Goal: Task Accomplishment & Management: Complete application form

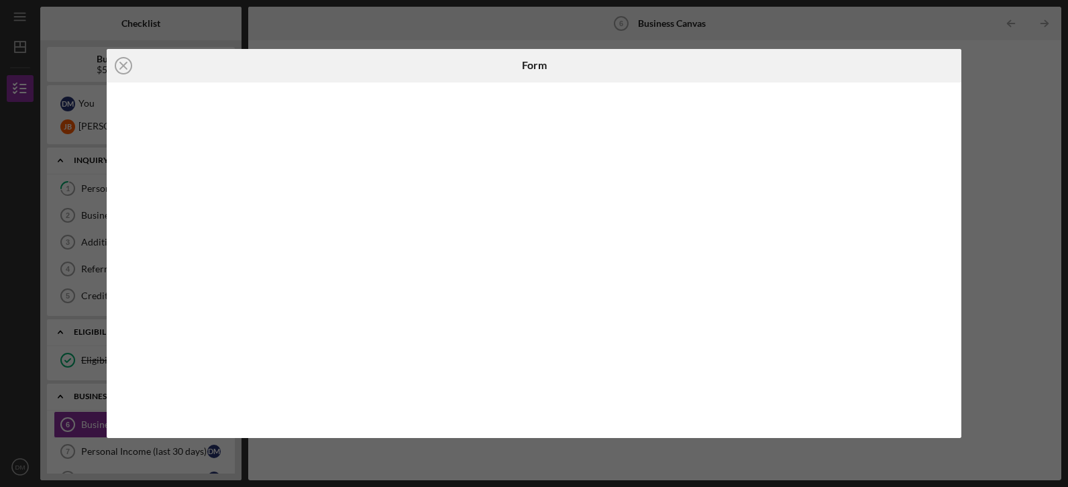
click at [589, 457] on div "Icon/Close Form" at bounding box center [534, 243] width 1068 height 487
click at [123, 63] on icon "Icon/Close" at bounding box center [124, 66] width 34 height 34
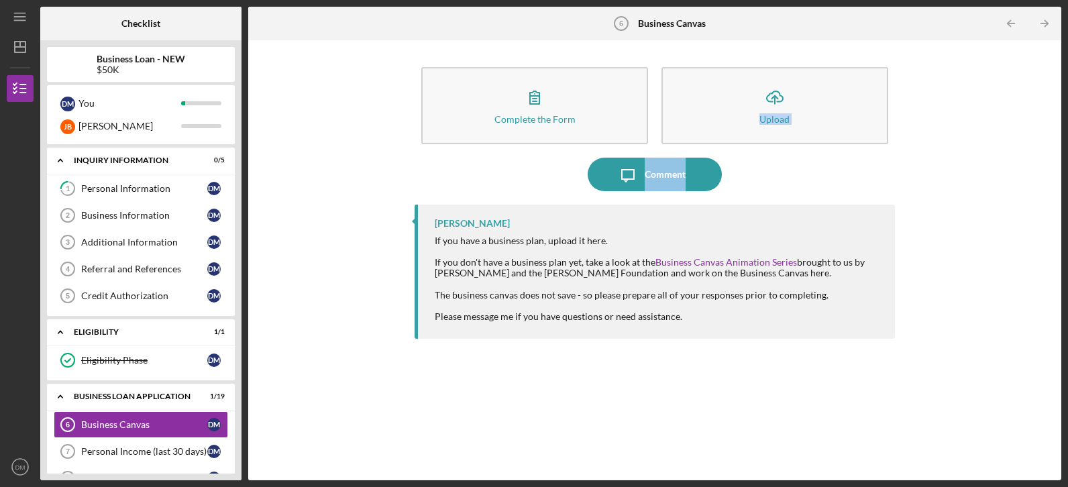
drag, startPoint x: 1067, startPoint y: 146, endPoint x: 1070, endPoint y: 186, distance: 40.3
click at [1067, 186] on html "Icon/Menu Business Canvas 6 Business Canvas Checklist Business Loan - NEW $50K …" at bounding box center [534, 243] width 1068 height 487
click at [157, 396] on div "BUSINESS LOAN APPLICATION" at bounding box center [146, 396] width 144 height 8
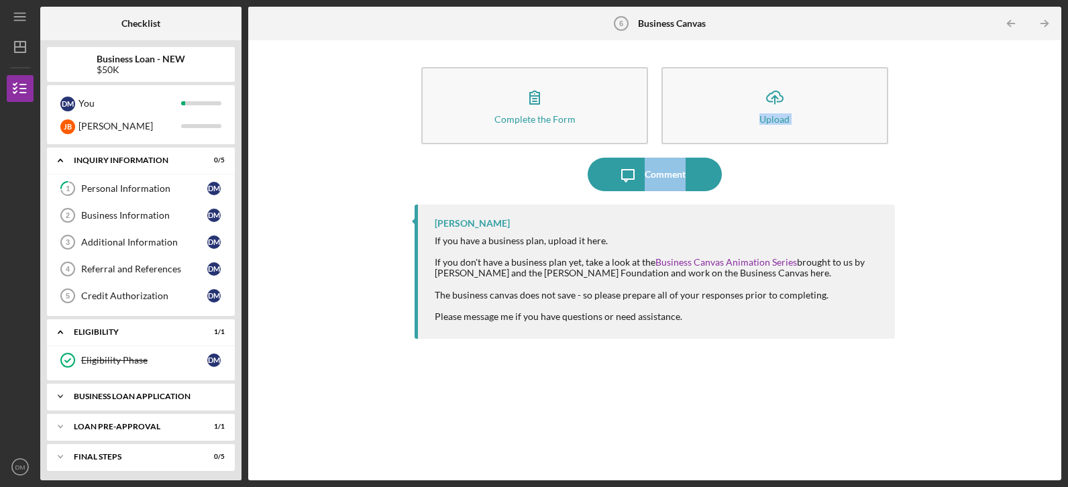
click at [157, 396] on div "BUSINESS LOAN APPLICATION" at bounding box center [146, 396] width 144 height 8
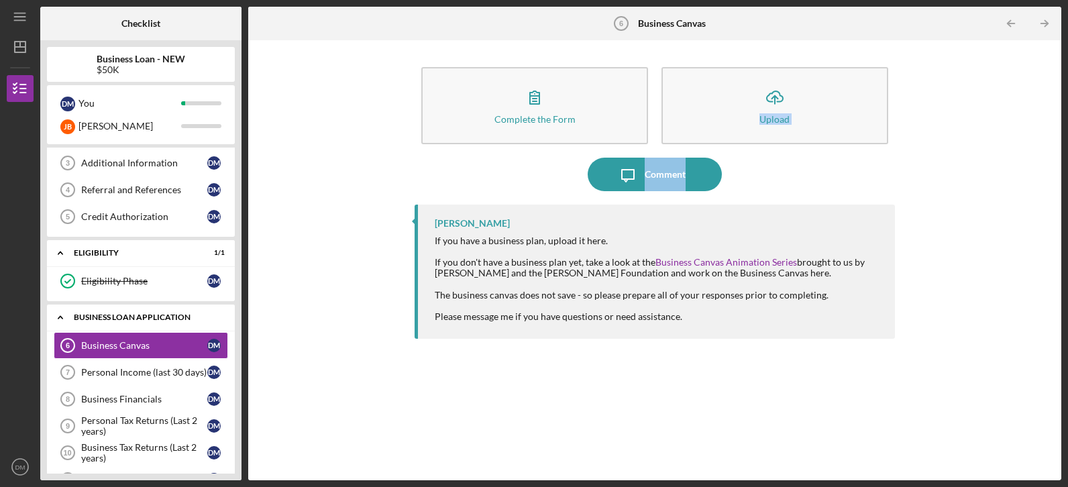
scroll to position [114, 0]
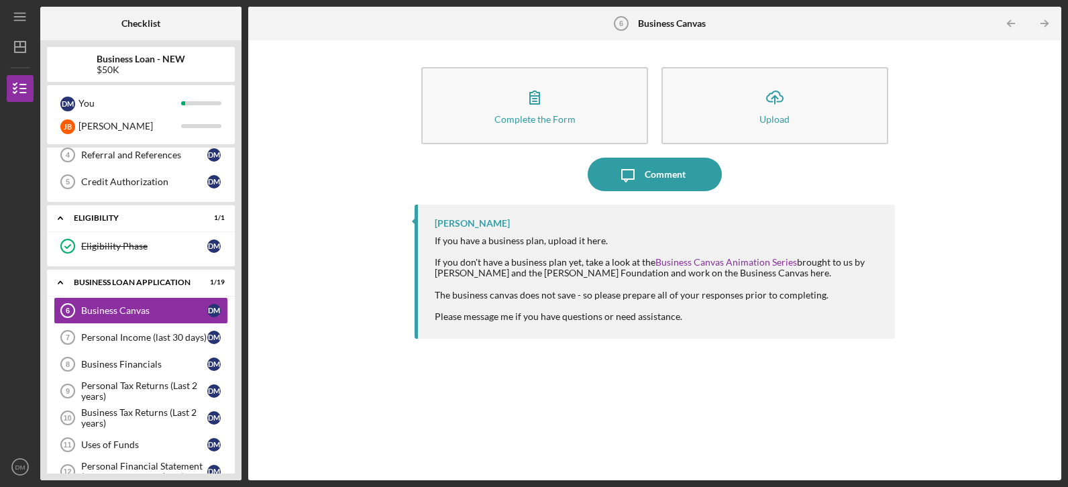
drag, startPoint x: 239, startPoint y: 303, endPoint x: 239, endPoint y: 384, distance: 81.8
click at [239, 384] on div "Business Loan - NEW $50K D M You [PERSON_NAME] Icon/Expander INQUIRY INFORMATIO…" at bounding box center [140, 260] width 201 height 440
click at [1065, 339] on div "Icon/Menu Business Canvas 6 Business Canvas Checklist Business Loan - NEW $50K …" at bounding box center [534, 243] width 1068 height 487
click at [131, 445] on div "Uses of Funds" at bounding box center [144, 444] width 126 height 11
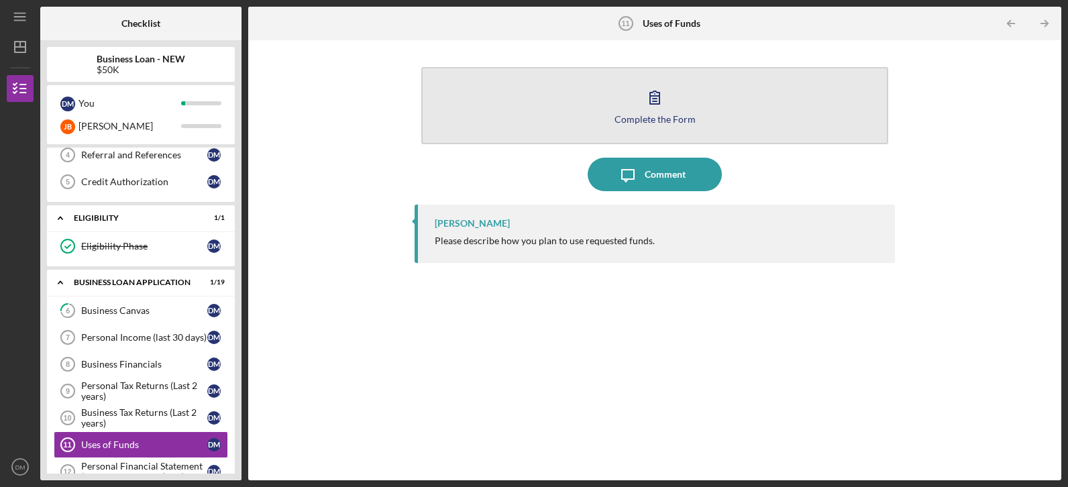
click at [670, 115] on div "Complete the Form" at bounding box center [654, 119] width 81 height 10
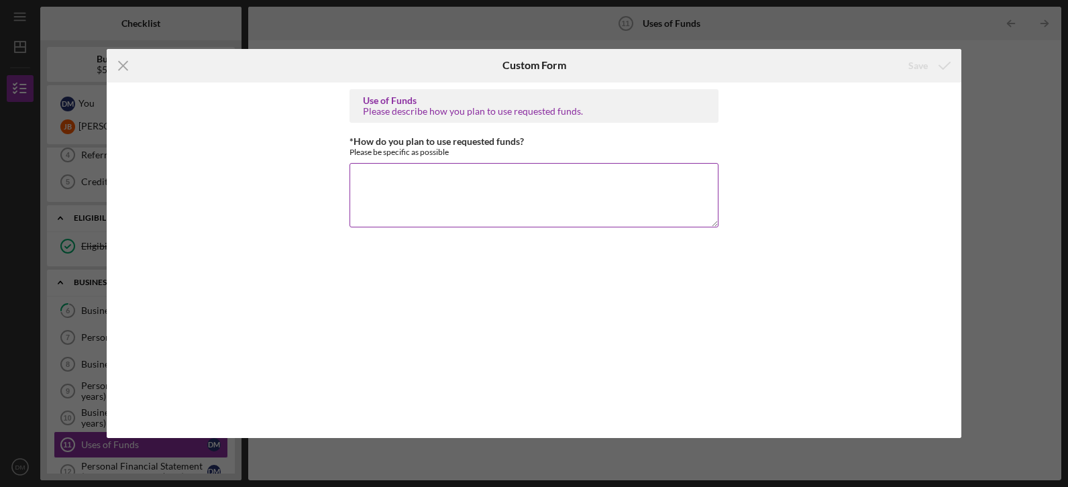
click at [606, 195] on textarea "*How do you plan to use requested funds?" at bounding box center [533, 195] width 369 height 64
paste textarea "I am trying to acquire a loan to purchase a paved lot. The funds will be used t…"
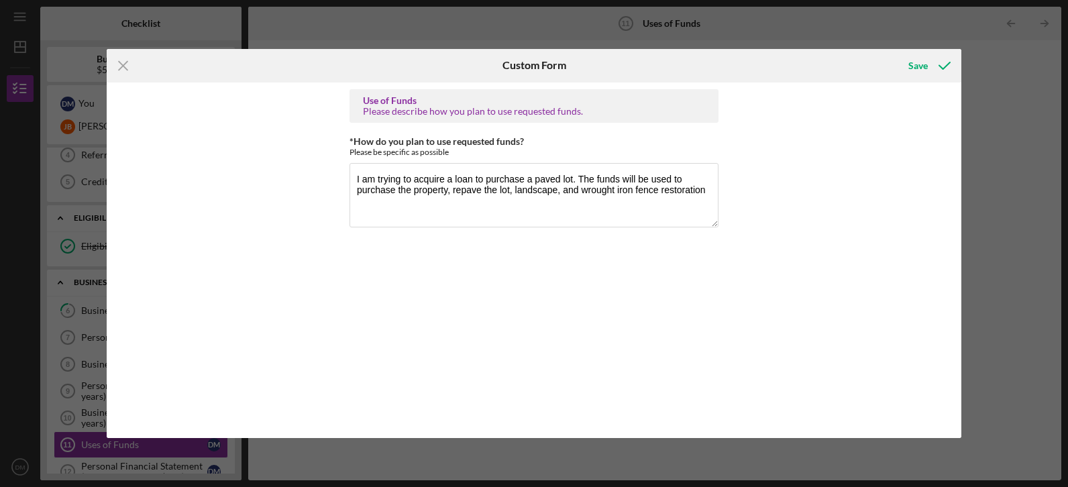
drag, startPoint x: 433, startPoint y: 304, endPoint x: 498, endPoint y: 346, distance: 77.0
click at [498, 346] on div "Use of Funds Please describe how you plan to use requested funds. *How do you p…" at bounding box center [533, 260] width 369 height 343
click at [621, 177] on textarea "I am trying to acquire a loan to purchase a paved lot. The funds will be used t…" at bounding box center [533, 195] width 369 height 64
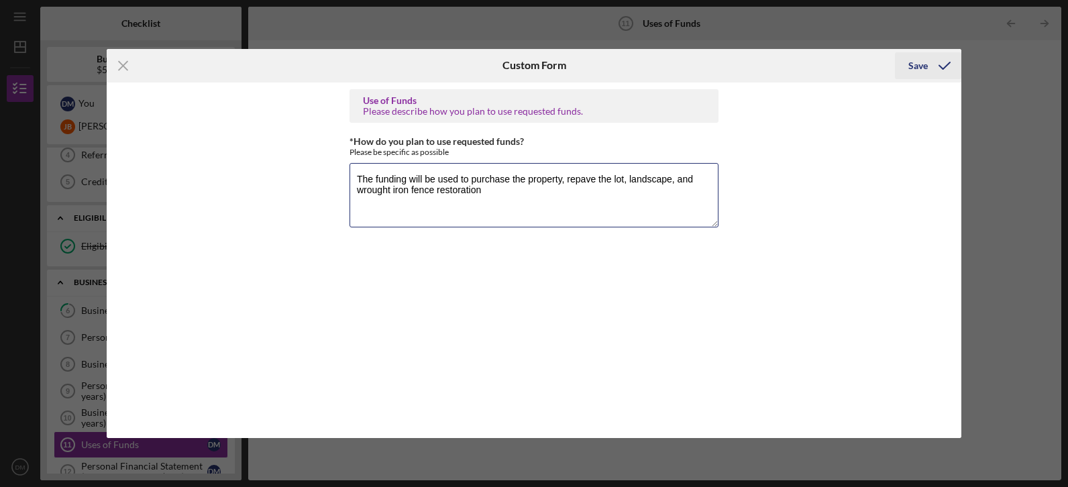
type textarea "The funding will be used to purchase the property, repave the lot, landscape, a…"
click at [919, 62] on div "Save" at bounding box center [917, 65] width 19 height 27
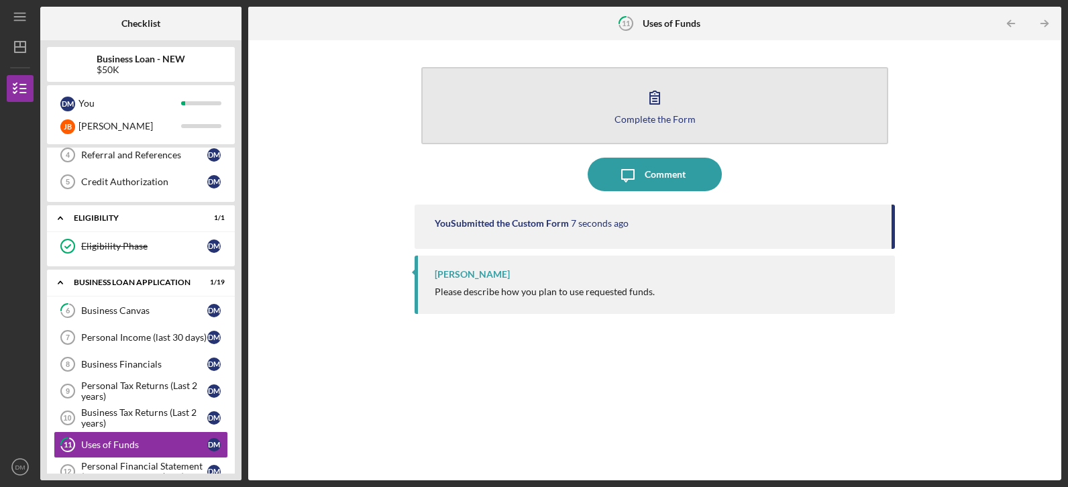
click at [656, 109] on icon "button" at bounding box center [655, 97] width 34 height 34
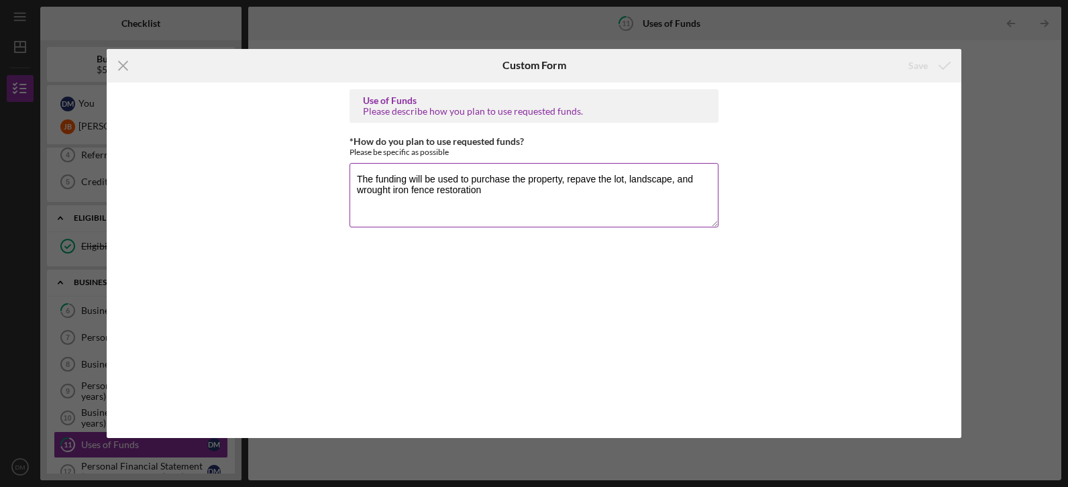
click at [472, 180] on textarea "The funding will be used to purchase the property, repave the lot, landscape, a…" at bounding box center [533, 195] width 369 height 64
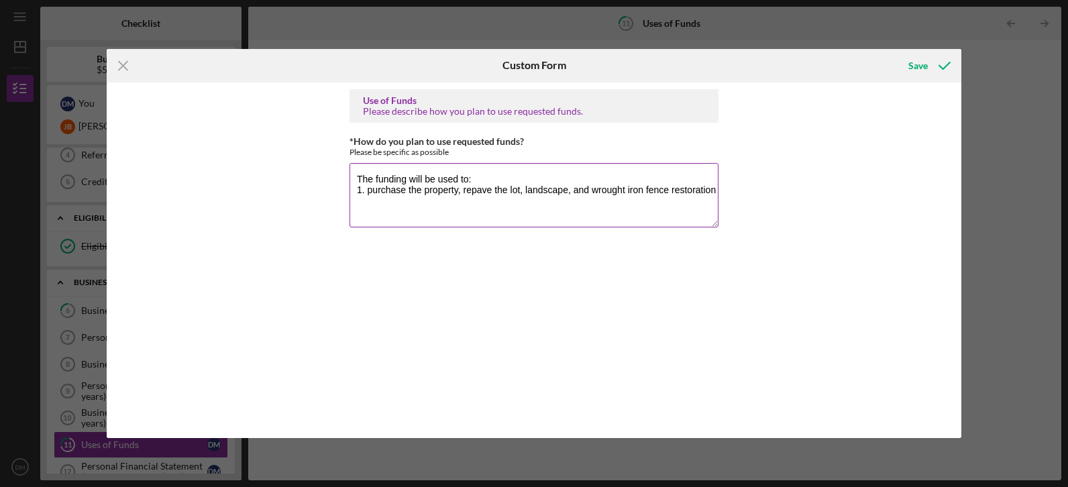
click at [463, 191] on textarea "The funding will be used to: 1. purchase the property, repave the lot, landscap…" at bounding box center [533, 195] width 369 height 64
click at [429, 204] on textarea "The funding will be used to: 1. purchase the property at [STREET_ADDRESS]. repa…" at bounding box center [533, 195] width 369 height 64
click at [415, 215] on textarea "The funding will be used to: 1. purchase the property at [STREET_ADDRESS]. repa…" at bounding box center [533, 195] width 369 height 64
click at [549, 215] on textarea "The funding will be used to: 1. purchase the property at [STREET_ADDRESS]. repa…" at bounding box center [533, 195] width 369 height 64
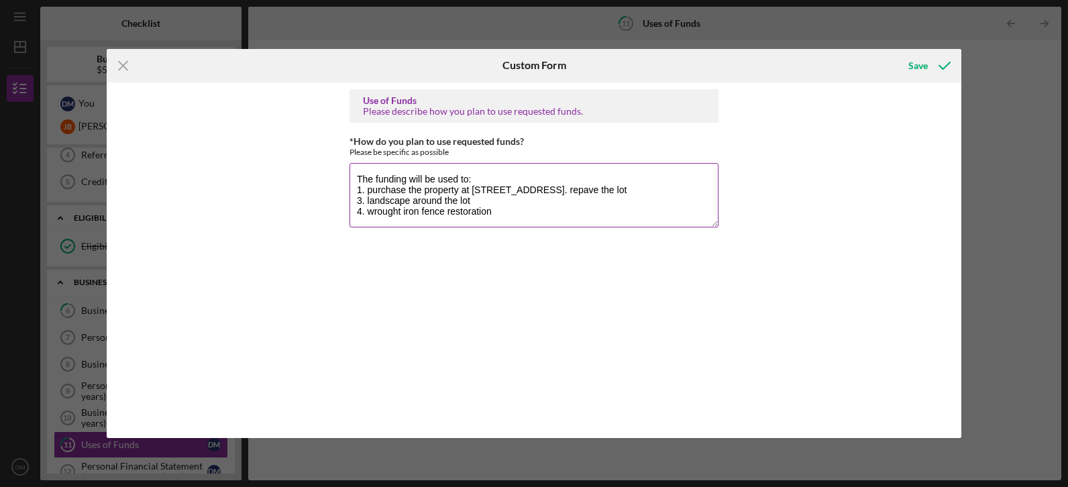
scroll to position [11, 0]
type textarea "The funding will be used to: 1. purchase the property at [STREET_ADDRESS]. repa…"
click at [918, 72] on div "Save" at bounding box center [917, 65] width 19 height 27
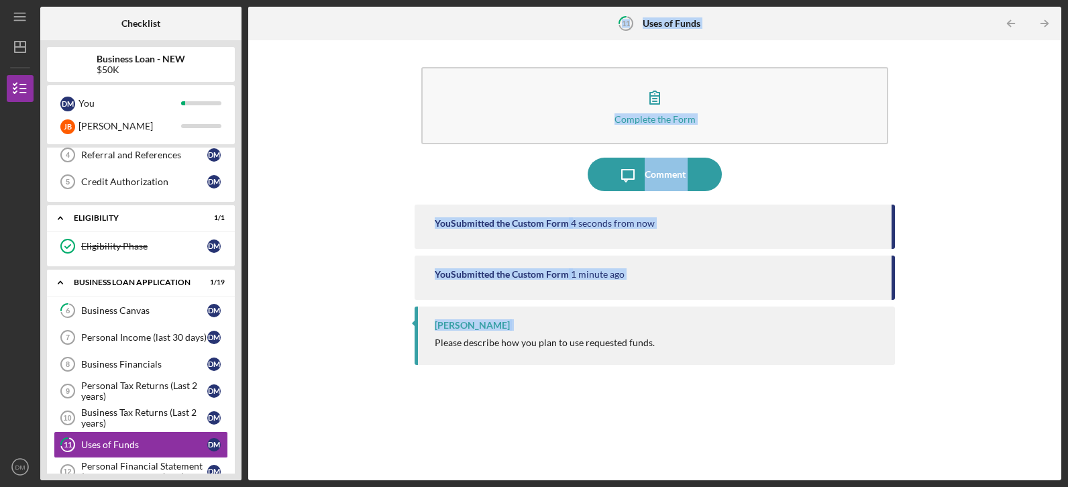
drag, startPoint x: 239, startPoint y: 144, endPoint x: 258, endPoint y: 446, distance: 303.1
click at [258, 446] on div "Checklist Business Loan - NEW $50K D M You [PERSON_NAME] Icon/Expander INQUIRY …" at bounding box center [550, 244] width 1021 height 474
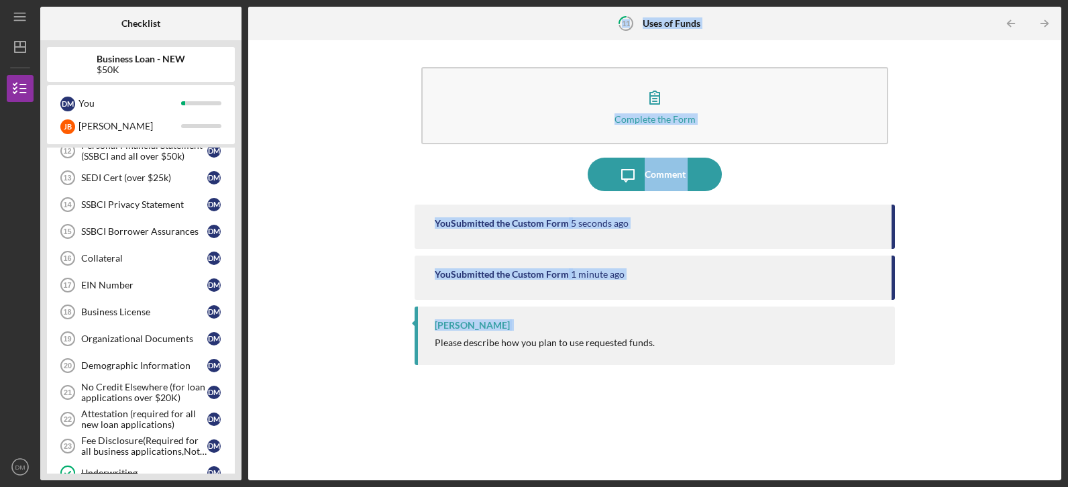
scroll to position [436, 0]
click at [166, 281] on div "EIN Number" at bounding box center [144, 283] width 126 height 11
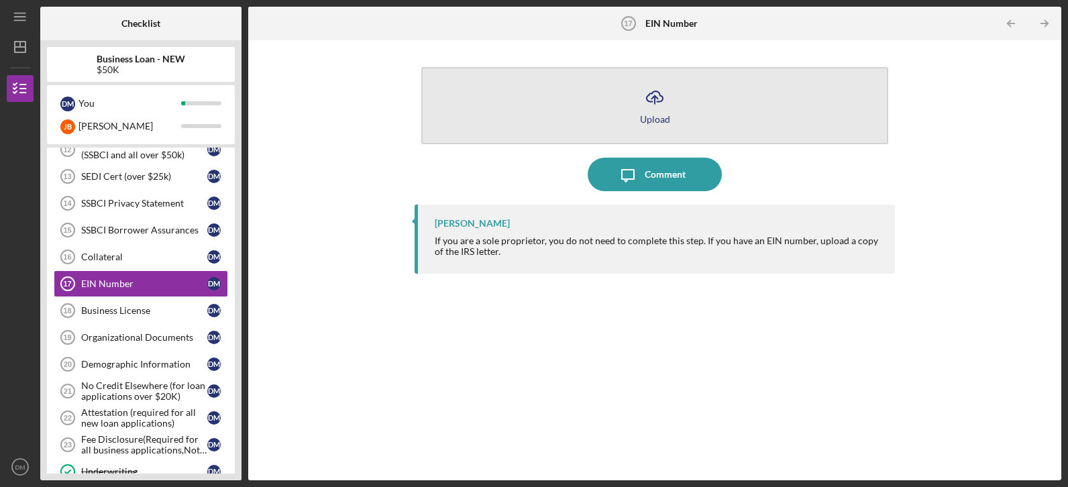
click at [651, 107] on icon "Icon/Upload" at bounding box center [655, 97] width 34 height 34
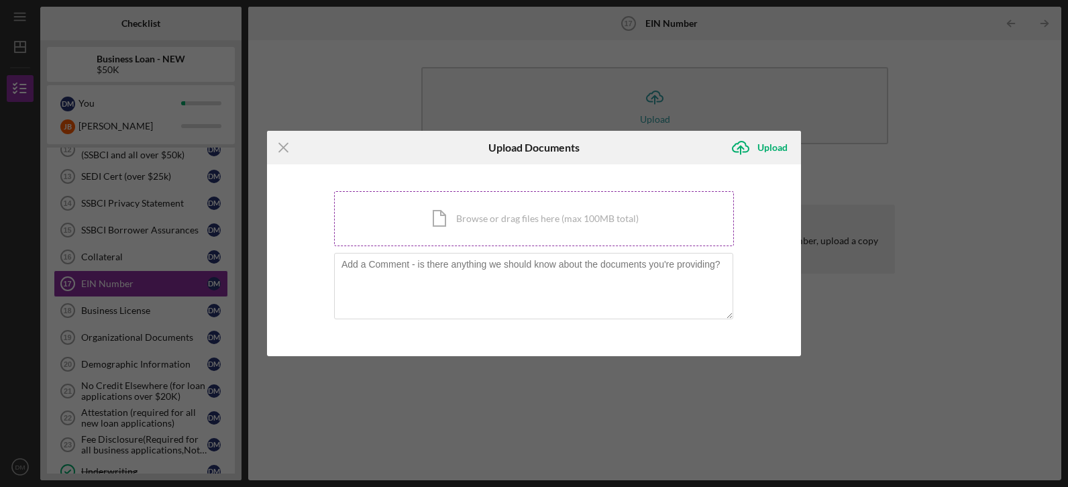
click at [542, 233] on div "Icon/Document Browse or drag files here (max 100MB total) Tap to choose files o…" at bounding box center [534, 218] width 400 height 55
click at [491, 217] on div "Icon/Document Browse or drag files here (max 100MB total) Tap to choose files o…" at bounding box center [534, 218] width 400 height 55
click at [279, 140] on icon "Icon/Menu Close" at bounding box center [284, 148] width 34 height 34
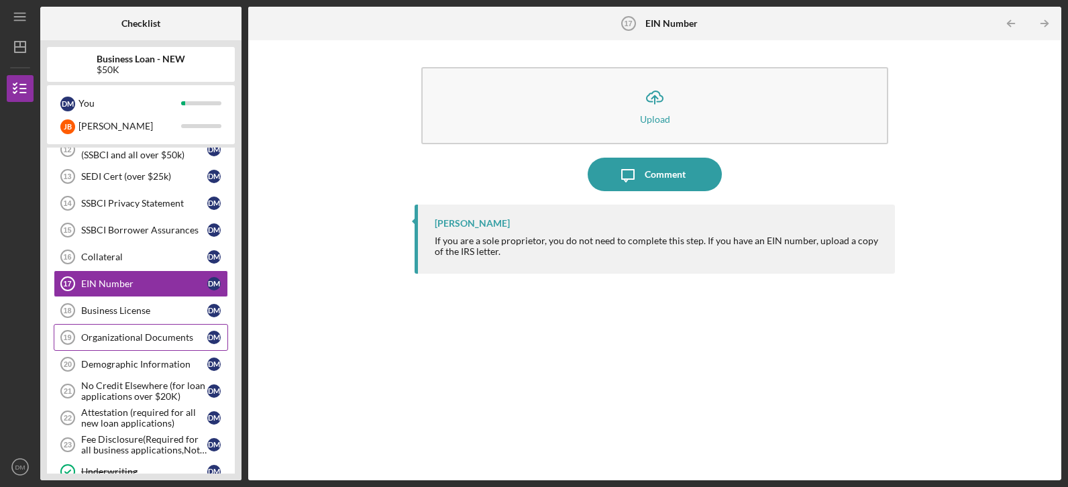
click at [183, 346] on link "Organizational Documents 19 Organizational Documents [PERSON_NAME]" at bounding box center [141, 337] width 174 height 27
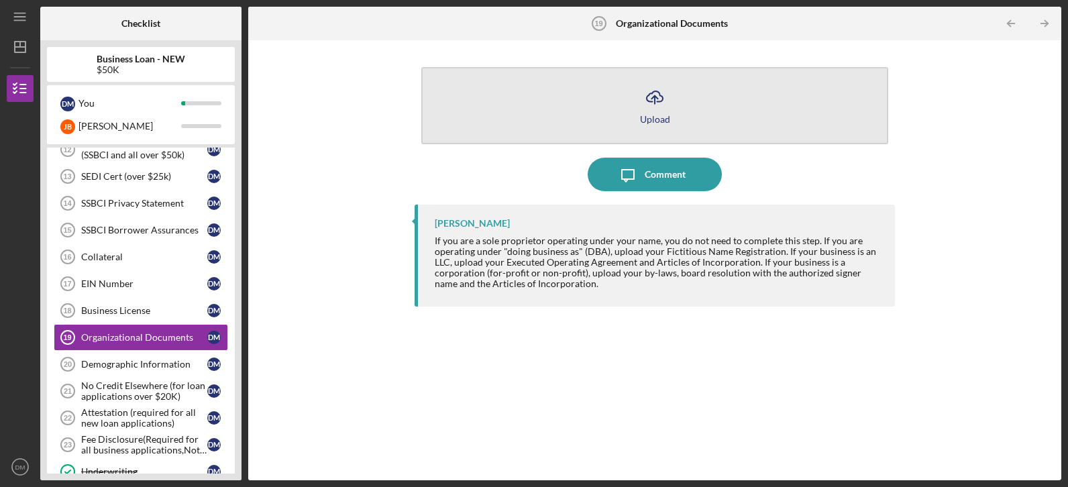
click at [655, 103] on icon "Icon/Upload" at bounding box center [655, 97] width 34 height 34
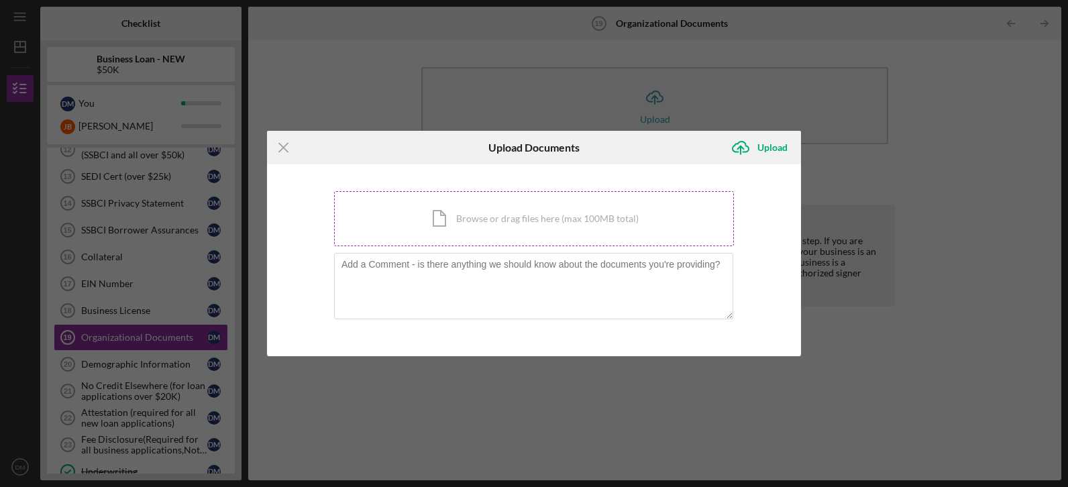
click at [555, 223] on div "Icon/Document Browse or drag files here (max 100MB total) Tap to choose files o…" at bounding box center [534, 218] width 400 height 55
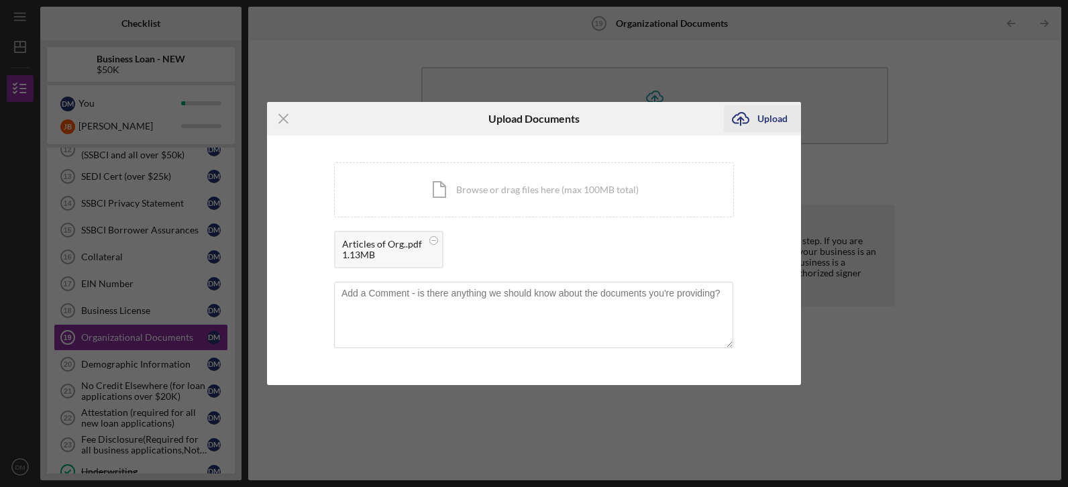
click at [778, 121] on div "Upload" at bounding box center [772, 118] width 30 height 27
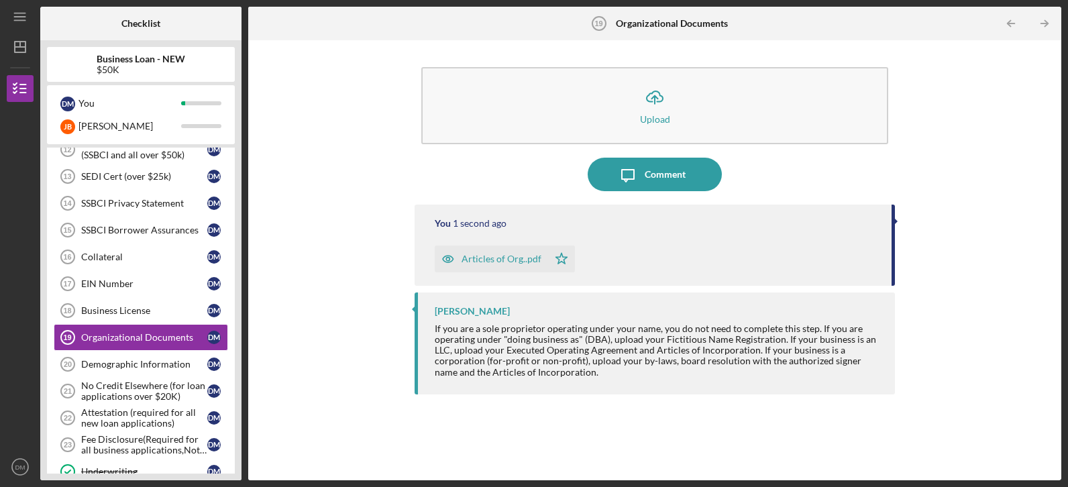
click at [235, 349] on div "Business Loan - NEW $50K D M You [PERSON_NAME] Icon/Expander INQUIRY INFORMATIO…" at bounding box center [140, 260] width 201 height 440
click at [185, 418] on div "Attestation (required for all new loan applications)" at bounding box center [144, 417] width 126 height 21
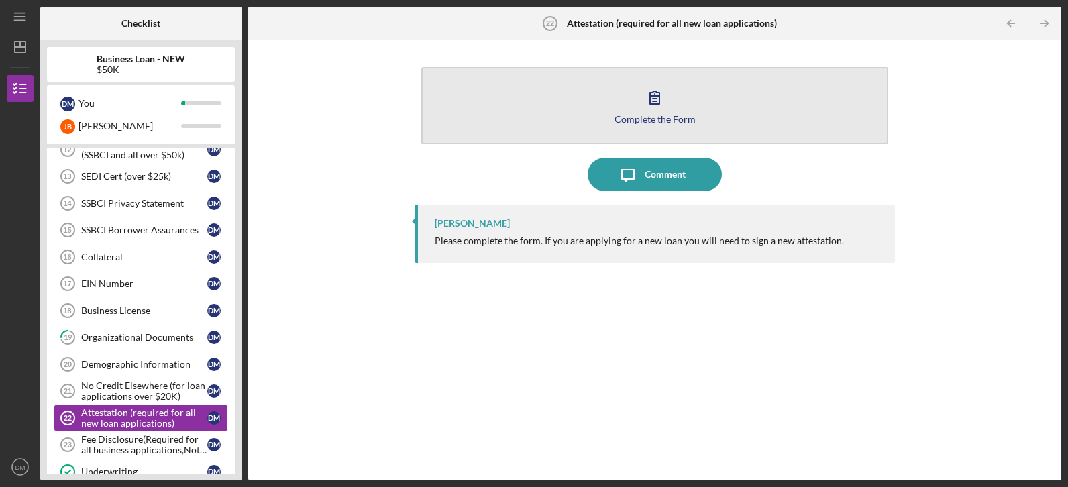
click at [651, 117] on div "Complete the Form" at bounding box center [654, 119] width 81 height 10
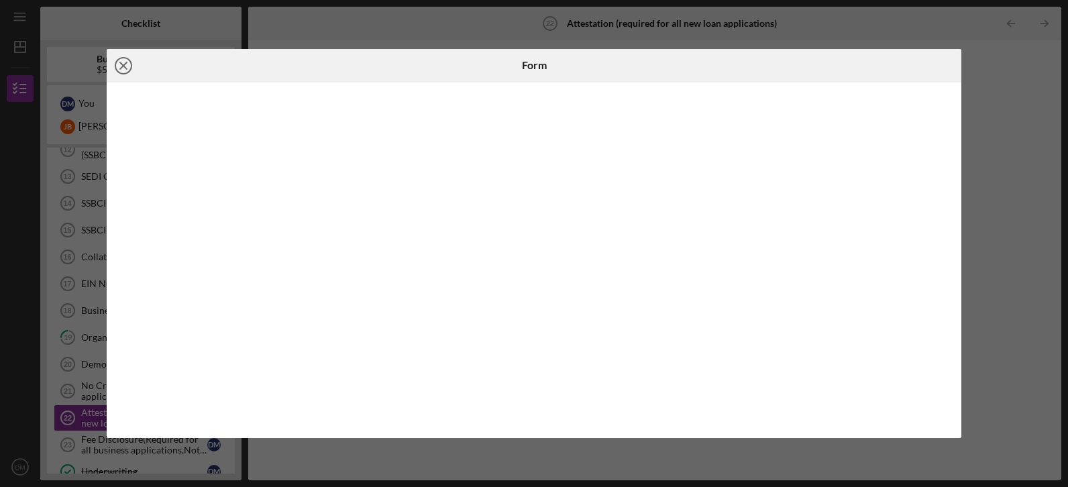
click at [127, 62] on line at bounding box center [123, 65] width 7 height 7
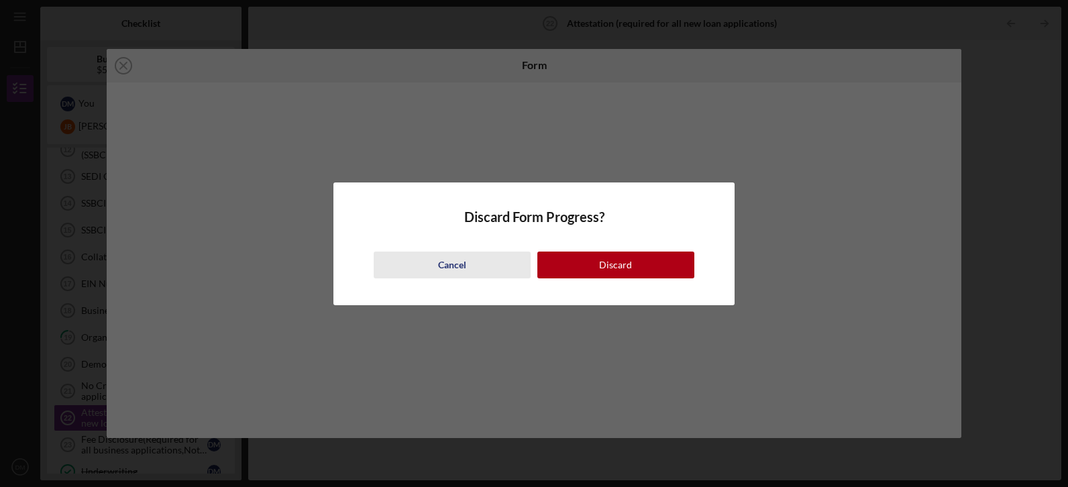
click at [453, 266] on div "Cancel" at bounding box center [452, 265] width 28 height 27
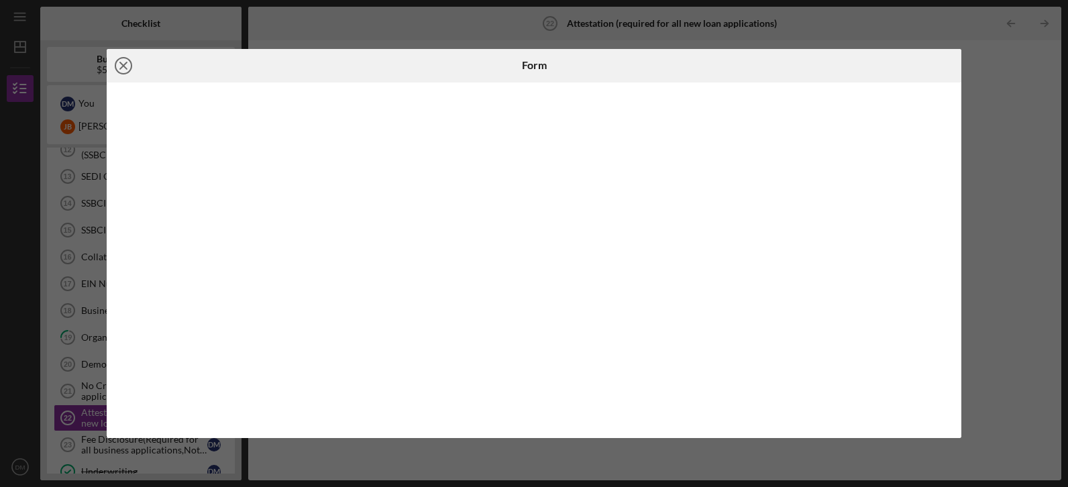
click at [125, 62] on icon "Icon/Close" at bounding box center [124, 66] width 34 height 34
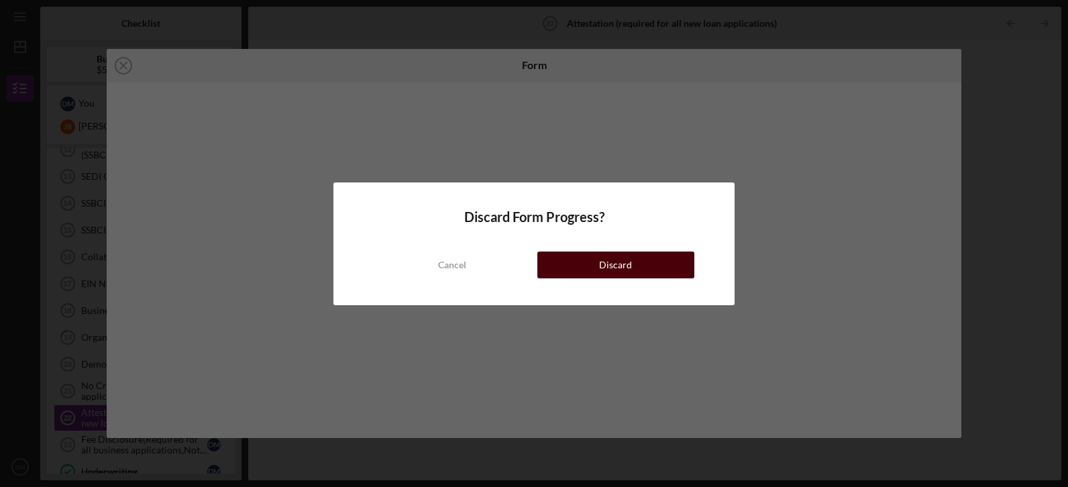
click at [602, 268] on div "Discard" at bounding box center [615, 265] width 33 height 27
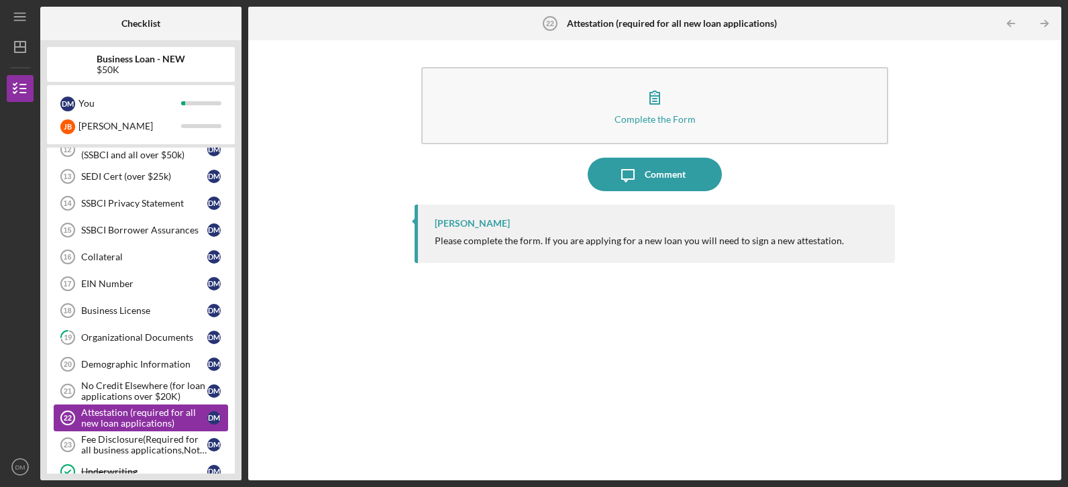
click at [202, 417] on div "Attestation (required for all new loan applications)" at bounding box center [144, 417] width 126 height 21
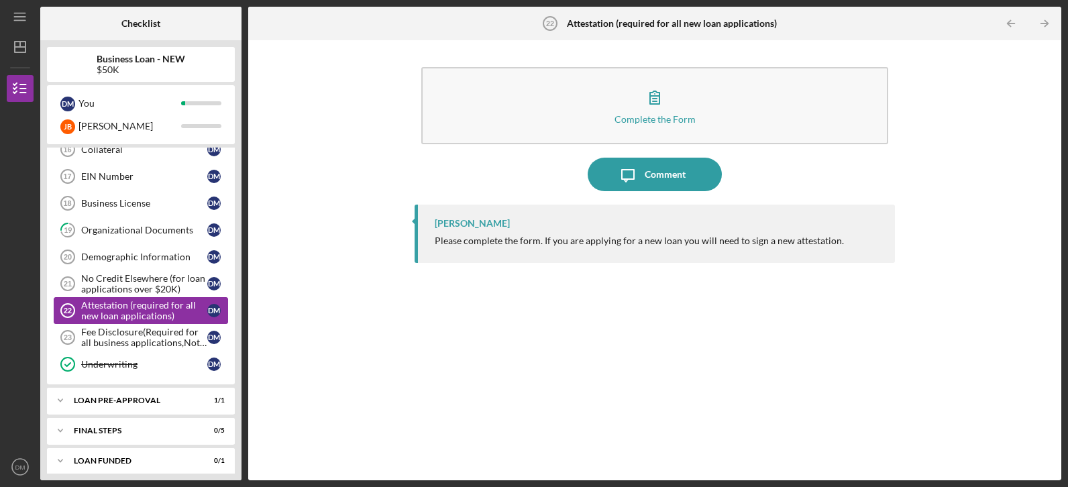
scroll to position [551, 0]
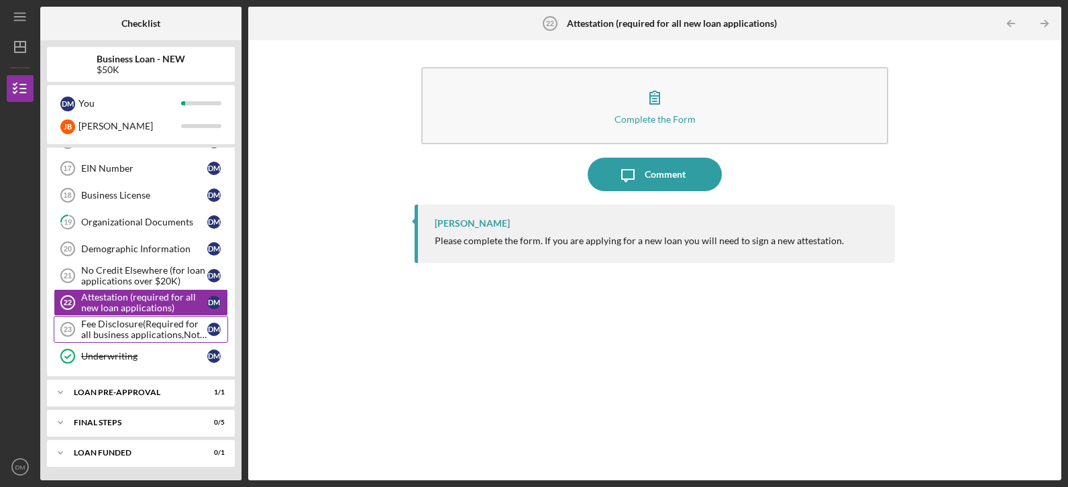
click at [158, 335] on div "Fee Disclosure(Required for all business applications,Not needed for Contractor…" at bounding box center [144, 329] width 126 height 21
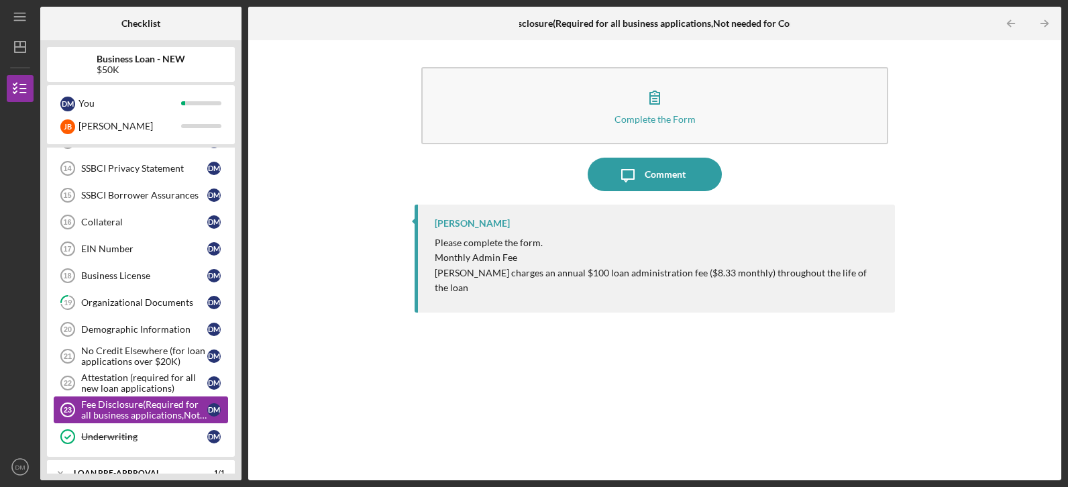
scroll to position [444, 0]
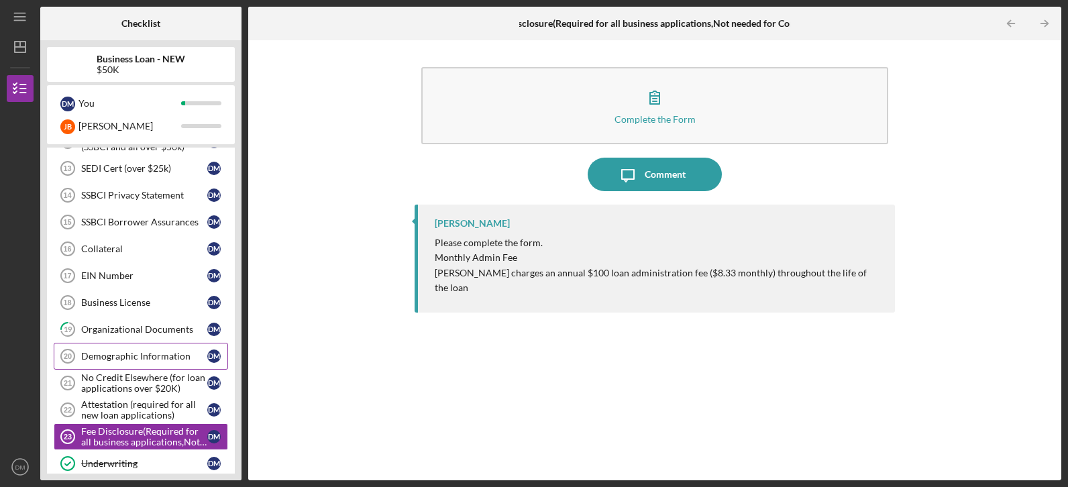
click at [158, 356] on div "Demographic Information" at bounding box center [144, 356] width 126 height 11
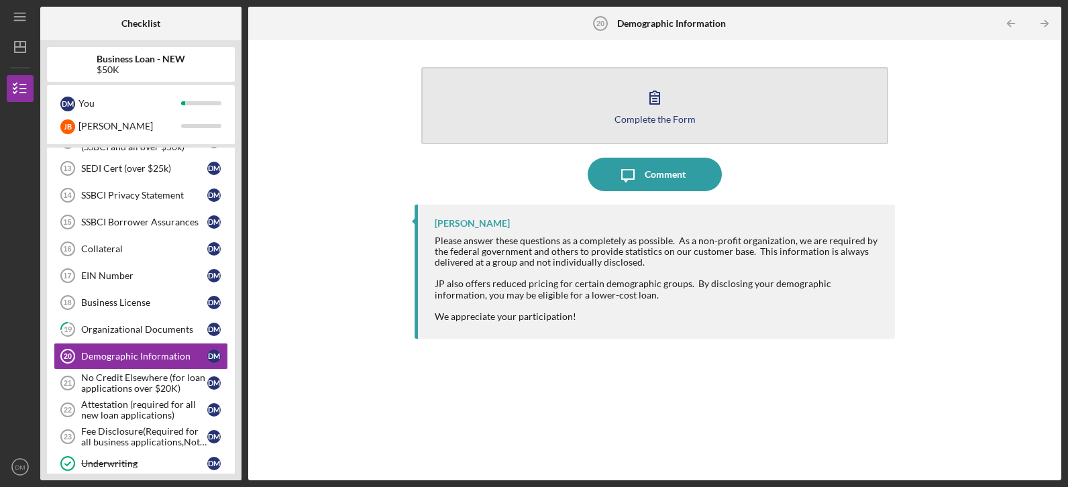
click at [666, 118] on div "Complete the Form" at bounding box center [654, 119] width 81 height 10
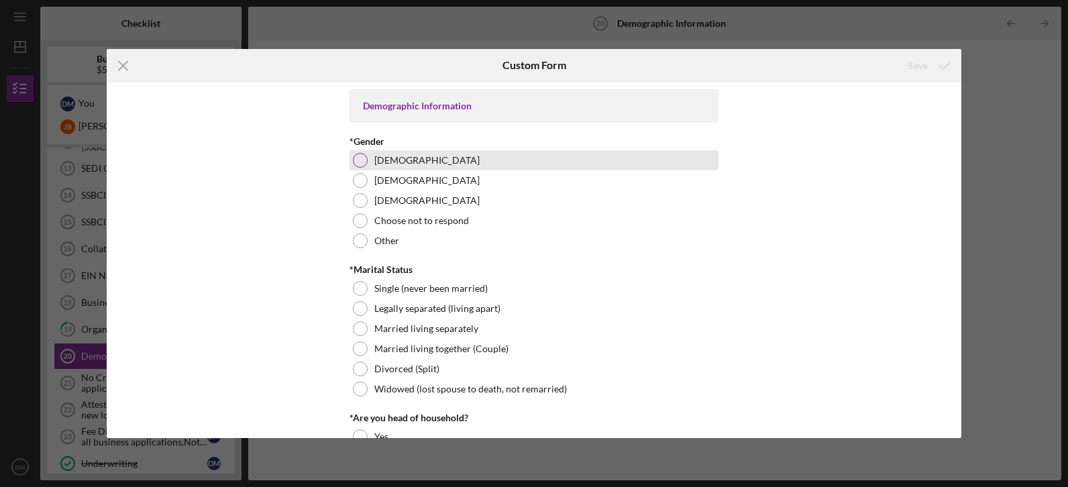
click at [361, 161] on div at bounding box center [360, 160] width 15 height 15
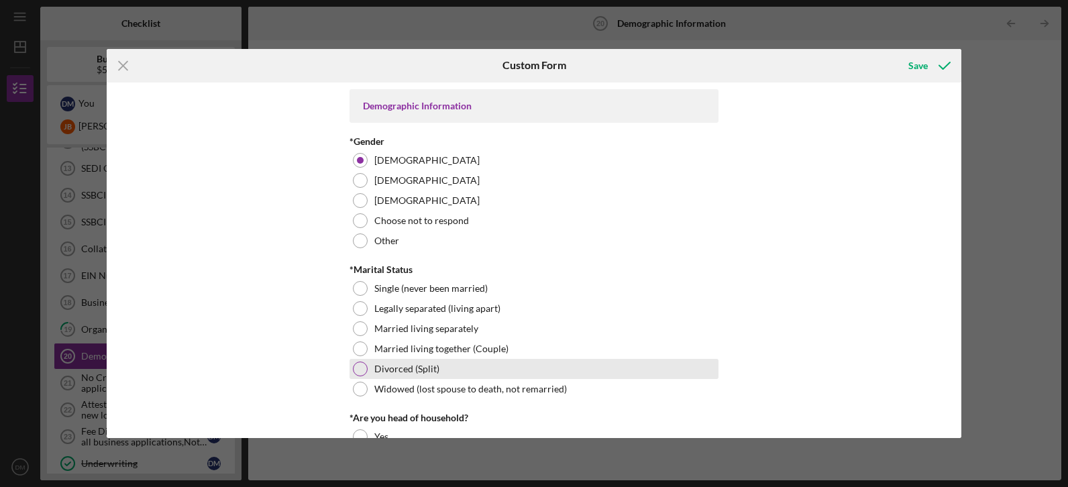
click at [359, 372] on div at bounding box center [360, 369] width 15 height 15
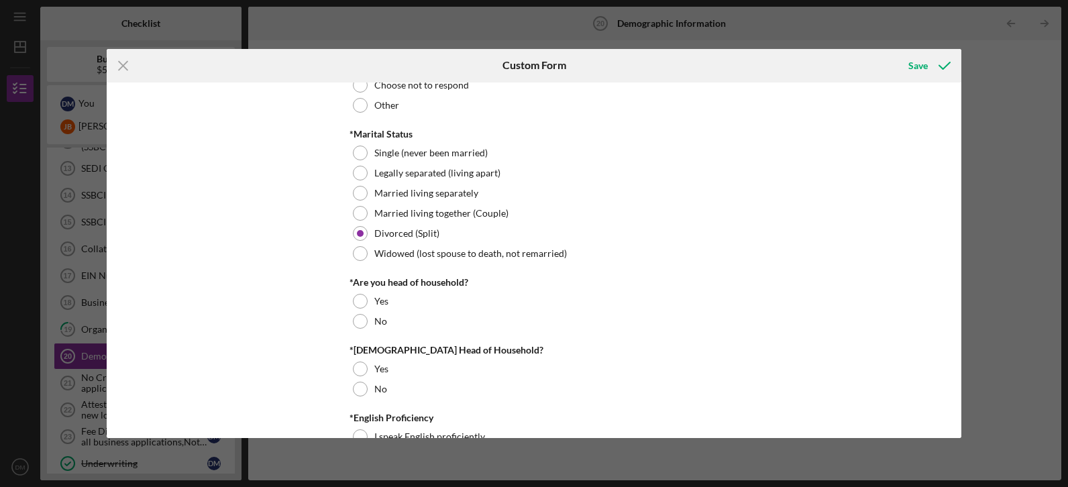
scroll to position [142, 0]
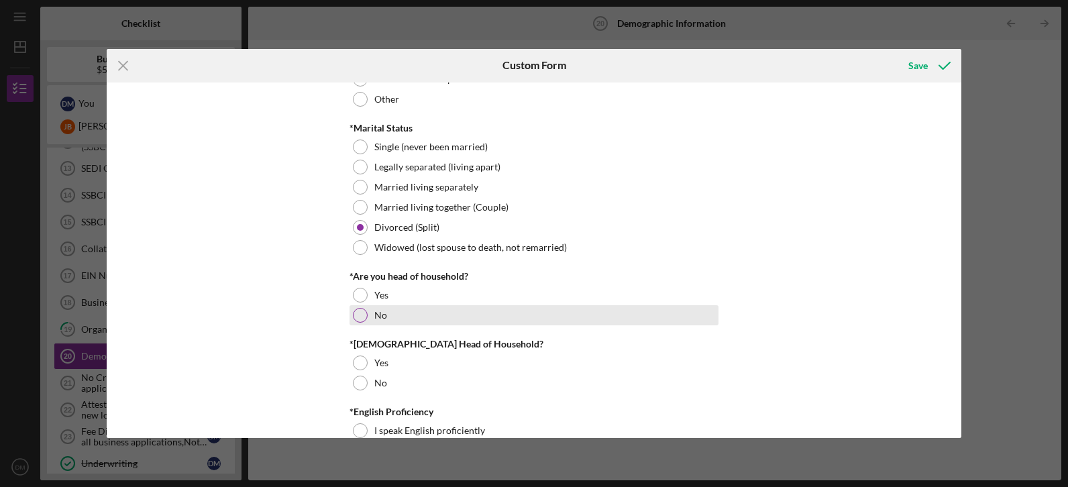
click at [359, 321] on div at bounding box center [360, 315] width 15 height 15
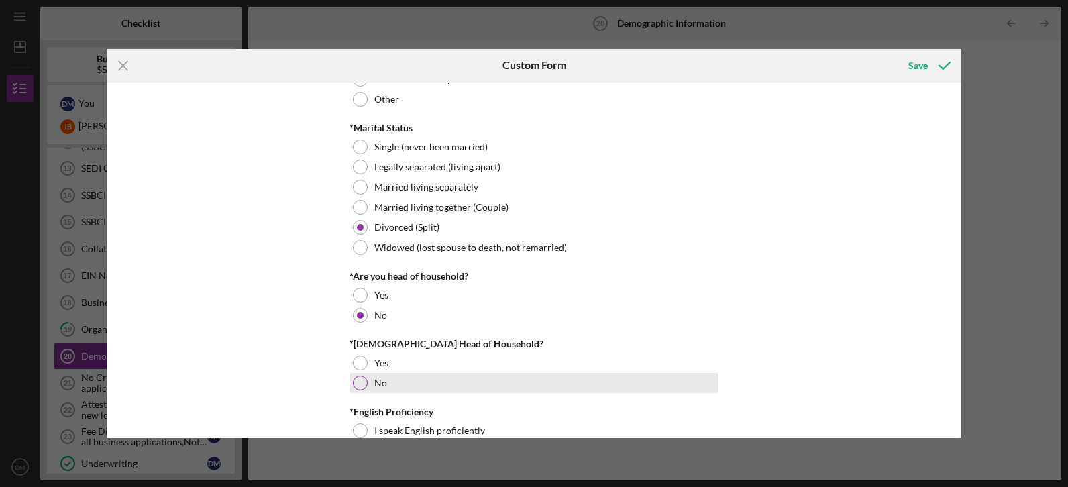
click at [360, 385] on div at bounding box center [360, 383] width 15 height 15
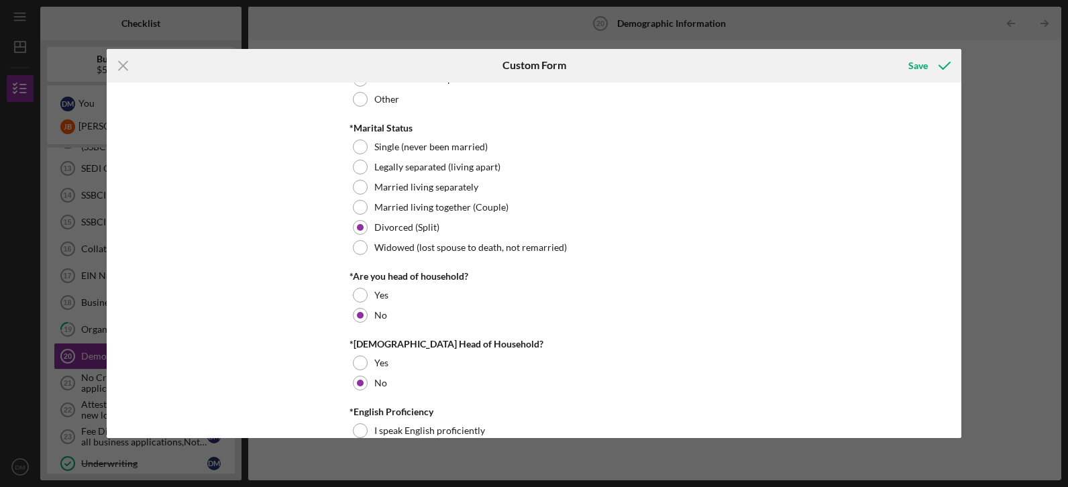
click at [955, 429] on div "Demographic Information *Gender [DEMOGRAPHIC_DATA] [DEMOGRAPHIC_DATA] [DEMOGRAP…" at bounding box center [534, 261] width 855 height 356
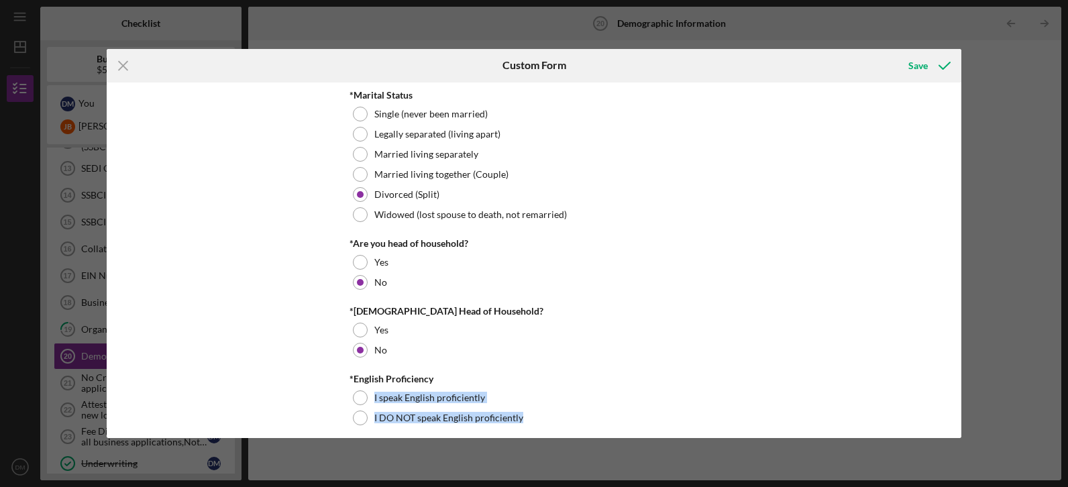
click at [955, 429] on div "Demographic Information *Gender [DEMOGRAPHIC_DATA] [DEMOGRAPHIC_DATA] [DEMOGRAP…" at bounding box center [534, 261] width 855 height 356
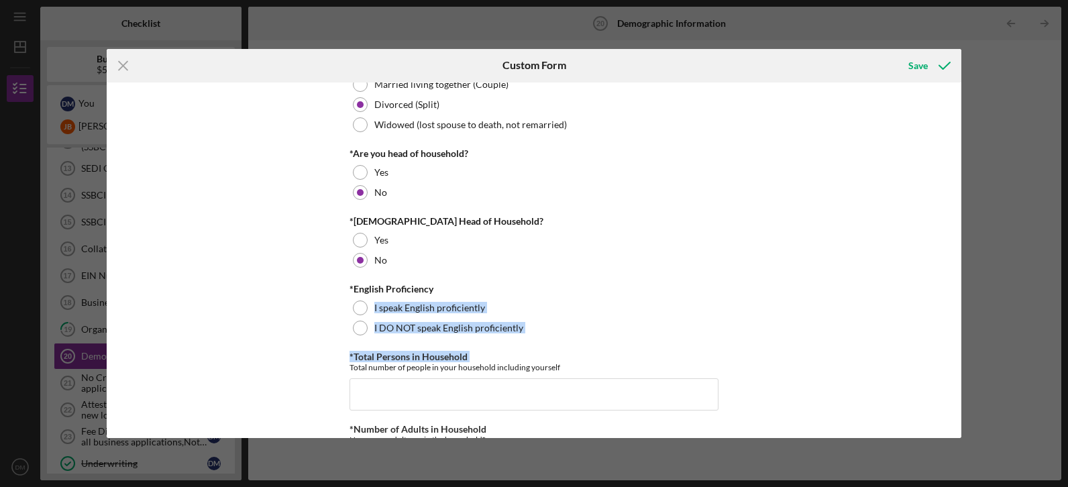
scroll to position [241, 0]
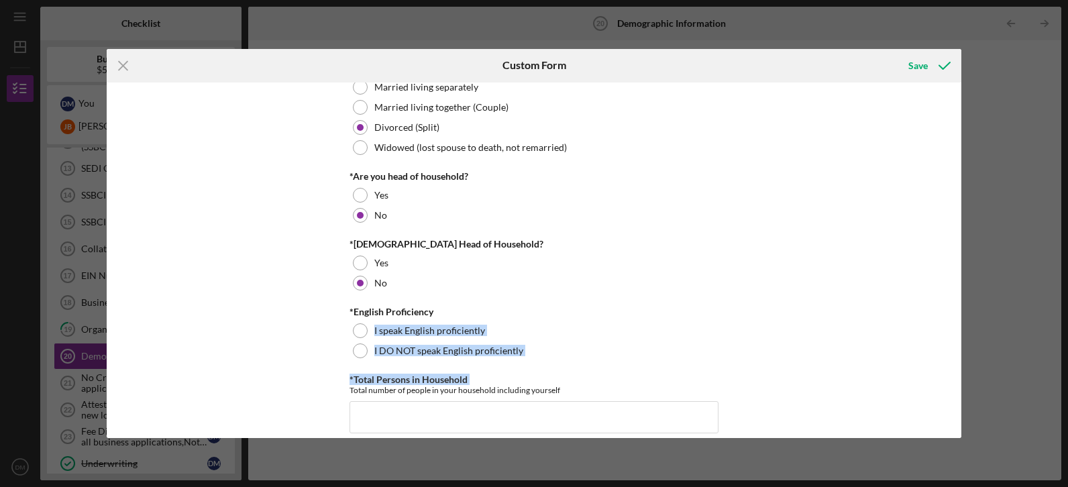
click at [334, 361] on div "Demographic Information *Gender [DEMOGRAPHIC_DATA] [DEMOGRAPHIC_DATA] [DEMOGRAP…" at bounding box center [534, 261] width 855 height 356
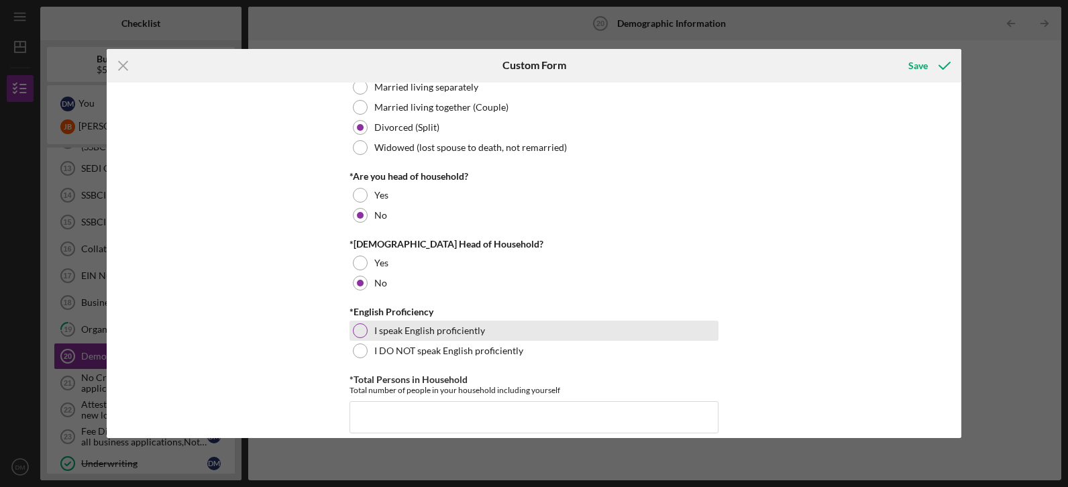
click at [358, 333] on div at bounding box center [360, 330] width 15 height 15
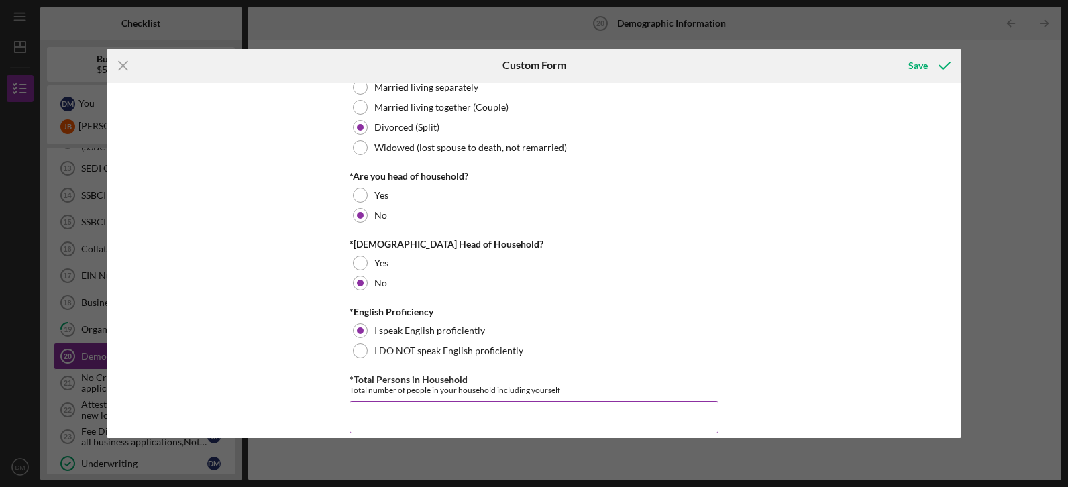
click at [379, 414] on input "*Total Persons in Household" at bounding box center [533, 417] width 369 height 32
type input "2"
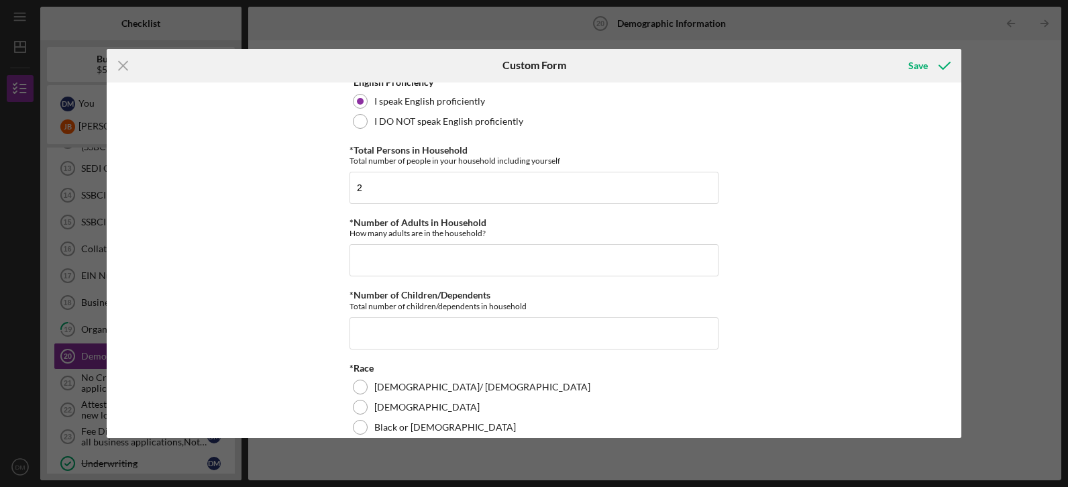
scroll to position [464, 0]
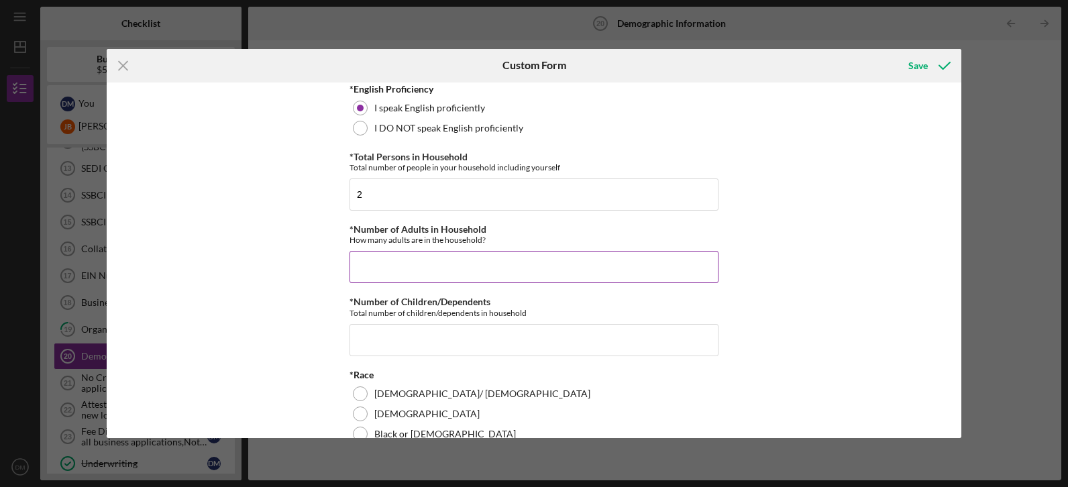
click at [604, 269] on input "*Number of Adults in Household" at bounding box center [533, 267] width 369 height 32
type input "2"
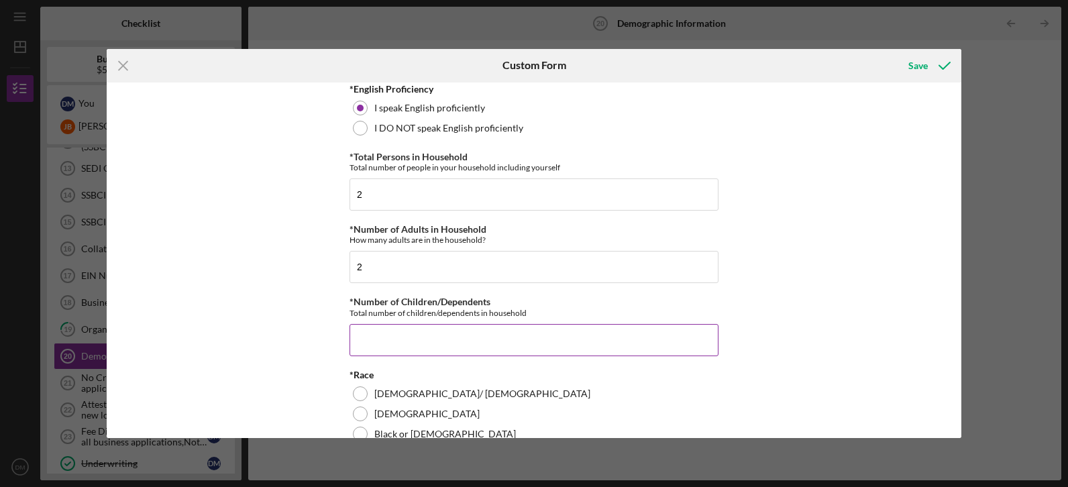
click at [578, 331] on input "*Number of Children/Dependents" at bounding box center [533, 340] width 369 height 32
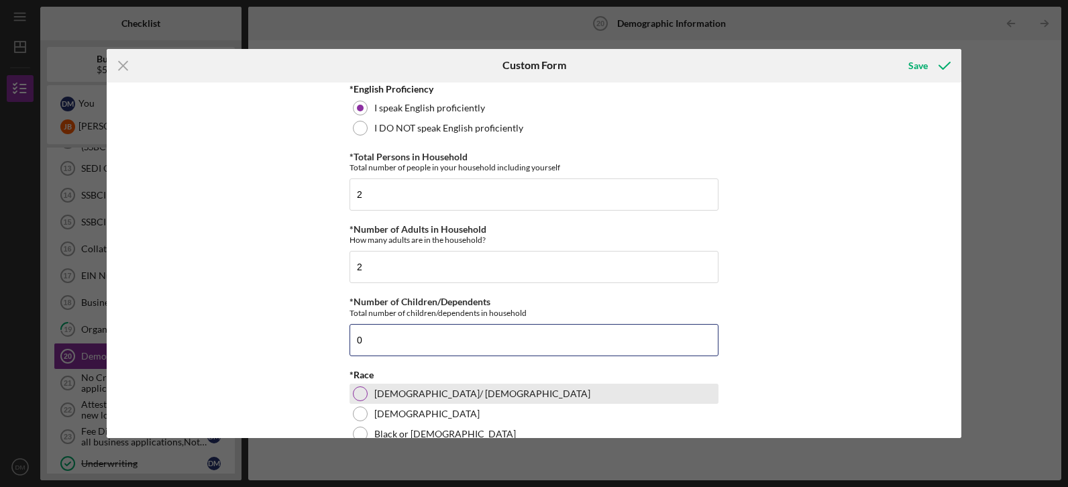
type input "0"
click at [356, 397] on div at bounding box center [360, 393] width 15 height 15
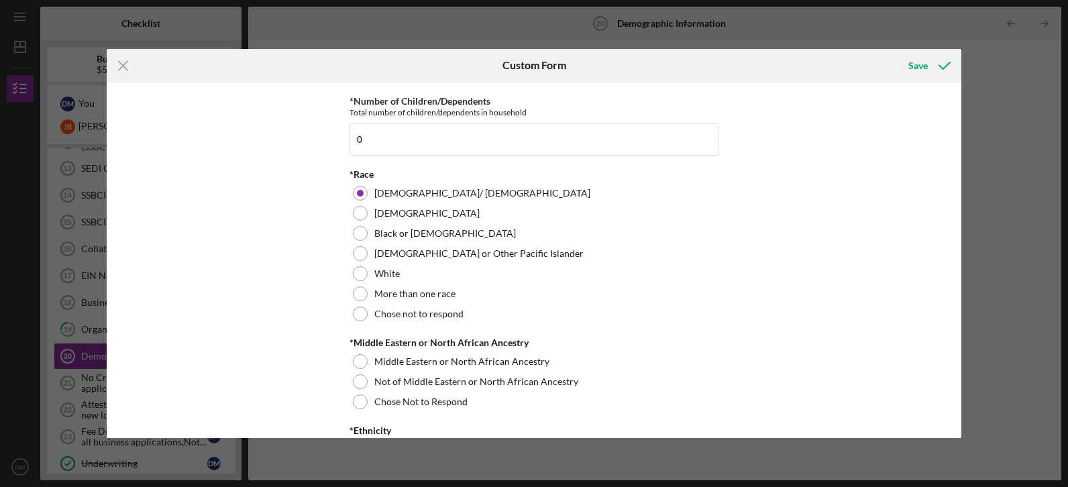
scroll to position [671, 0]
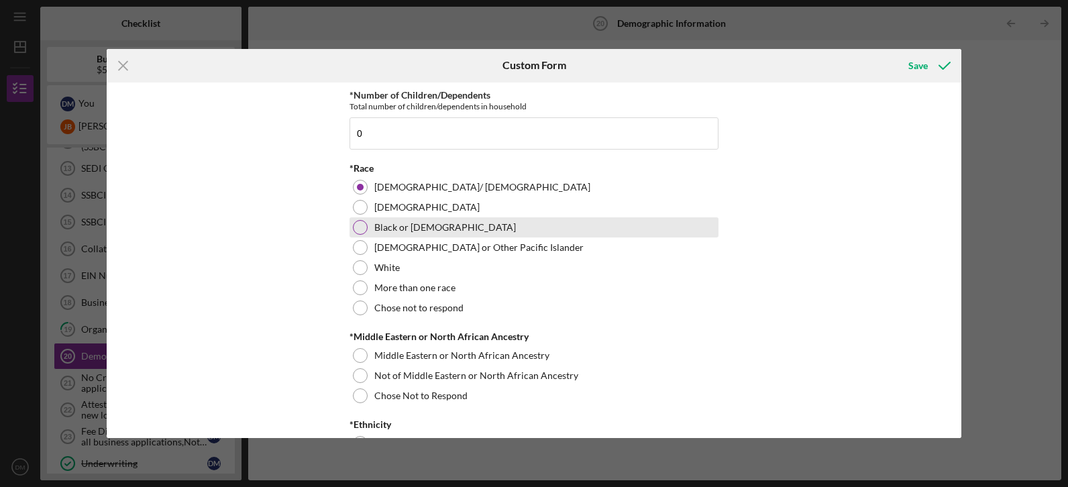
click at [356, 226] on div at bounding box center [360, 227] width 15 height 15
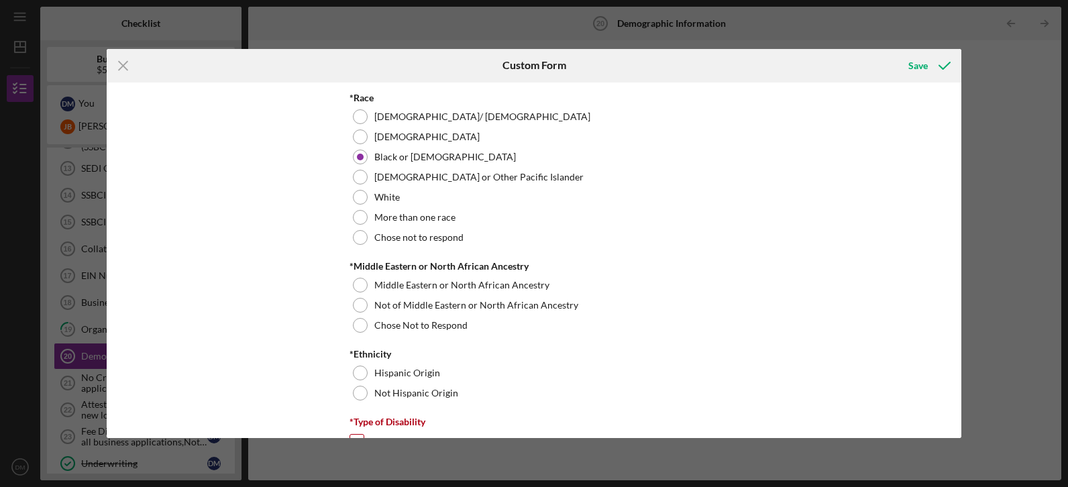
scroll to position [747, 0]
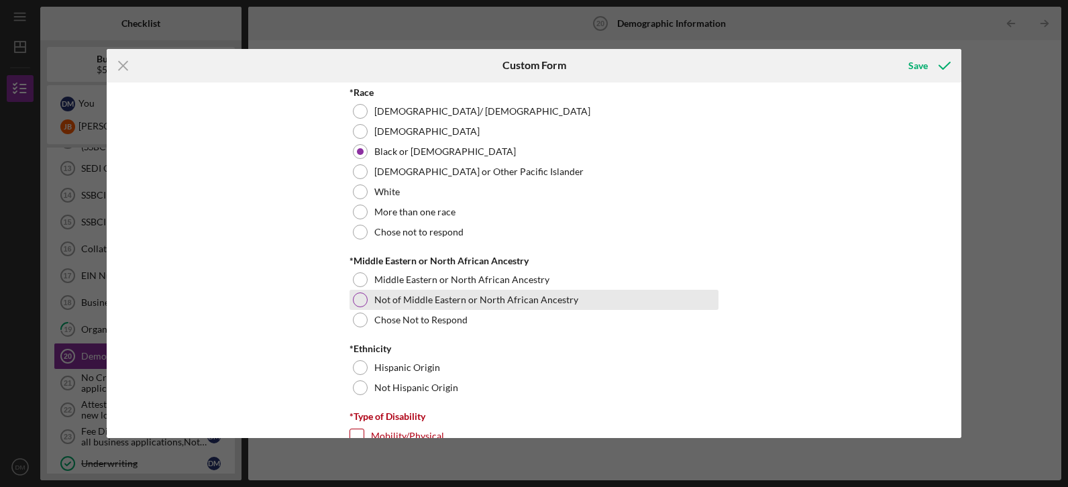
click at [358, 296] on div at bounding box center [360, 299] width 15 height 15
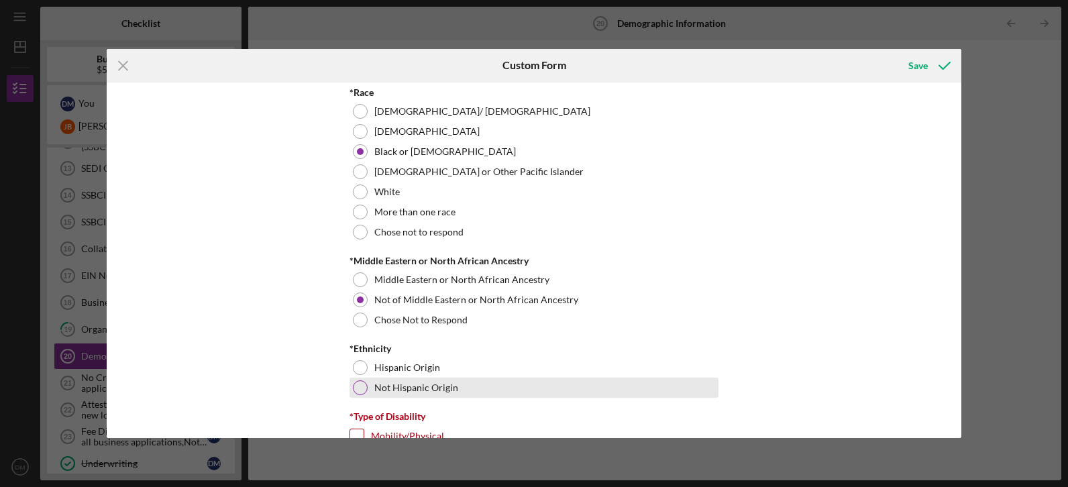
click at [364, 389] on div at bounding box center [360, 387] width 15 height 15
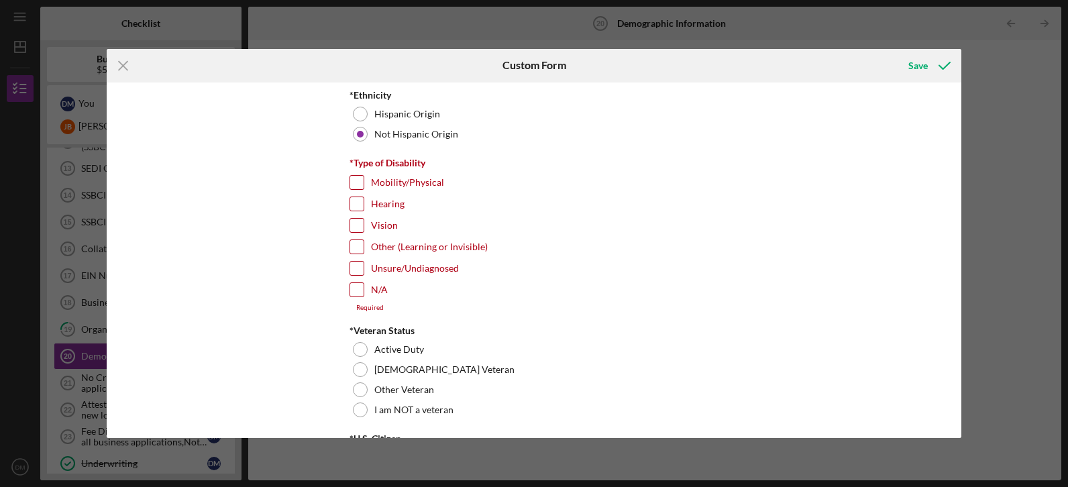
scroll to position [1006, 0]
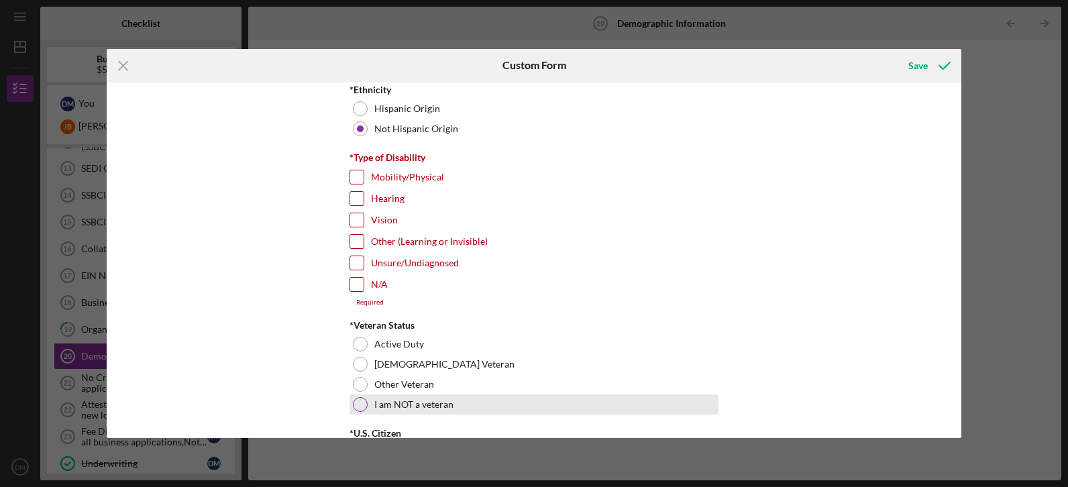
click at [360, 402] on div at bounding box center [360, 404] width 15 height 15
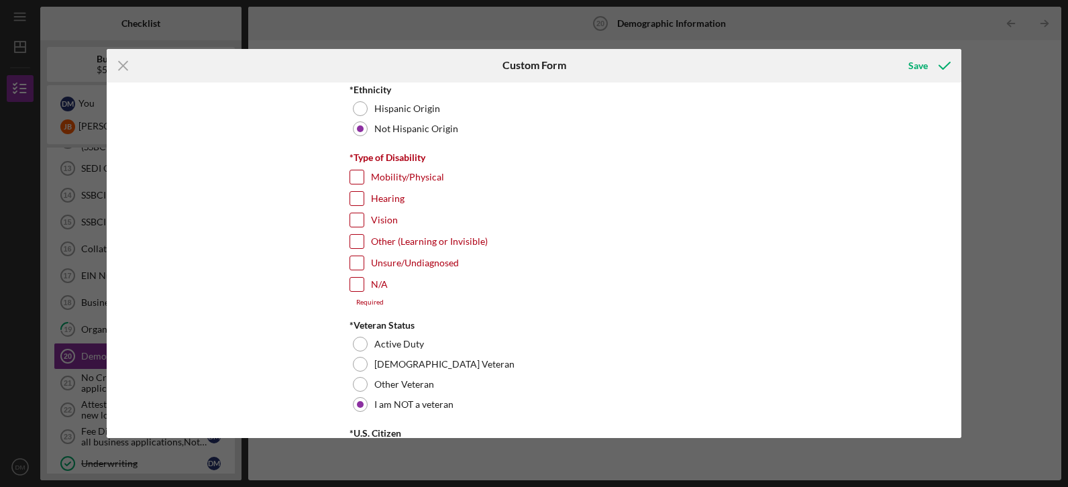
drag, startPoint x: 955, startPoint y: 227, endPoint x: 955, endPoint y: 239, distance: 11.4
click at [955, 239] on div "Demographic Information *Gender [DEMOGRAPHIC_DATA] [DEMOGRAPHIC_DATA] [DEMOGRAP…" at bounding box center [534, 261] width 855 height 356
click at [357, 285] on input "N/A" at bounding box center [356, 284] width 13 height 13
checkbox input "true"
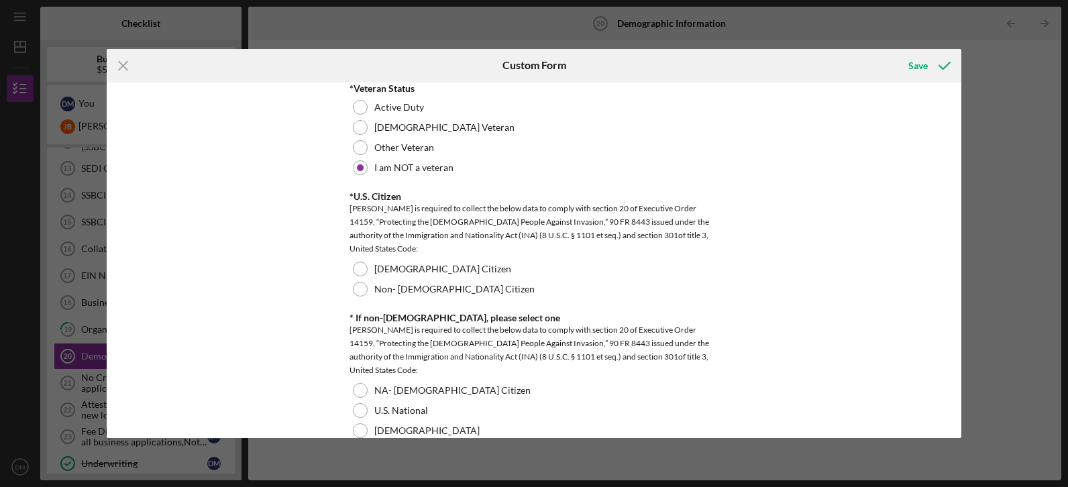
scroll to position [1222, 0]
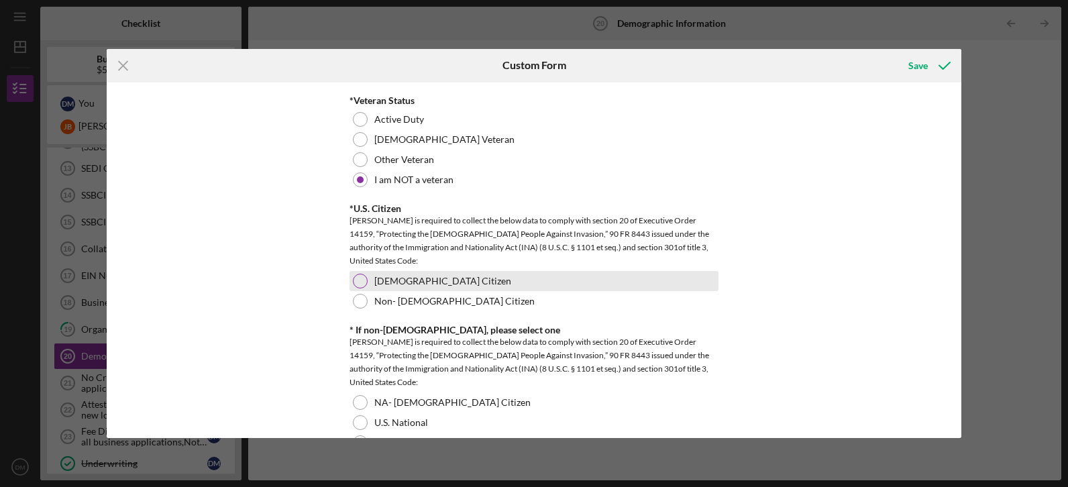
click at [359, 282] on div at bounding box center [360, 281] width 15 height 15
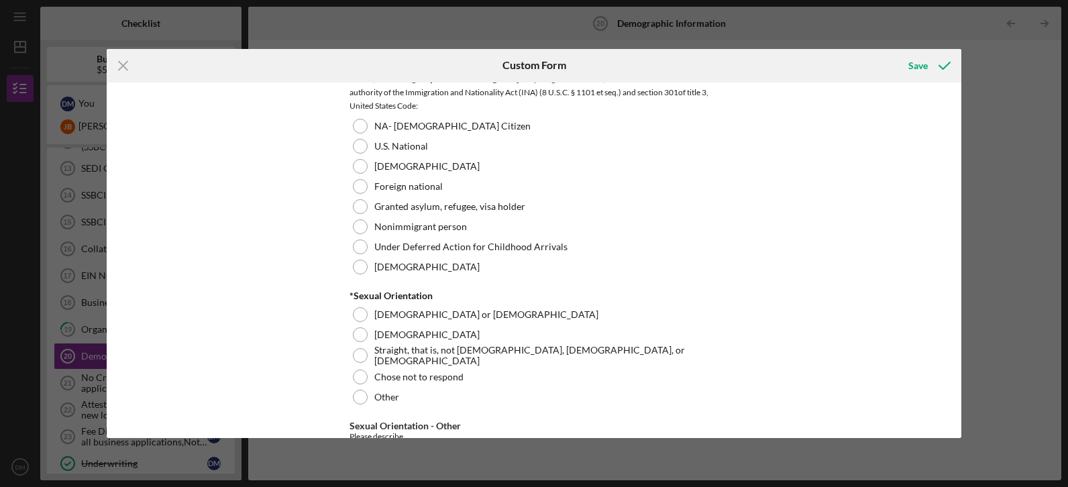
scroll to position [1505, 0]
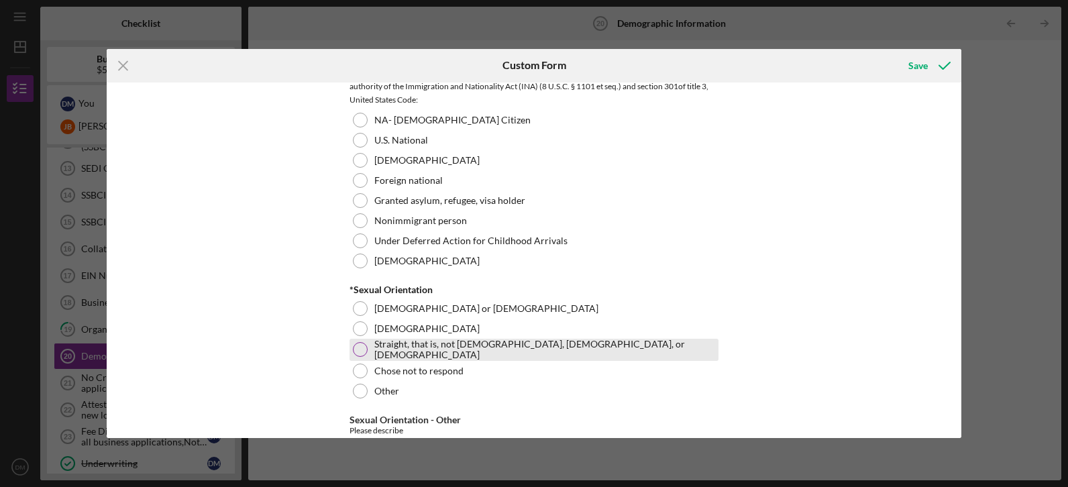
click at [360, 349] on div at bounding box center [360, 349] width 15 height 15
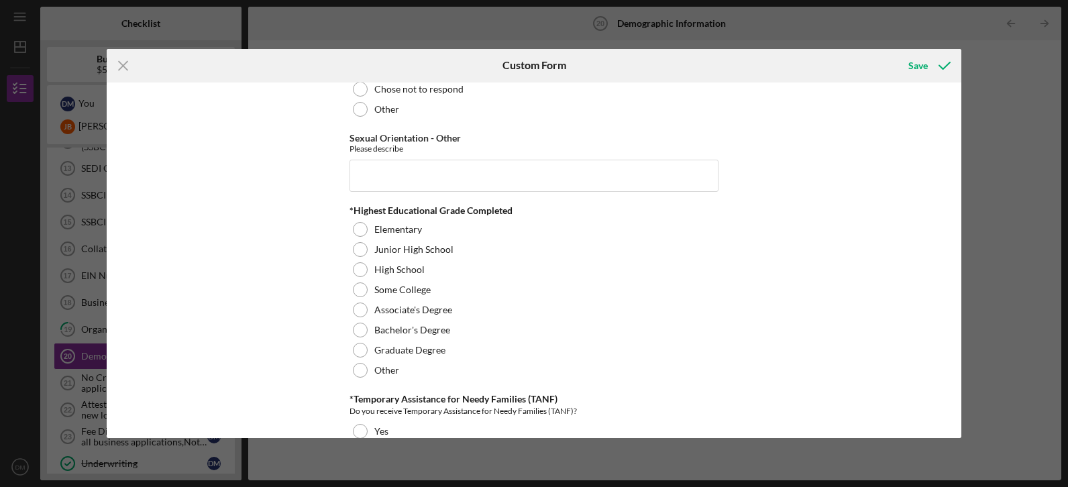
scroll to position [1792, 0]
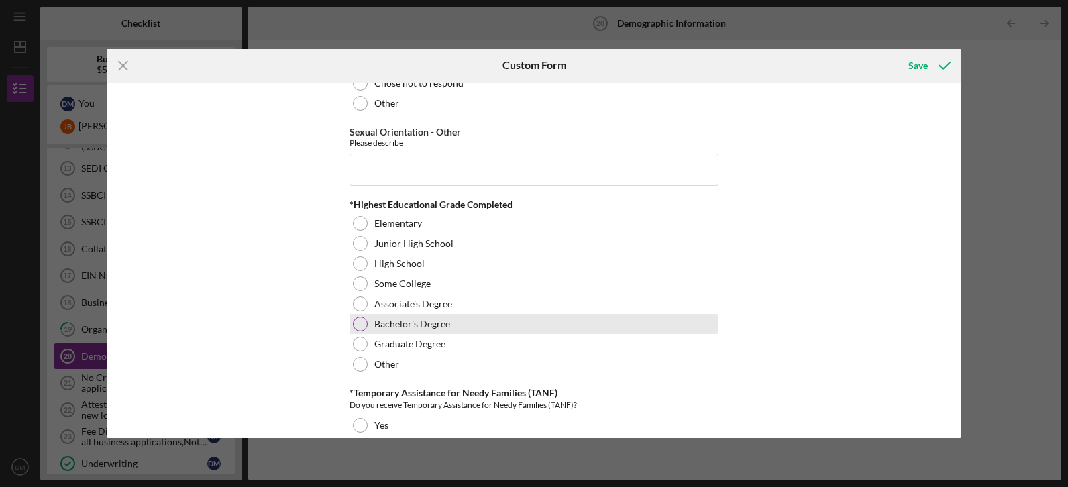
click at [361, 323] on div at bounding box center [360, 324] width 15 height 15
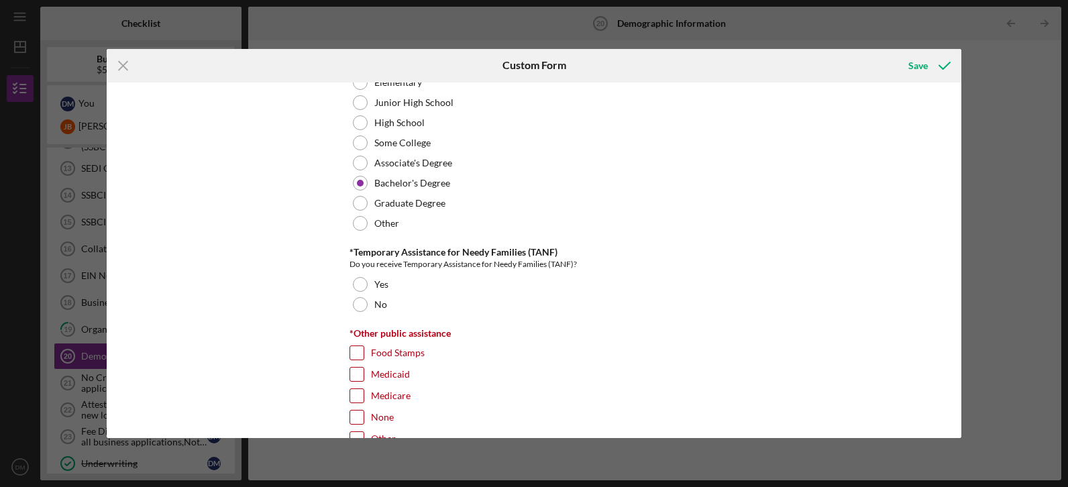
scroll to position [1963, 0]
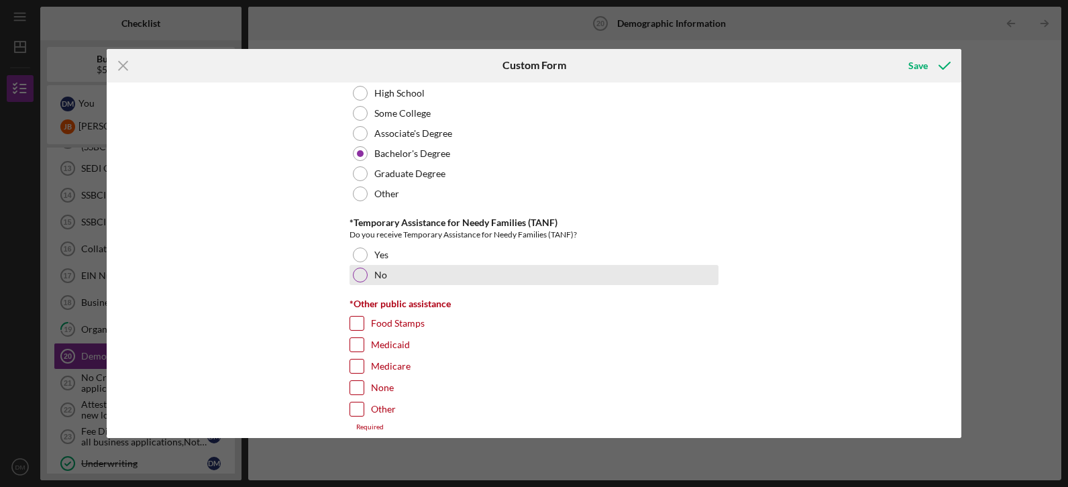
click at [360, 271] on div at bounding box center [360, 275] width 15 height 15
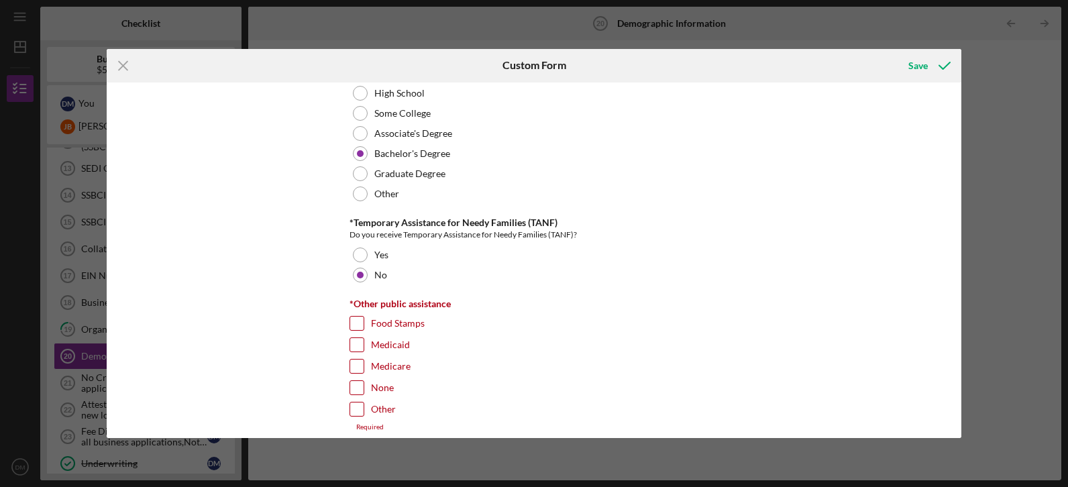
click at [352, 346] on input "Medicaid" at bounding box center [356, 344] width 13 height 13
checkbox input "true"
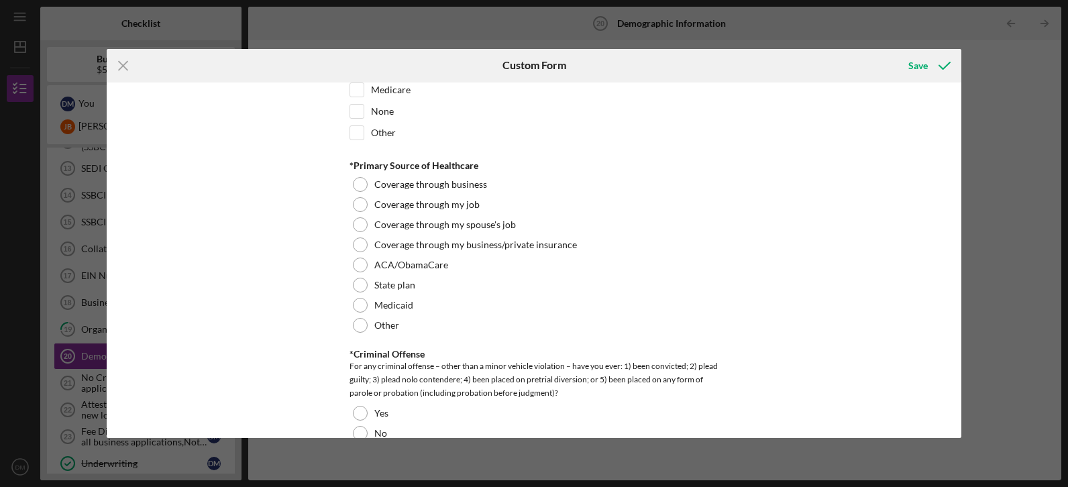
scroll to position [2245, 0]
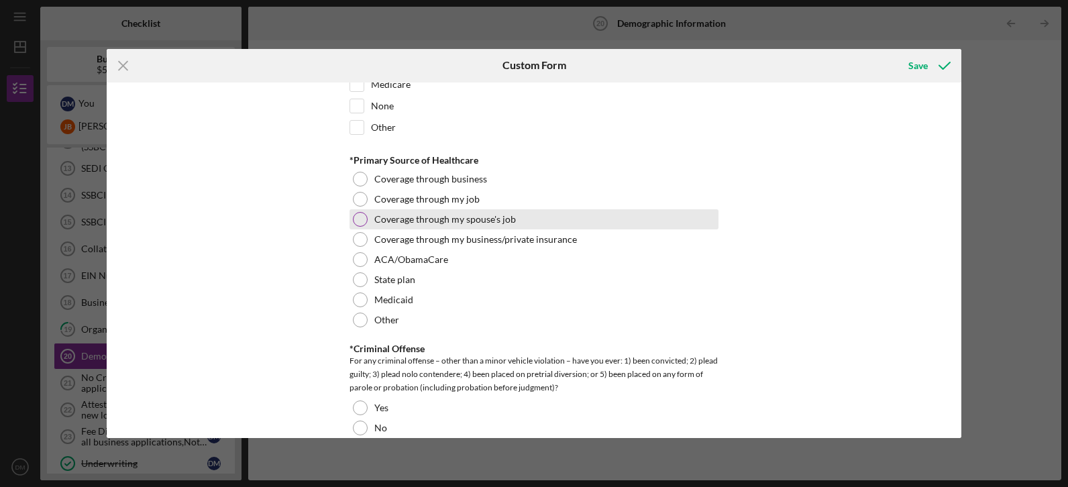
click at [360, 221] on div at bounding box center [360, 219] width 15 height 15
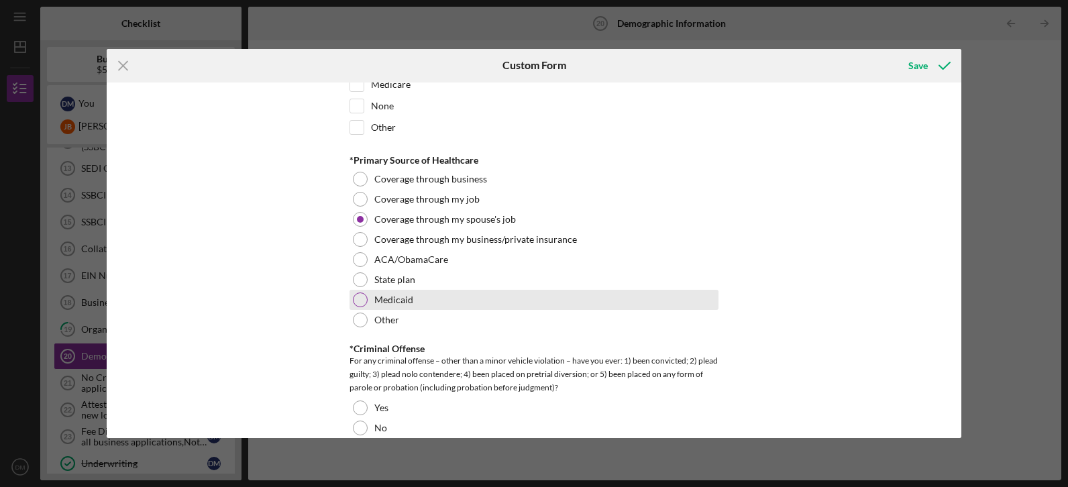
click at [363, 299] on div at bounding box center [360, 299] width 15 height 15
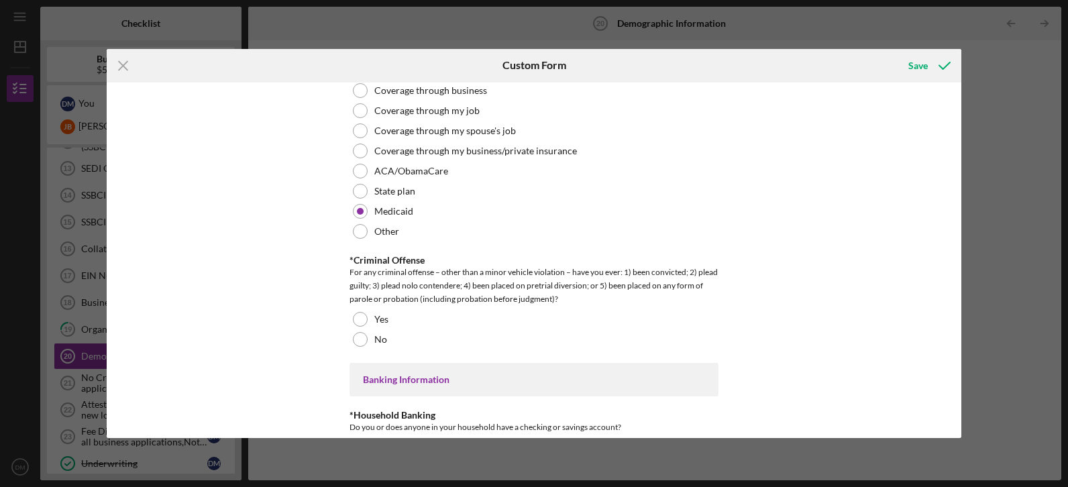
scroll to position [2344, 0]
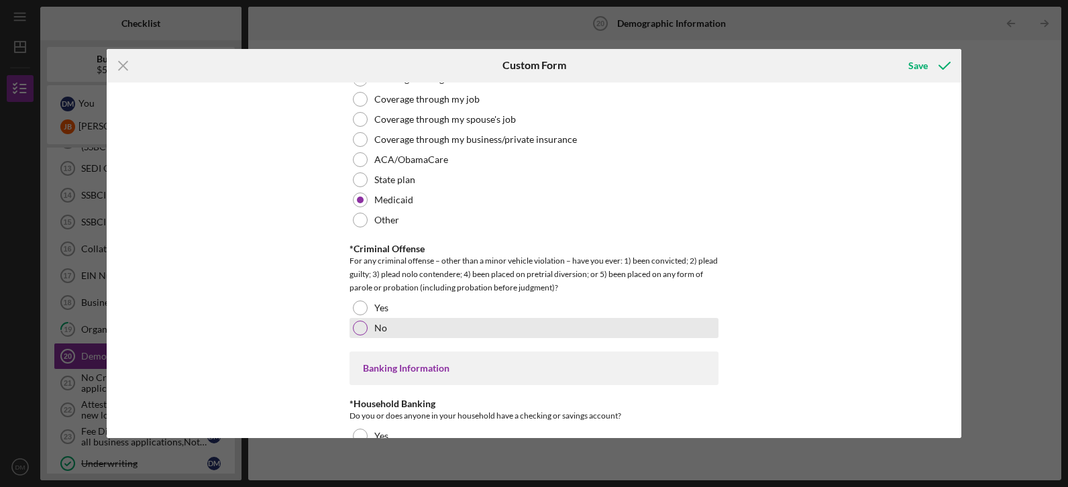
click at [365, 333] on div "No" at bounding box center [533, 328] width 369 height 20
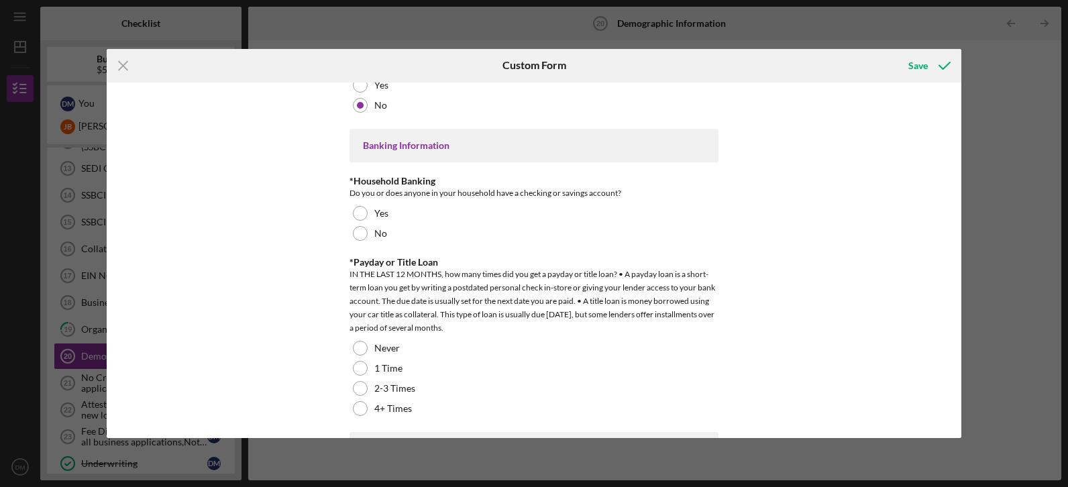
scroll to position [2556, 0]
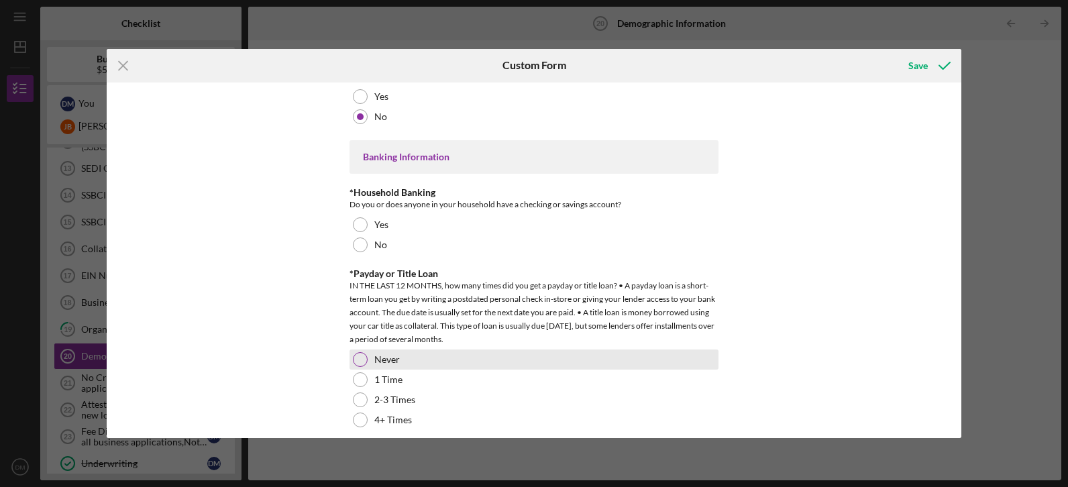
click at [362, 356] on div at bounding box center [360, 359] width 15 height 15
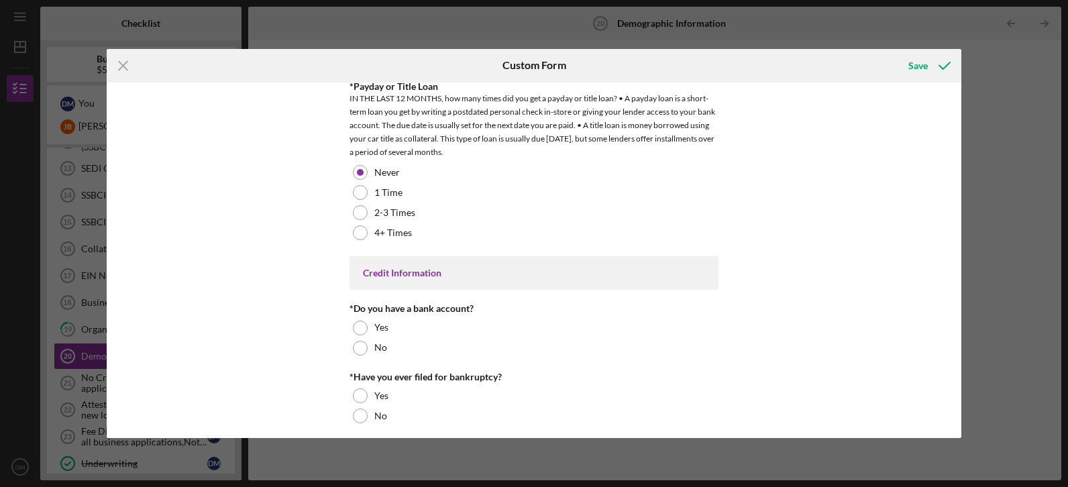
scroll to position [2749, 0]
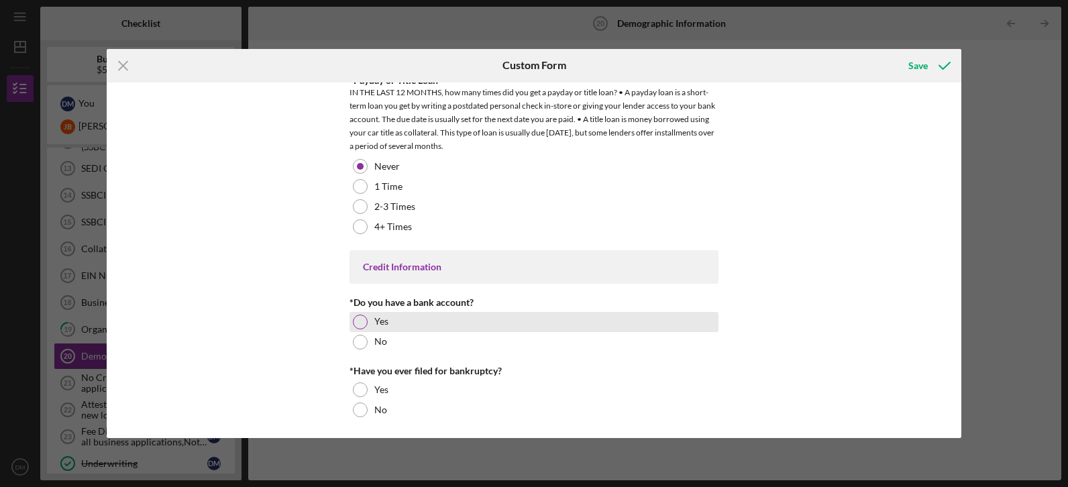
click at [358, 318] on div at bounding box center [360, 322] width 15 height 15
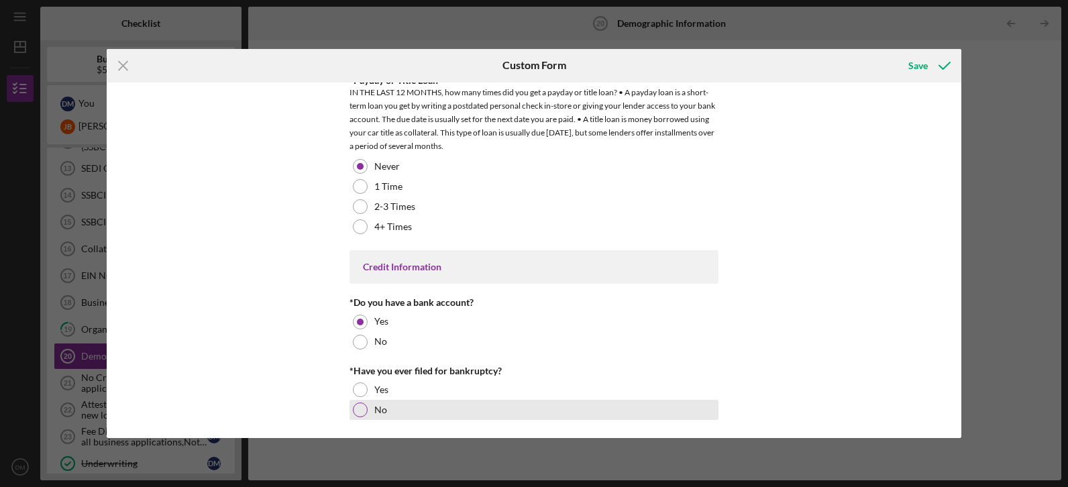
click at [360, 409] on div at bounding box center [360, 409] width 15 height 15
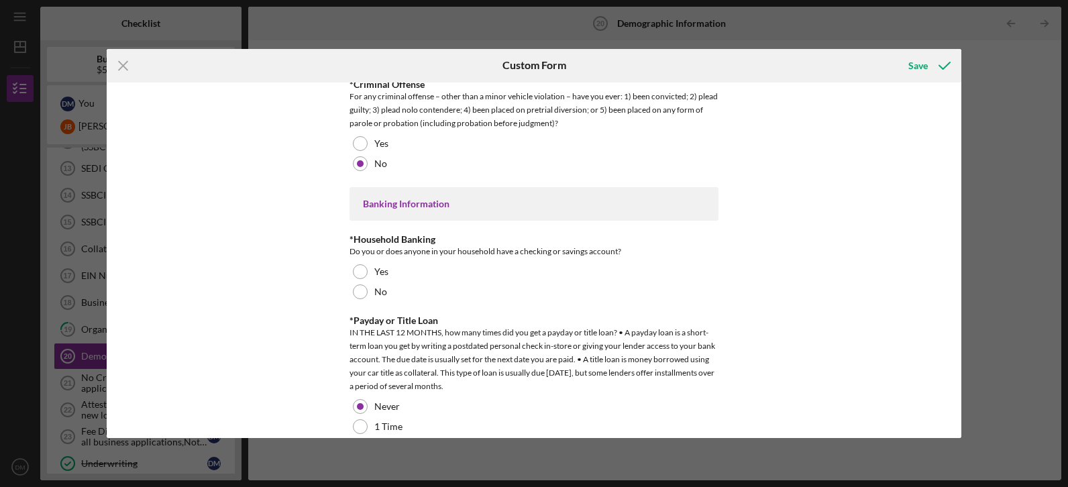
scroll to position [2503, 0]
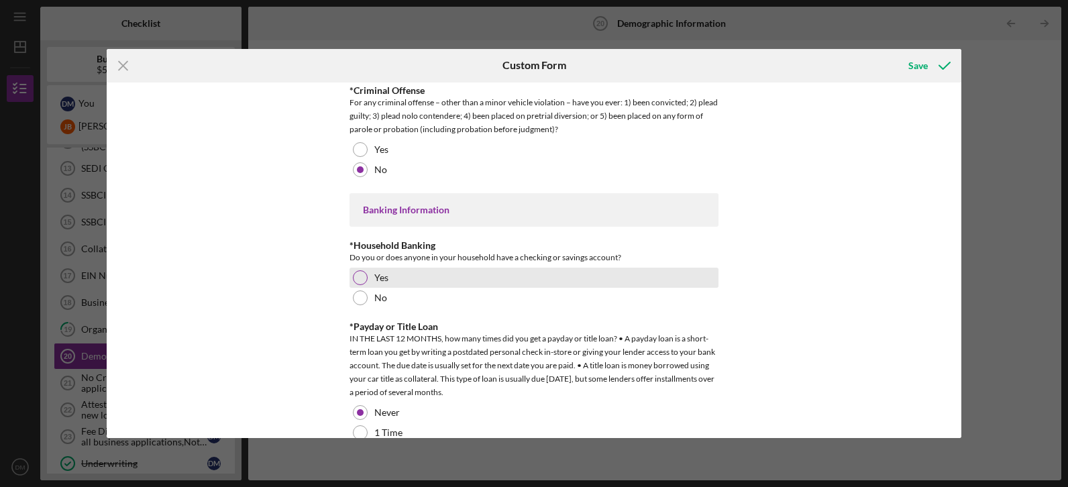
click at [359, 272] on div at bounding box center [360, 277] width 15 height 15
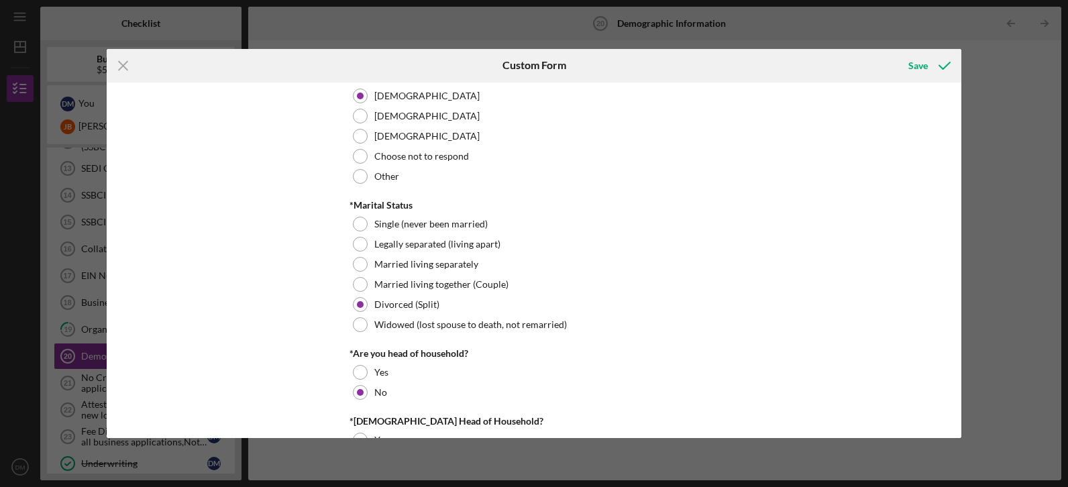
scroll to position [0, 0]
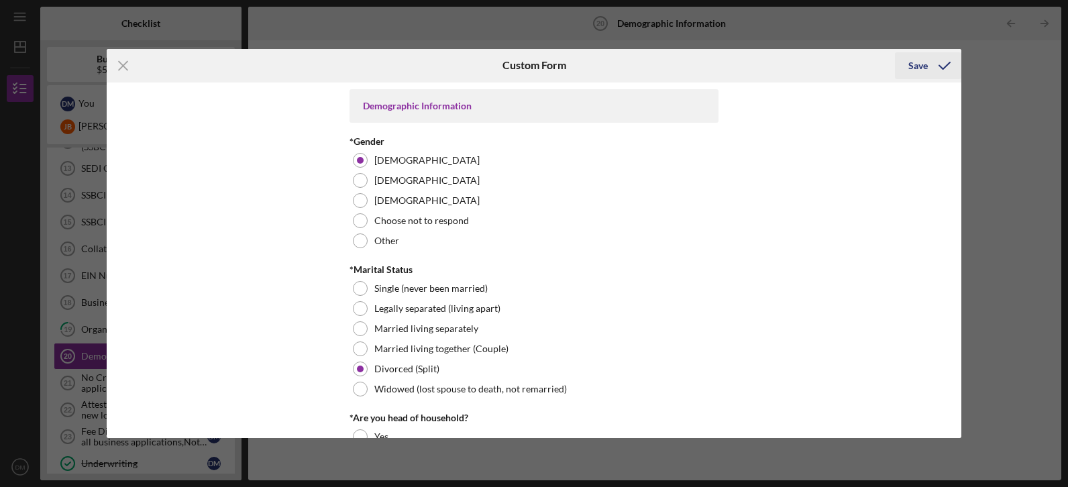
click at [909, 68] on div "Save" at bounding box center [917, 65] width 19 height 27
drag, startPoint x: 957, startPoint y: 113, endPoint x: 970, endPoint y: 169, distance: 57.3
click at [970, 169] on div "Icon/Menu Close Custom Form Save Demographic Information *Gender [DEMOGRAPHIC_D…" at bounding box center [534, 243] width 1068 height 487
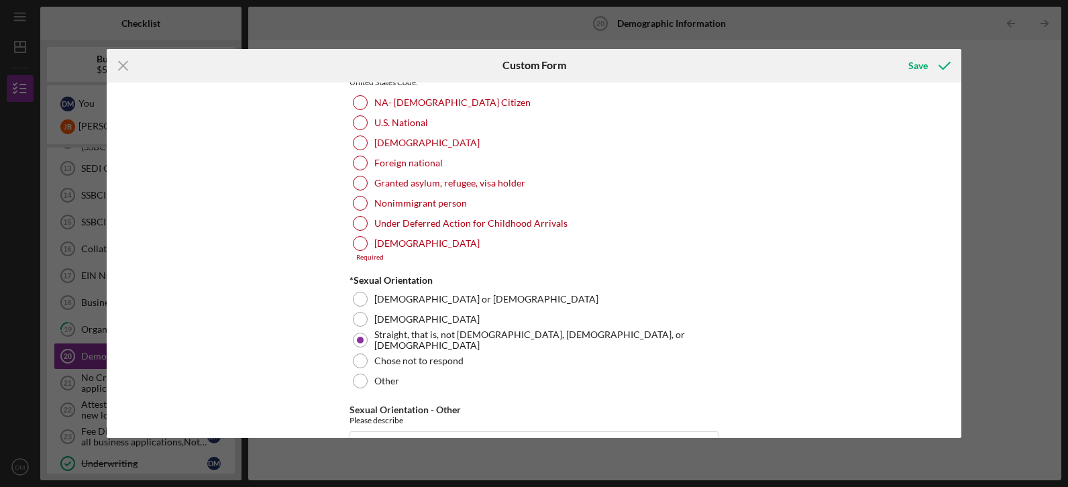
scroll to position [1493, 0]
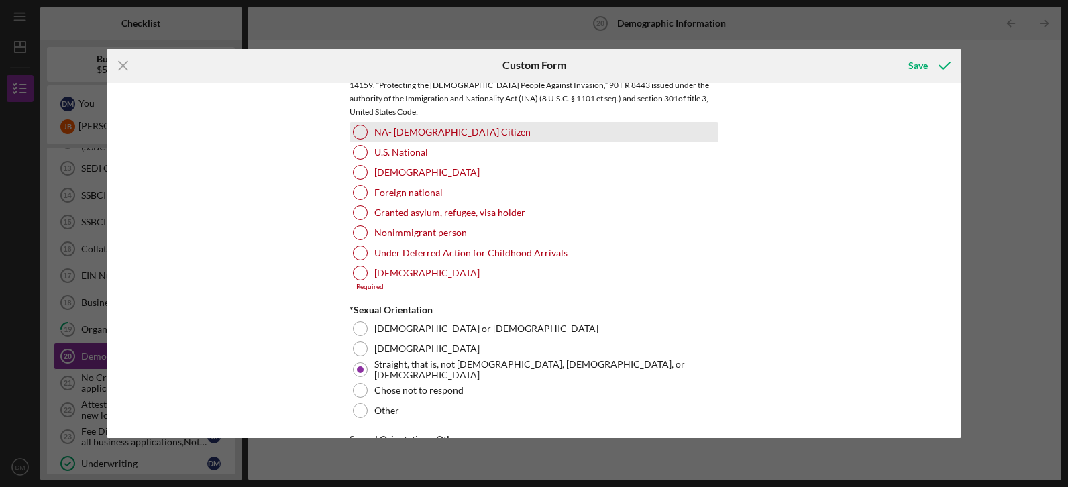
click at [365, 129] on div at bounding box center [360, 132] width 15 height 15
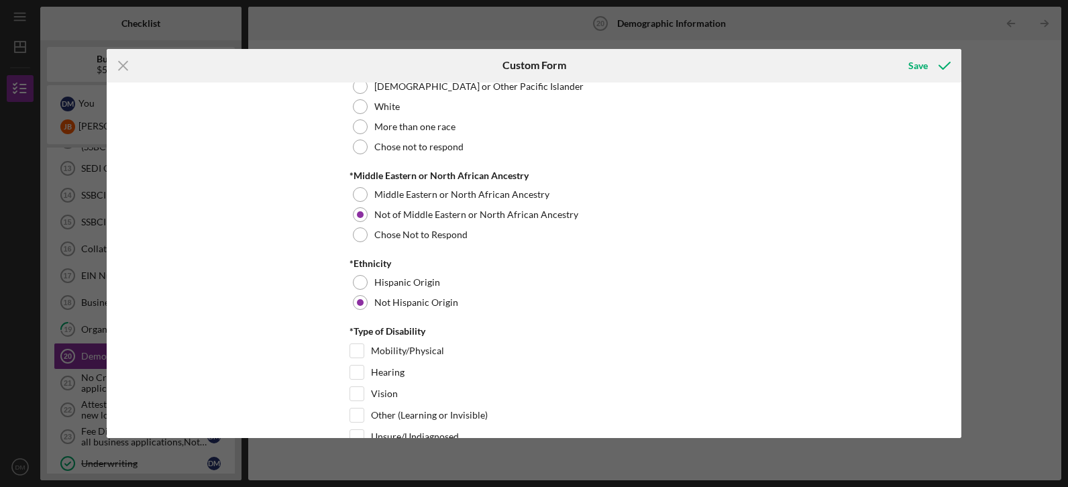
scroll to position [814, 0]
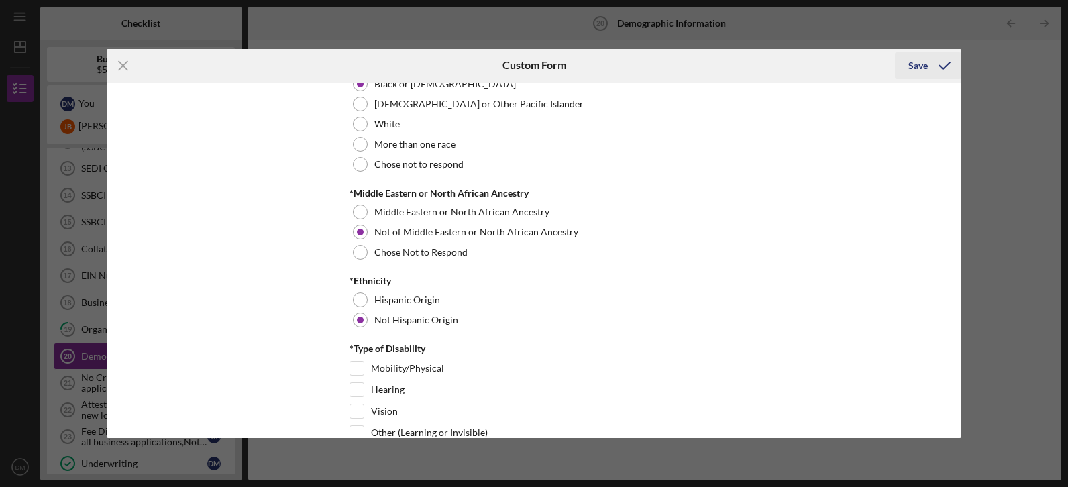
click at [916, 64] on div "Save" at bounding box center [917, 65] width 19 height 27
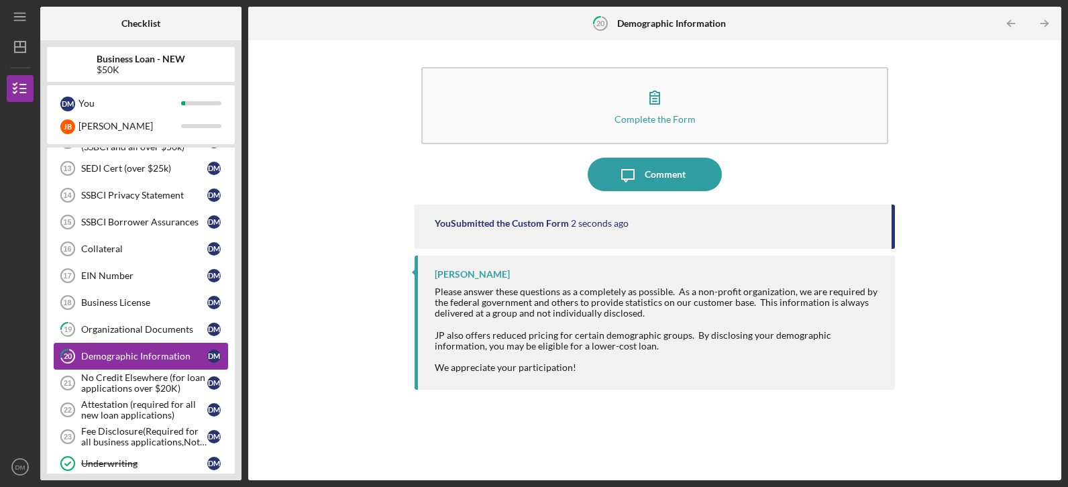
click at [146, 343] on link "20 Demographic Information [PERSON_NAME]" at bounding box center [141, 356] width 174 height 27
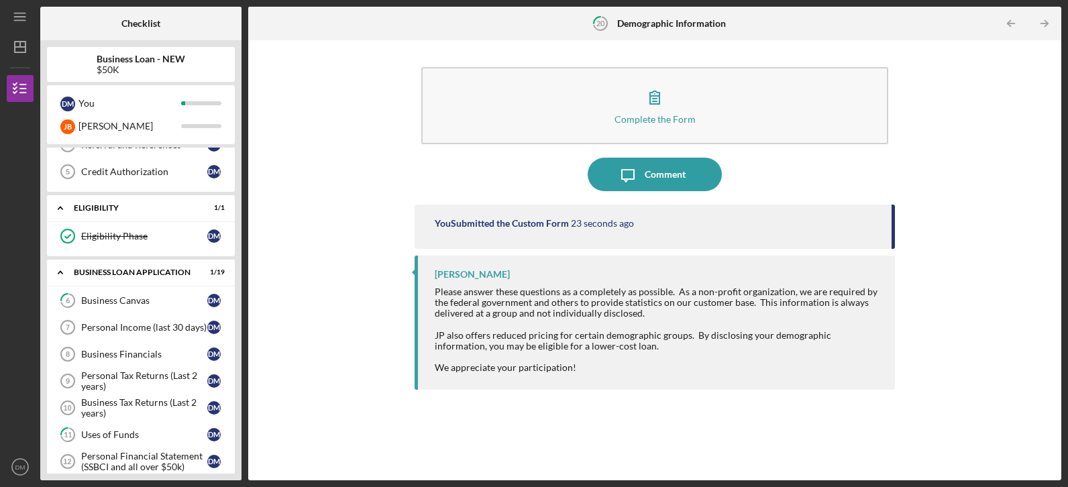
scroll to position [122, 0]
click at [207, 434] on div "Uses of Funds" at bounding box center [144, 436] width 126 height 11
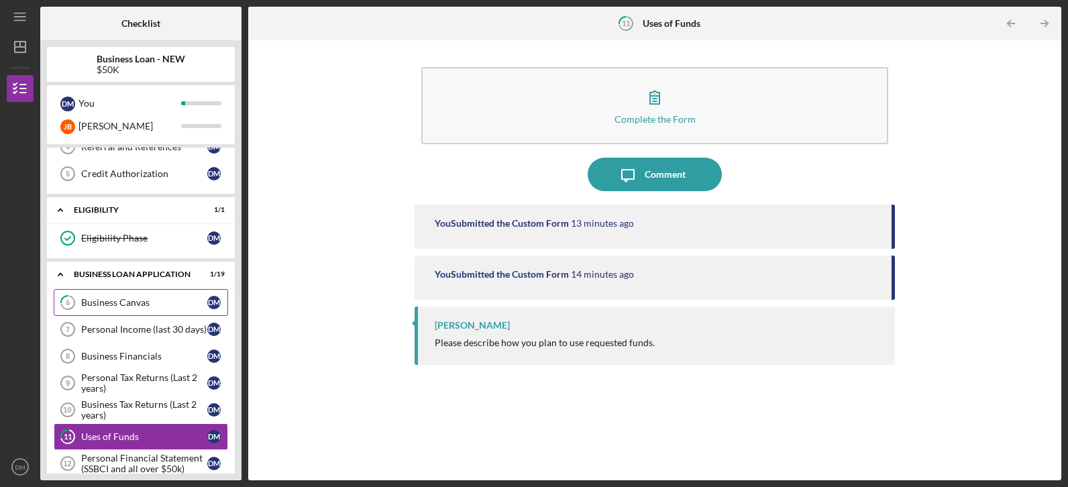
click at [152, 301] on div "Business Canvas" at bounding box center [144, 302] width 126 height 11
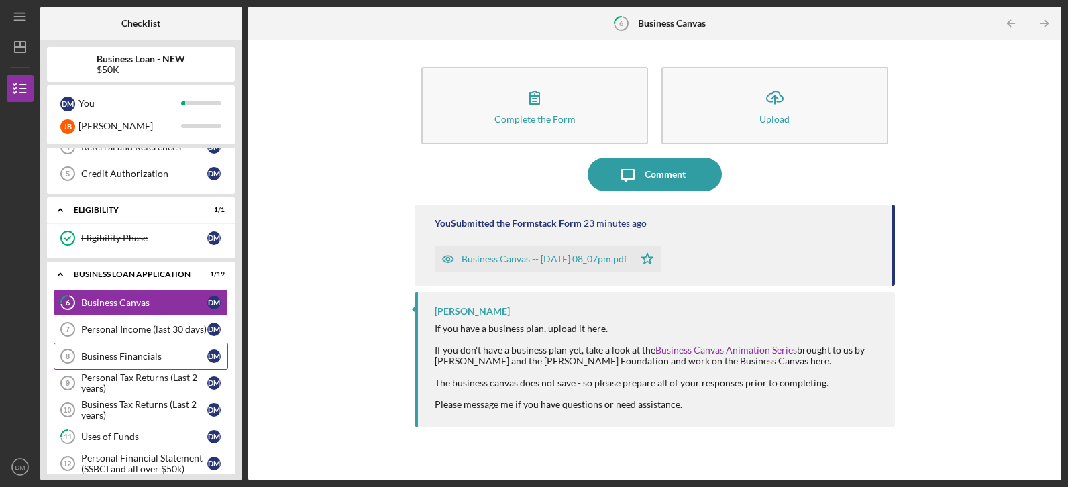
click at [148, 362] on div "Business Financials" at bounding box center [144, 356] width 126 height 11
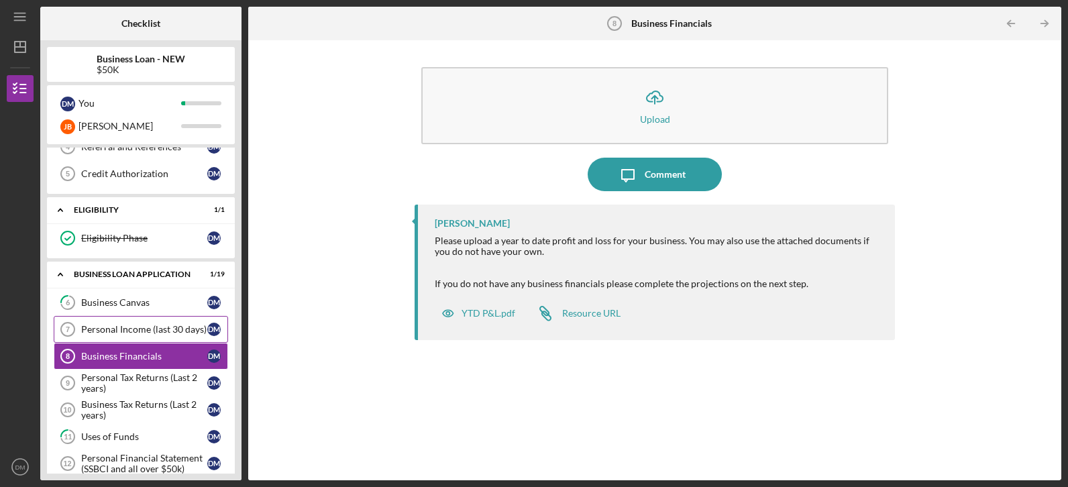
click at [155, 331] on div "Personal Income (last 30 days)" at bounding box center [144, 329] width 126 height 11
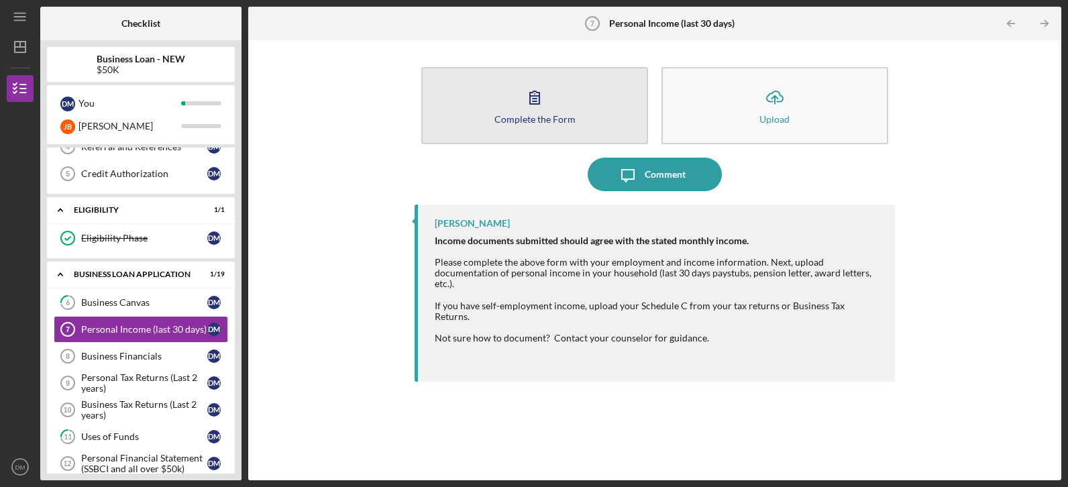
click at [548, 83] on icon "button" at bounding box center [535, 97] width 34 height 34
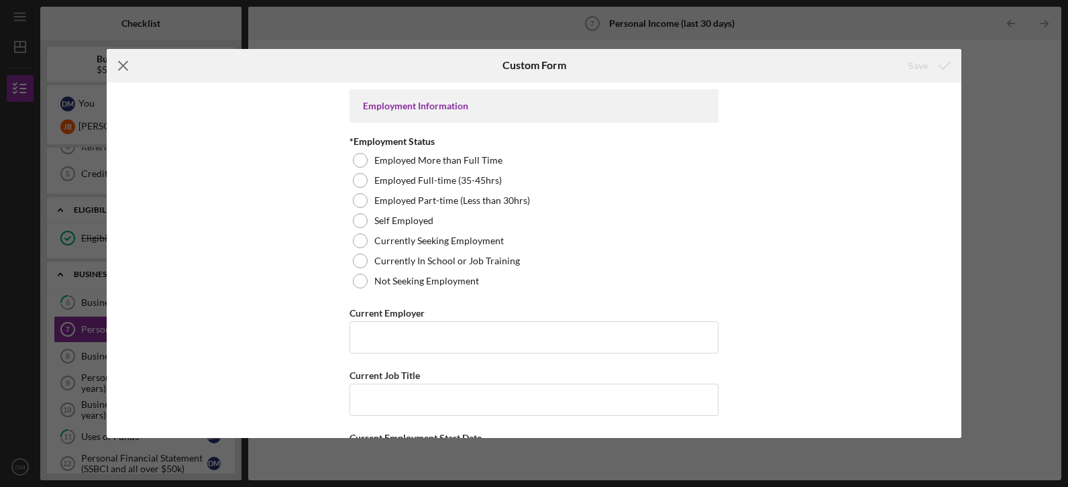
click at [123, 68] on icon "Icon/Menu Close" at bounding box center [124, 66] width 34 height 34
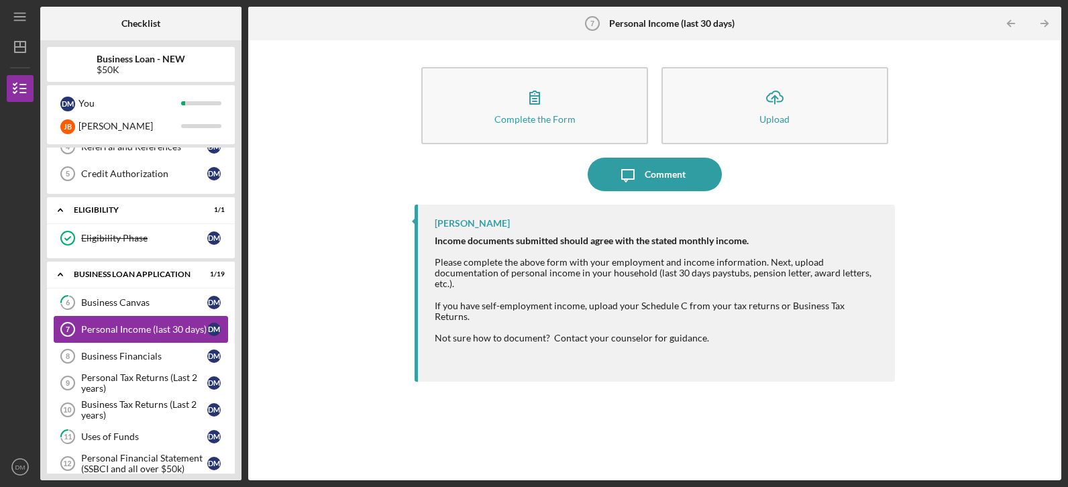
click at [162, 324] on div "Personal Income (last 30 days)" at bounding box center [144, 329] width 126 height 11
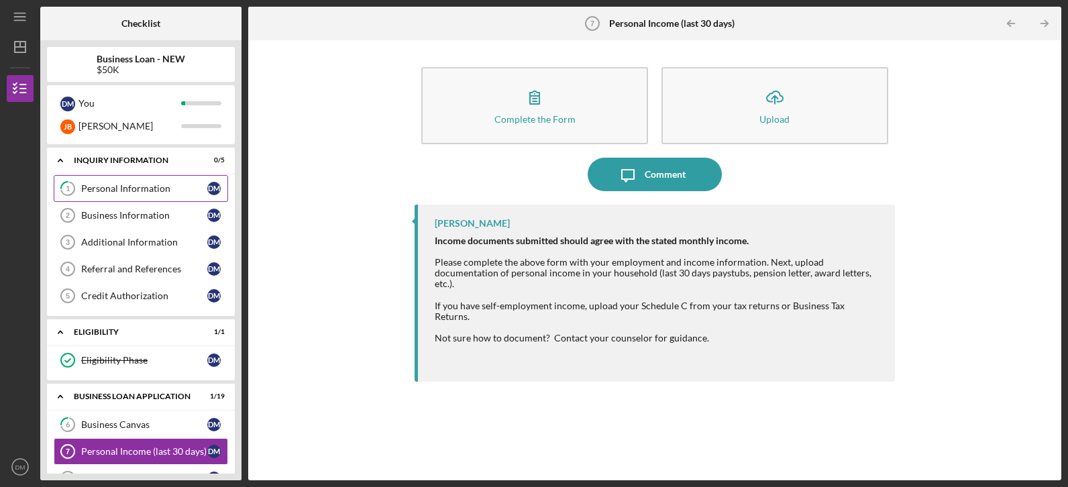
click at [150, 182] on link "1 Personal Information [PERSON_NAME]" at bounding box center [141, 188] width 174 height 27
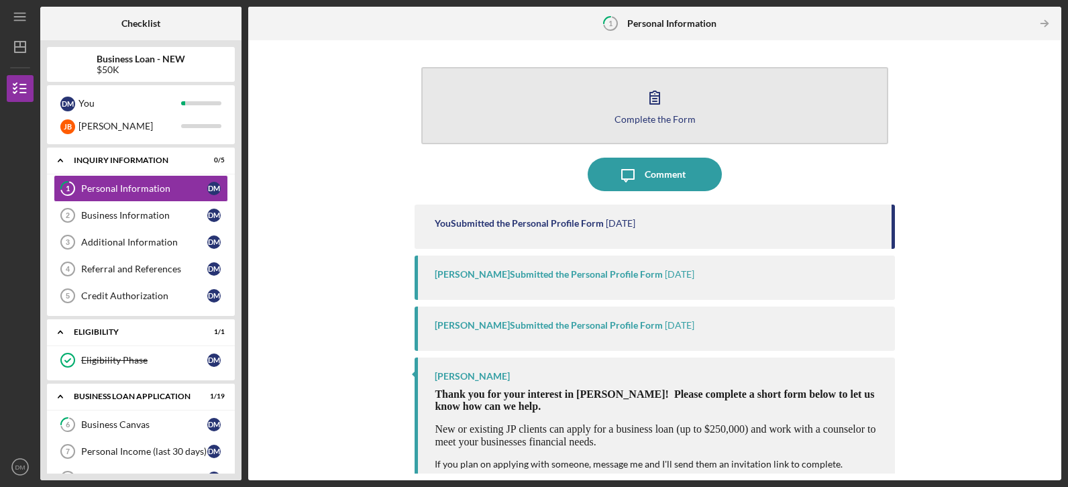
click at [643, 115] on div "Complete the Form" at bounding box center [654, 119] width 81 height 10
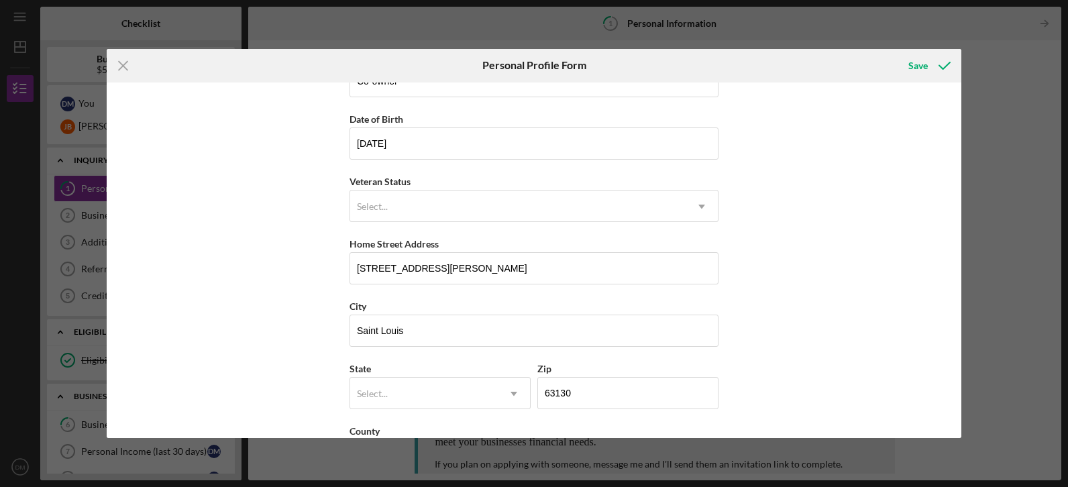
scroll to position [157, 0]
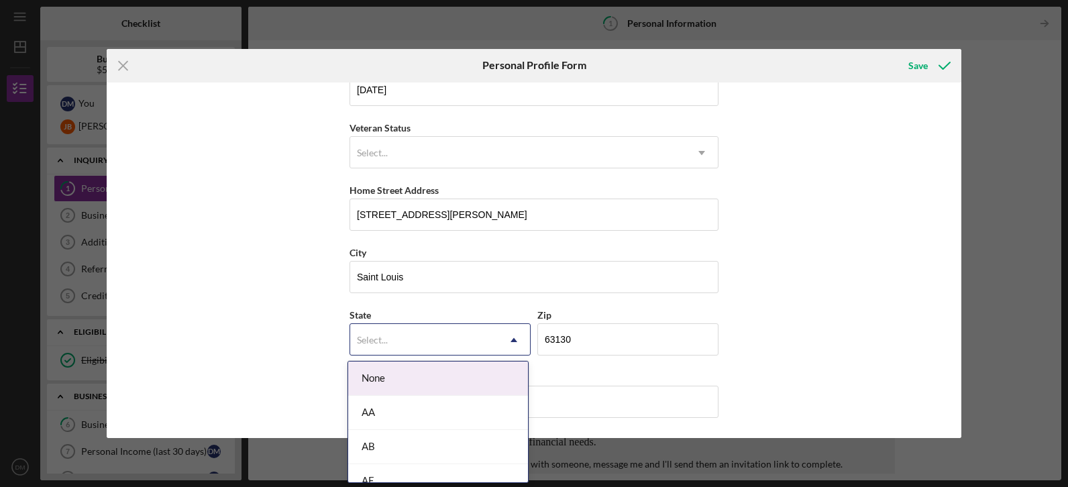
click at [513, 340] on use at bounding box center [513, 340] width 7 height 4
type input "mo"
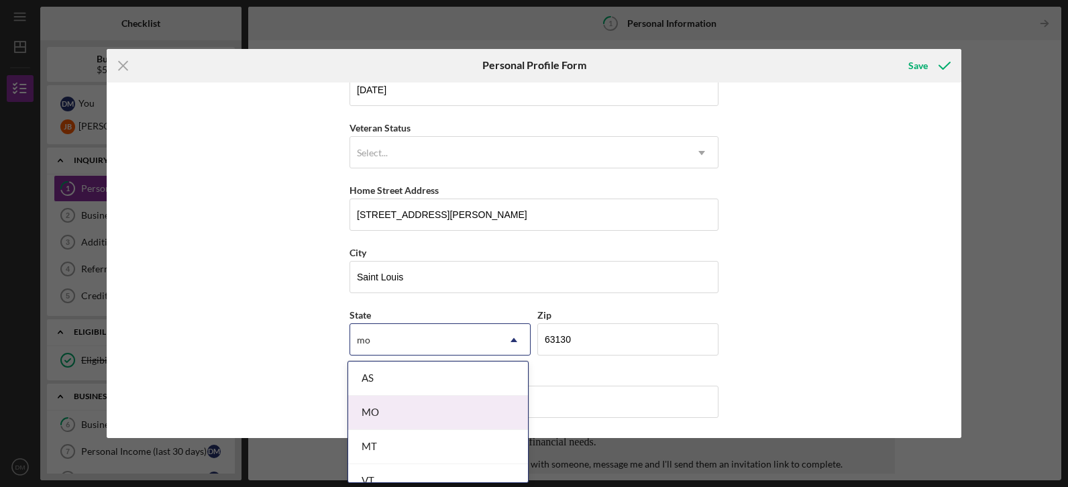
click at [466, 419] on div "MO" at bounding box center [438, 413] width 180 height 34
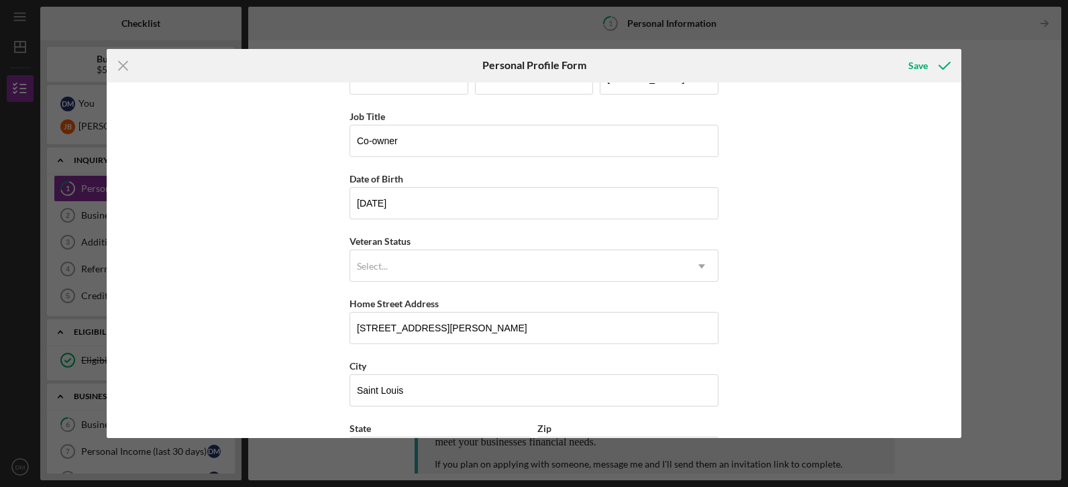
scroll to position [42, 0]
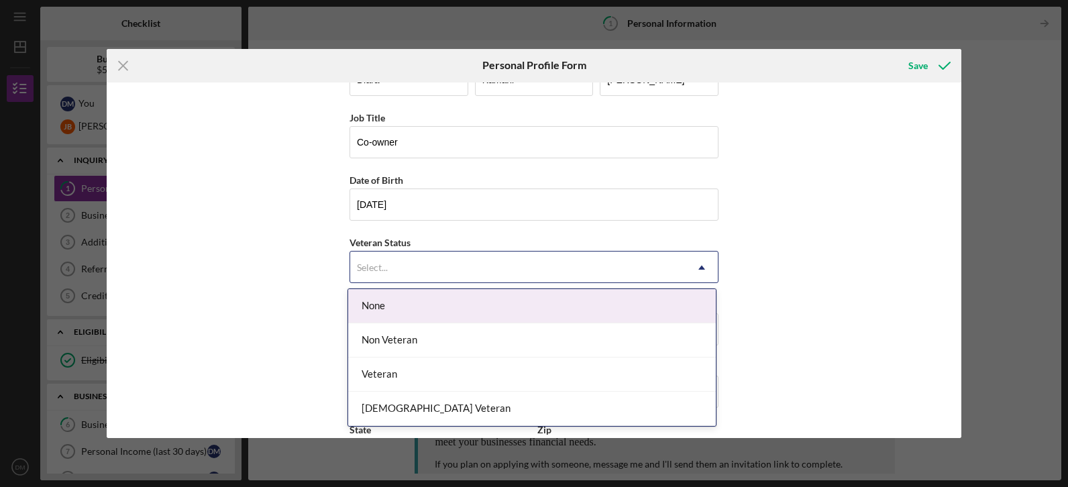
click at [702, 266] on icon "Icon/Dropdown Arrow" at bounding box center [702, 268] width 32 height 32
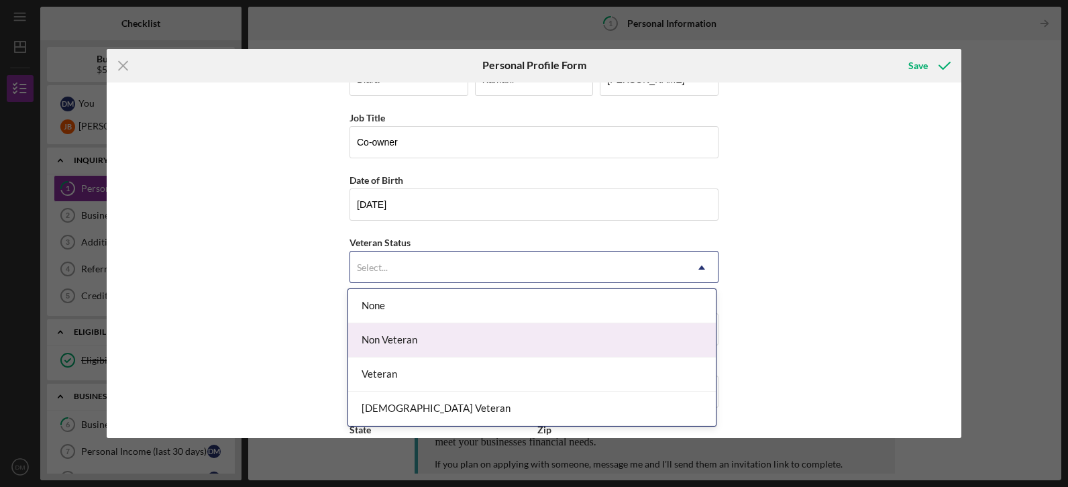
click at [639, 335] on div "Non Veteran" at bounding box center [532, 340] width 368 height 34
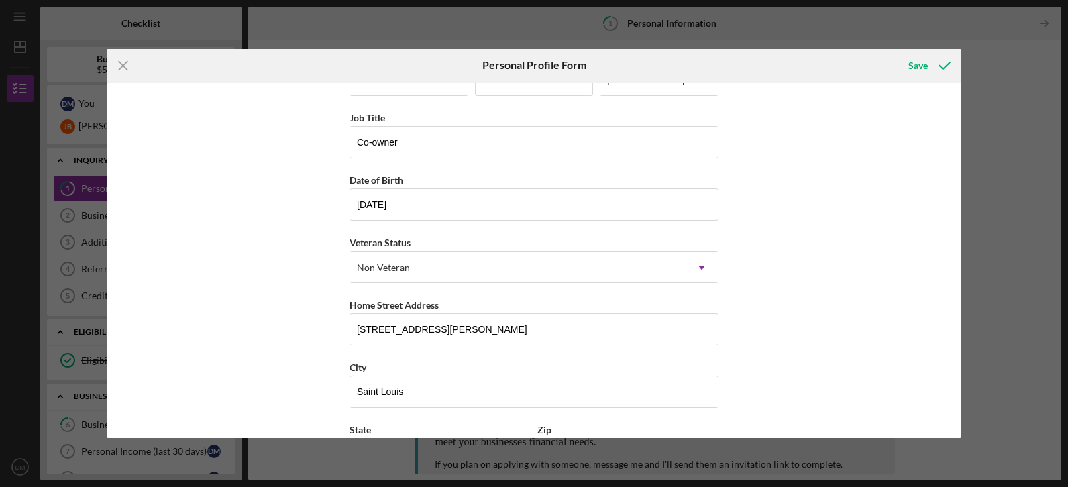
scroll to position [0, 0]
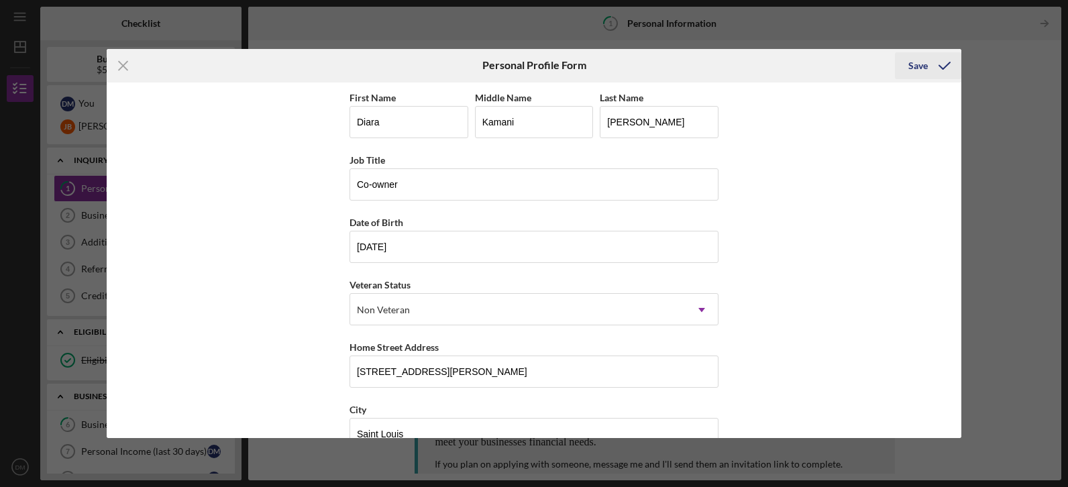
click at [937, 62] on icon "submit" at bounding box center [945, 66] width 34 height 34
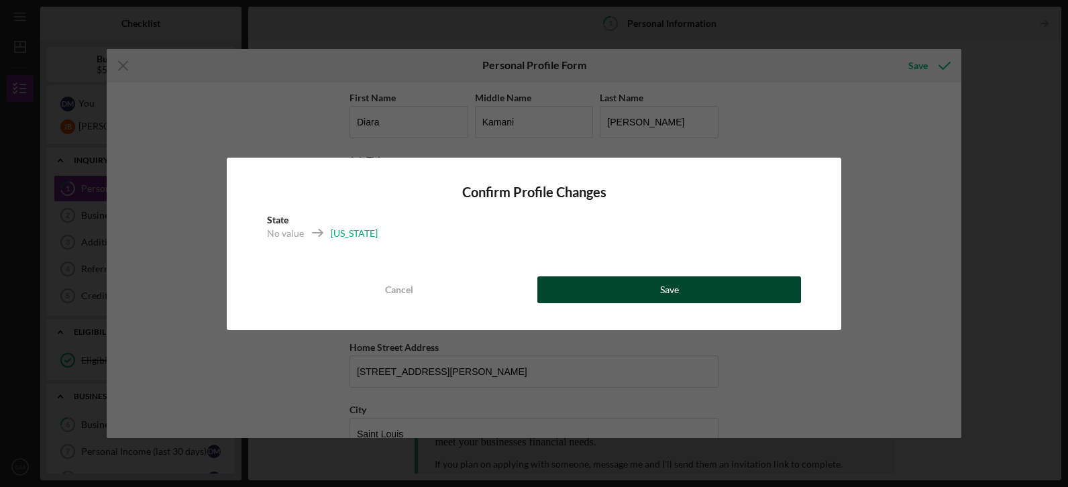
click at [690, 296] on button "Save" at bounding box center [669, 289] width 264 height 27
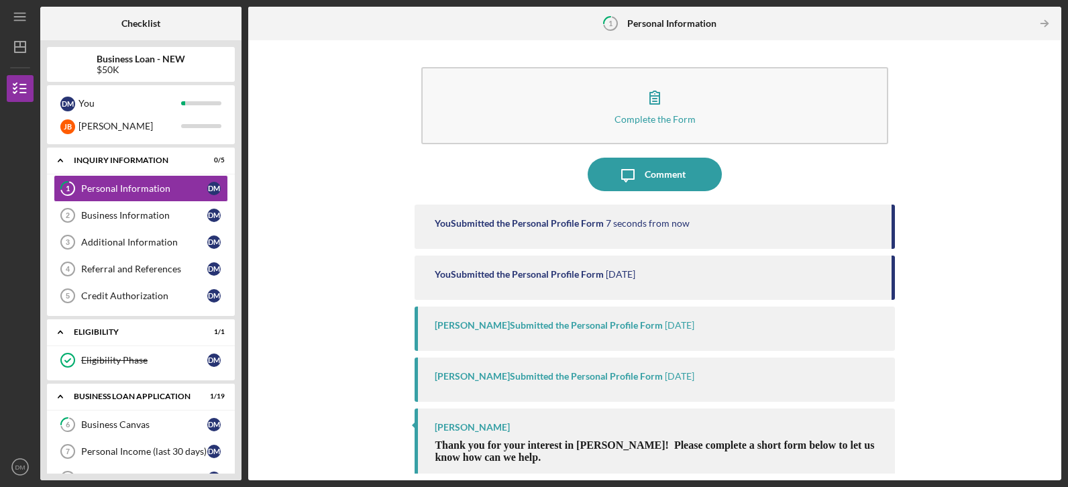
scroll to position [27, 0]
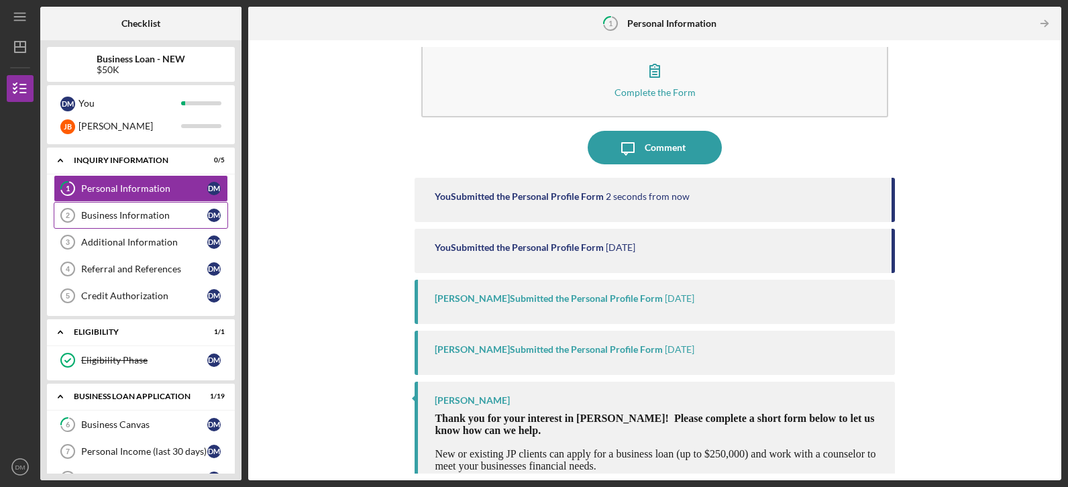
click at [133, 223] on link "Business Information 2 Business Information [PERSON_NAME]" at bounding box center [141, 215] width 174 height 27
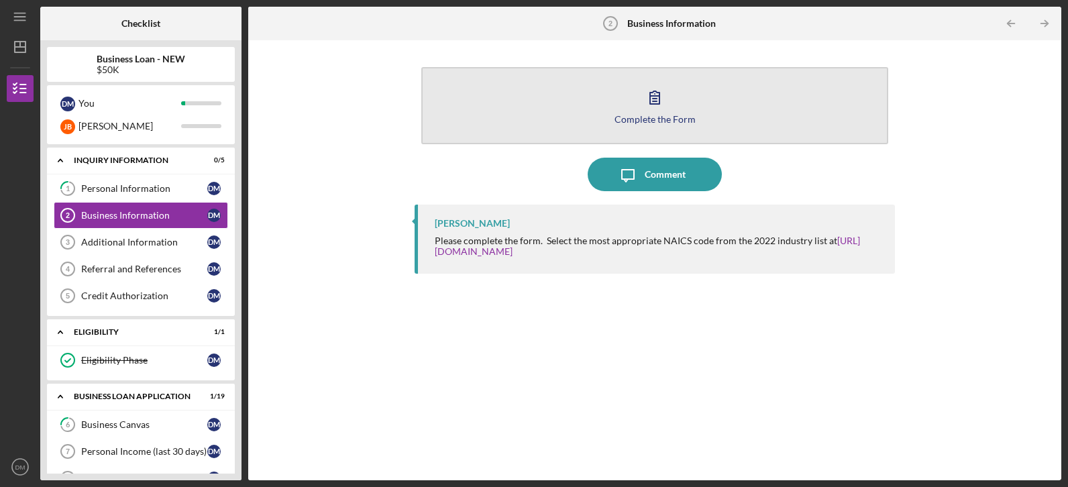
click at [649, 108] on icon "button" at bounding box center [655, 97] width 34 height 34
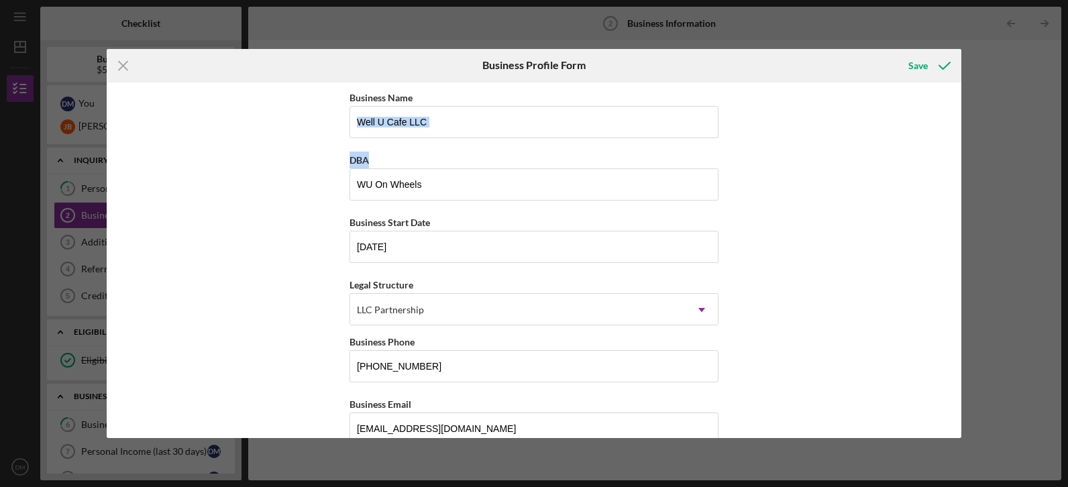
drag, startPoint x: 962, startPoint y: 105, endPoint x: 962, endPoint y: 158, distance: 52.3
click at [962, 158] on div "Icon/Menu Close Business Profile Form Save Business Name Well U Cafe LLC DBA WU…" at bounding box center [534, 243] width 1068 height 487
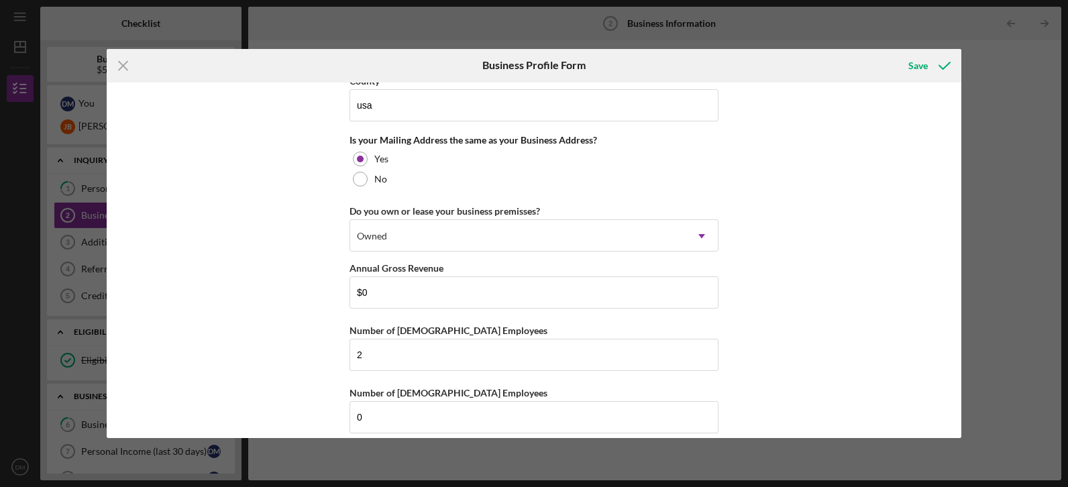
scroll to position [1205, 0]
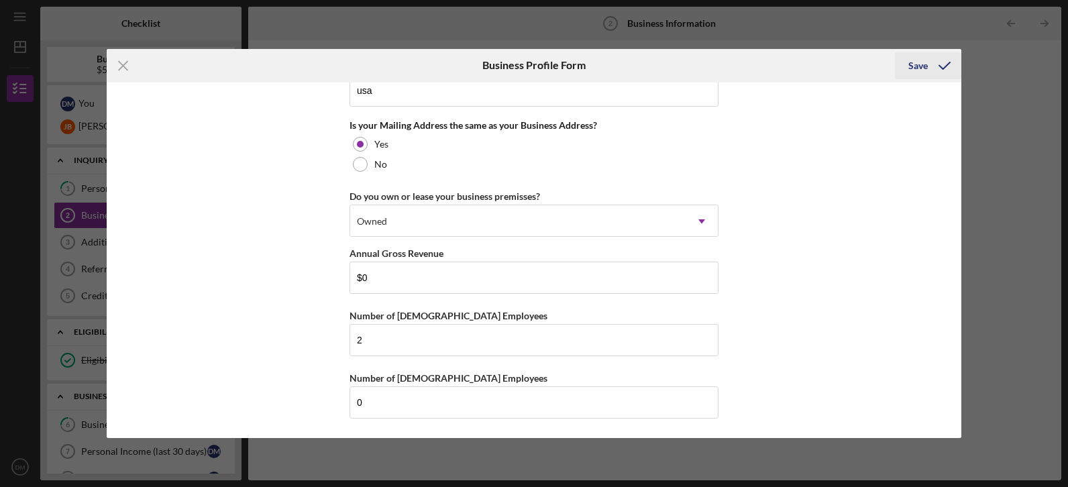
click at [914, 69] on div "Save" at bounding box center [917, 65] width 19 height 27
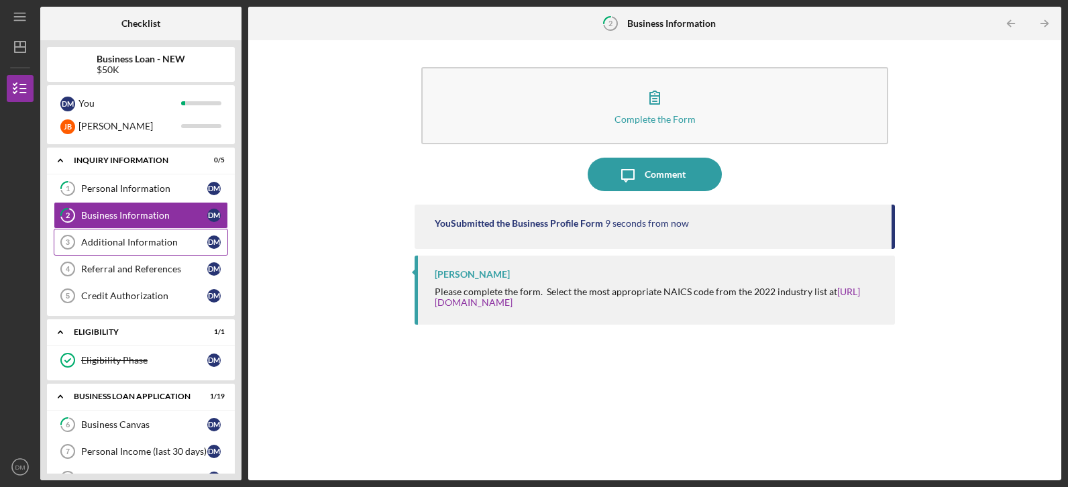
click at [163, 246] on div "Additional Information" at bounding box center [144, 242] width 126 height 11
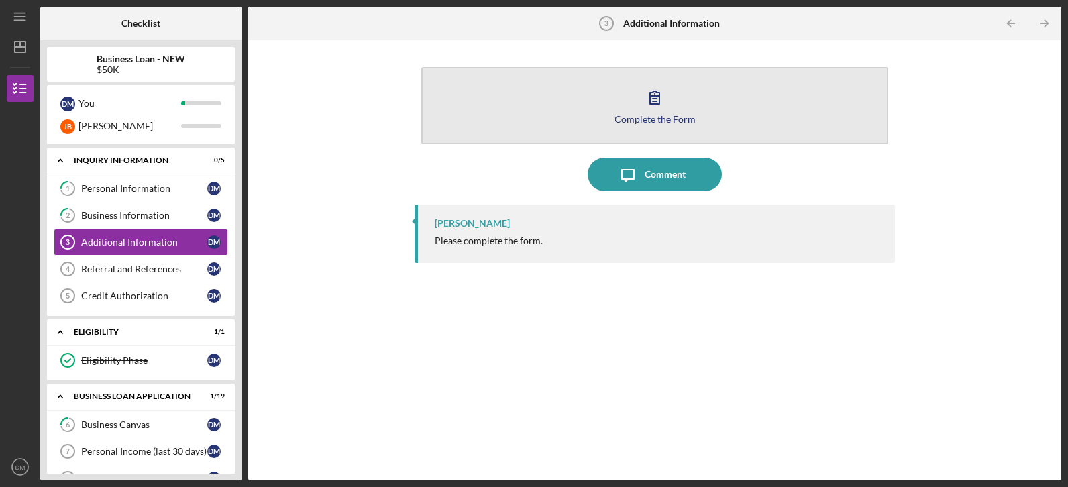
click at [645, 111] on icon "button" at bounding box center [655, 97] width 34 height 34
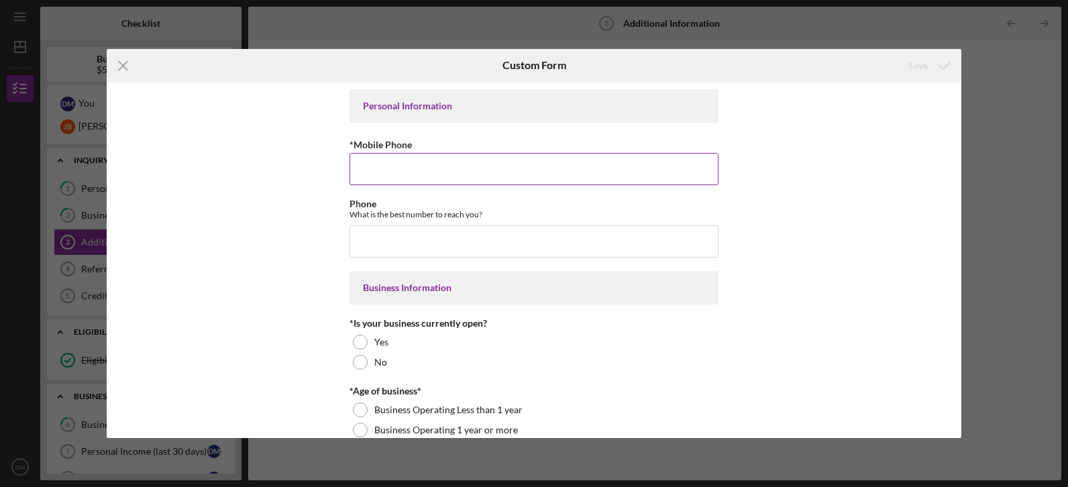
click at [572, 170] on input "*Mobile Phone" at bounding box center [533, 169] width 369 height 32
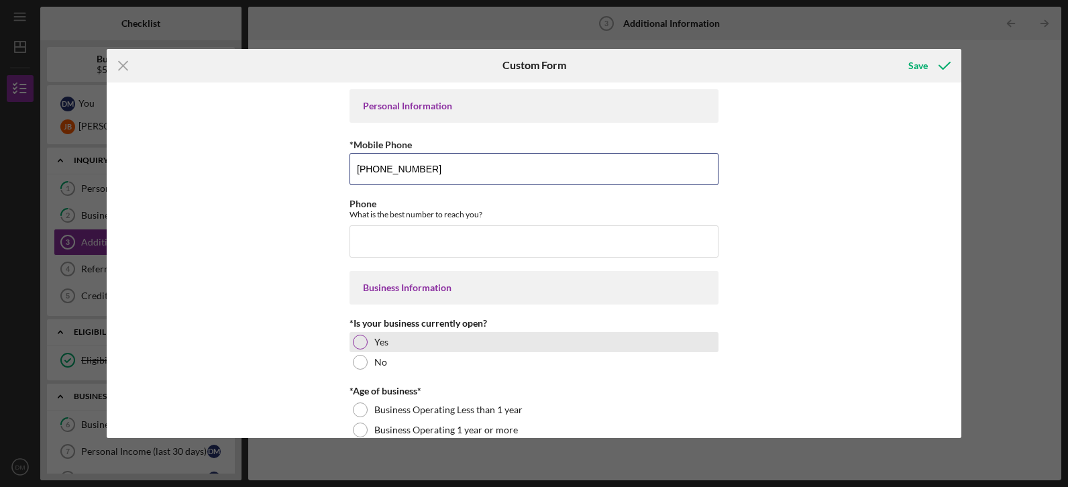
type input "[PHONE_NUMBER]"
click at [361, 344] on div at bounding box center [360, 342] width 15 height 15
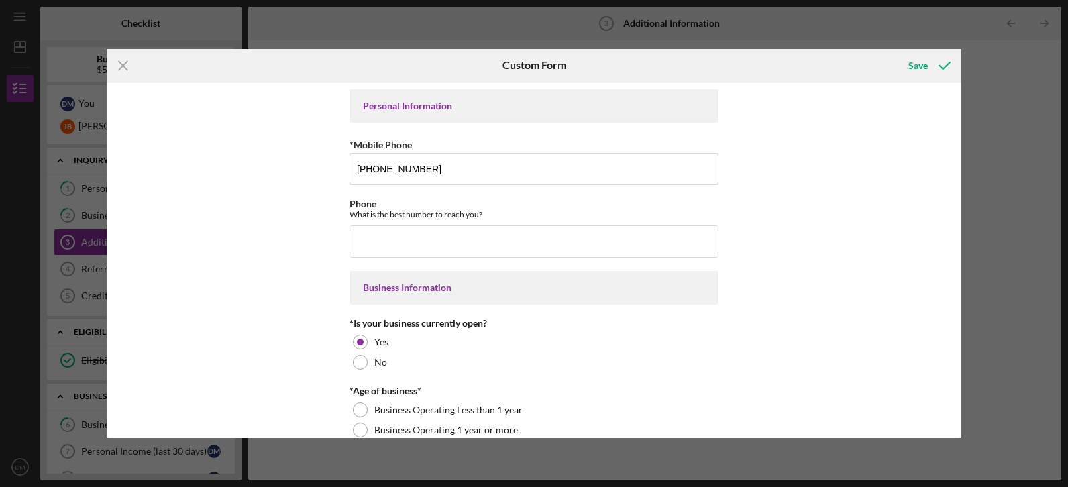
drag, startPoint x: 961, startPoint y: 123, endPoint x: 962, endPoint y: 158, distance: 34.9
click at [962, 158] on div "Icon/Menu Close Custom Form Save Personal Information *Mobile Phone [PHONE_NUMB…" at bounding box center [534, 243] width 1068 height 487
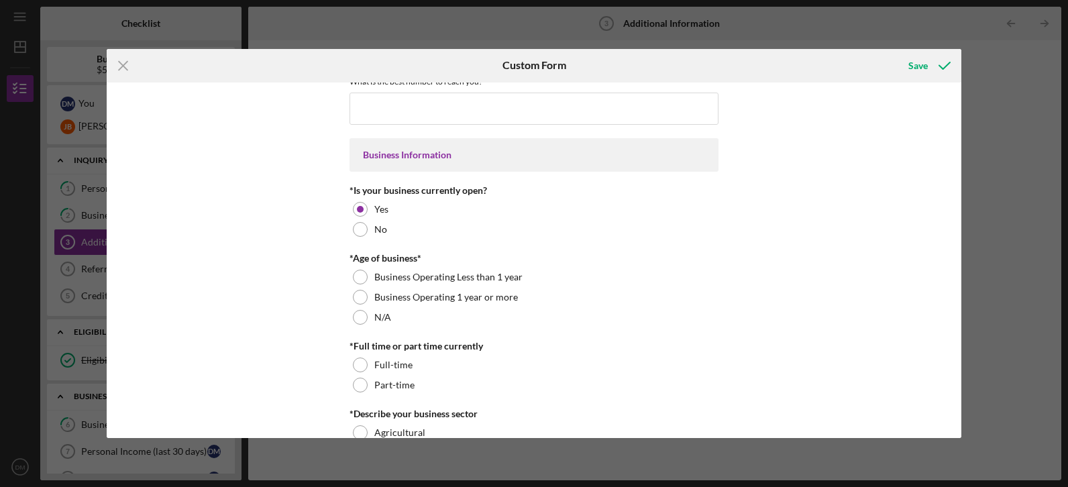
scroll to position [152, 0]
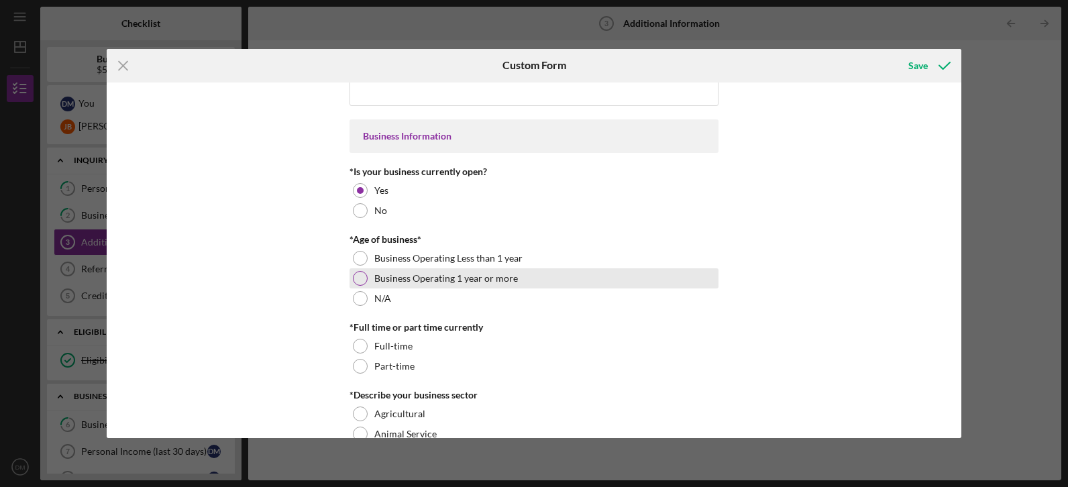
click at [362, 276] on div at bounding box center [360, 278] width 15 height 15
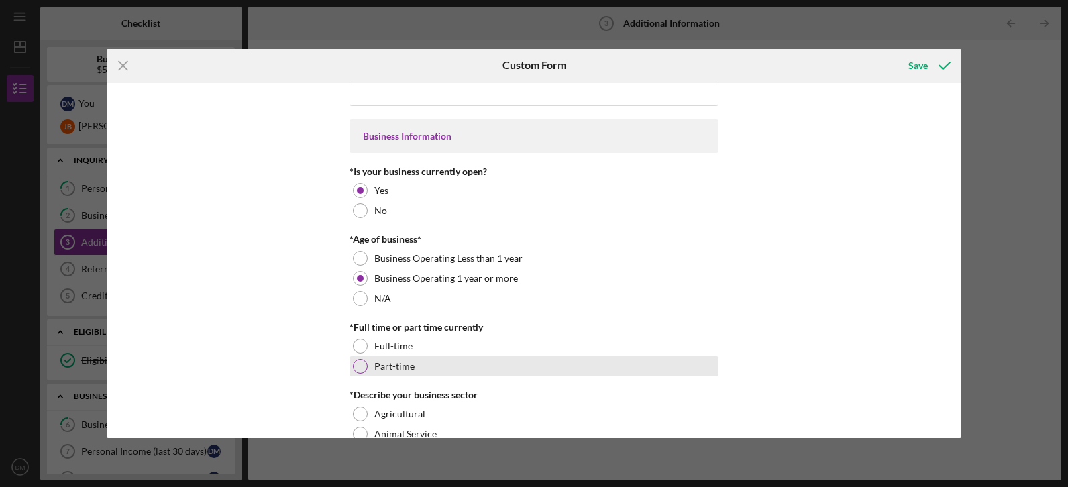
click at [360, 362] on div at bounding box center [360, 366] width 15 height 15
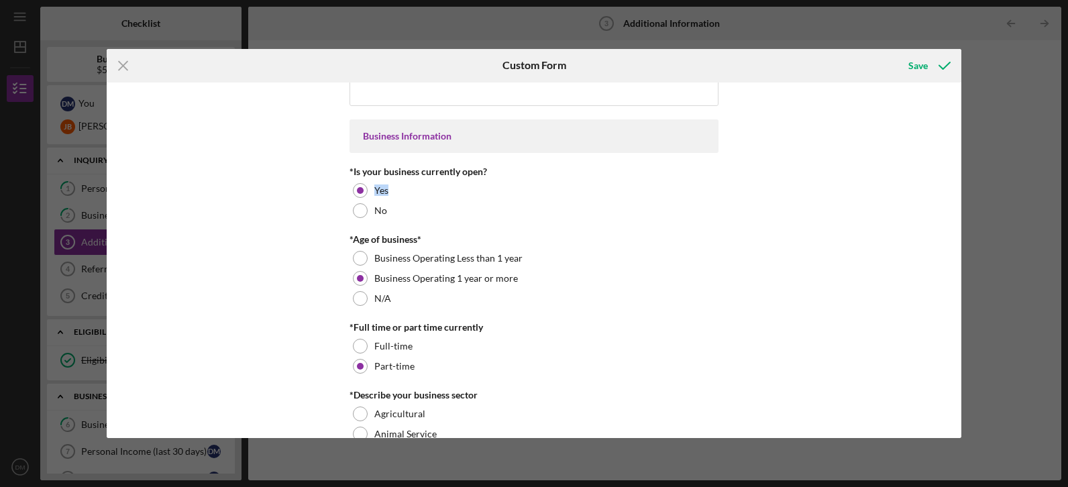
drag, startPoint x: 955, startPoint y: 154, endPoint x: 959, endPoint y: 183, distance: 29.1
click at [959, 183] on div "Personal Information *Mobile Phone [PHONE_NUMBER] Phone What is the best number…" at bounding box center [534, 261] width 855 height 356
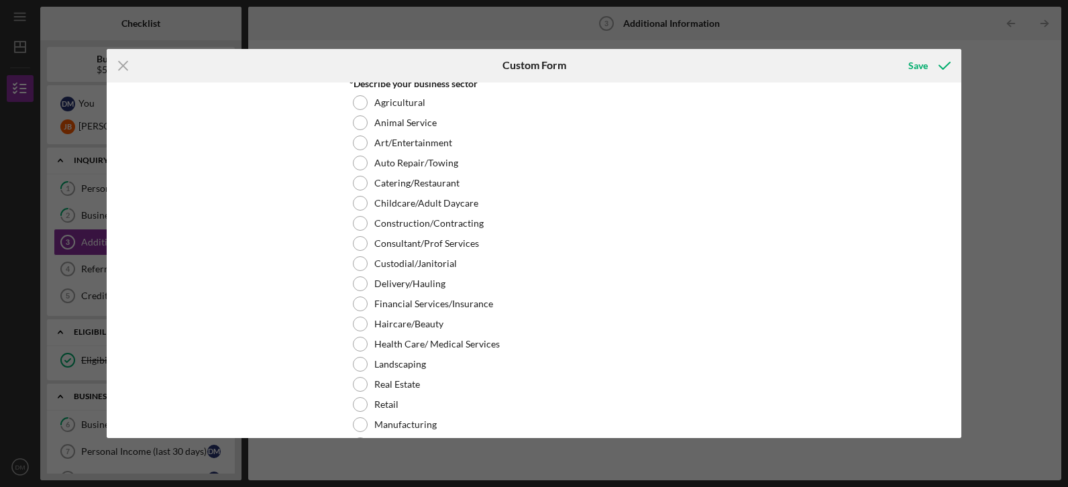
drag, startPoint x: 964, startPoint y: 195, endPoint x: 961, endPoint y: 177, distance: 17.6
click at [961, 177] on div "Icon/Menu Close Custom Form Save Personal Information *Mobile Phone [PHONE_NUMB…" at bounding box center [534, 243] width 1068 height 487
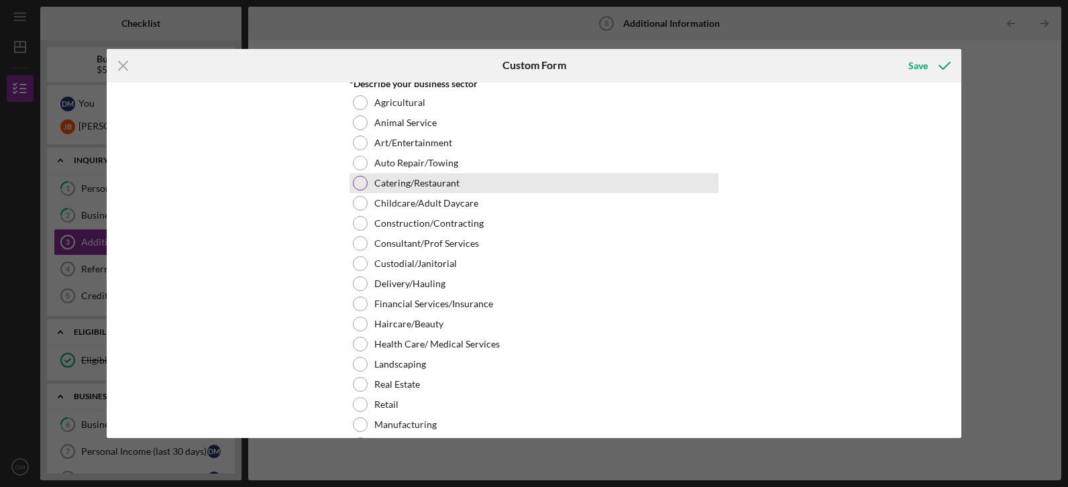
click at [356, 182] on div at bounding box center [360, 183] width 15 height 15
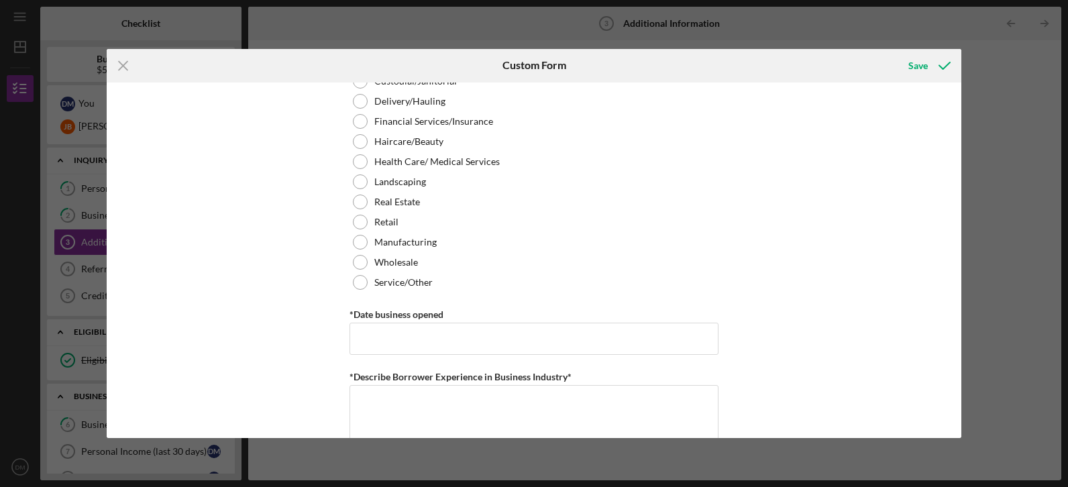
scroll to position [679, 0]
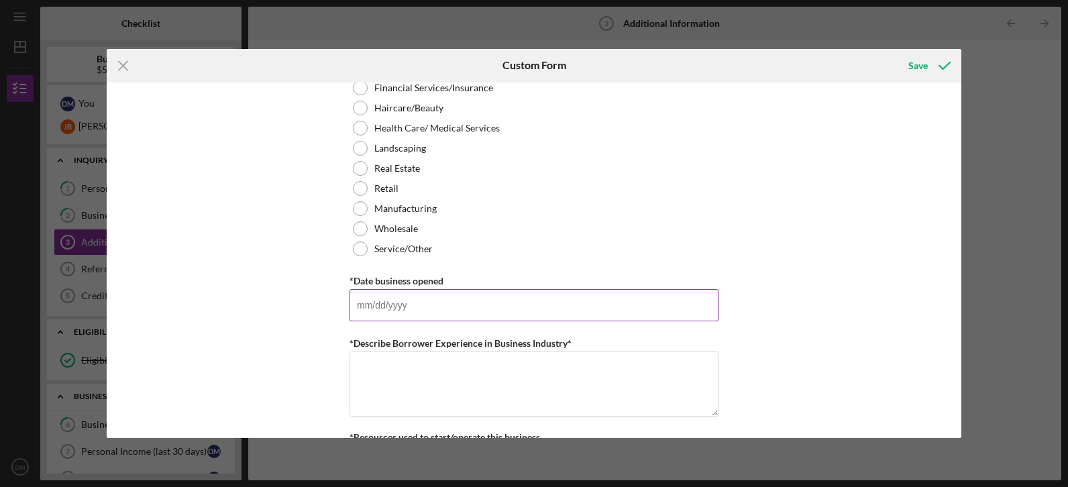
click at [585, 320] on input "*Date business opened" at bounding box center [533, 305] width 369 height 32
type input "[DATE]"
click at [620, 384] on textarea "*Describe Borrower Experience in Business Industry*" at bounding box center [533, 384] width 369 height 64
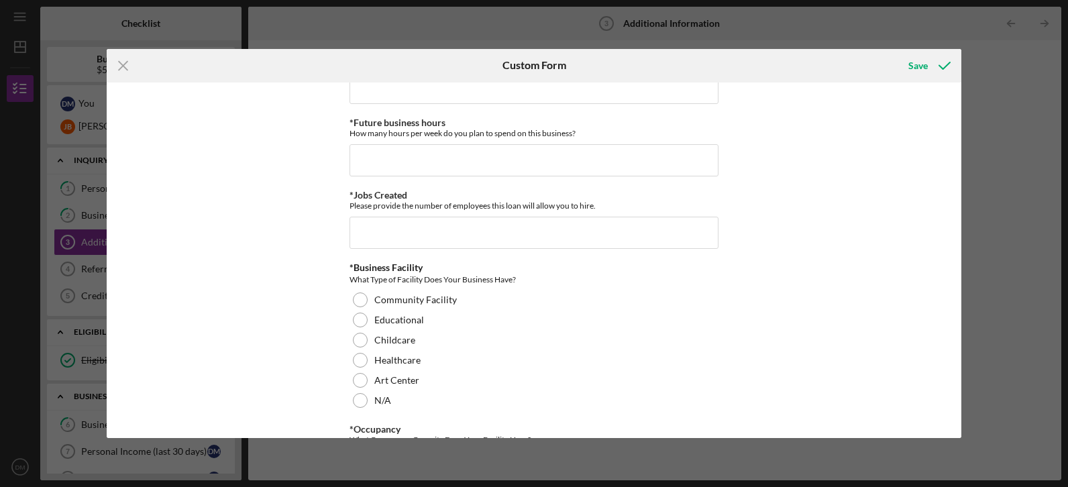
scroll to position [1187, 0]
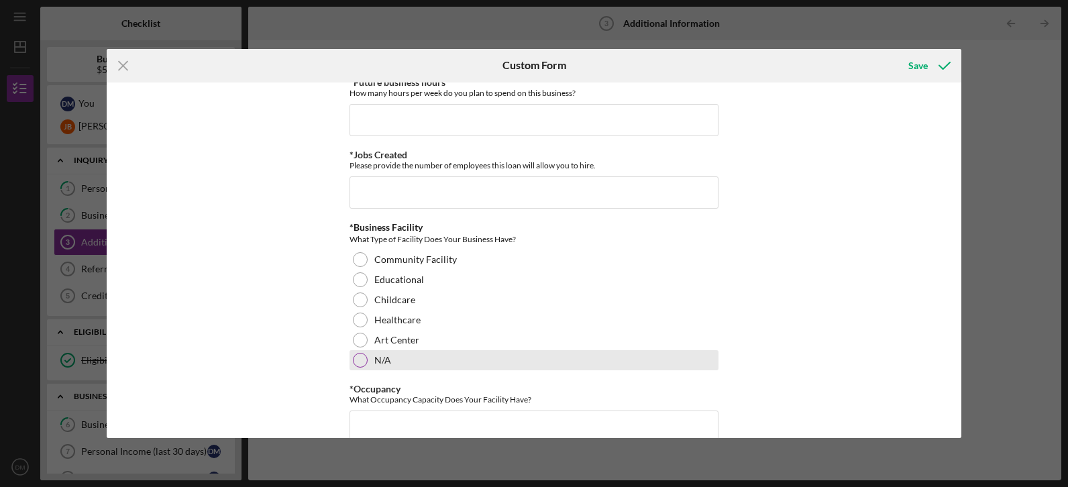
click at [357, 361] on div at bounding box center [360, 360] width 15 height 15
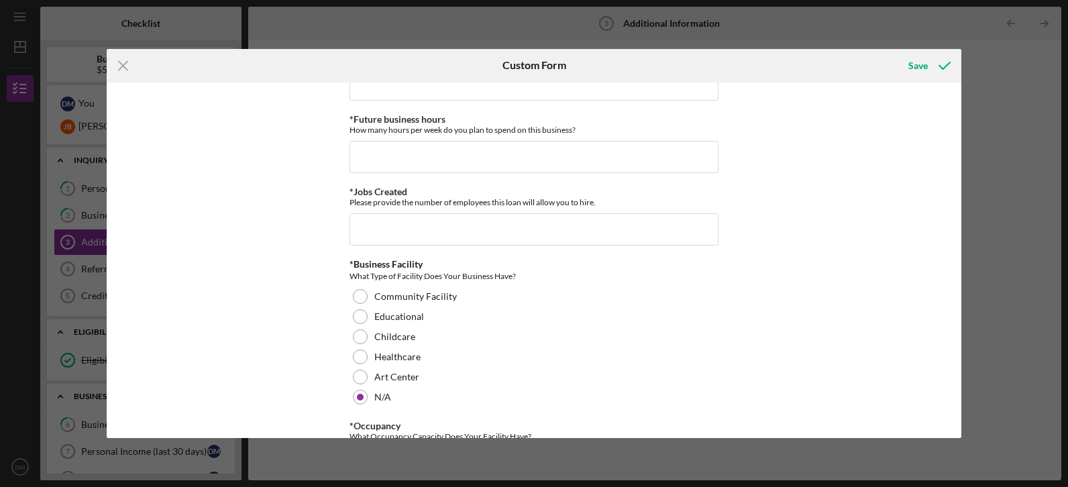
scroll to position [1131, 0]
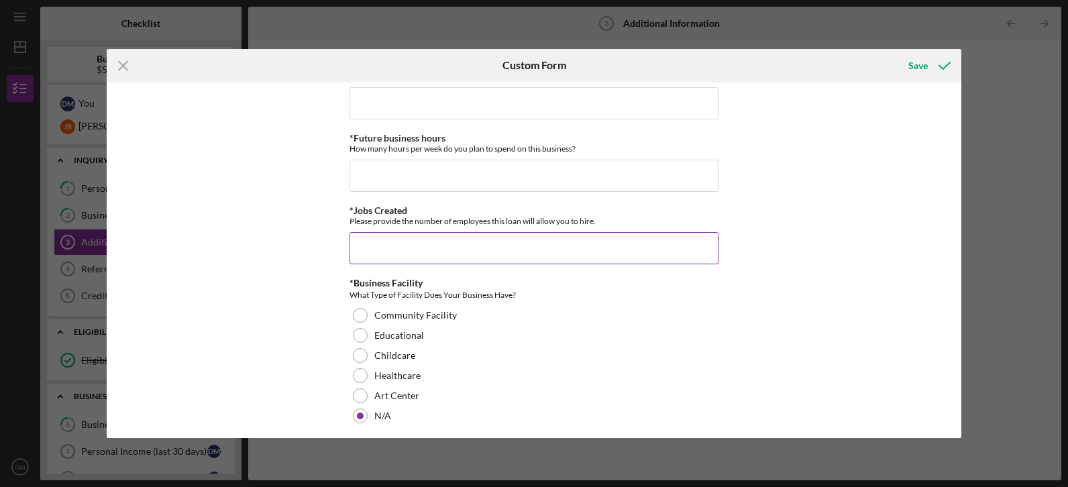
click at [501, 243] on input "*Jobs Created" at bounding box center [533, 248] width 369 height 32
type input "3"
click at [448, 243] on input "*Jobs Created" at bounding box center [533, 248] width 369 height 32
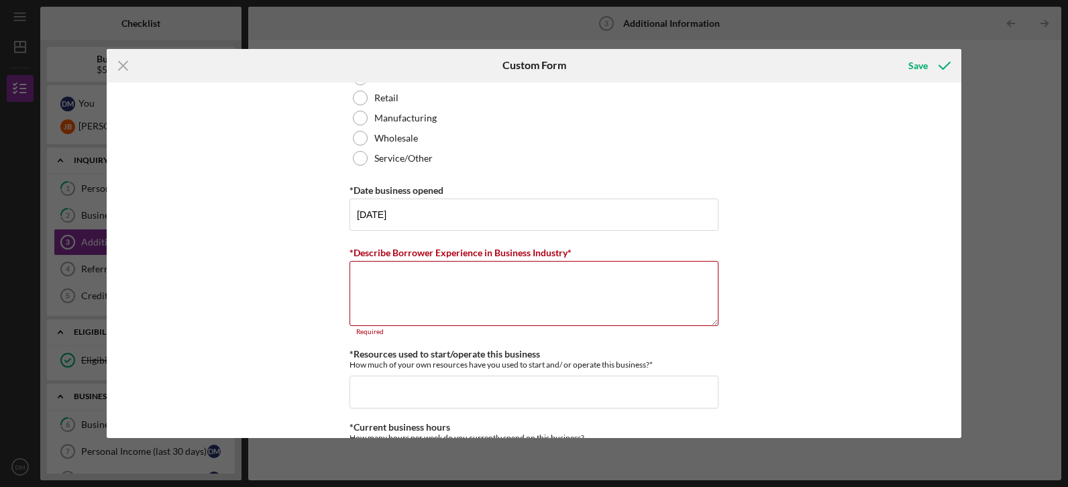
scroll to position [773, 0]
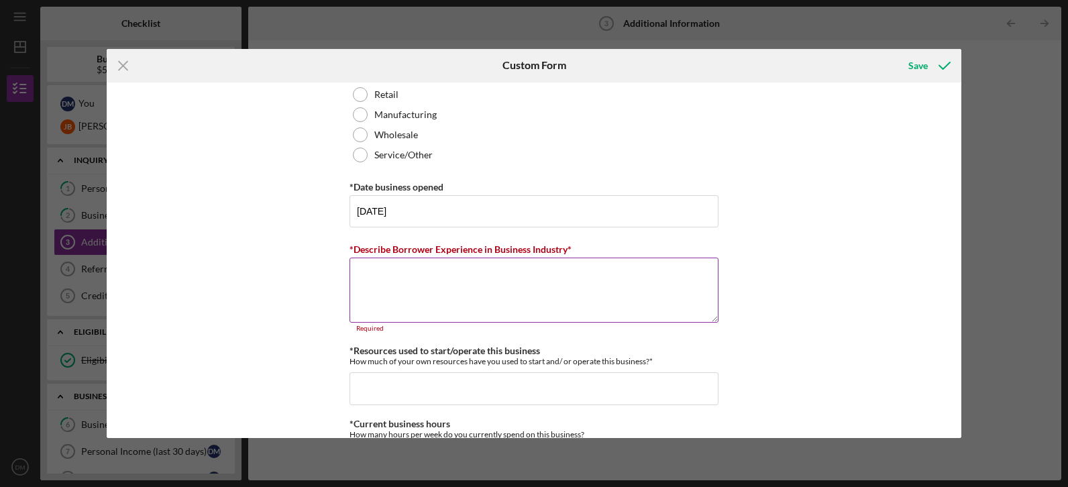
click at [510, 280] on textarea "*Describe Borrower Experience in Business Industry*" at bounding box center [533, 290] width 369 height 64
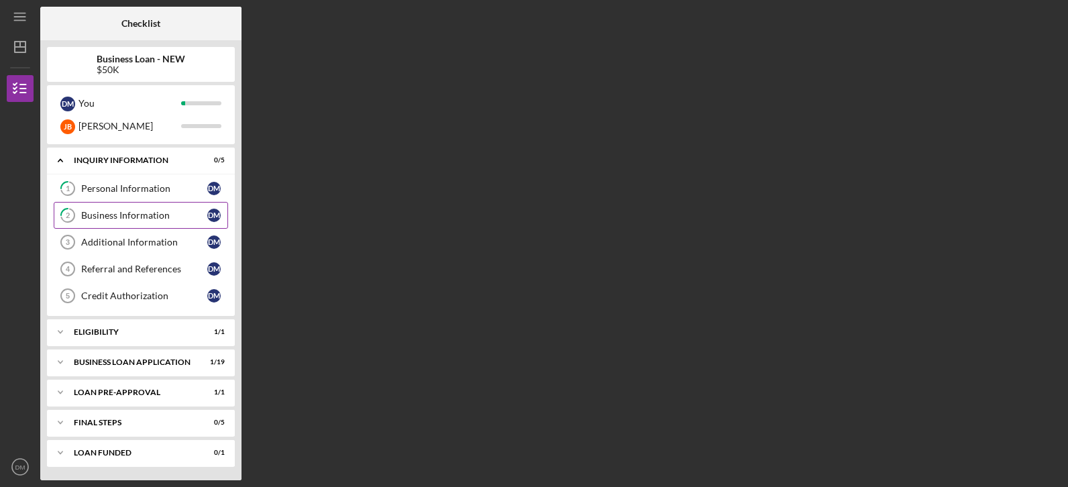
click at [131, 222] on link "2 Business Information [PERSON_NAME]" at bounding box center [141, 215] width 174 height 27
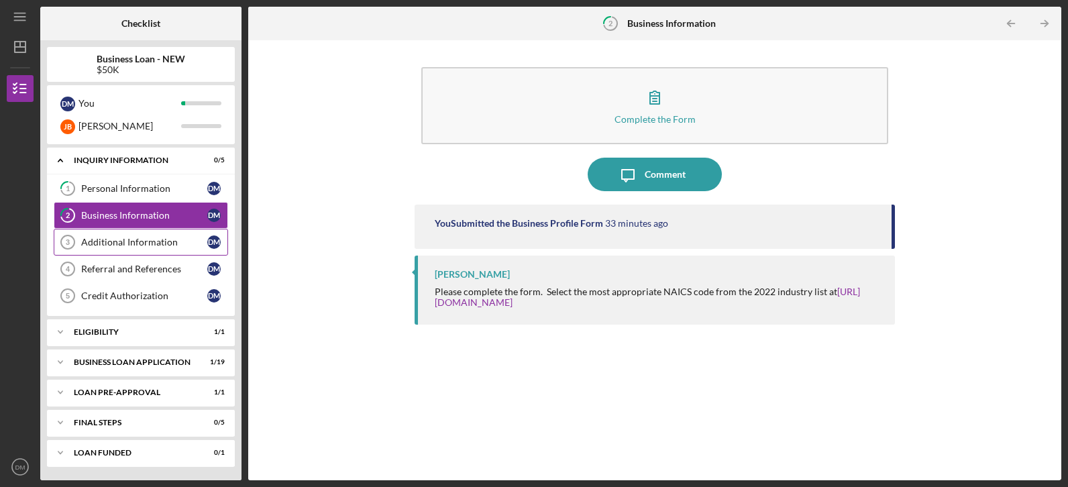
click at [131, 239] on div "Additional Information" at bounding box center [144, 242] width 126 height 11
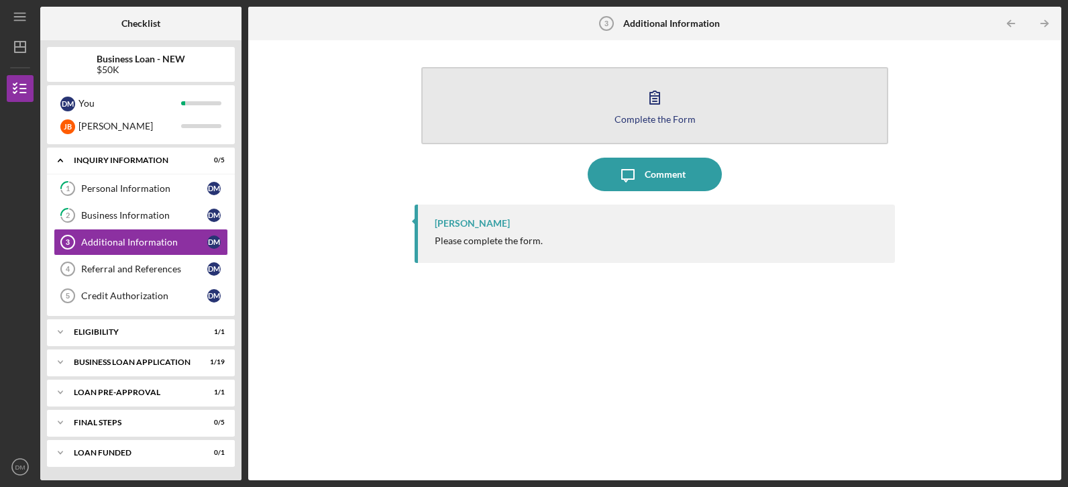
click at [670, 109] on icon "button" at bounding box center [655, 97] width 34 height 34
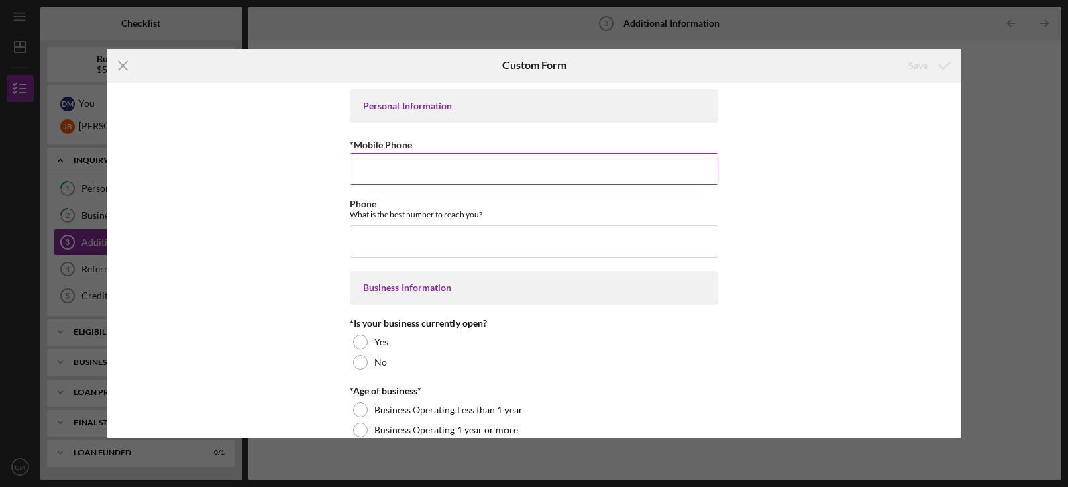
click at [536, 163] on input "*Mobile Phone" at bounding box center [533, 169] width 369 height 32
type input "(3##) ###-####"
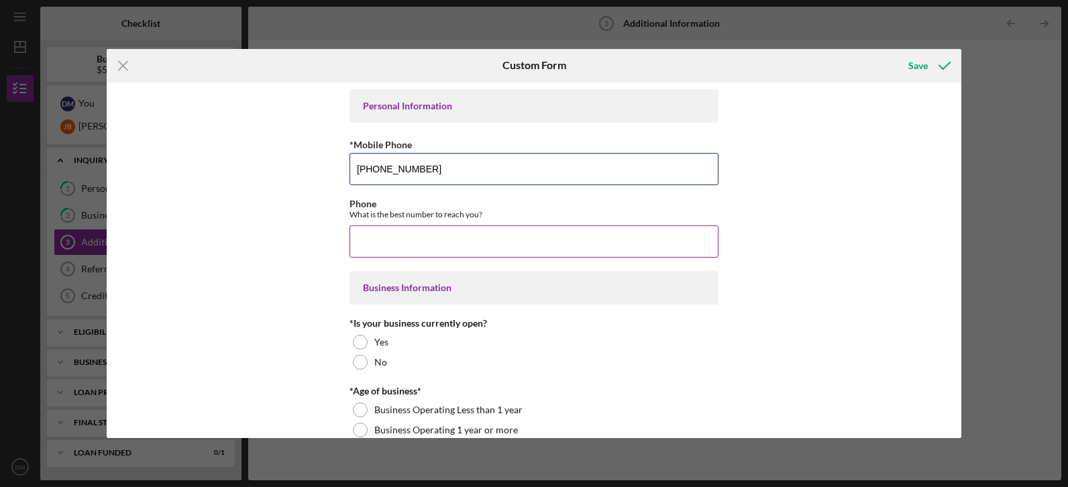
type input "[PHONE_NUMBER]"
click at [453, 239] on input "Phone" at bounding box center [533, 241] width 369 height 32
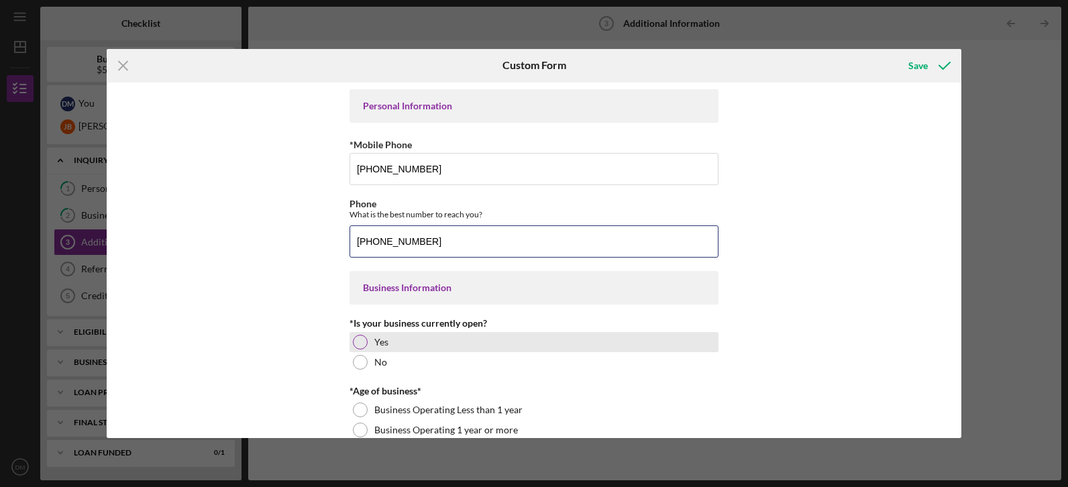
type input "[PHONE_NUMBER]"
click at [362, 345] on div at bounding box center [360, 342] width 15 height 15
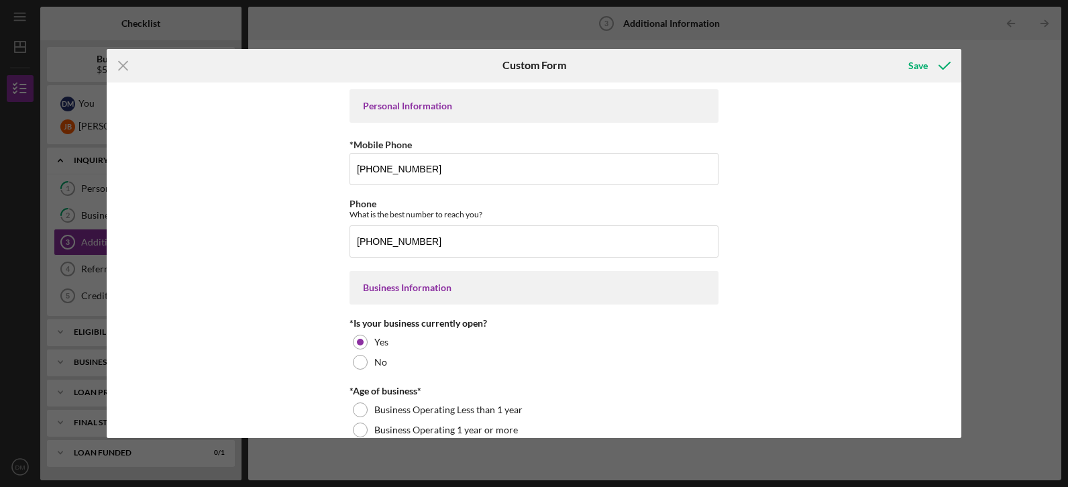
drag, startPoint x: 956, startPoint y: 117, endPoint x: 959, endPoint y: 128, distance: 11.7
click at [959, 128] on div "Personal Information *Mobile Phone (314) 706-1514 Phone What is the best number…" at bounding box center [534, 261] width 855 height 356
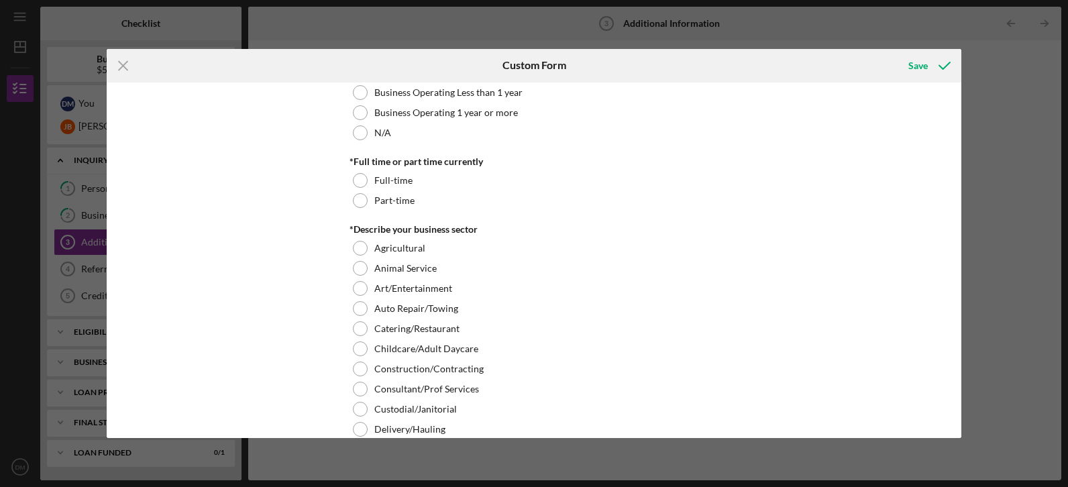
scroll to position [313, 0]
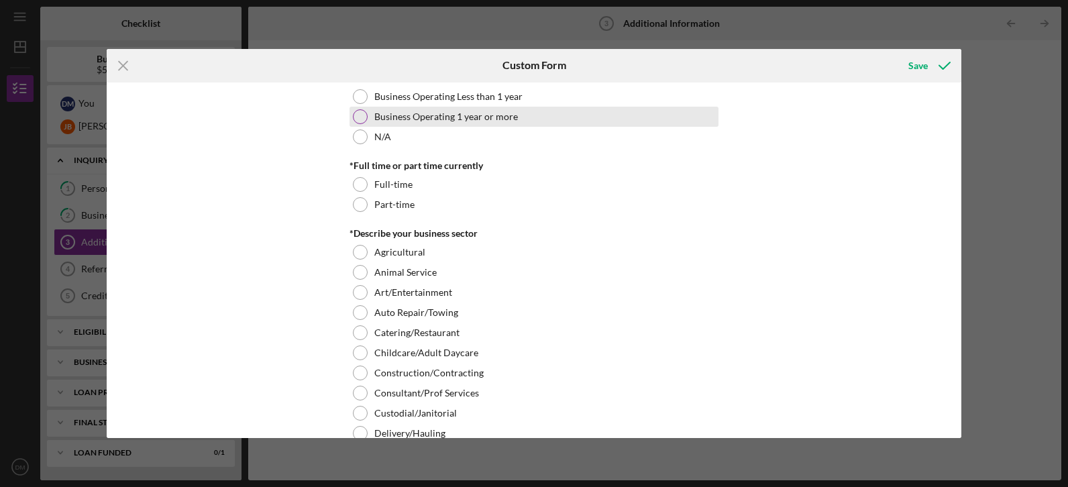
click at [353, 117] on div at bounding box center [360, 116] width 15 height 15
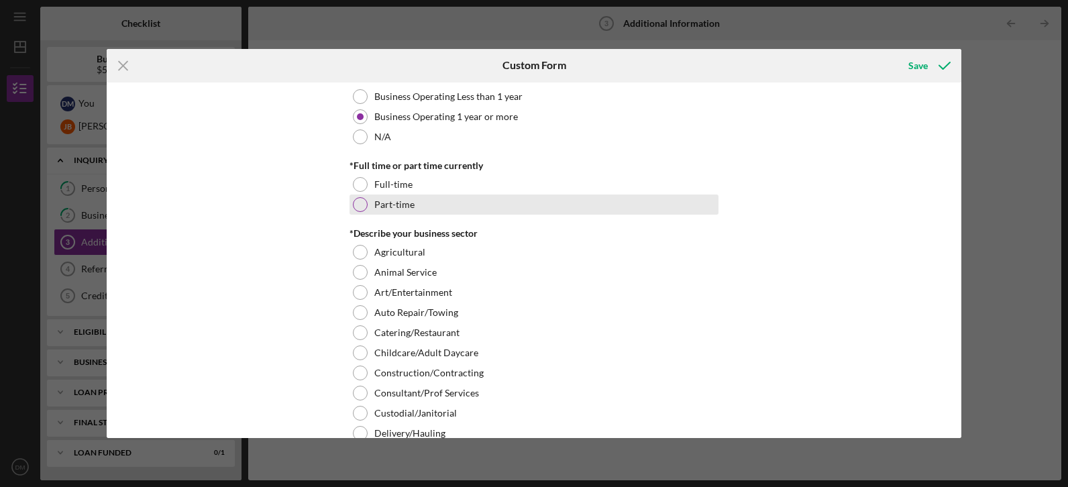
click at [360, 207] on div at bounding box center [360, 204] width 15 height 15
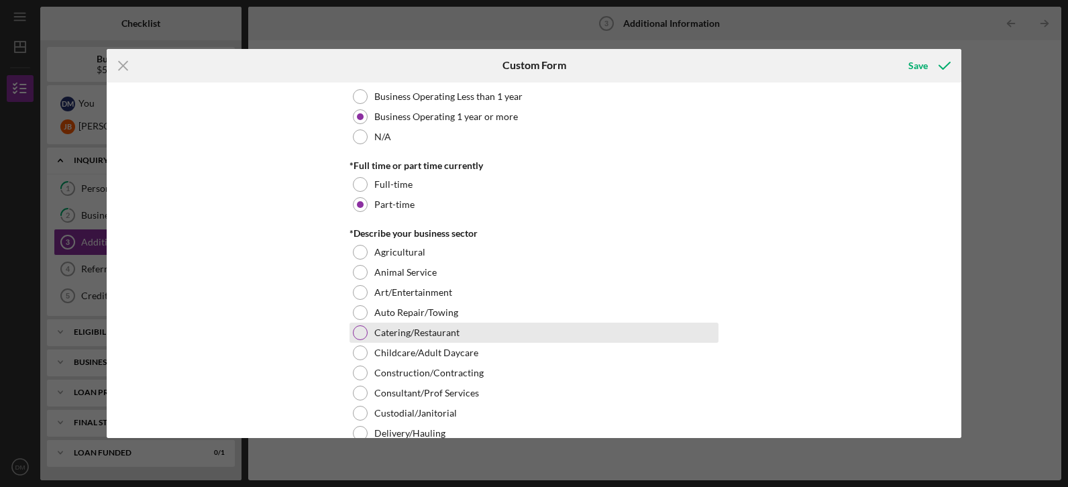
click at [363, 326] on div "Catering/Restaurant" at bounding box center [533, 333] width 369 height 20
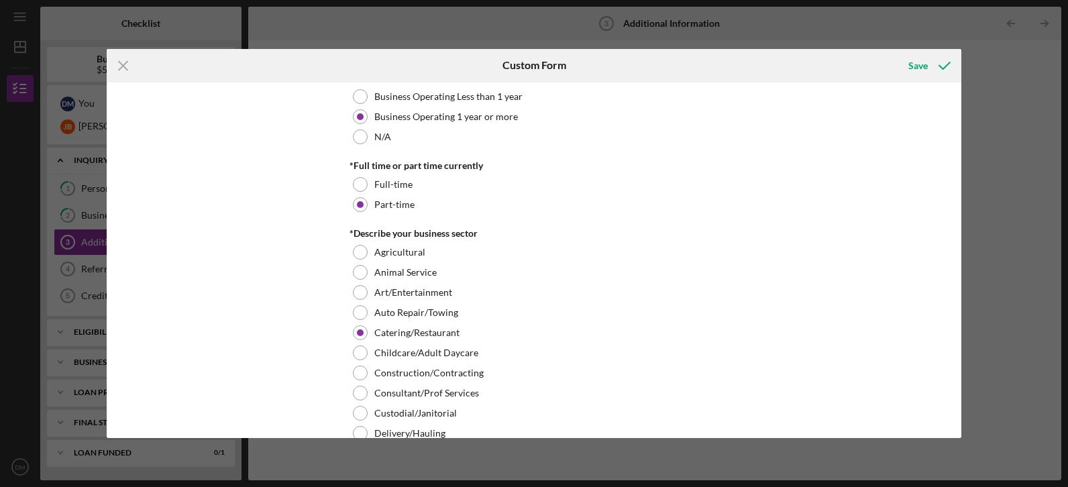
click at [957, 192] on div "Personal Information *Mobile Phone (314) 706-1514 Phone What is the best number…" at bounding box center [534, 261] width 855 height 356
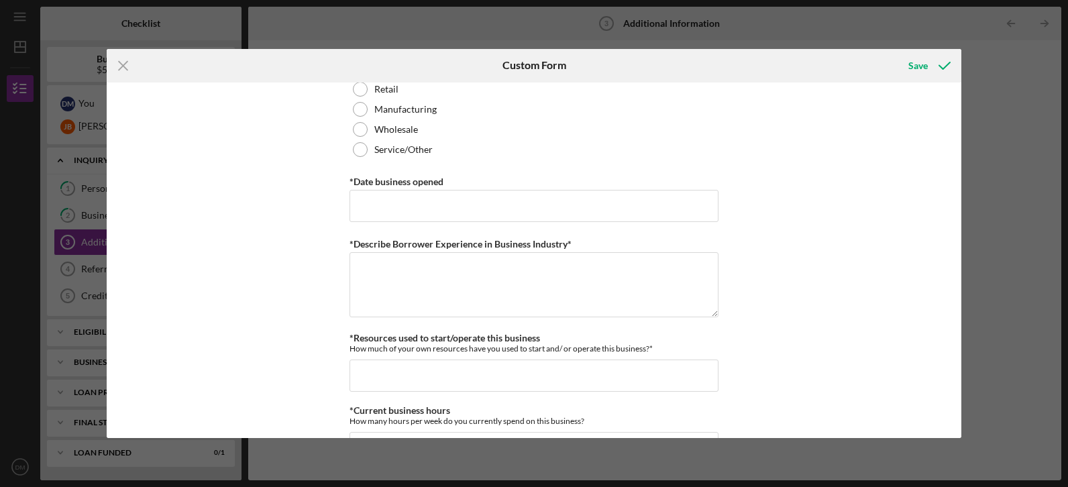
scroll to position [790, 0]
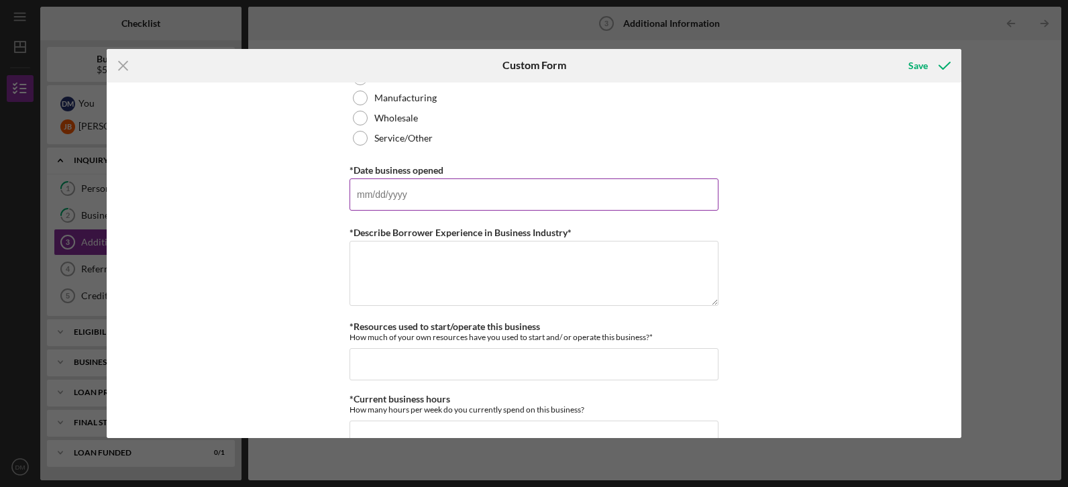
click at [575, 199] on input "*Date business opened" at bounding box center [533, 194] width 369 height 32
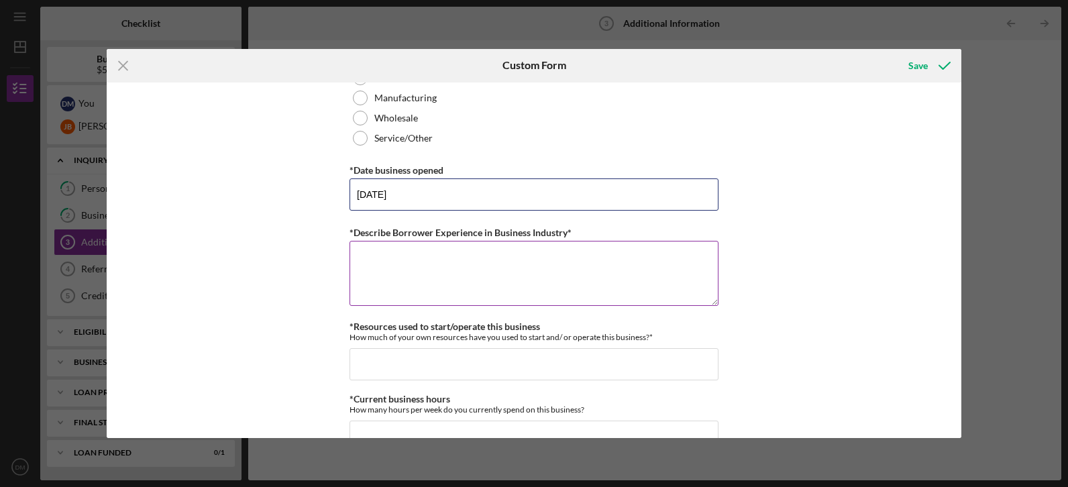
type input "[DATE]"
click at [463, 274] on textarea "*Describe Borrower Experience in Business Industry*" at bounding box center [533, 273] width 369 height 64
paste textarea "Diarra Morris brings over 25 years of experience in customer service leadership…"
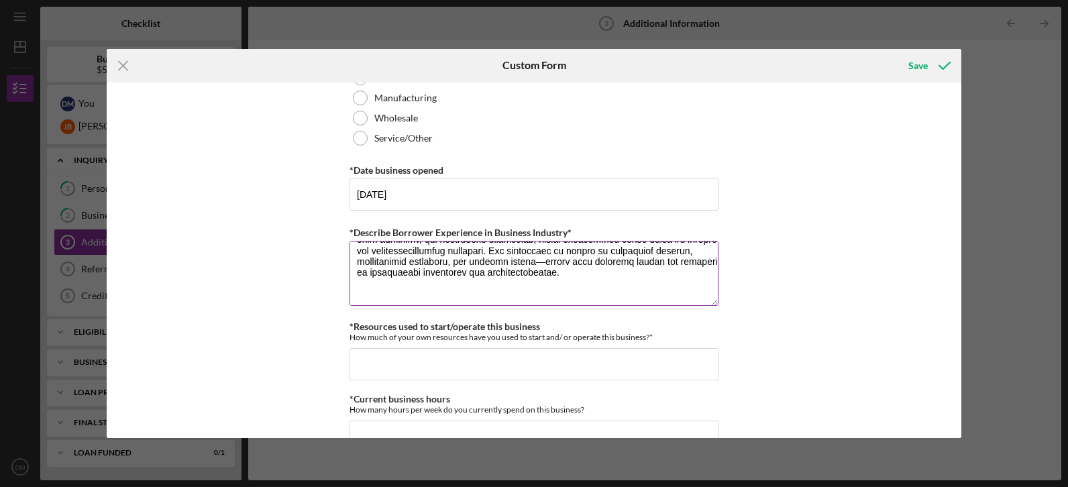
scroll to position [0, 0]
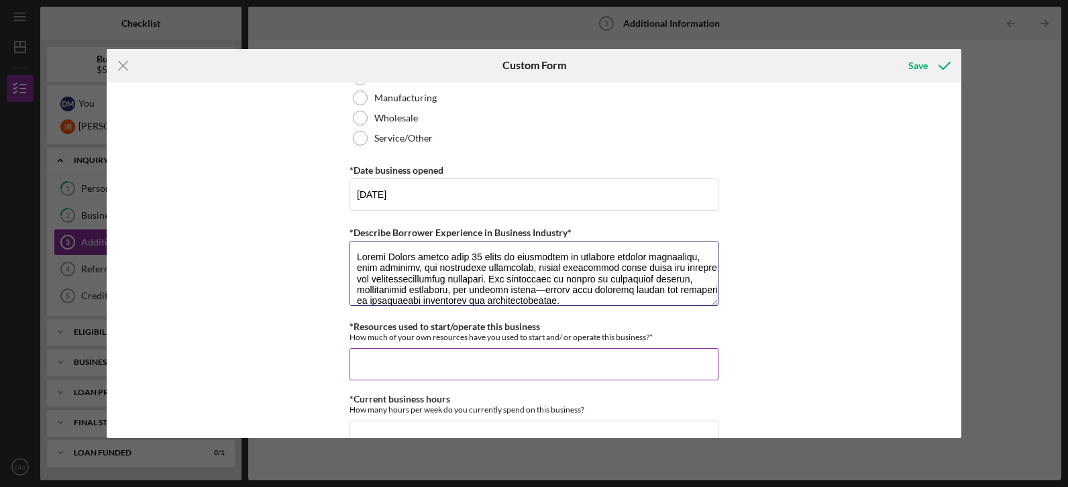
type textarea "Diarra Morris brings over 25 years of experience in customer service leadership…"
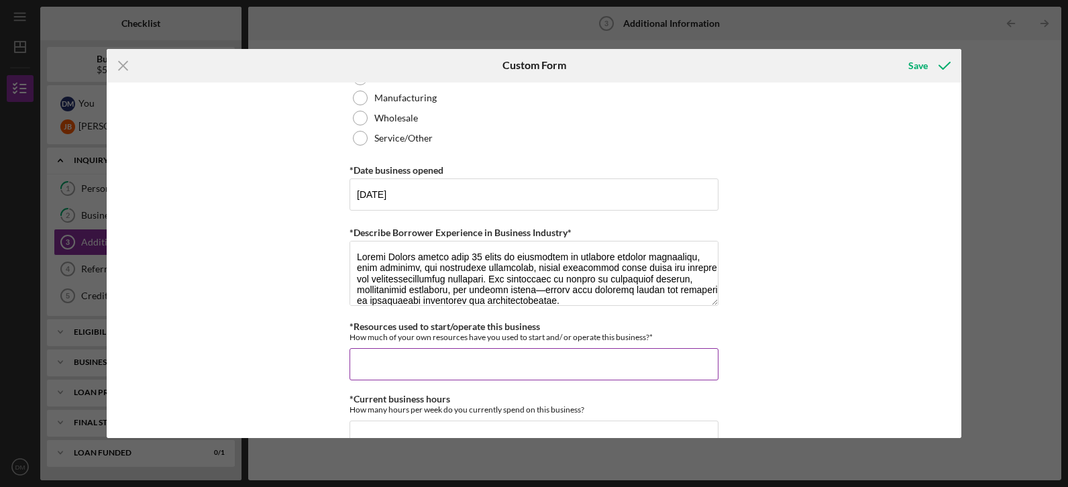
click at [480, 370] on input "*Resources used to start/operate this business" at bounding box center [533, 364] width 369 height 32
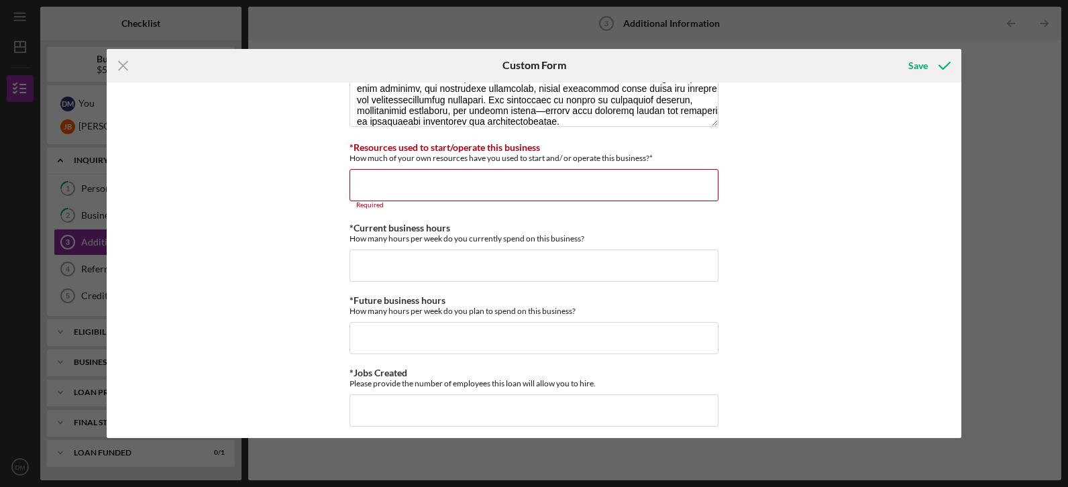
scroll to position [973, 0]
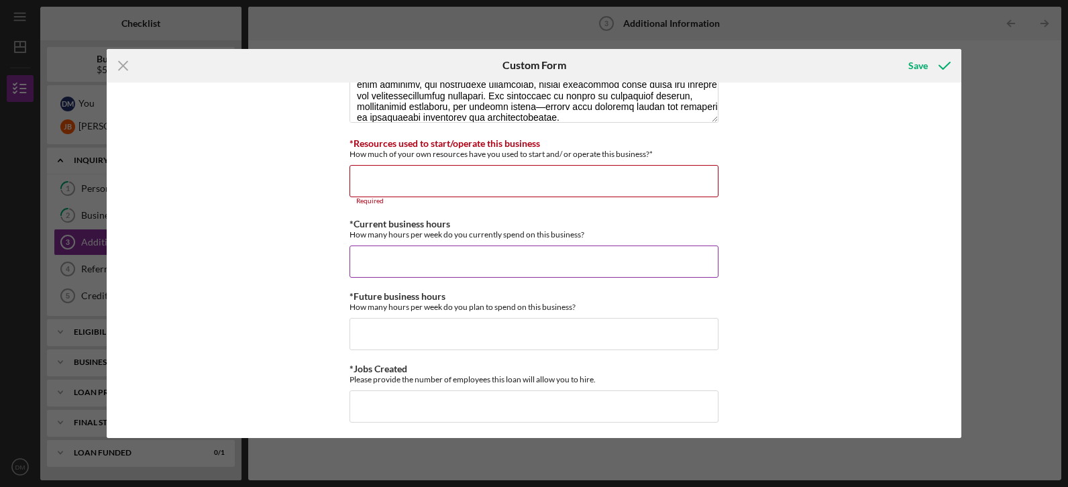
click at [427, 244] on div "*Current business hours How many hours per week do you currently spend on this …" at bounding box center [533, 248] width 369 height 59
click at [425, 272] on input "*Current business hours" at bounding box center [533, 262] width 369 height 32
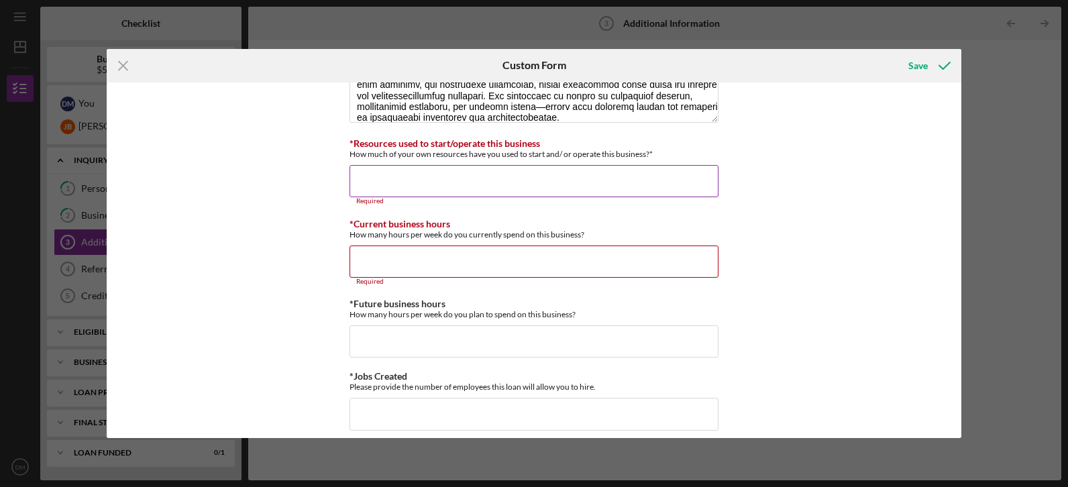
click at [407, 177] on input "*Resources used to start/operate this business" at bounding box center [533, 181] width 369 height 32
click at [396, 178] on input "*Resources used to start/operate this business" at bounding box center [533, 181] width 369 height 32
drag, startPoint x: 956, startPoint y: 303, endPoint x: 961, endPoint y: 309, distance: 8.1
click at [961, 309] on div "Icon/Menu Close Custom Form Save Personal Information *Mobile Phone (314) 706-1…" at bounding box center [534, 243] width 1068 height 487
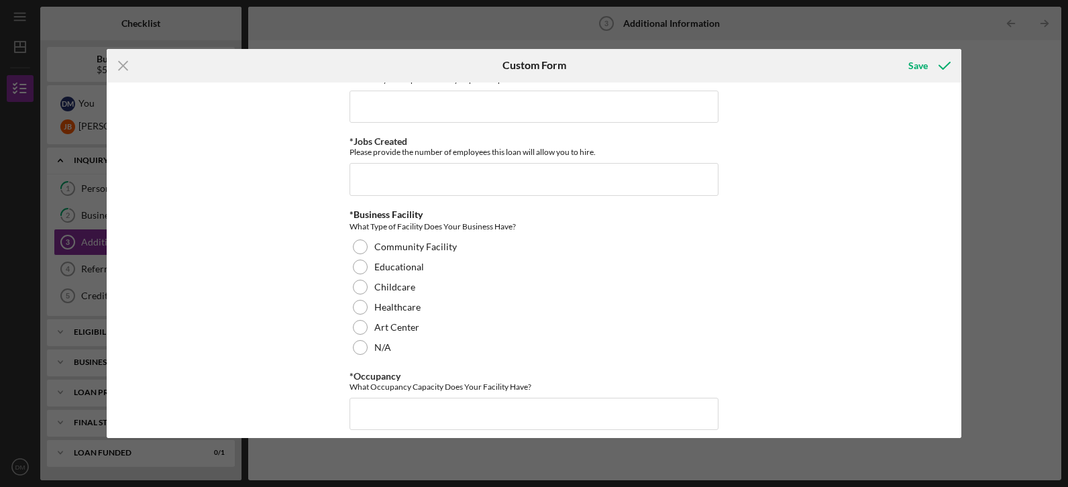
scroll to position [1241, 0]
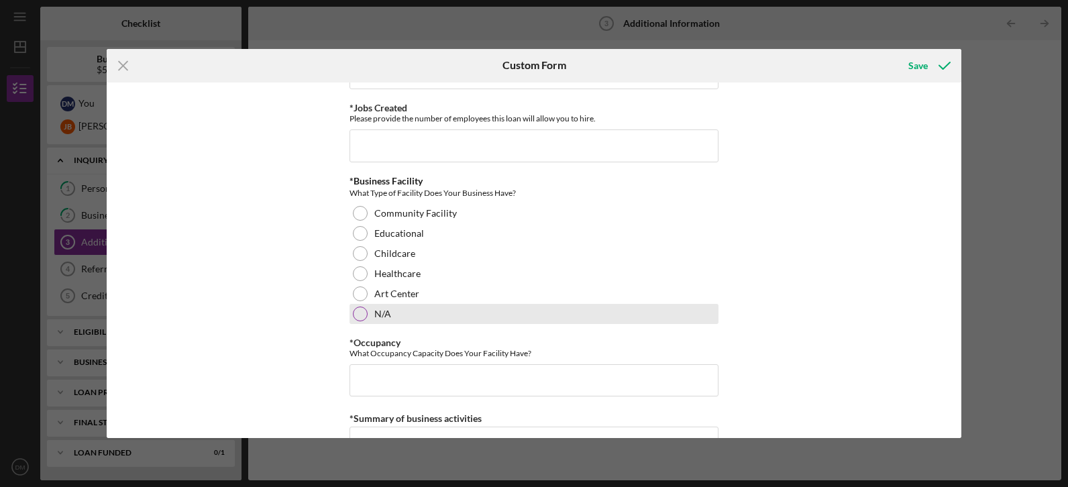
click at [358, 314] on div at bounding box center [360, 314] width 15 height 15
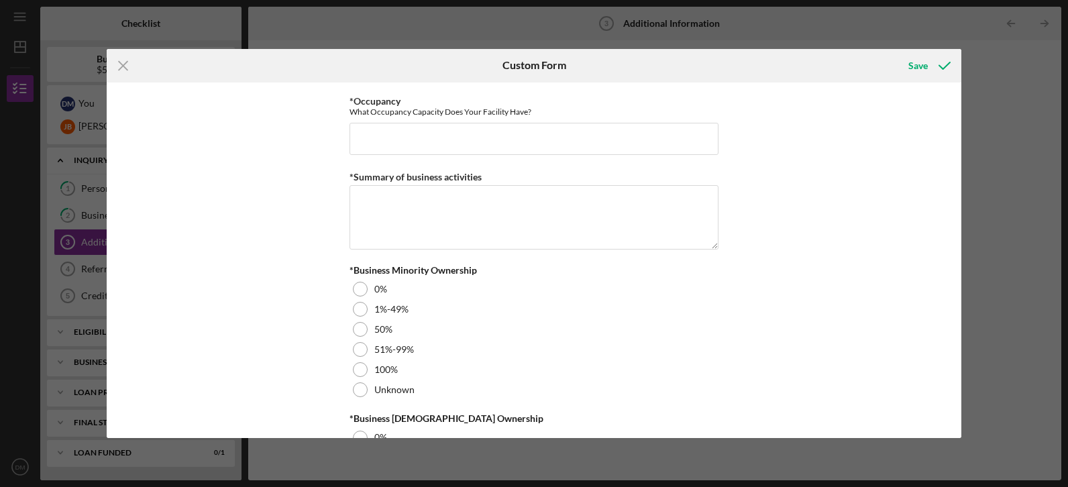
scroll to position [1486, 0]
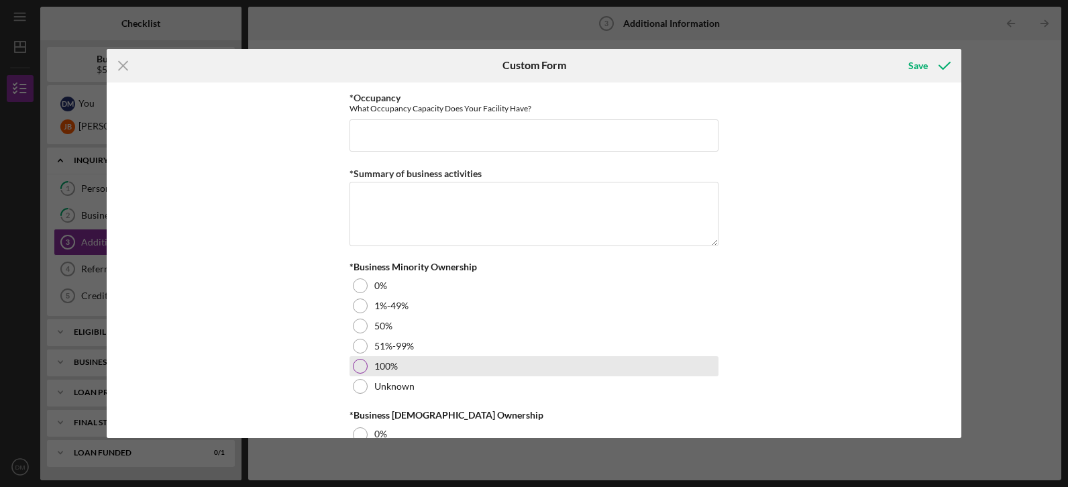
click at [356, 372] on div at bounding box center [360, 366] width 15 height 15
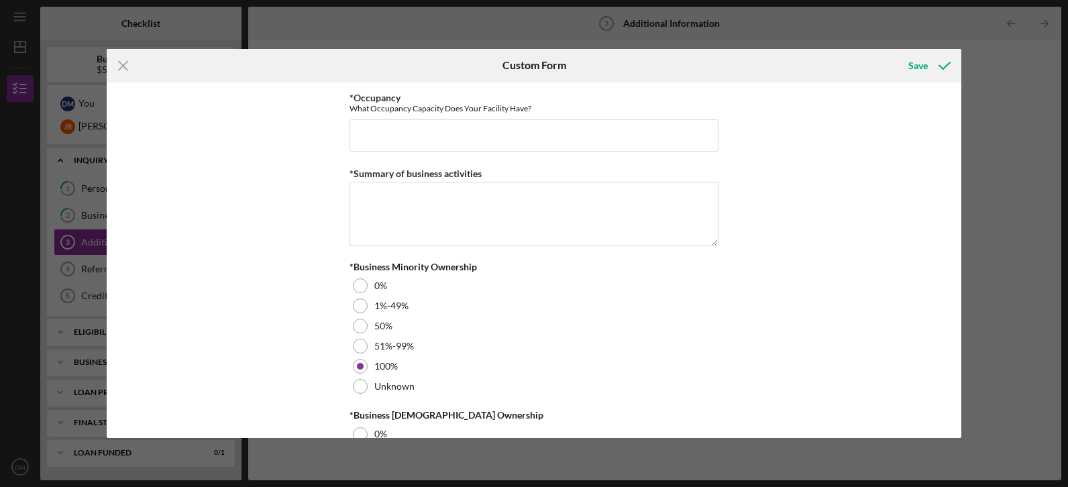
scroll to position [1613, 0]
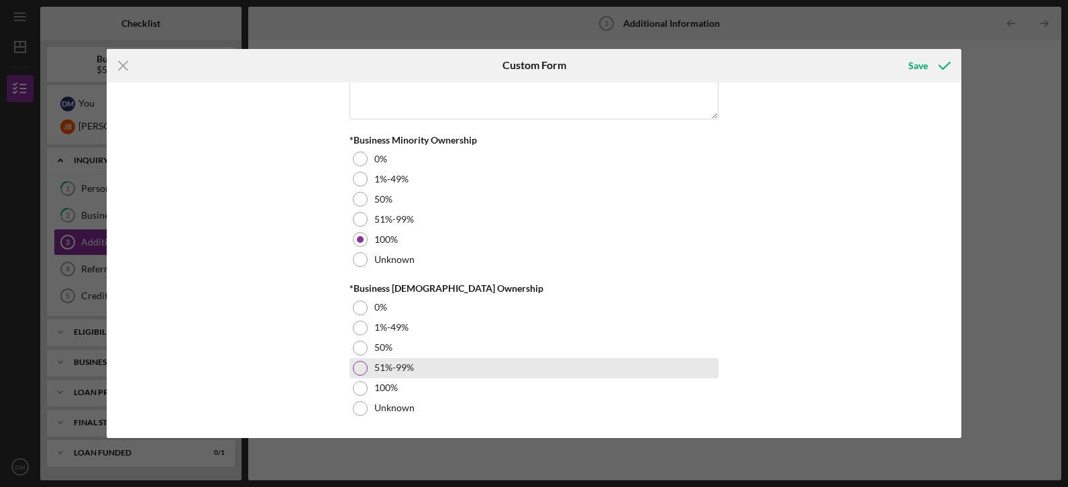
click at [359, 372] on div at bounding box center [360, 368] width 15 height 15
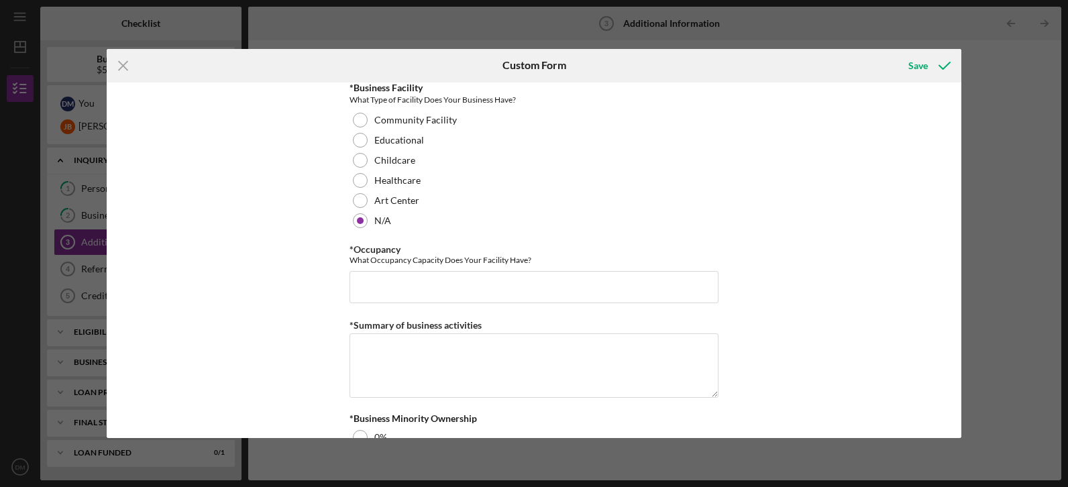
scroll to position [1319, 0]
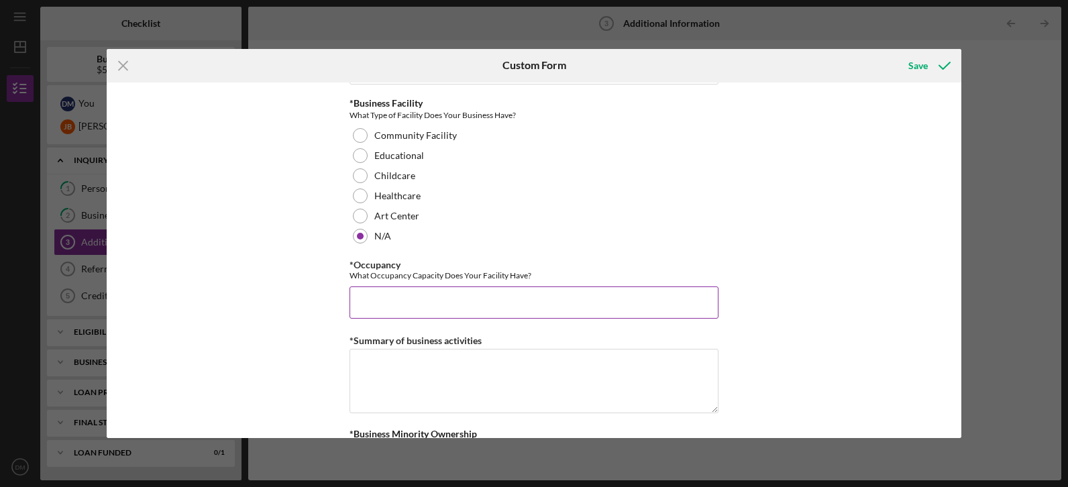
click at [508, 296] on input "*Occupancy" at bounding box center [533, 302] width 369 height 32
type input "150"
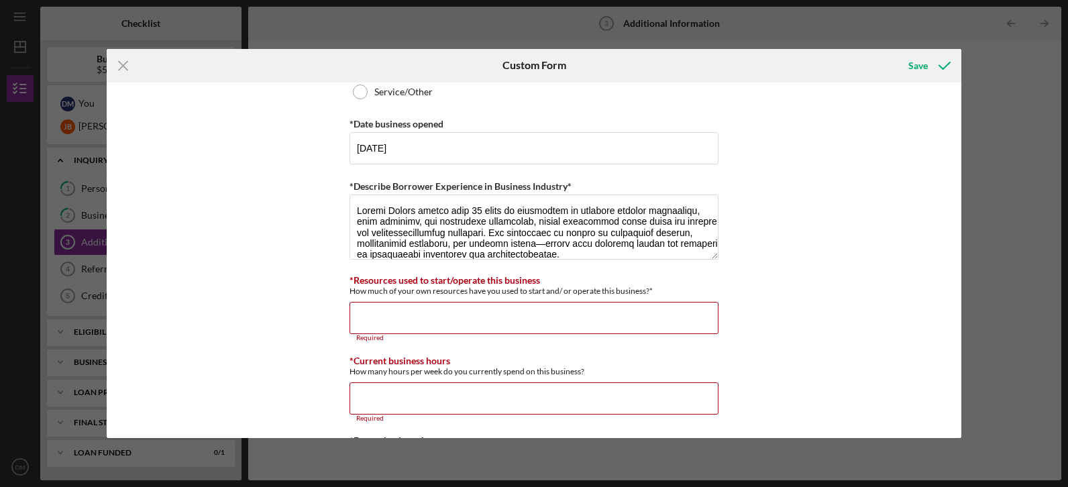
scroll to position [855, 0]
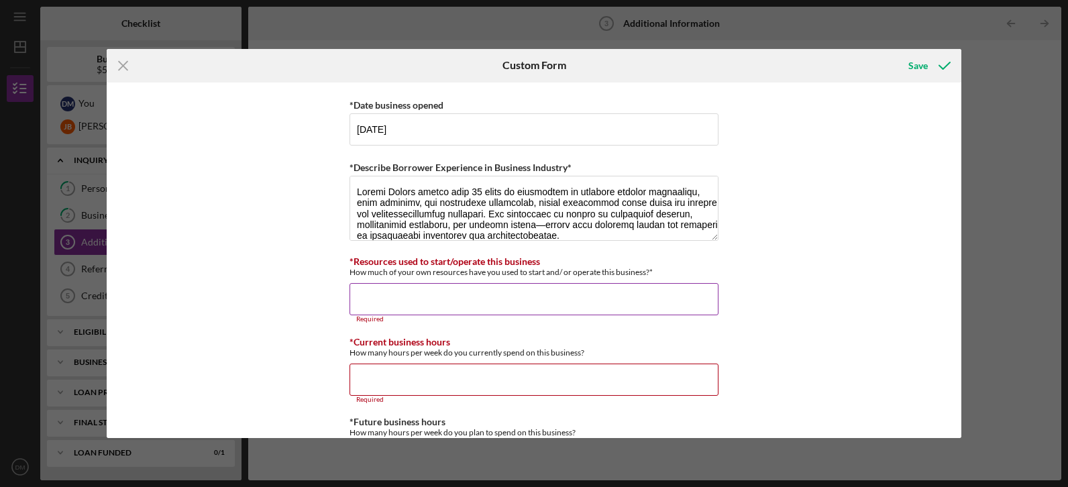
click at [610, 301] on input "*Resources used to start/operate this business" at bounding box center [533, 299] width 369 height 32
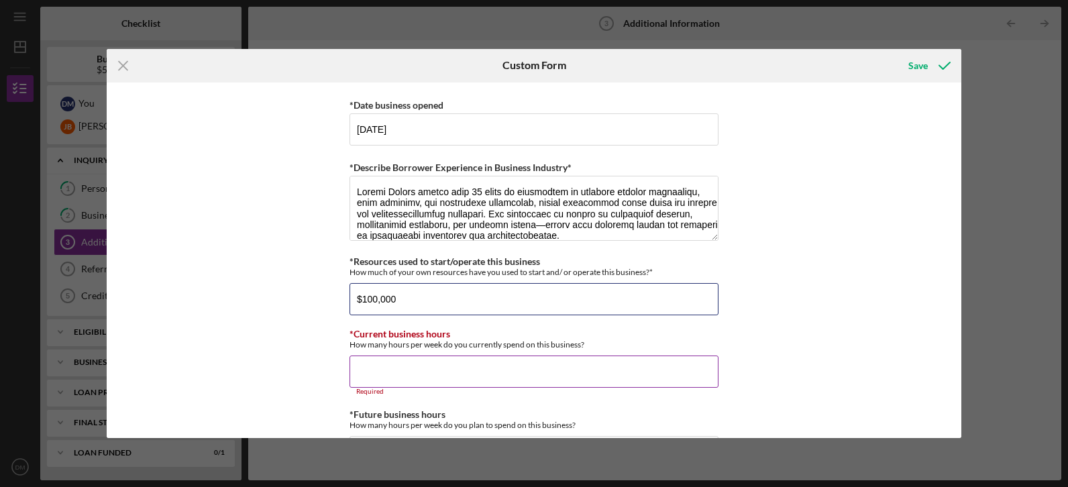
type input "$100,000"
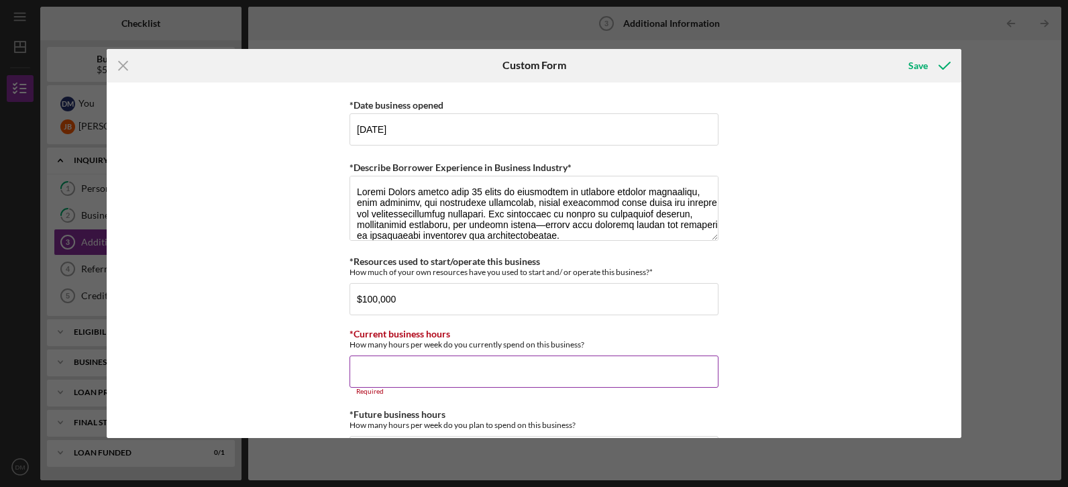
click at [520, 373] on input "*Current business hours" at bounding box center [533, 372] width 369 height 32
type input "0"
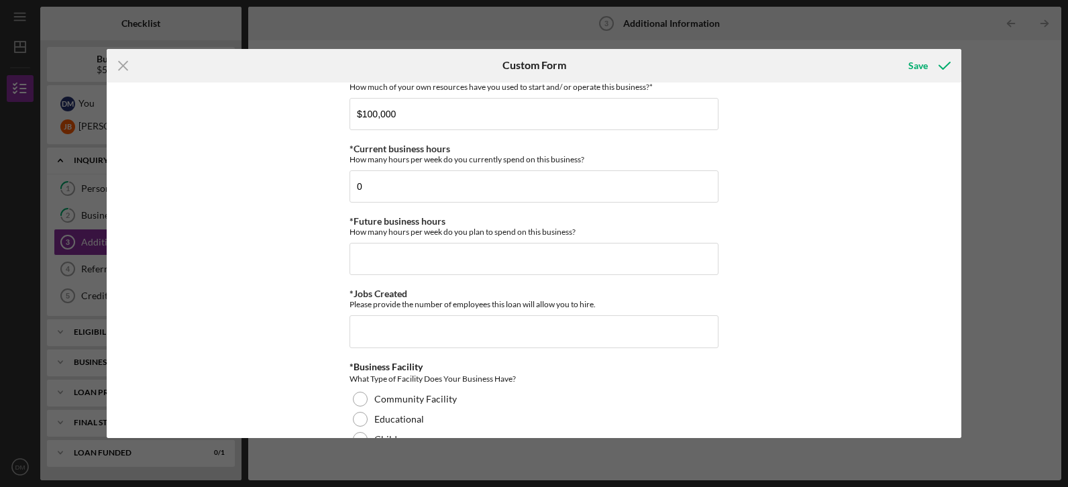
scroll to position [1073, 0]
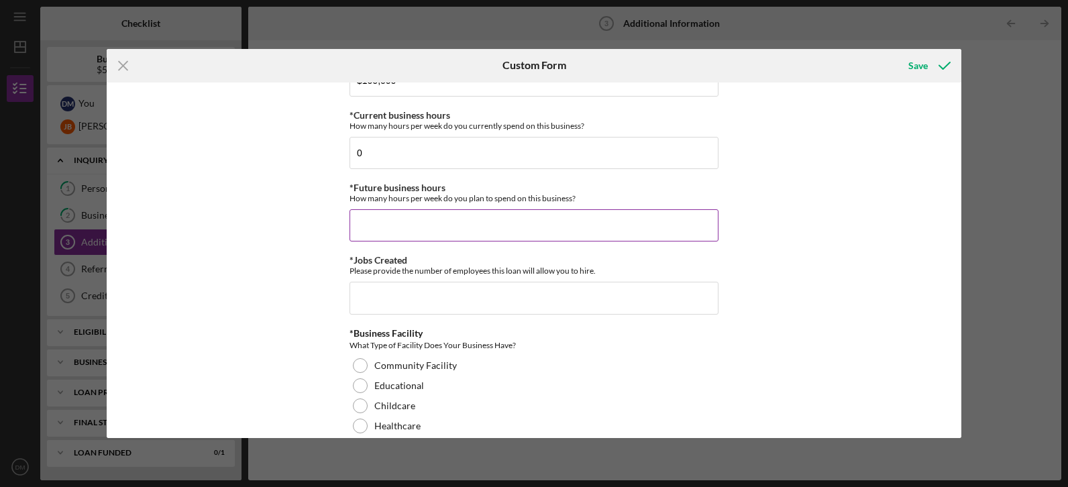
click at [495, 231] on input "*Future business hours" at bounding box center [533, 225] width 369 height 32
type input "6"
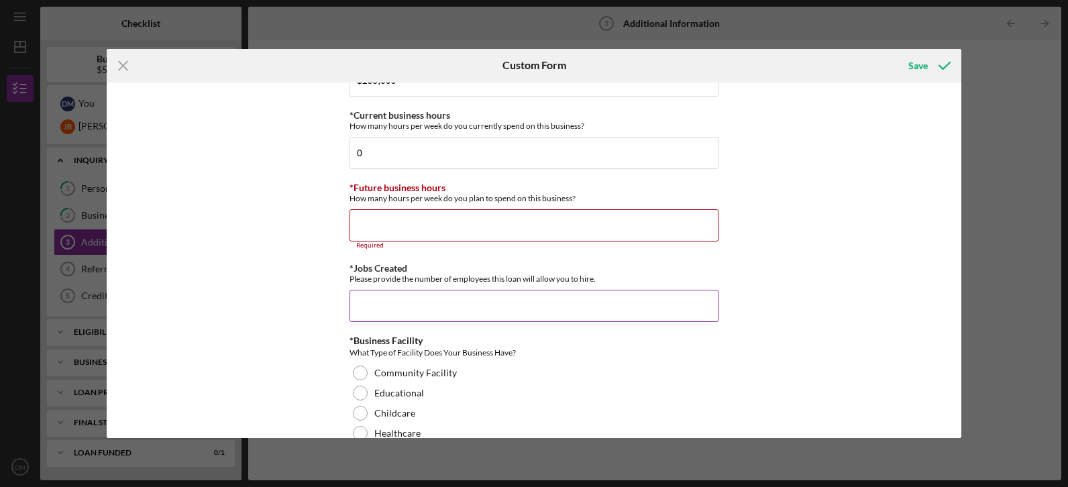
click at [484, 303] on input "*Jobs Created" at bounding box center [533, 306] width 369 height 32
type input "3"
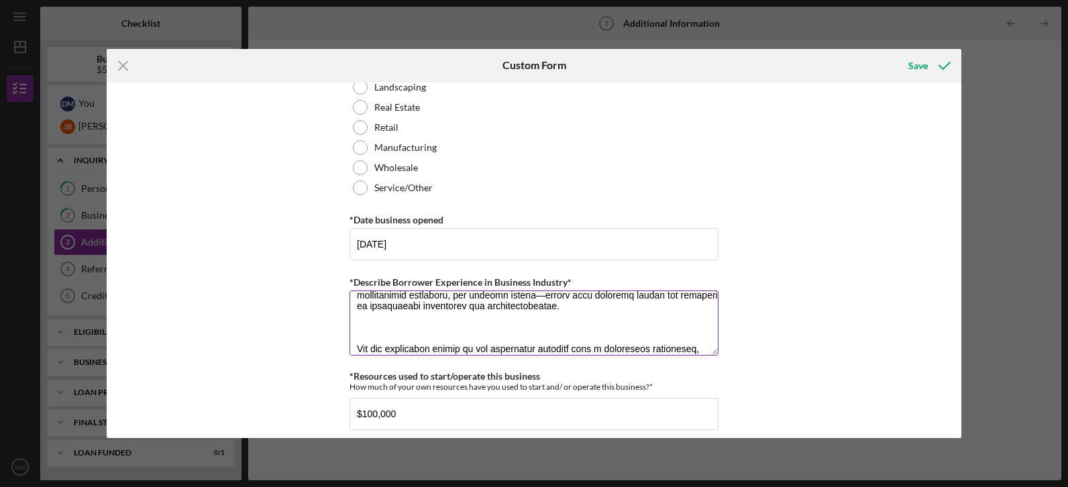
scroll to position [54, 0]
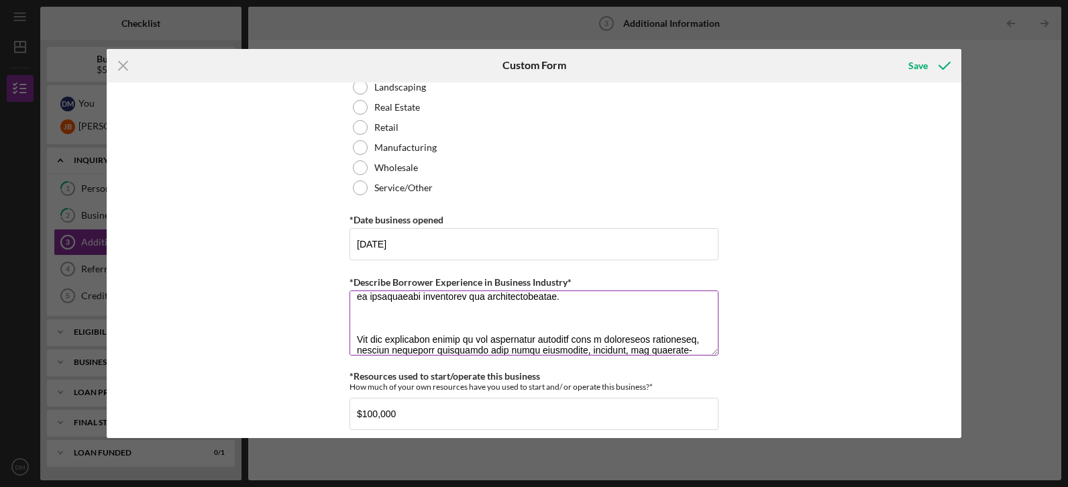
click at [604, 315] on textarea "*Describe Borrower Experience in Business Industry*" at bounding box center [533, 322] width 369 height 64
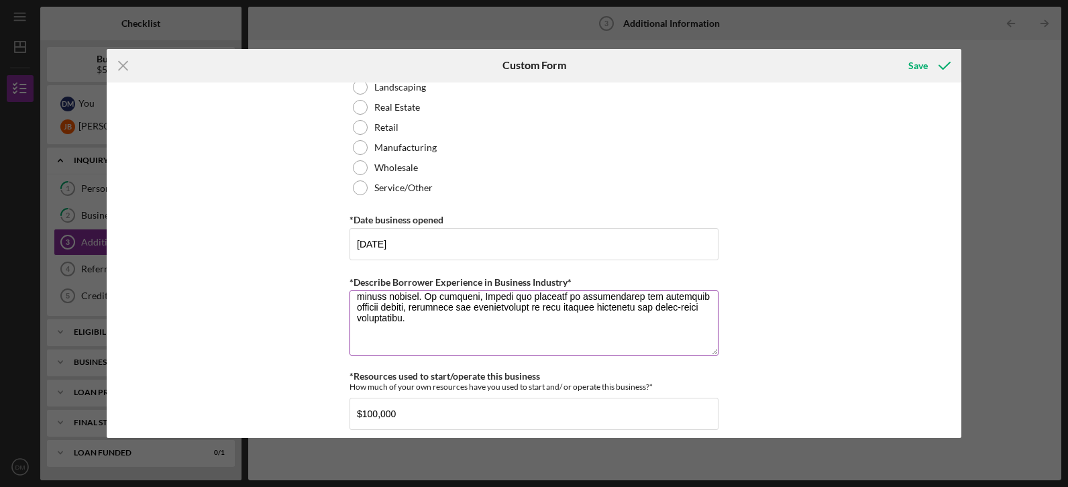
scroll to position [134, 0]
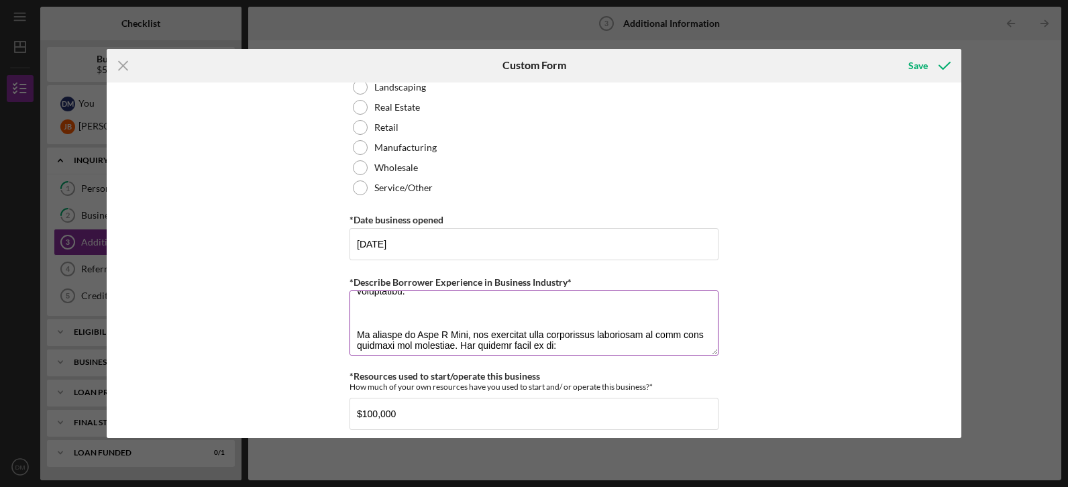
click at [569, 313] on textarea "*Describe Borrower Experience in Business Industry*" at bounding box center [533, 322] width 369 height 64
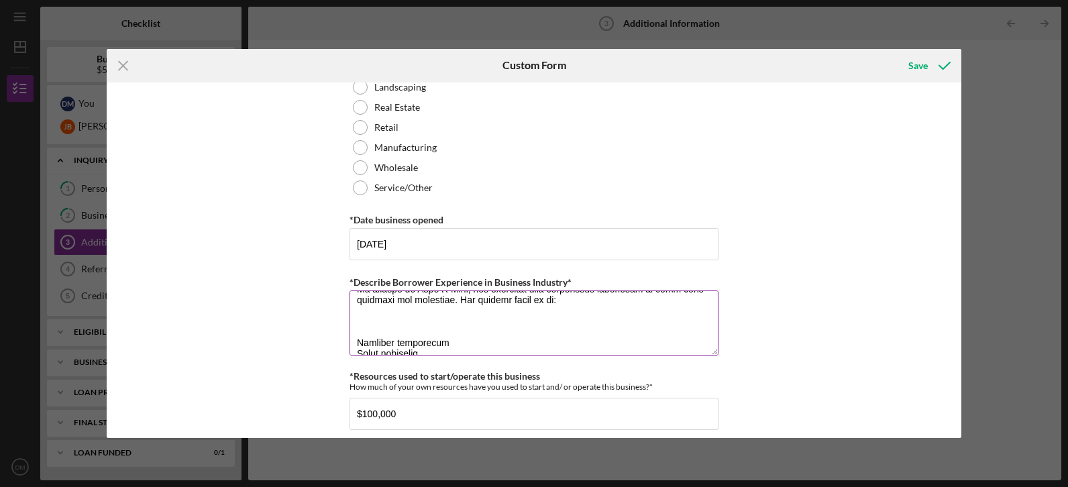
scroll to position [161, 0]
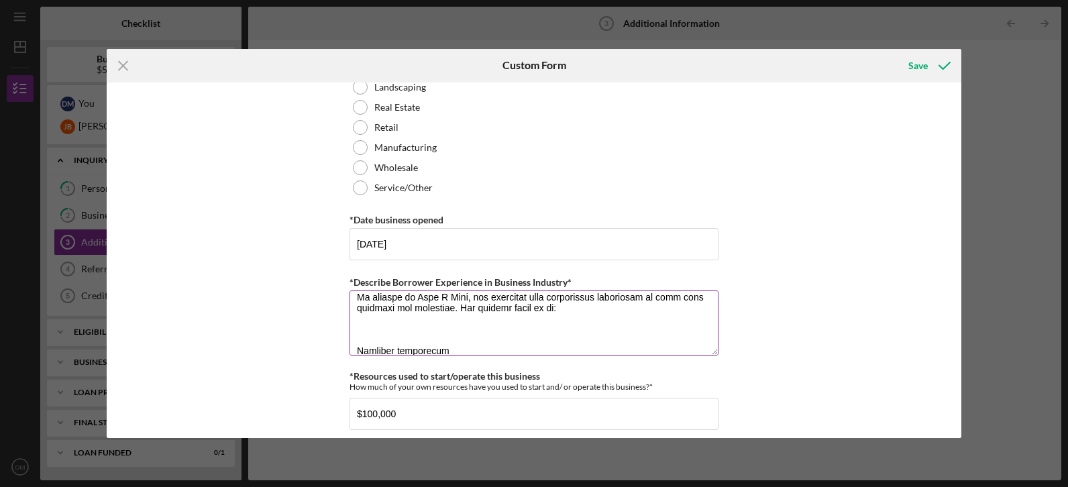
click at [466, 322] on textarea "*Describe Borrower Experience in Business Industry*" at bounding box center [533, 322] width 369 height 64
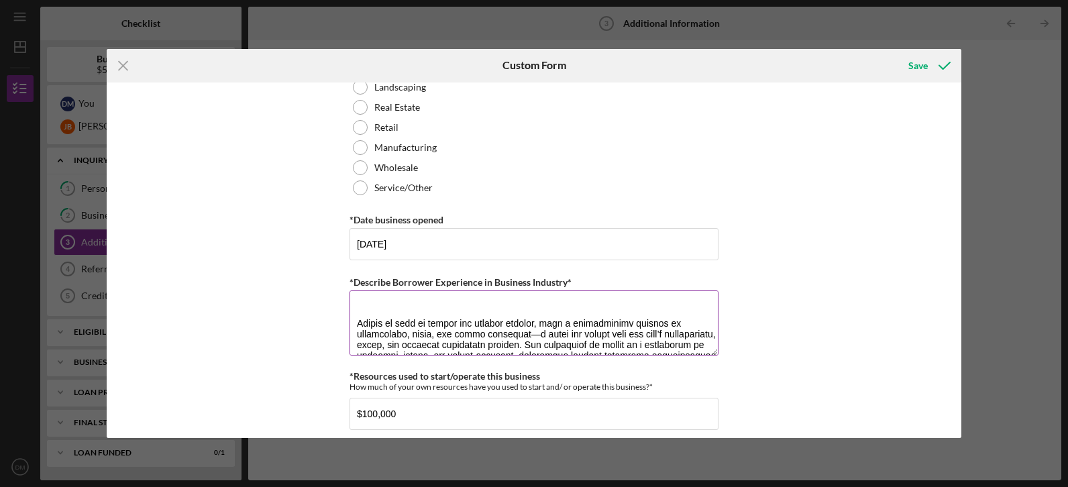
scroll to position [237, 0]
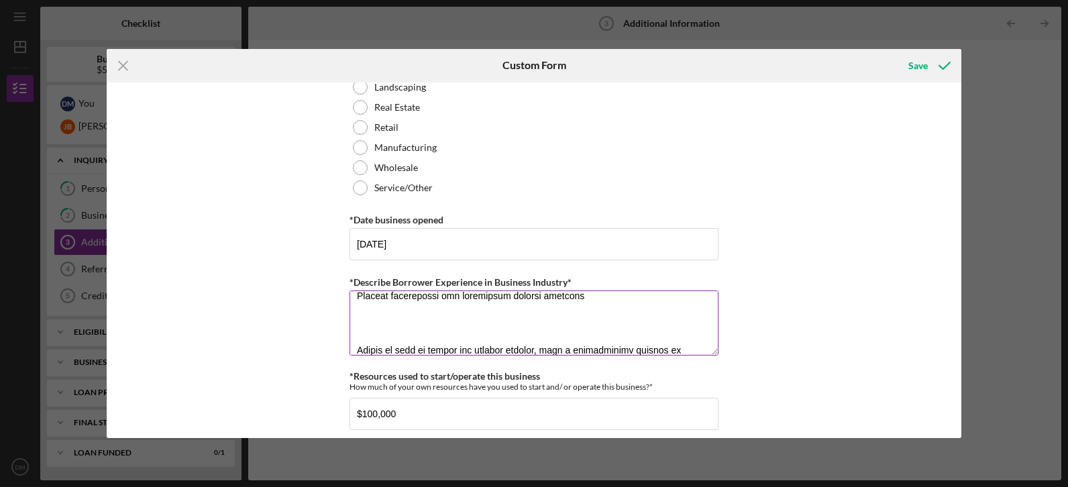
click at [435, 321] on textarea "*Describe Borrower Experience in Business Industry*" at bounding box center [533, 322] width 369 height 64
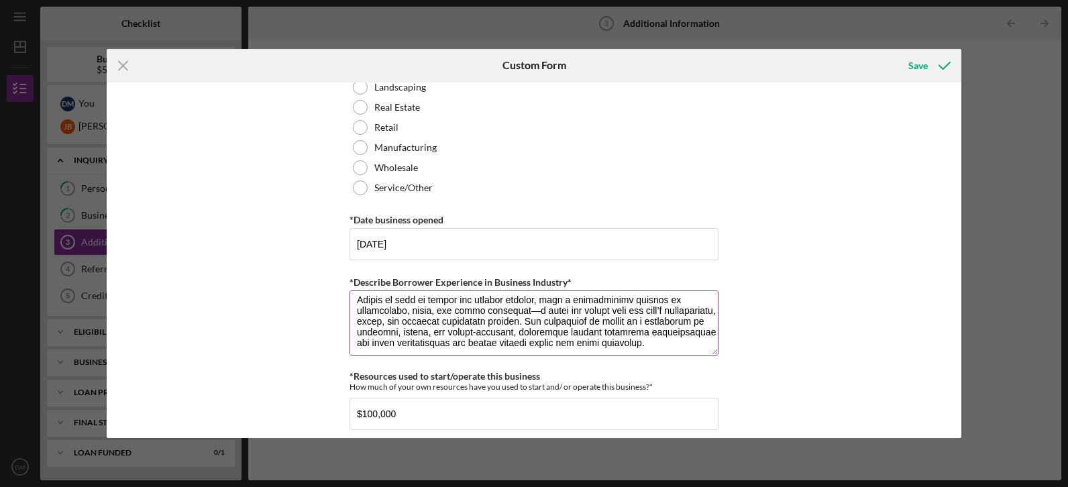
scroll to position [270, 0]
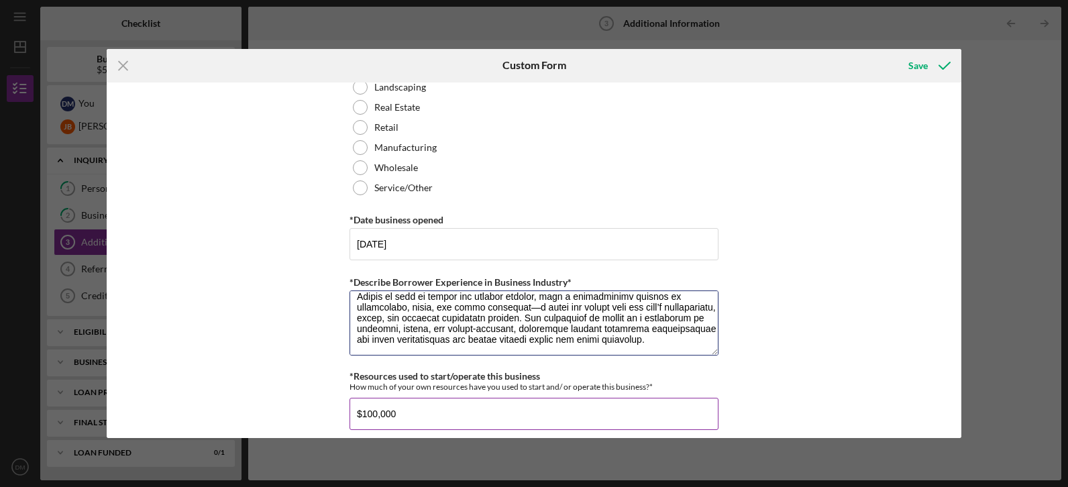
type textarea "Diarra Morris brings over 25 years of experience in customer service leadership…"
click at [377, 413] on input "$100,000" at bounding box center [533, 414] width 369 height 32
type input "$75,000"
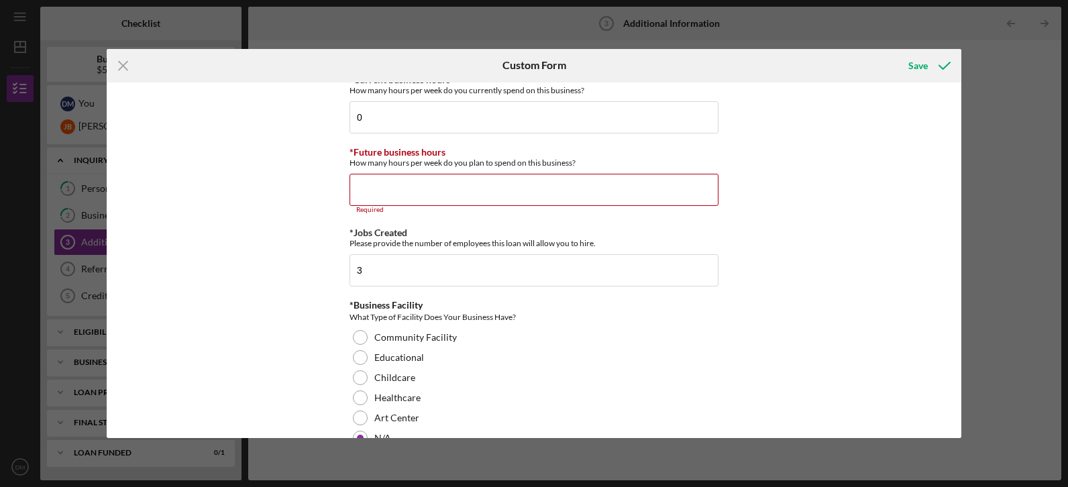
scroll to position [1124, 0]
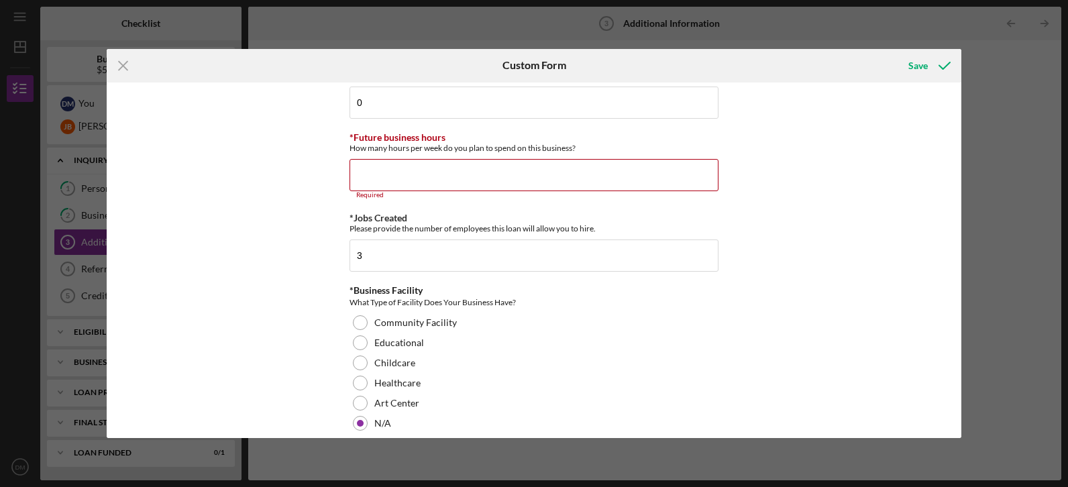
click at [957, 337] on div "Icon/Menu Close Custom Form Save Personal Information *Mobile Phone (314) 706-1…" at bounding box center [534, 243] width 1068 height 487
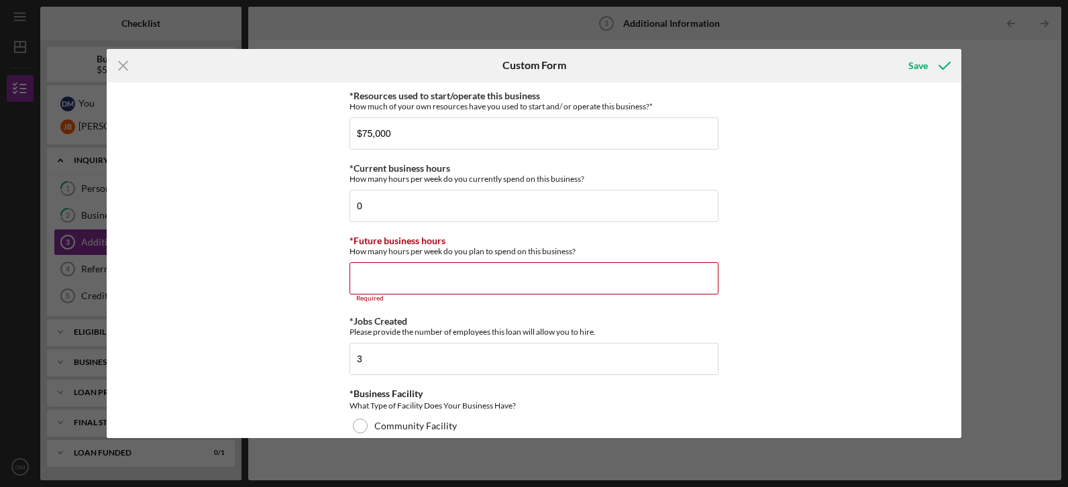
scroll to position [1014, 0]
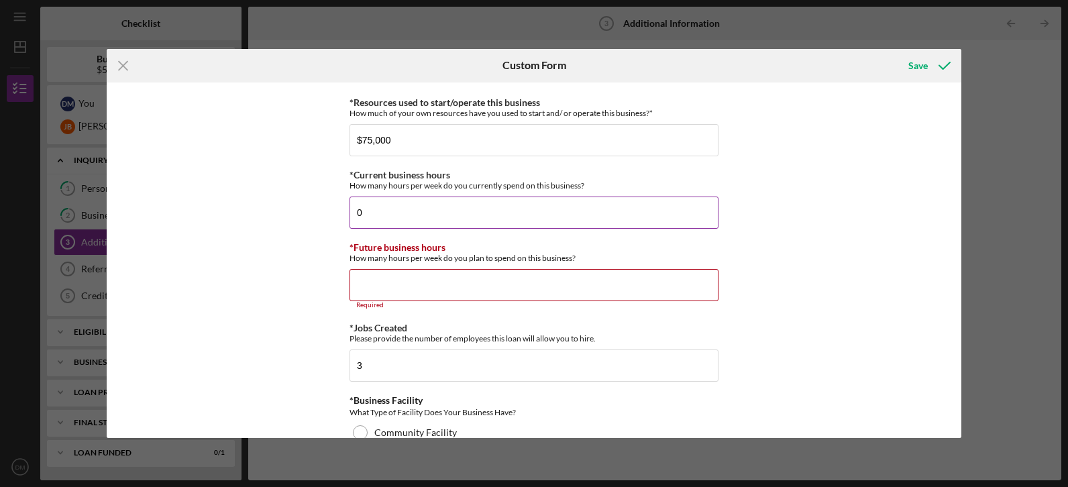
click at [408, 210] on input "0" at bounding box center [533, 213] width 369 height 32
type input "1"
type input "20"
click at [431, 284] on input "*Future business hours" at bounding box center [533, 285] width 369 height 32
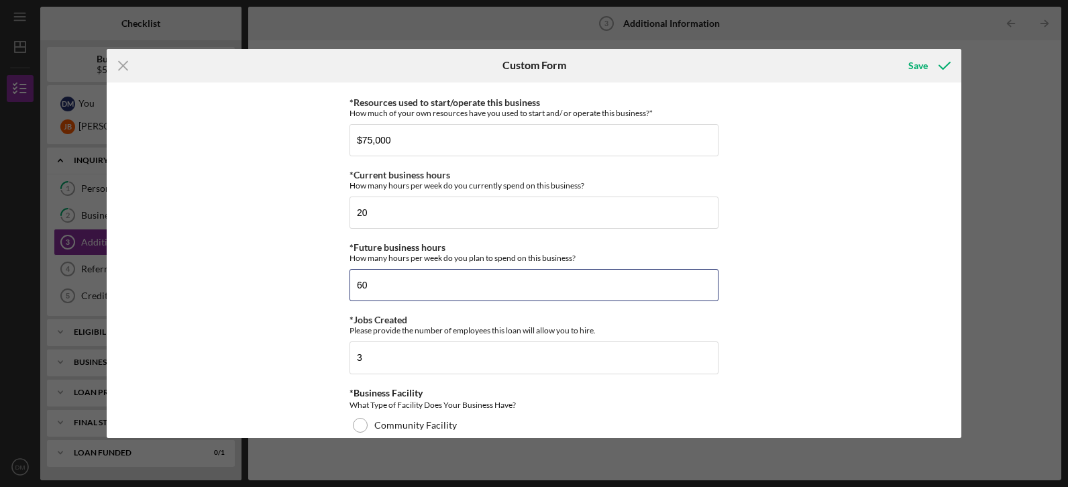
type input "60"
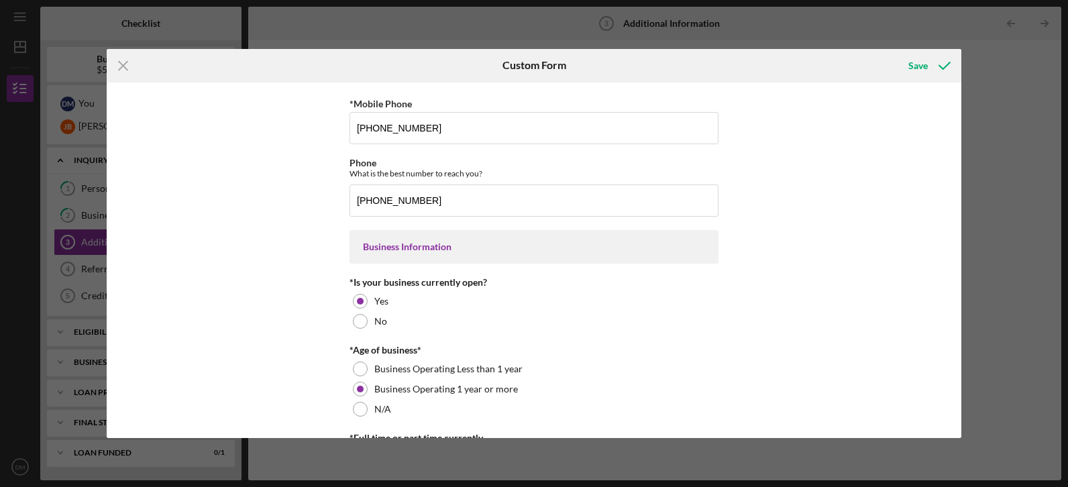
scroll to position [0, 0]
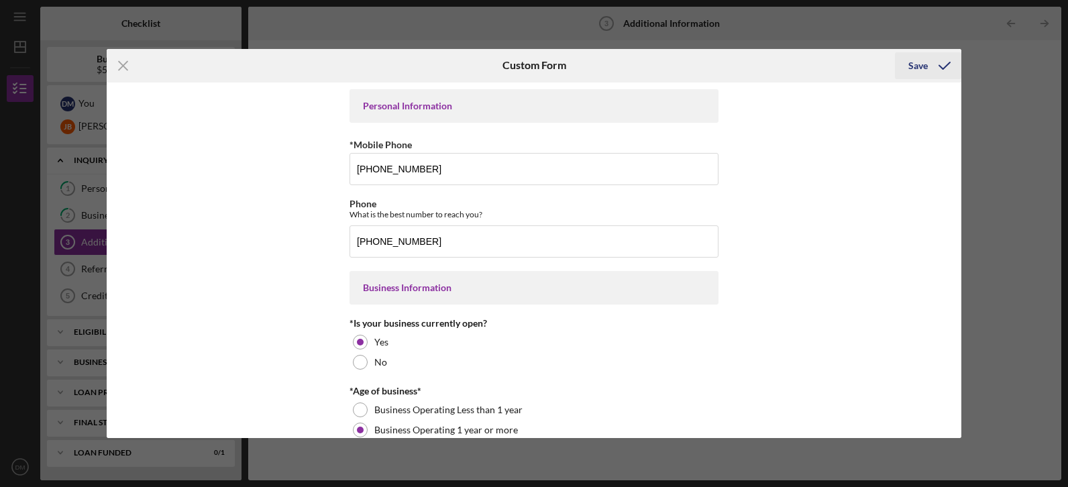
click at [918, 63] on div "Save" at bounding box center [917, 65] width 19 height 27
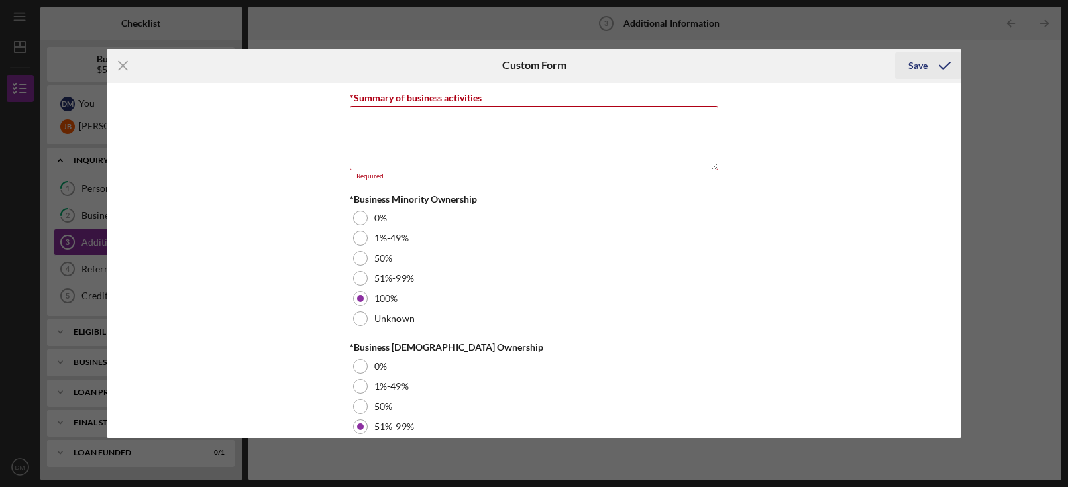
scroll to position [1553, 0]
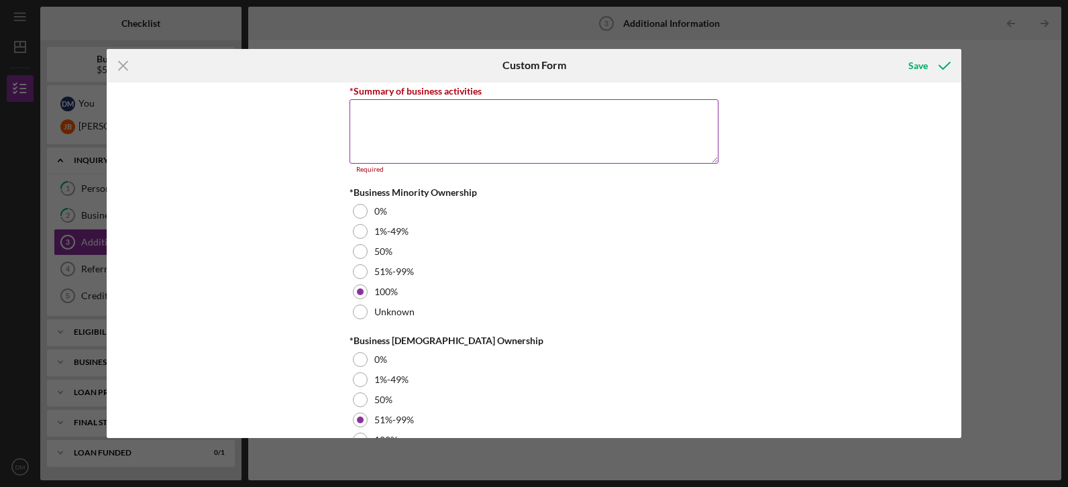
click at [404, 130] on textarea "*Summary of business activities" at bounding box center [533, 131] width 369 height 64
paste textarea "Well U Café is a multi-service, wellness-centered hospitality company. Our busi…"
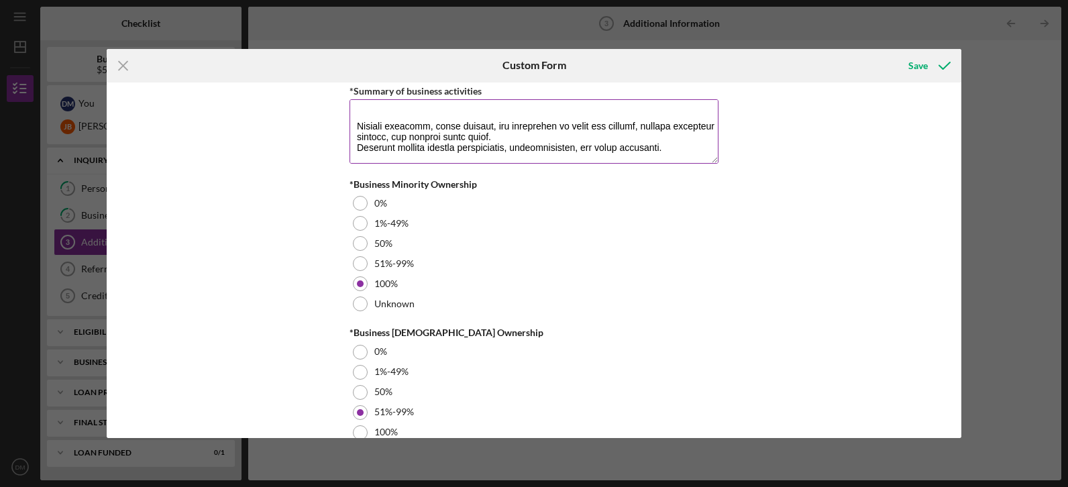
scroll to position [820, 0]
click at [371, 113] on textarea "*Summary of business activities" at bounding box center [533, 131] width 369 height 64
click at [435, 127] on textarea "*Summary of business activities" at bounding box center [533, 131] width 369 height 64
click at [519, 126] on textarea "*Summary of business activities" at bounding box center [533, 131] width 369 height 64
click at [675, 148] on textarea "*Summary of business activities" at bounding box center [533, 131] width 369 height 64
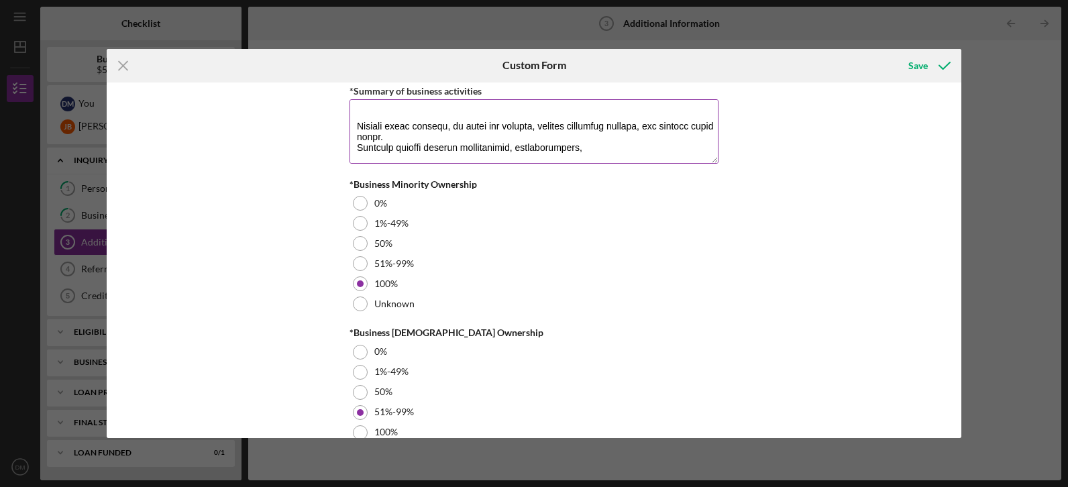
click at [523, 146] on textarea "*Summary of business activities" at bounding box center [533, 131] width 369 height 64
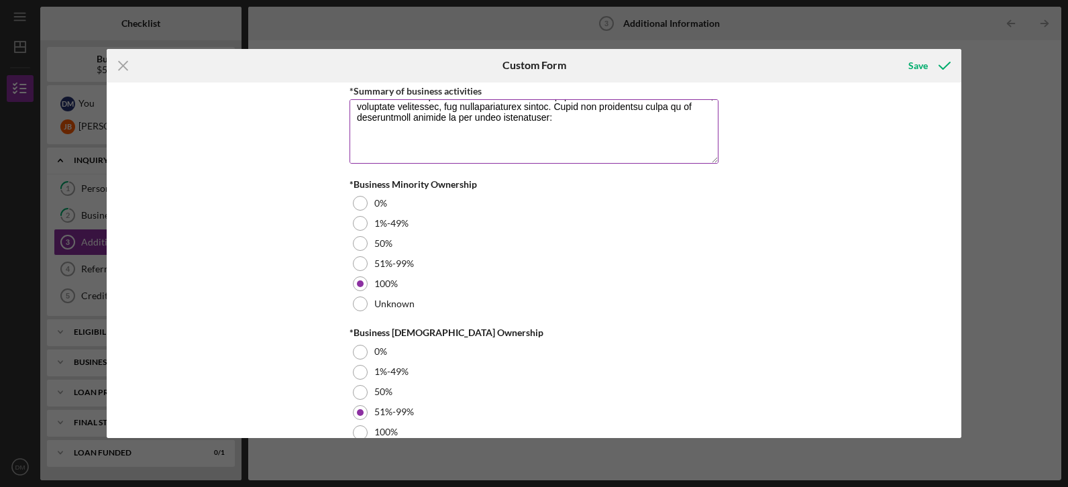
scroll to position [22, 0]
click at [402, 150] on textarea "*Summary of business activities" at bounding box center [533, 131] width 369 height 64
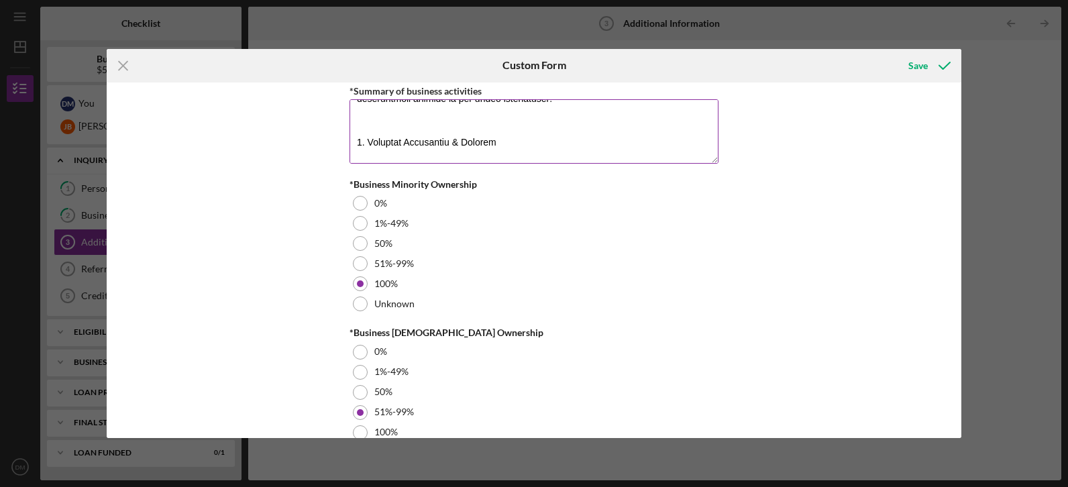
click at [445, 116] on textarea "*Summary of business activities" at bounding box center [533, 131] width 369 height 64
click at [417, 150] on textarea "*Summary of business activities" at bounding box center [533, 131] width 369 height 64
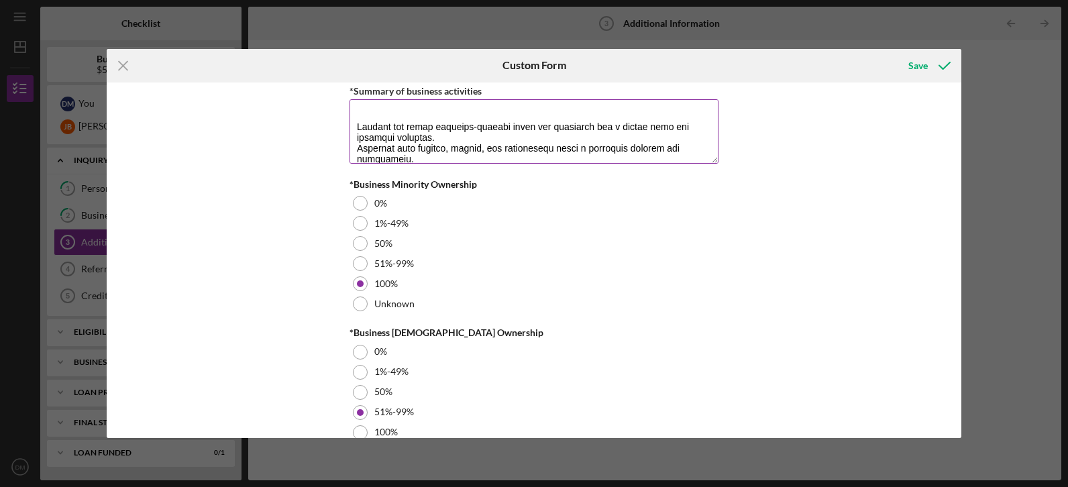
scroll to position [103, 0]
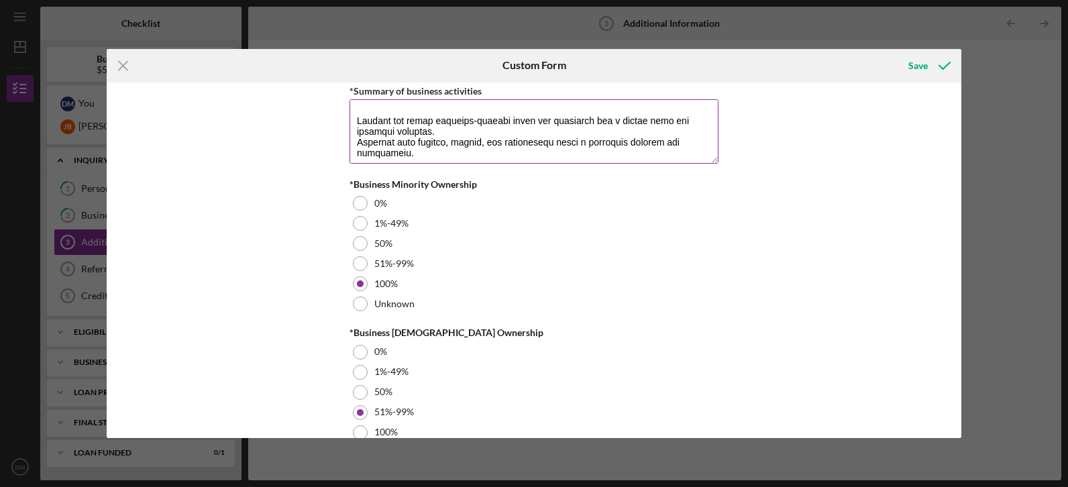
click at [417, 114] on textarea "*Summary of business activities" at bounding box center [533, 131] width 369 height 64
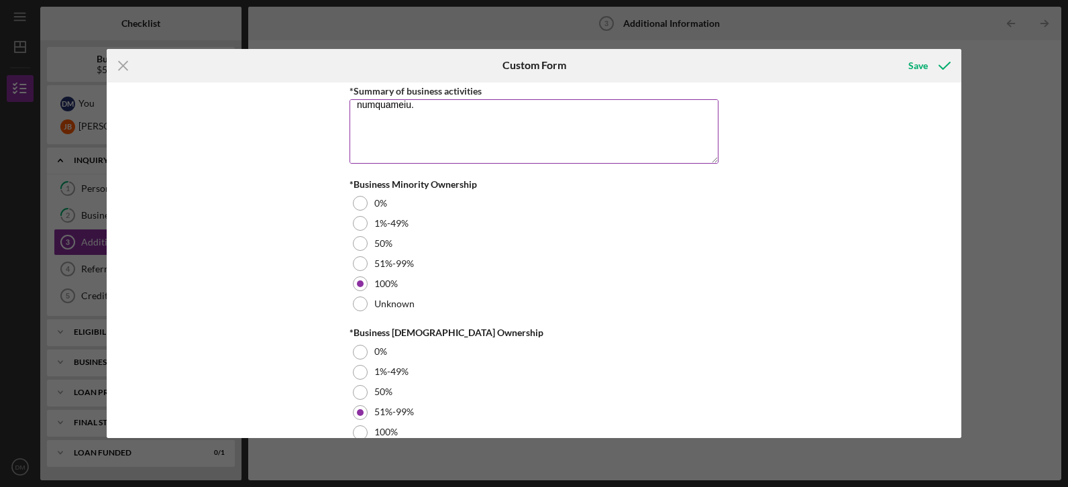
scroll to position [135, 0]
click at [435, 146] on textarea "*Summary of business activities" at bounding box center [533, 131] width 369 height 64
click at [427, 158] on textarea "*Summary of business activities" at bounding box center [533, 131] width 369 height 64
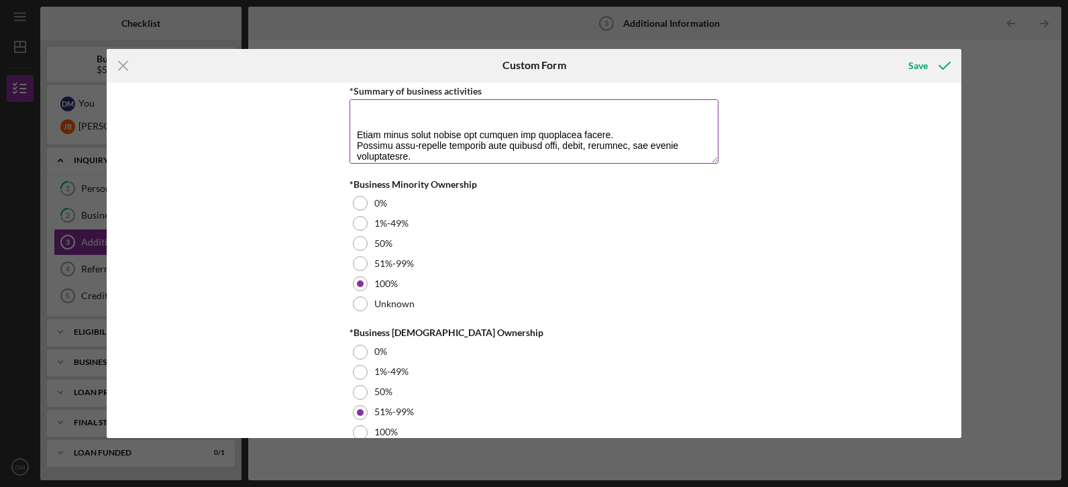
scroll to position [162, 0]
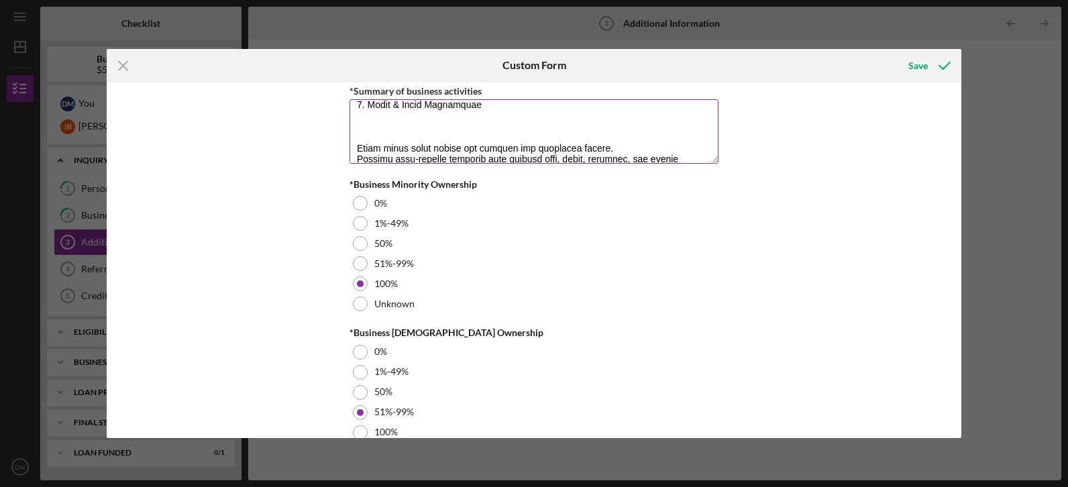
click at [600, 129] on textarea "*Summary of business activities" at bounding box center [533, 131] width 369 height 64
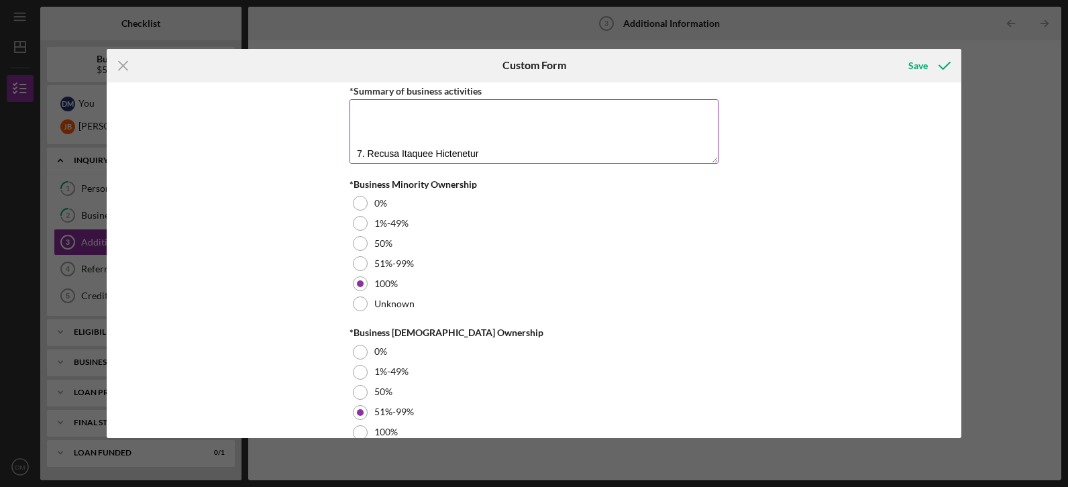
click at [372, 134] on textarea "*Summary of business activities" at bounding box center [533, 131] width 369 height 64
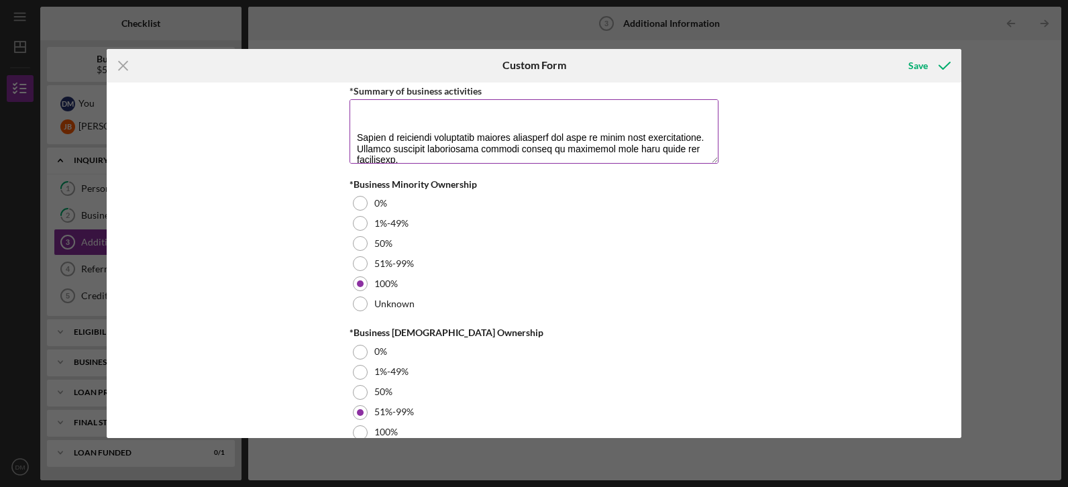
click at [441, 123] on textarea "*Summary of business activities" at bounding box center [533, 131] width 369 height 64
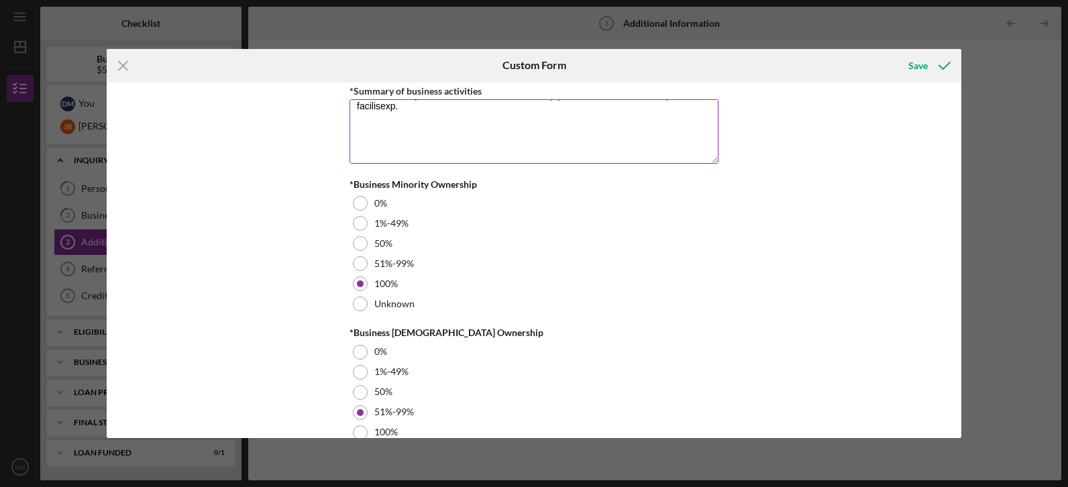
scroll to position [327, 0]
click at [507, 144] on textarea "*Summary of business activities" at bounding box center [533, 131] width 369 height 64
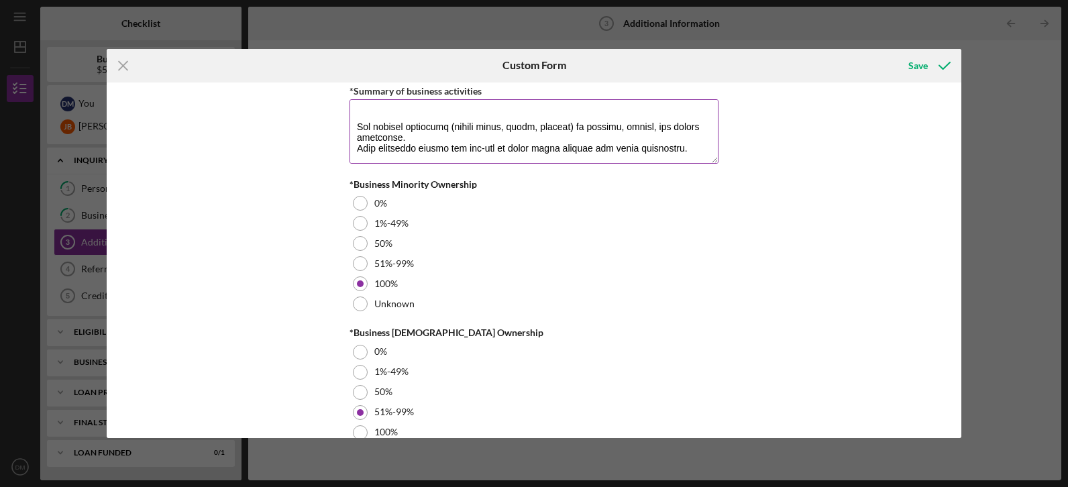
scroll to position [365, 0]
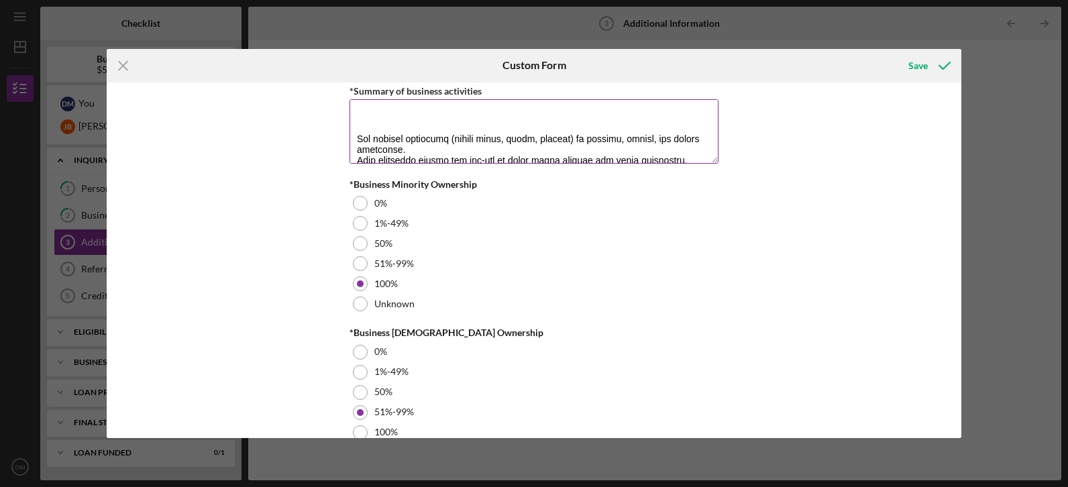
click at [622, 127] on textarea "*Summary of business activities" at bounding box center [533, 131] width 369 height 64
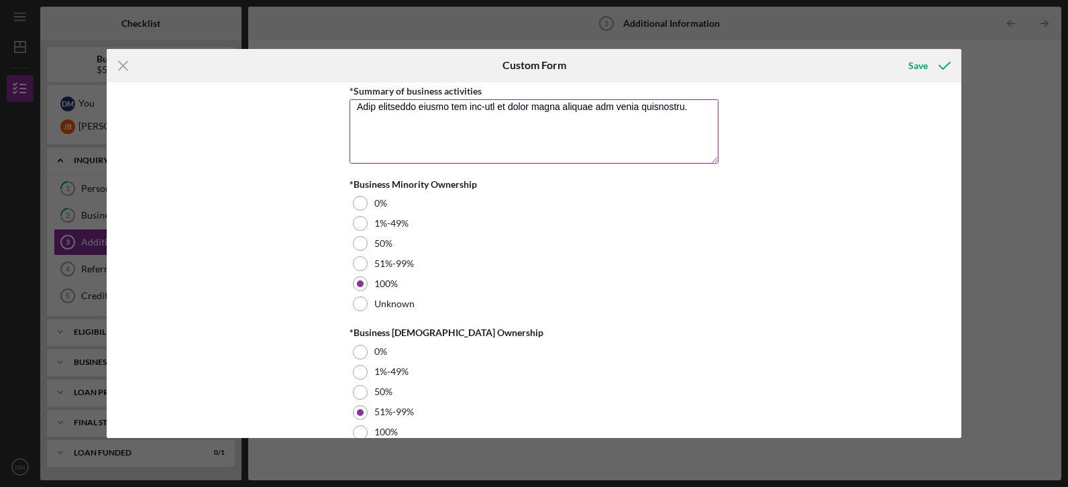
scroll to position [413, 0]
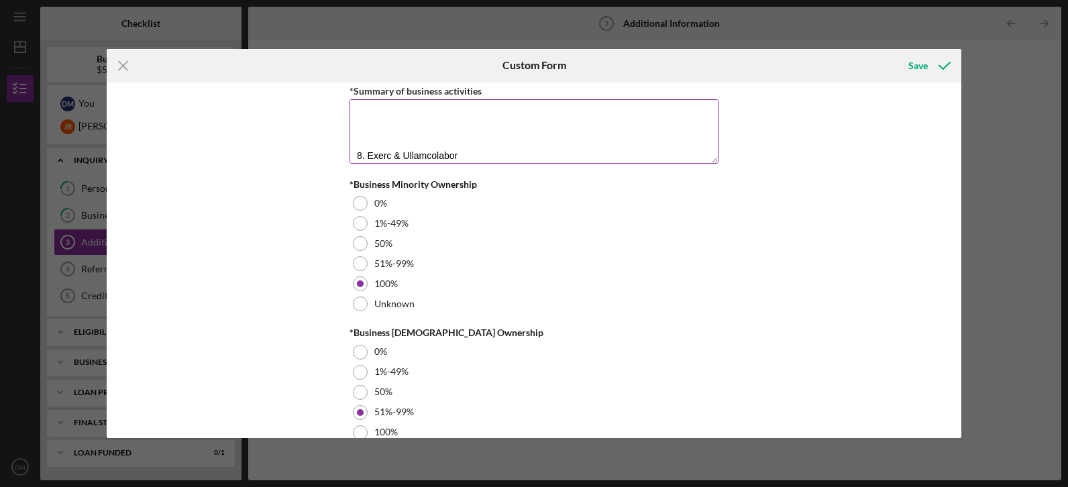
click at [569, 138] on textarea "*Summary of business activities" at bounding box center [533, 131] width 369 height 64
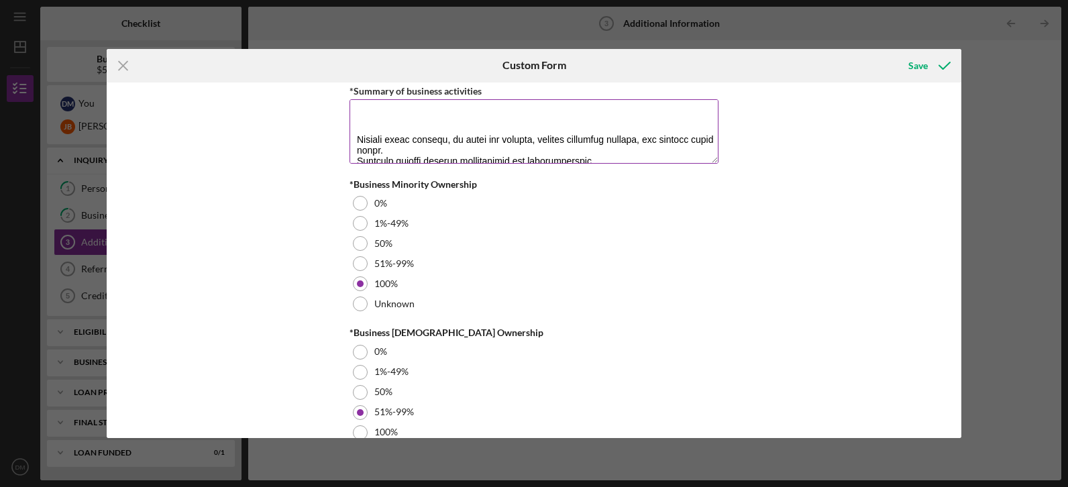
click at [512, 131] on textarea "*Summary of business activities" at bounding box center [533, 131] width 369 height 64
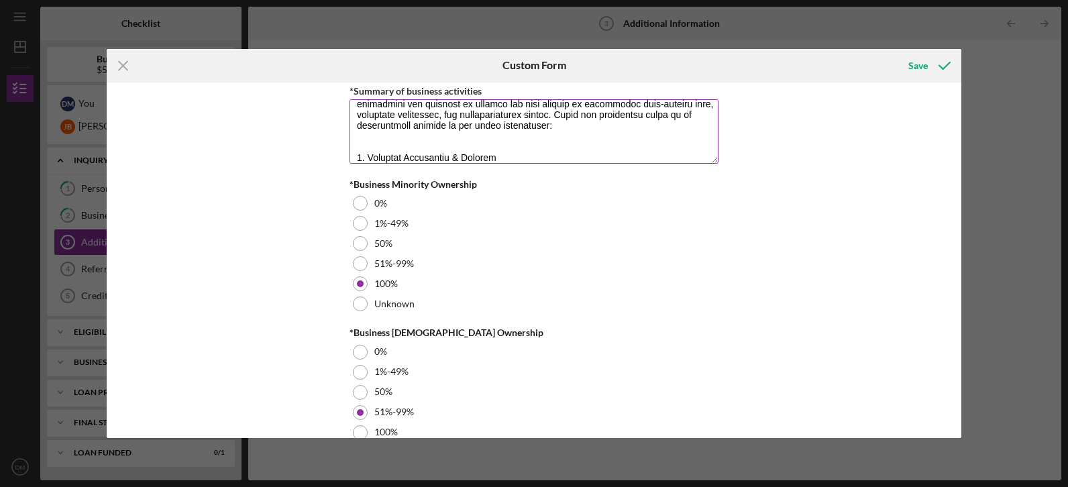
scroll to position [0, 0]
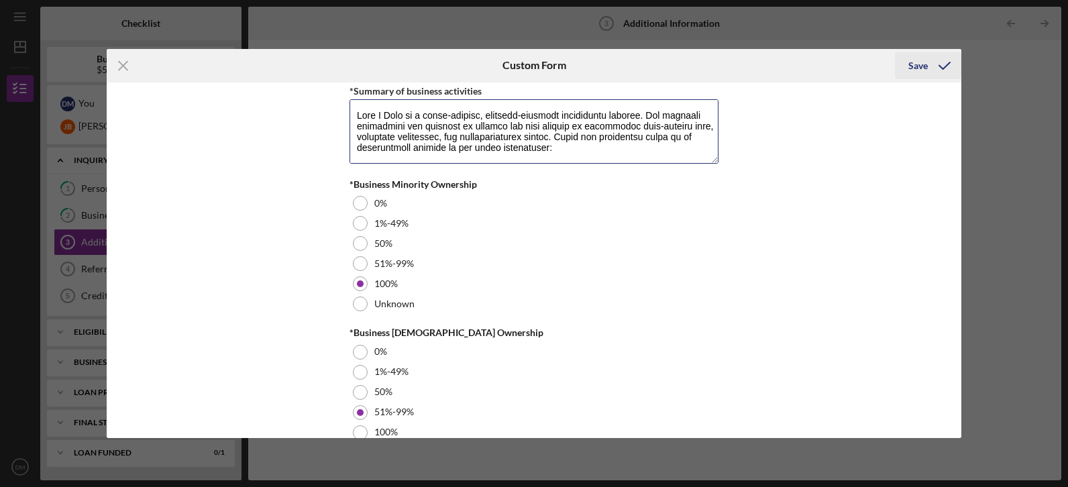
type textarea "Well U Café is a multi-service, wellness-centered hospitality company. Our busi…"
click at [916, 68] on div "Save" at bounding box center [917, 65] width 19 height 27
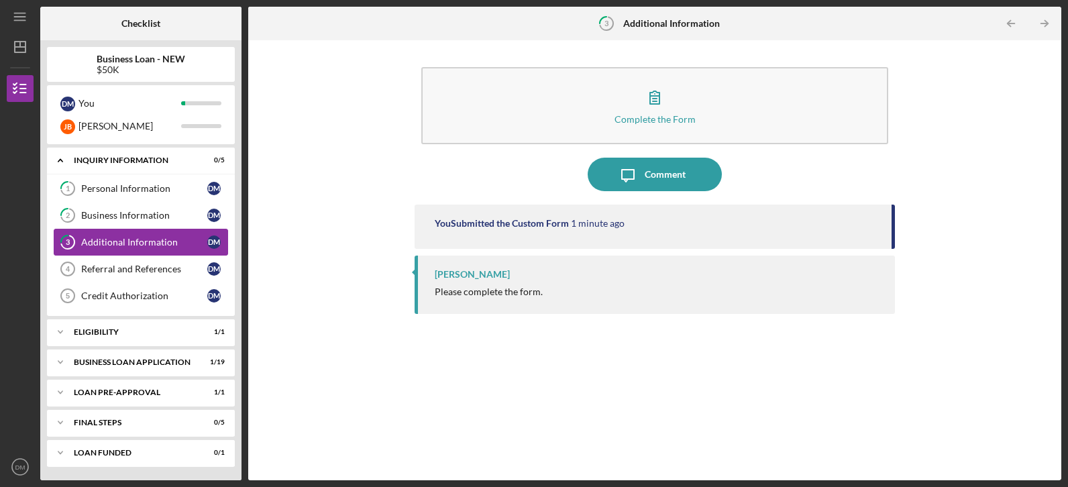
click at [110, 236] on link "3 Additional Information D M" at bounding box center [141, 242] width 174 height 27
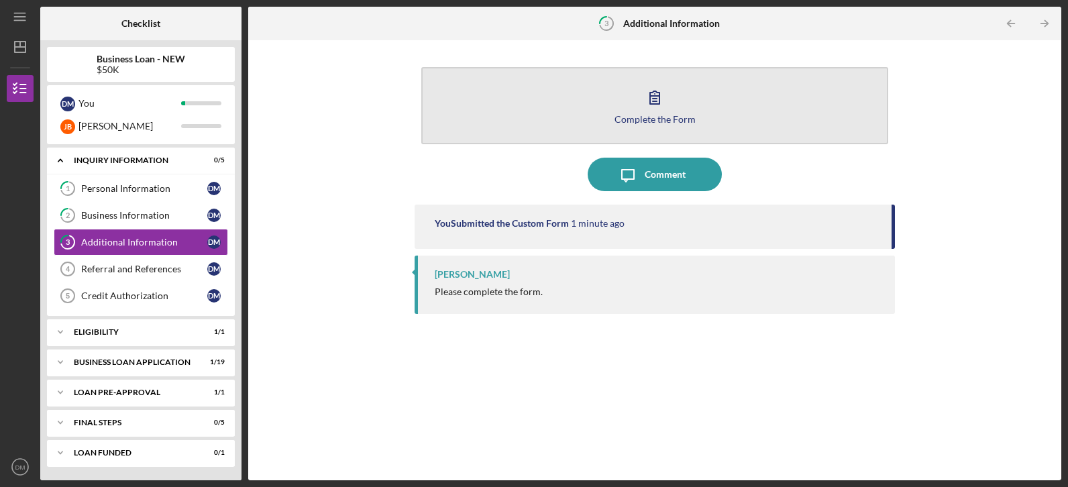
click at [659, 104] on icon "button" at bounding box center [654, 97] width 9 height 13
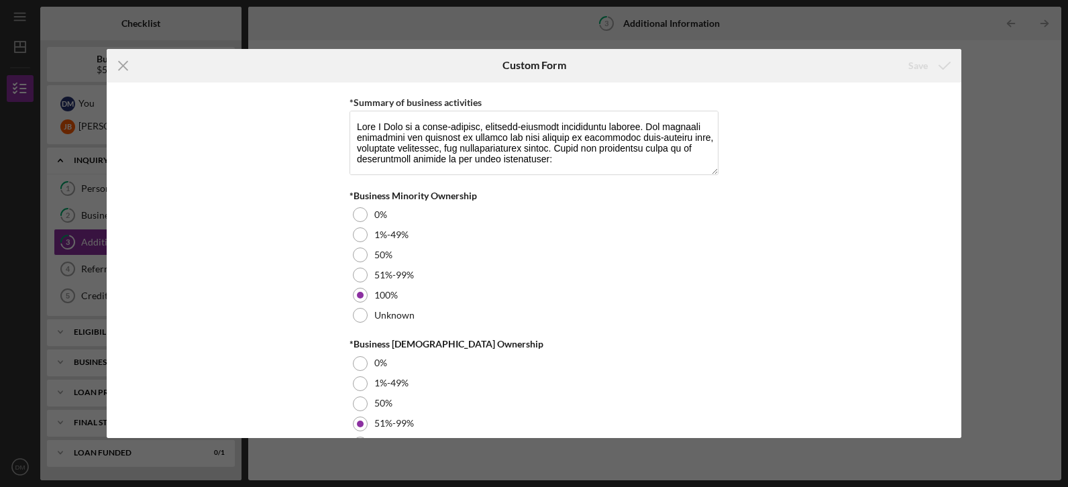
scroll to position [1597, 0]
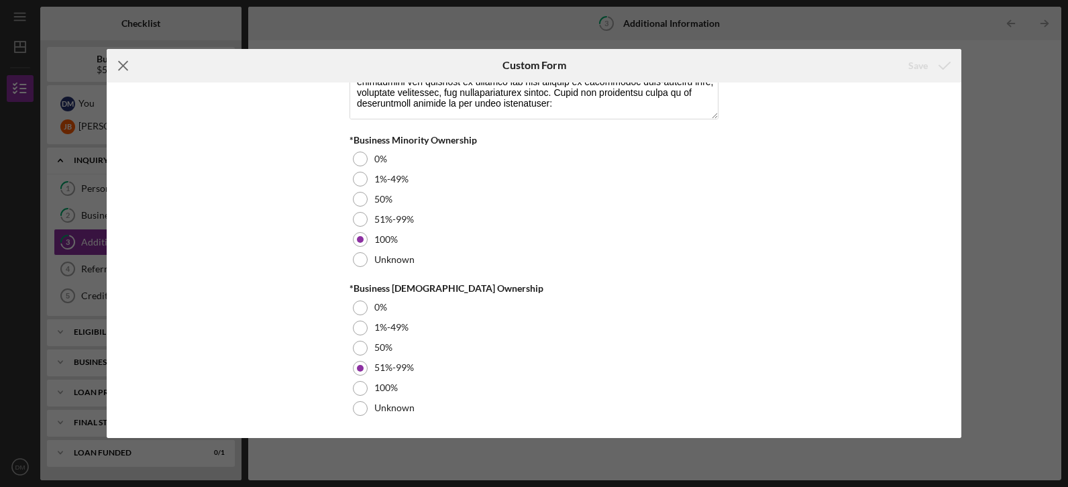
click at [121, 68] on line at bounding box center [123, 65] width 9 height 9
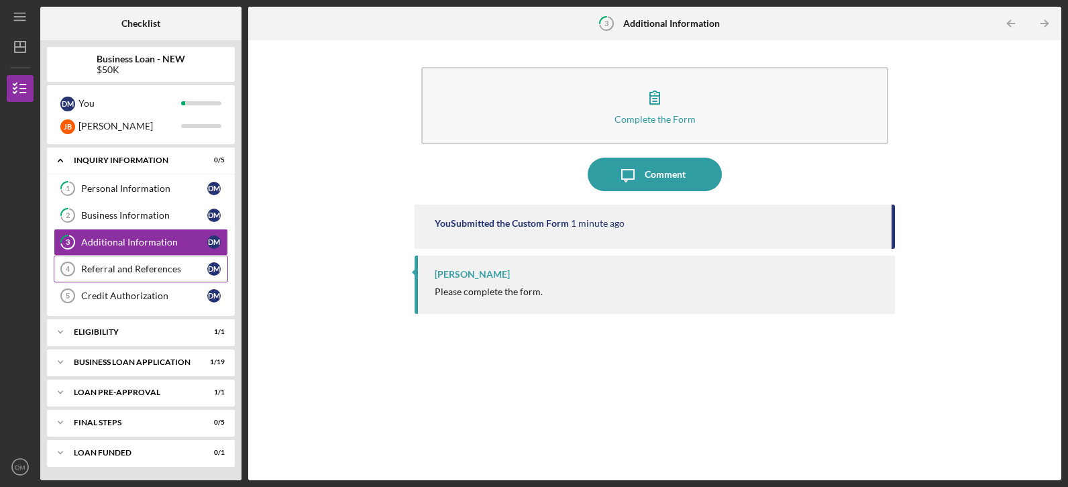
click at [168, 268] on div "Referral and References" at bounding box center [144, 269] width 126 height 11
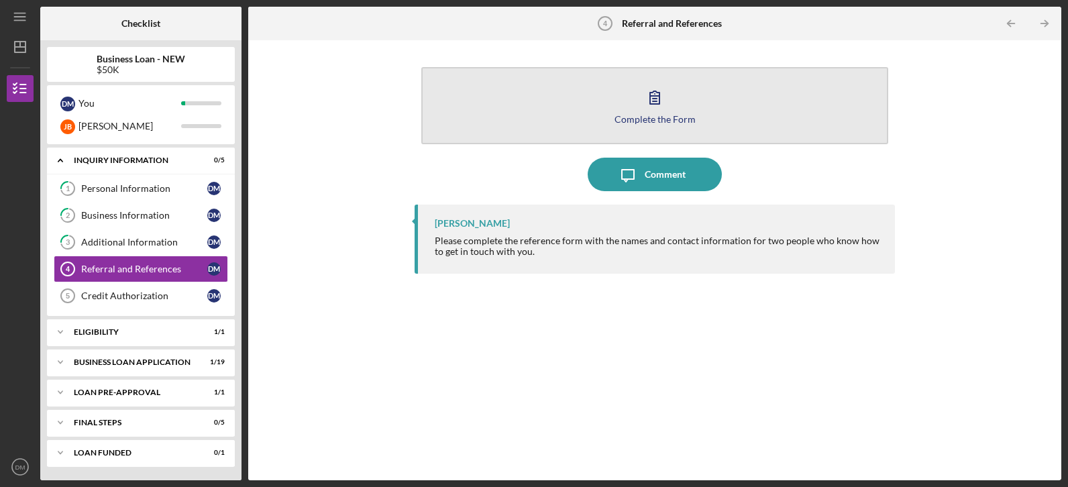
click at [659, 112] on icon "button" at bounding box center [655, 97] width 34 height 34
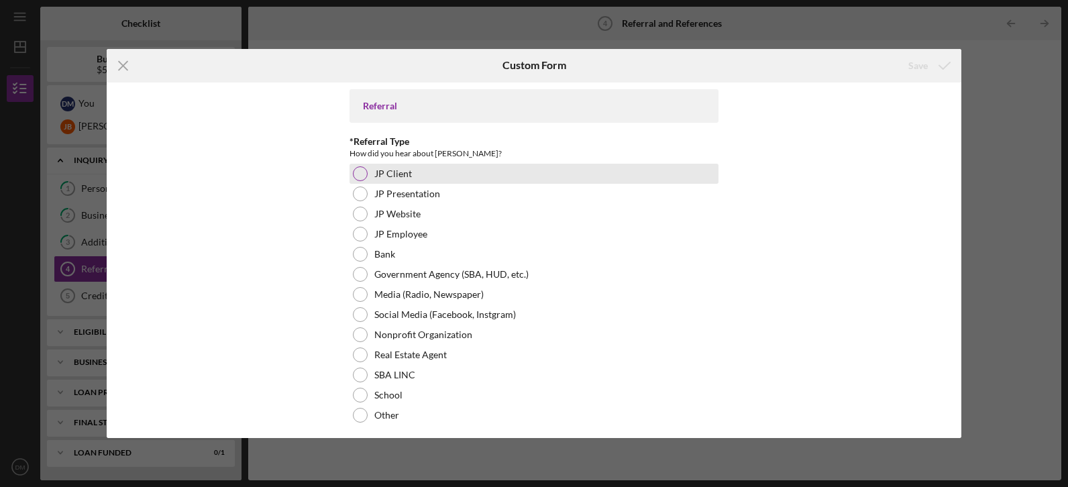
click at [357, 175] on div at bounding box center [360, 173] width 15 height 15
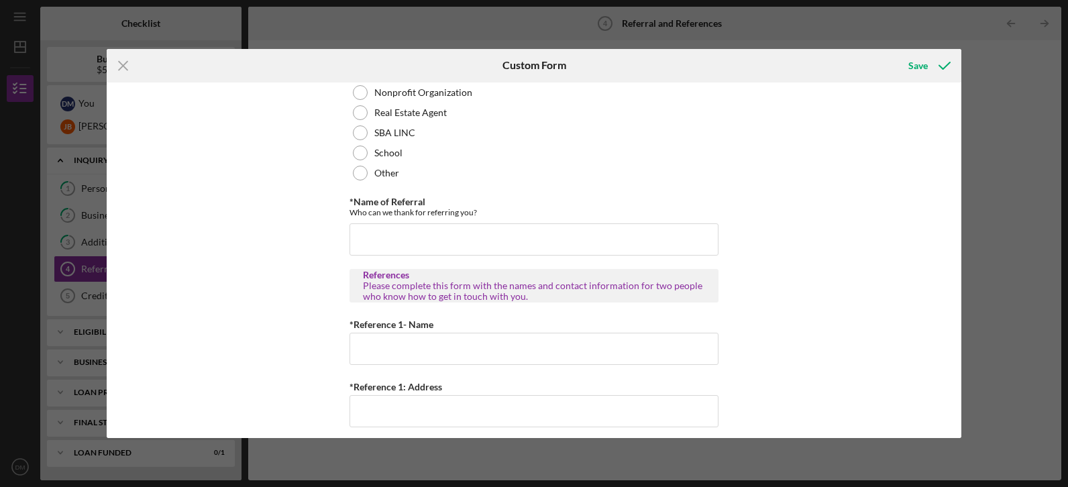
scroll to position [246, 0]
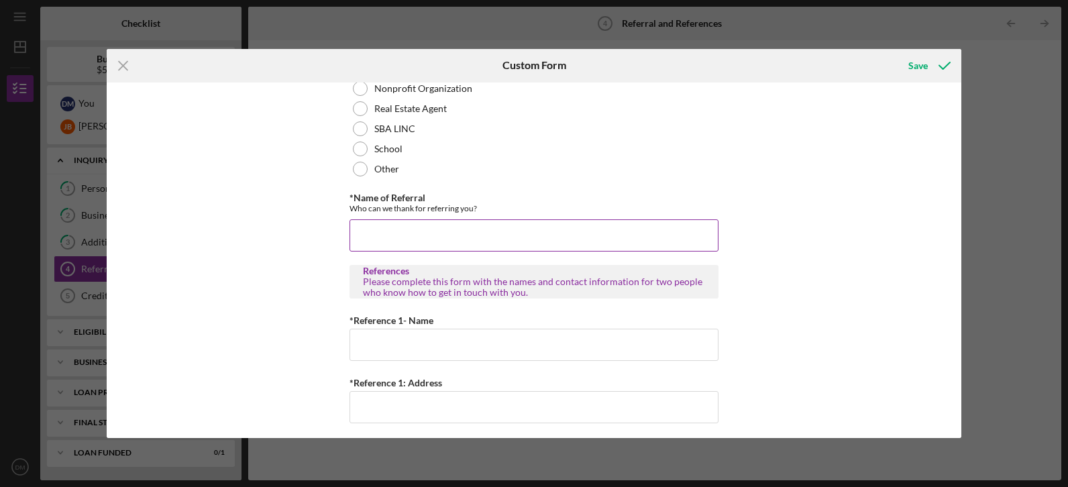
click at [471, 235] on input "*Name of Referral" at bounding box center [533, 235] width 369 height 32
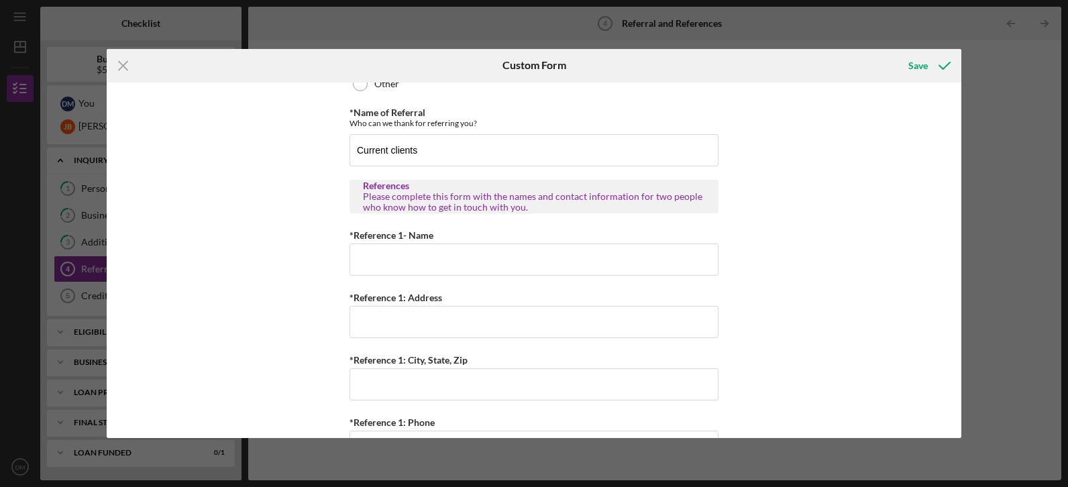
scroll to position [345, 0]
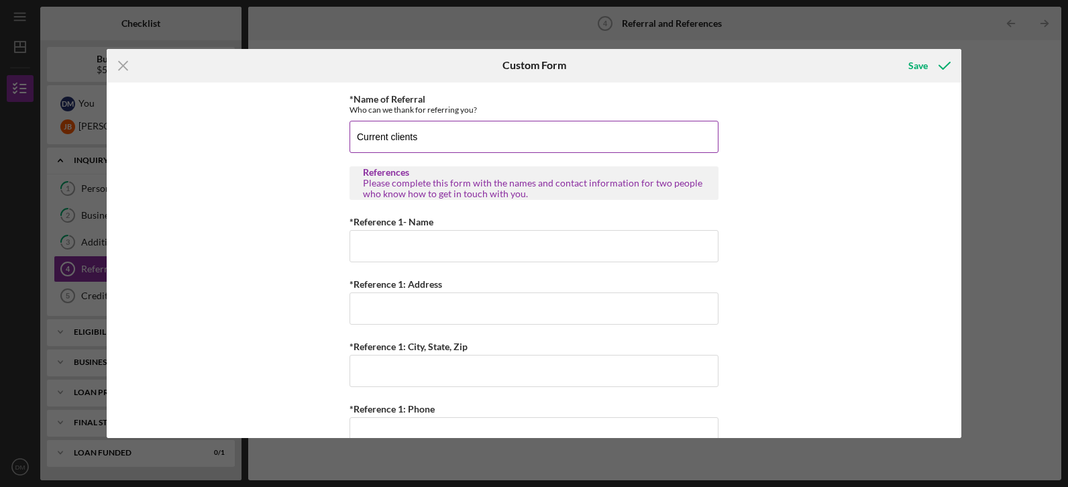
click at [442, 138] on input "Current clients" at bounding box center [533, 137] width 369 height 32
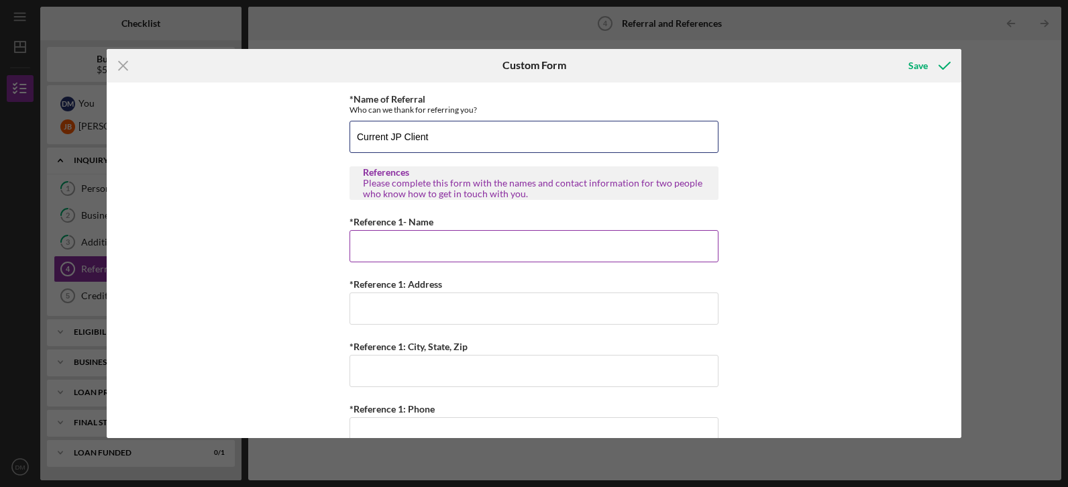
type input "Current JP Client"
click at [435, 253] on input "*Reference 1- Name" at bounding box center [533, 246] width 369 height 32
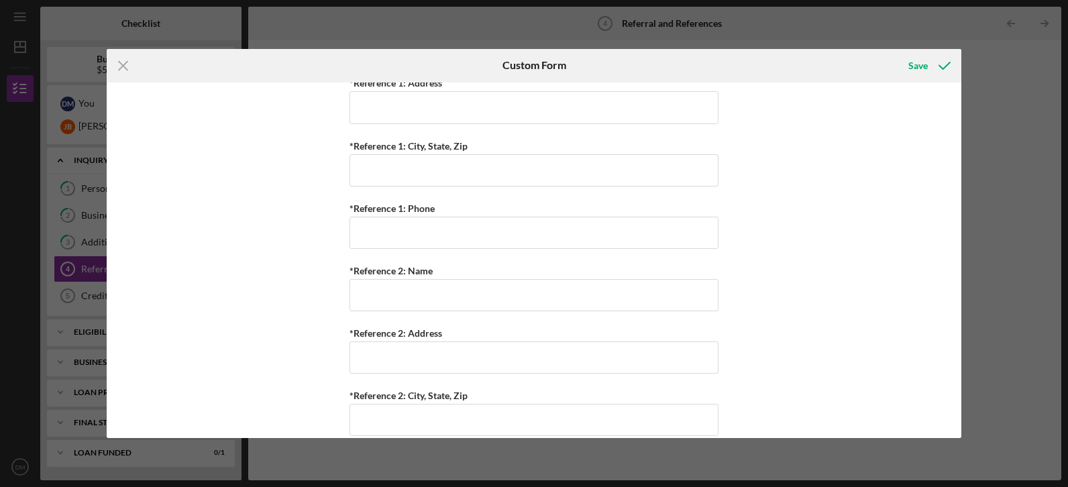
scroll to position [634, 0]
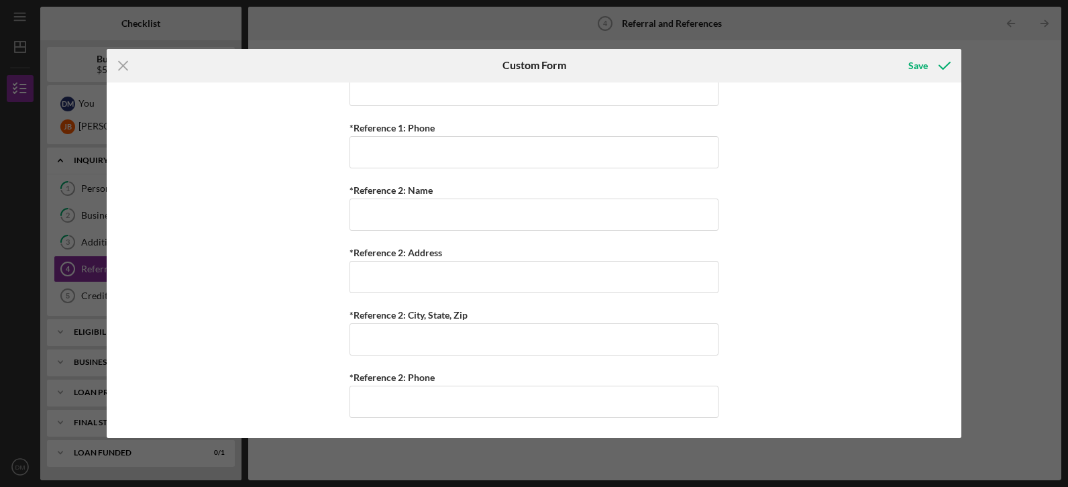
click at [974, 435] on div "Icon/Menu Close Custom Form Save Referral *Referral Type How did you hear about…" at bounding box center [534, 243] width 1068 height 487
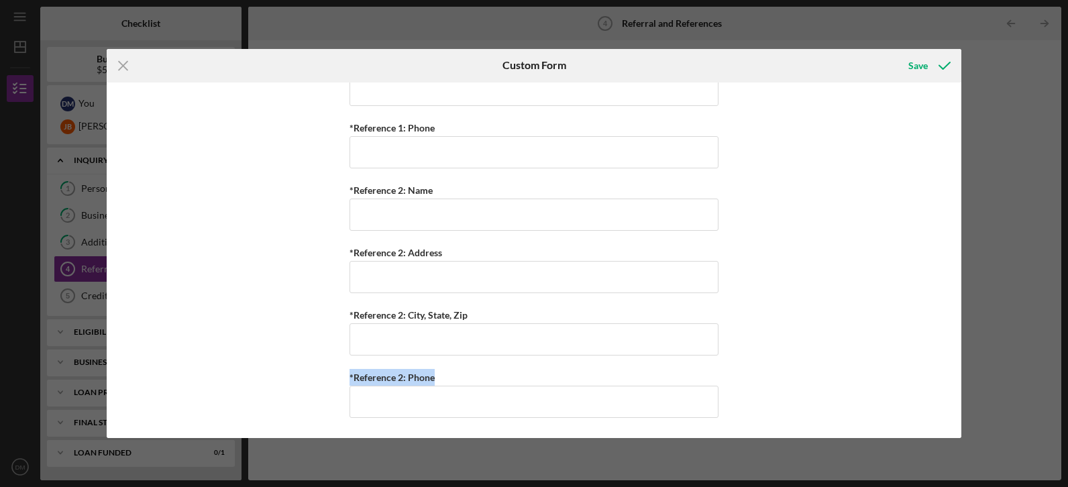
click at [974, 435] on div "Icon/Menu Close Custom Form Save Referral *Referral Type How did you hear about…" at bounding box center [534, 243] width 1068 height 487
click at [974, 440] on div "Icon/Menu Close Custom Form Save Referral *Referral Type How did you hear about…" at bounding box center [534, 243] width 1068 height 487
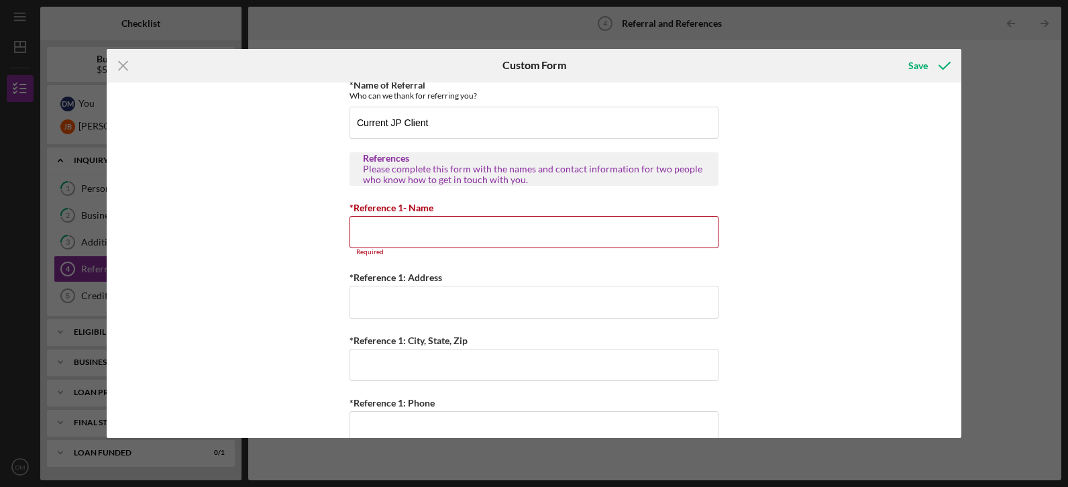
scroll to position [372, 0]
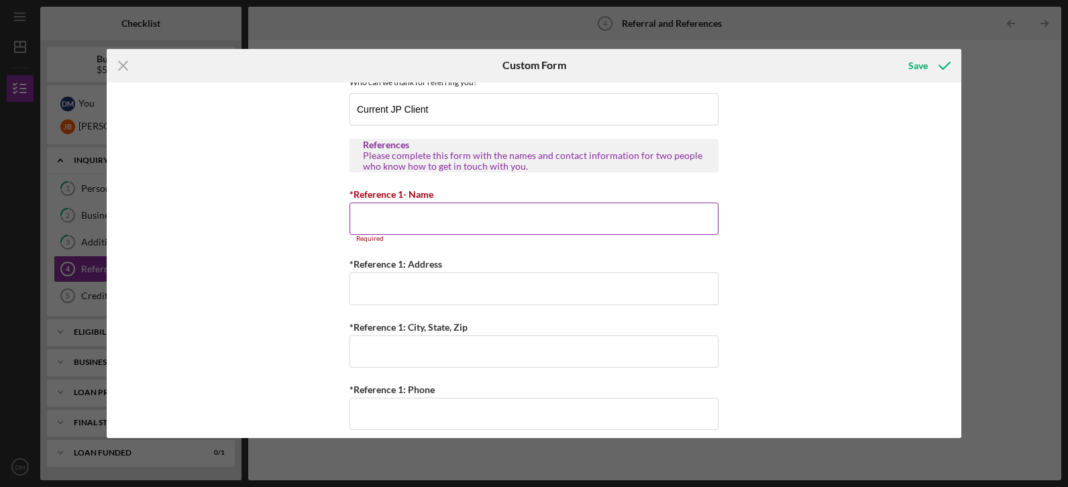
click at [574, 214] on input "*Reference 1- Name" at bounding box center [533, 219] width 369 height 32
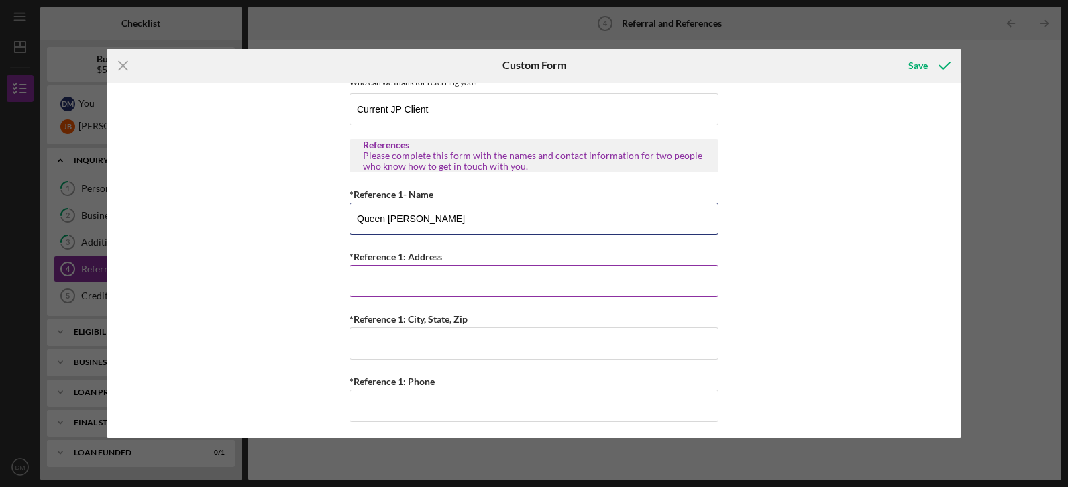
type input "Queen Bowens"
click at [421, 283] on input "*Reference 1: Address" at bounding box center [533, 281] width 369 height 32
type input "12043 Criterion Ave"
click at [485, 380] on div "*Reference 1: Phone" at bounding box center [533, 381] width 369 height 17
click at [431, 352] on input "St. Louis" at bounding box center [533, 343] width 369 height 32
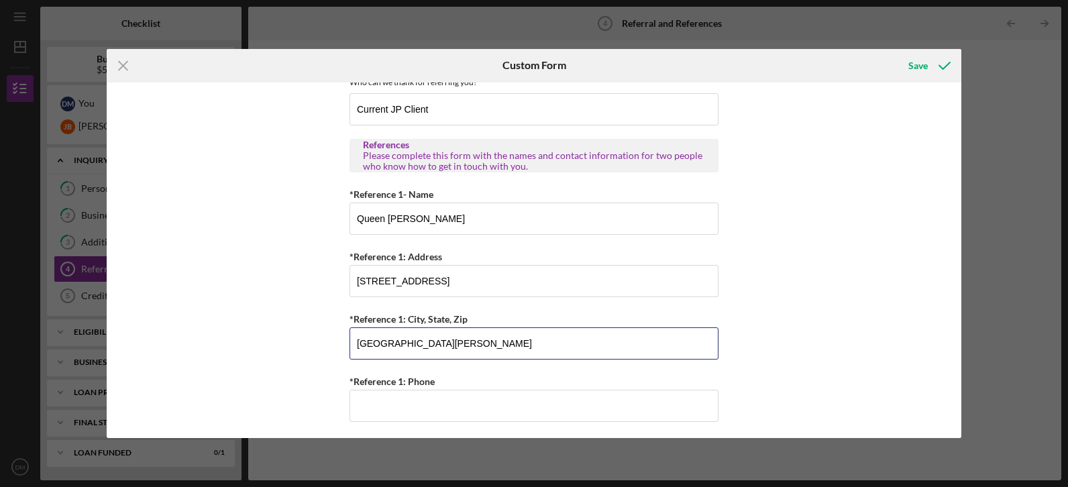
type input "St. Louis, MO 63138"
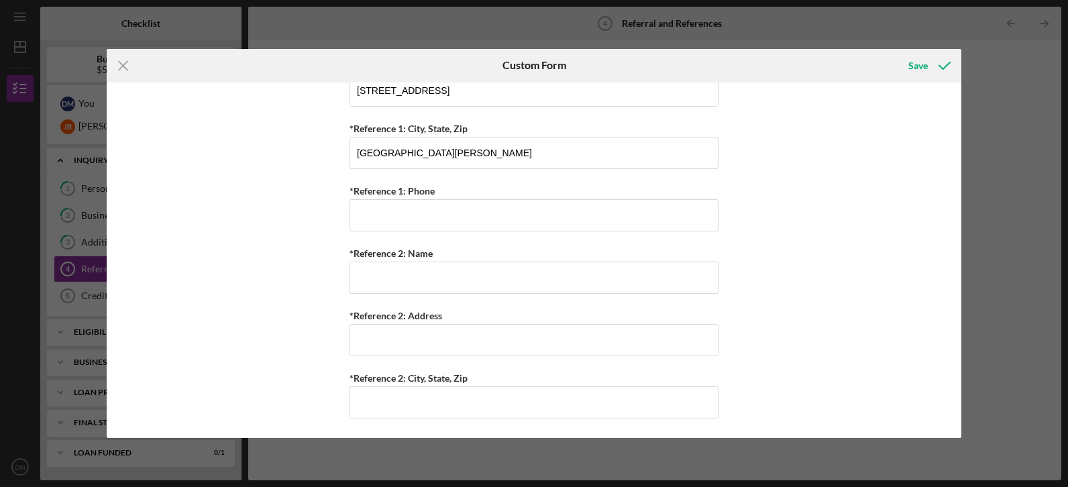
scroll to position [565, 0]
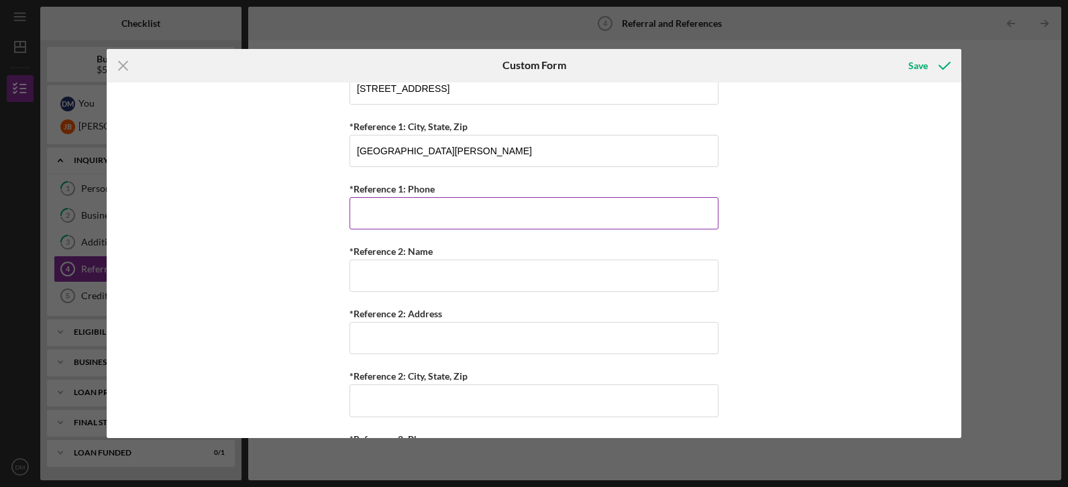
click at [481, 217] on input "*Reference 1: Phone" at bounding box center [533, 213] width 369 height 32
type input "(314) 459-3632"
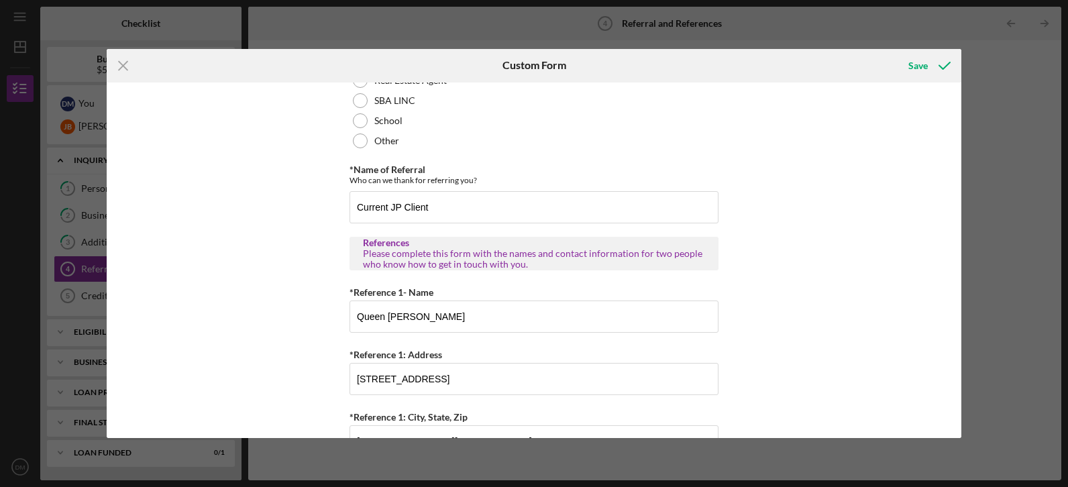
scroll to position [272, 0]
click at [912, 70] on div "Save" at bounding box center [917, 65] width 19 height 27
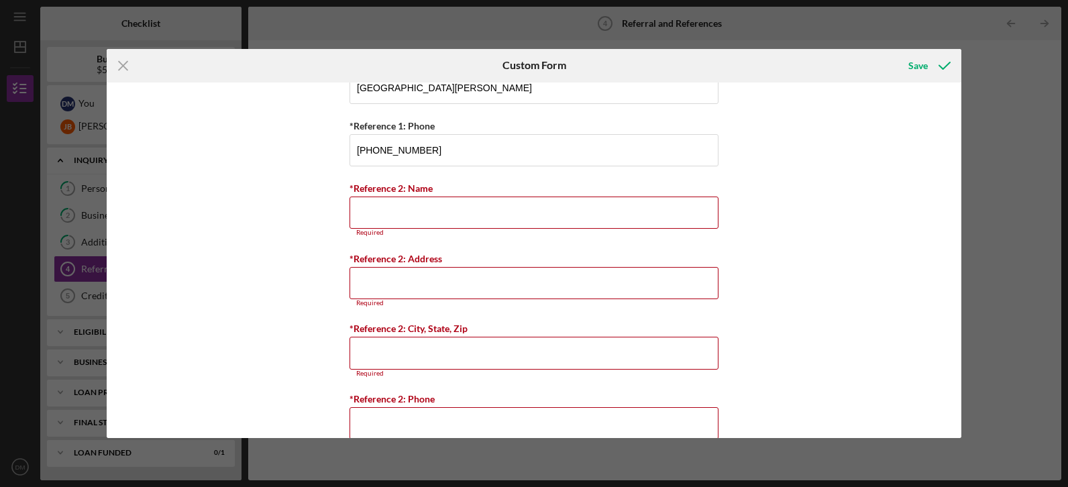
scroll to position [657, 0]
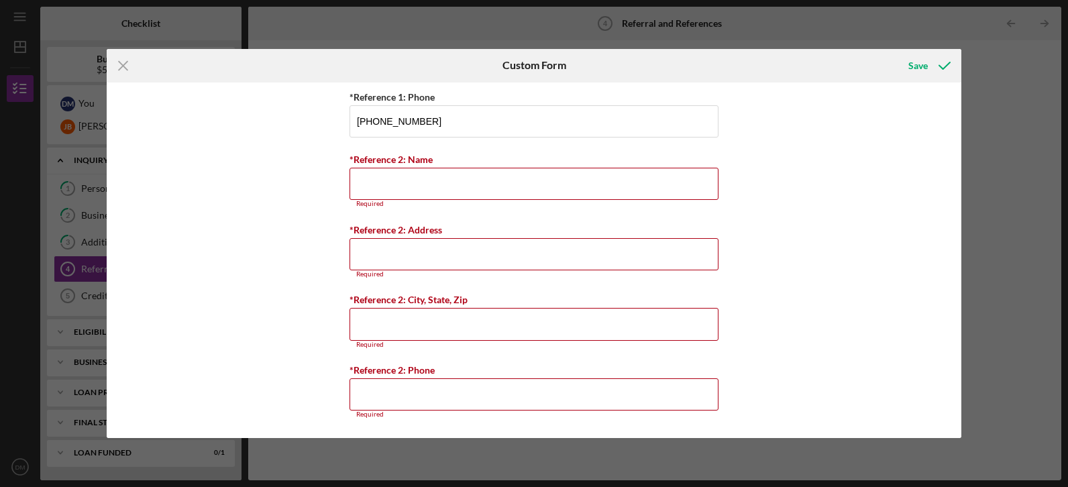
click at [962, 400] on div "Icon/Menu Close Custom Form Save Referral *Referral Type How did you hear about…" at bounding box center [534, 243] width 1068 height 487
drag, startPoint x: 519, startPoint y: 182, endPoint x: 436, endPoint y: 176, distance: 83.4
click at [436, 176] on input "*Reference 2: Name" at bounding box center [533, 184] width 369 height 32
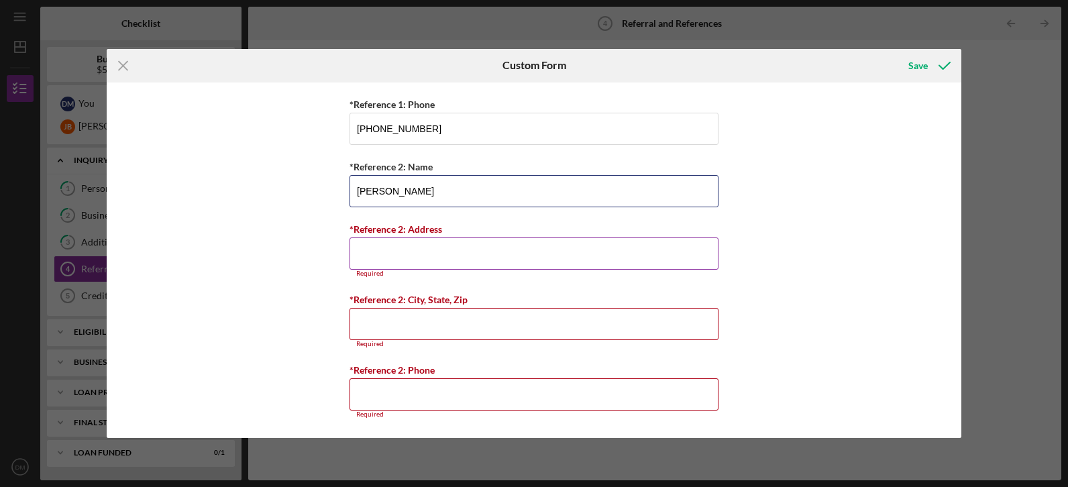
type input "Eronda Miller"
click at [394, 259] on input "*Reference 2: Address" at bounding box center [533, 253] width 369 height 32
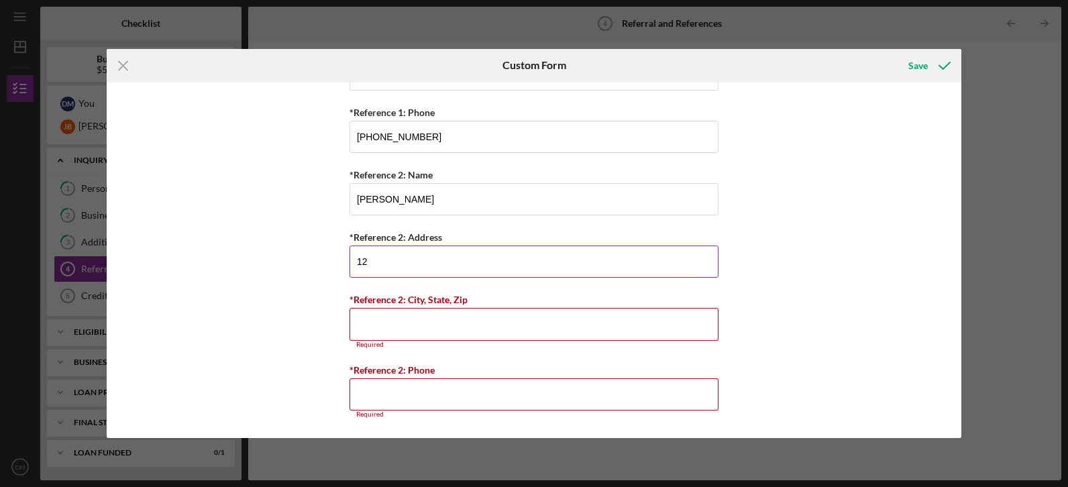
type input "12043 Criterion Ave"
click at [380, 329] on input "*Reference 2: City, State, Zip" at bounding box center [533, 324] width 369 height 32
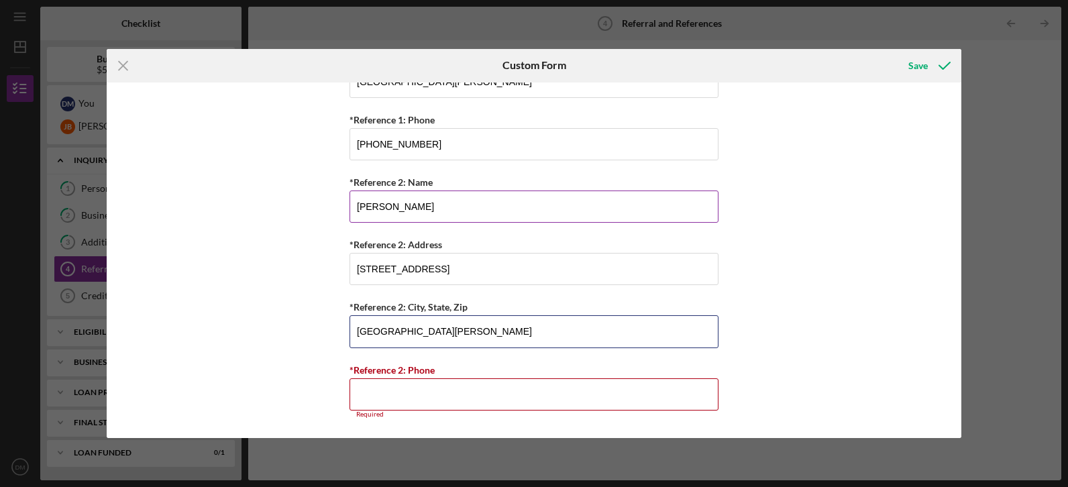
type input "St.Louis, MO 63138"
click at [423, 207] on input "Eronda Miller" at bounding box center [533, 207] width 369 height 32
type input "E"
click at [384, 205] on input "Barbar Woods" at bounding box center [533, 207] width 369 height 32
drag, startPoint x: 957, startPoint y: 372, endPoint x: 956, endPoint y: 405, distance: 32.9
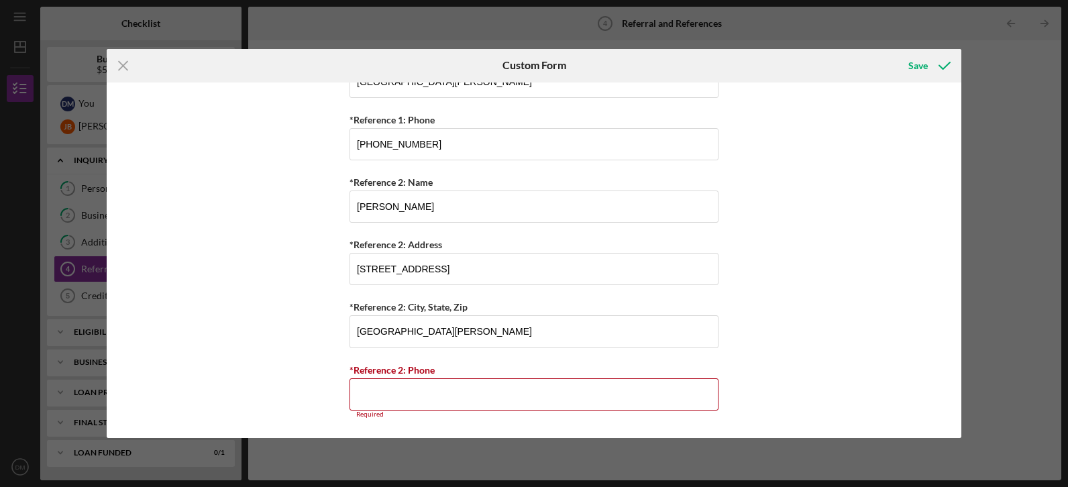
click at [956, 405] on div "Referral *Referral Type How did you hear about Justine PETERSEN? JP Client JP P…" at bounding box center [534, 261] width 855 height 356
click at [496, 392] on input "*Reference 2: Phone" at bounding box center [533, 394] width 369 height 32
click at [441, 214] on input "Barbar a Woods" at bounding box center [533, 207] width 369 height 32
type input "B"
type input "Cerise Cohee"
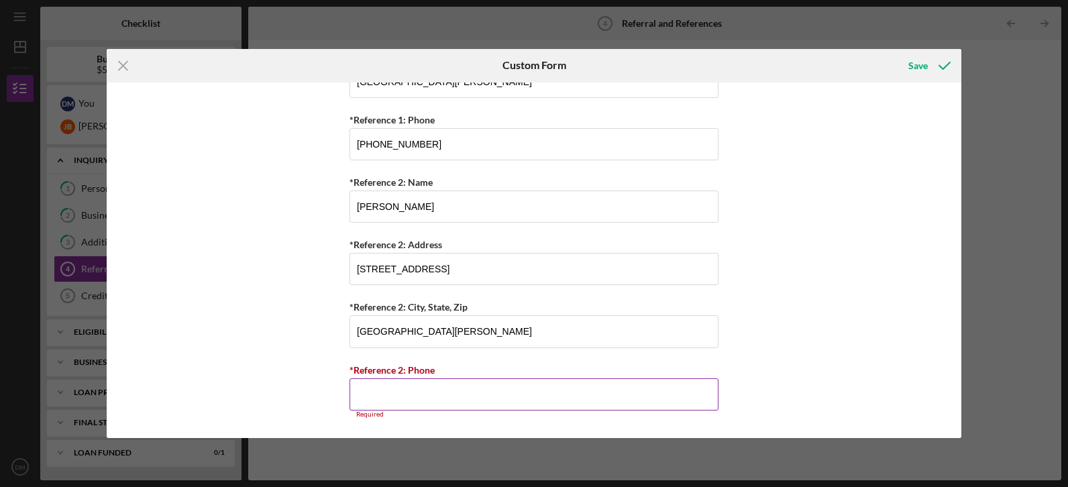
click at [427, 400] on input "*Reference 2: Phone" at bounding box center [533, 394] width 369 height 32
click at [775, 294] on div "Referral *Referral Type How did you hear about Justine PETERSEN? JP Client JP P…" at bounding box center [534, 261] width 855 height 356
click at [508, 390] on input "*Reference 2: Phone" at bounding box center [533, 394] width 369 height 32
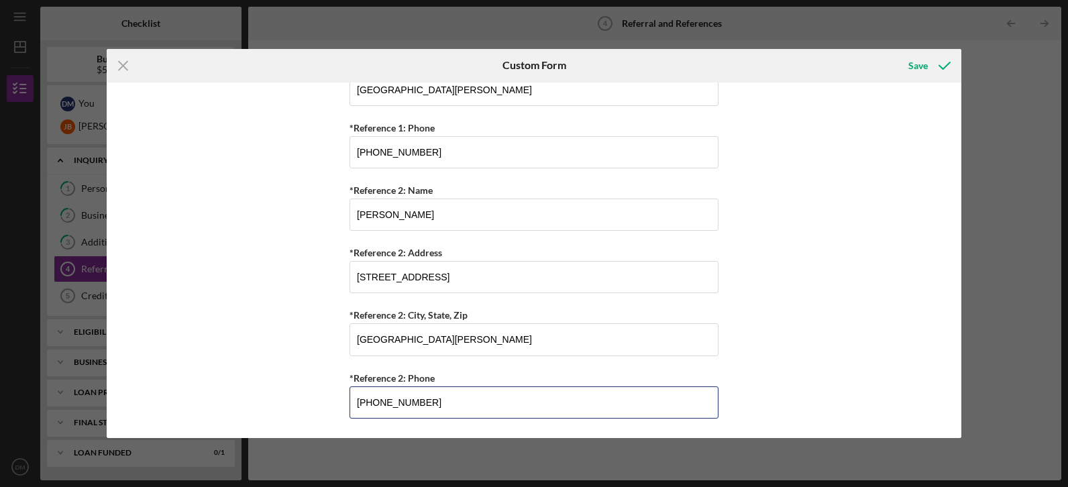
type input "(770) 715-3453"
click at [946, 352] on div "Referral *Referral Type How did you hear about Justine PETERSEN? JP Client JP P…" at bounding box center [534, 261] width 855 height 356
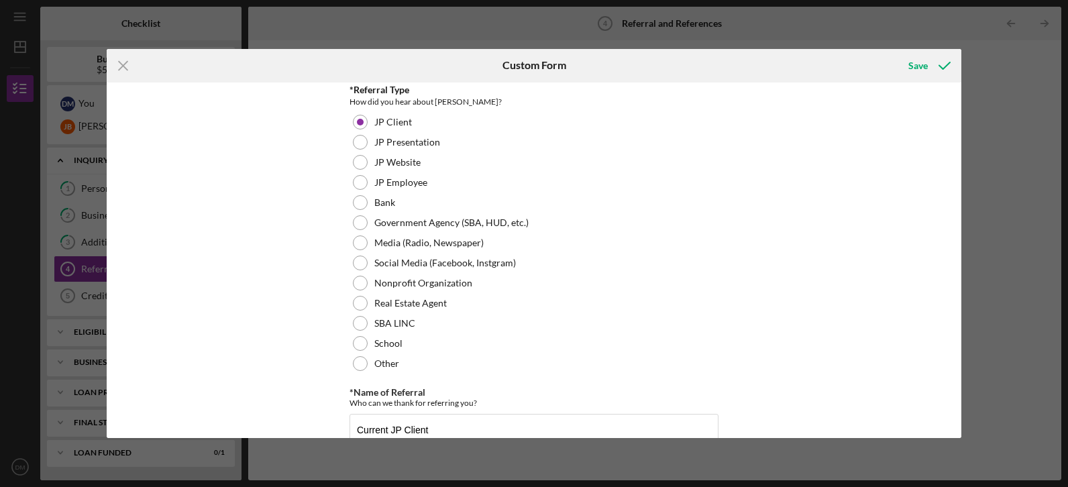
scroll to position [0, 0]
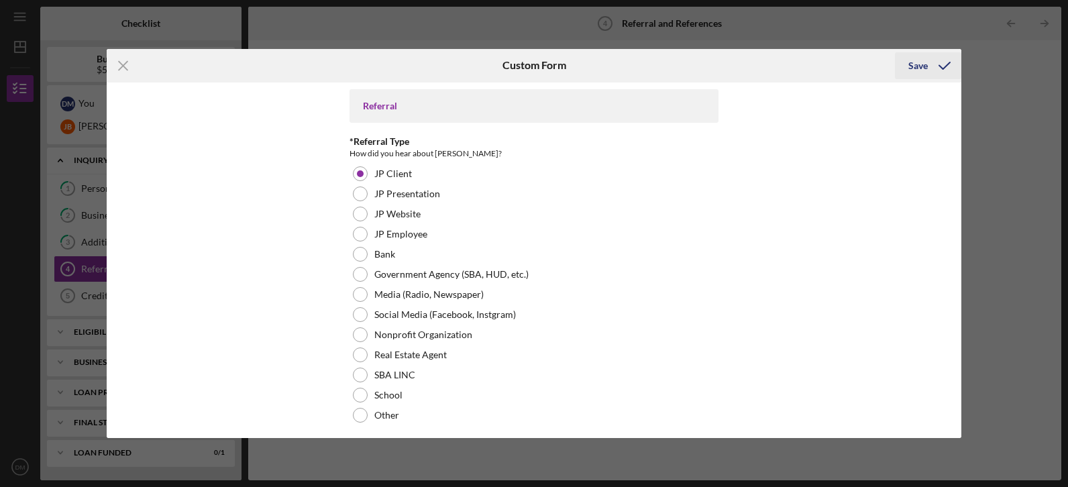
click at [916, 63] on div "Save" at bounding box center [917, 65] width 19 height 27
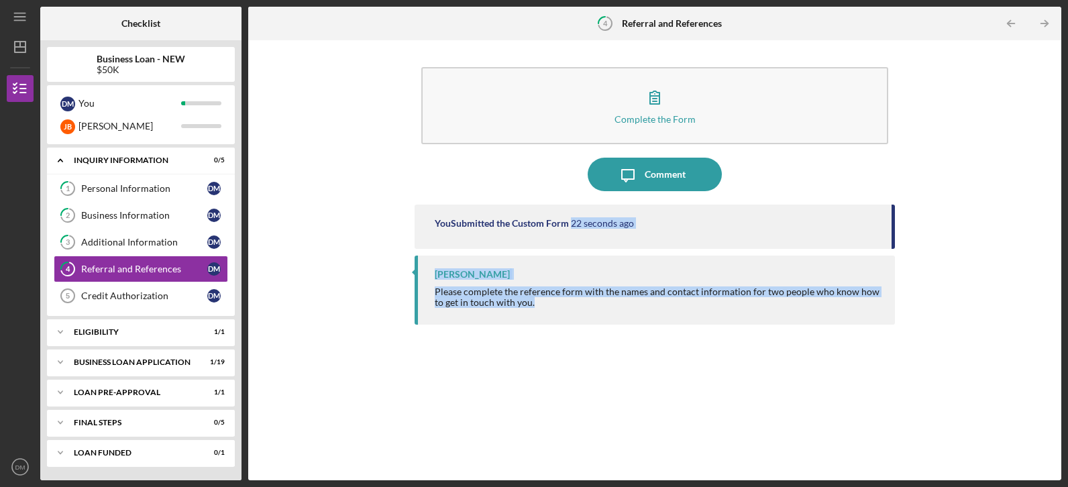
drag, startPoint x: 895, startPoint y: 227, endPoint x: 895, endPoint y: 303, distance: 75.8
click at [895, 303] on div "Complete the Form Form Icon/Message Comment You Submitted the Custom Form 22 se…" at bounding box center [655, 260] width 800 height 427
click at [176, 364] on div "BUSINESS LOAN APPLICATION" at bounding box center [146, 362] width 144 height 8
click at [896, 239] on div "Complete the Form Form Icon/Message Comment You Submitted the Custom Form 3 min…" at bounding box center [655, 260] width 800 height 427
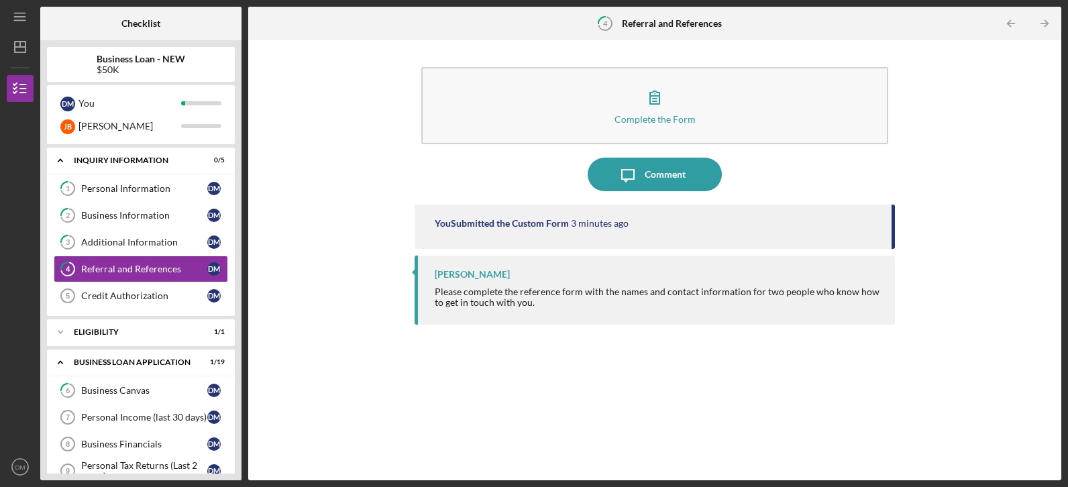
click at [894, 237] on div "Complete the Form Form Icon/Message Comment You Submitted the Custom Form 3 min…" at bounding box center [655, 260] width 800 height 427
drag, startPoint x: 239, startPoint y: 419, endPoint x: 238, endPoint y: 451, distance: 32.2
click at [238, 451] on div "Business Loan - NEW $50K D M You J B JAMES Icon/Expander INQUIRY INFORMATION 0 …" at bounding box center [140, 260] width 201 height 440
click at [109, 423] on link "Personal Income (last 30 days) 7 Personal Income (last 30 days) [PERSON_NAME]" at bounding box center [141, 417] width 174 height 27
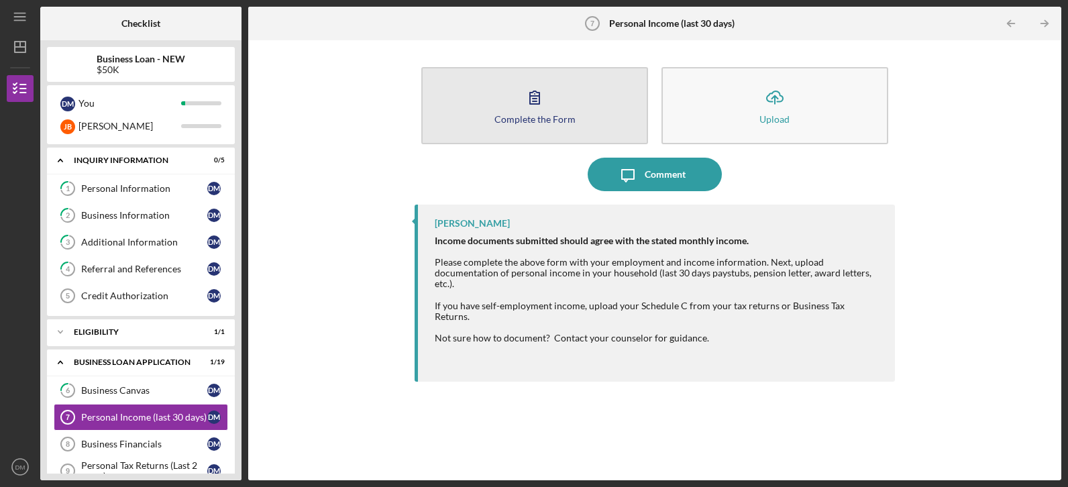
click at [529, 112] on icon "button" at bounding box center [535, 97] width 34 height 34
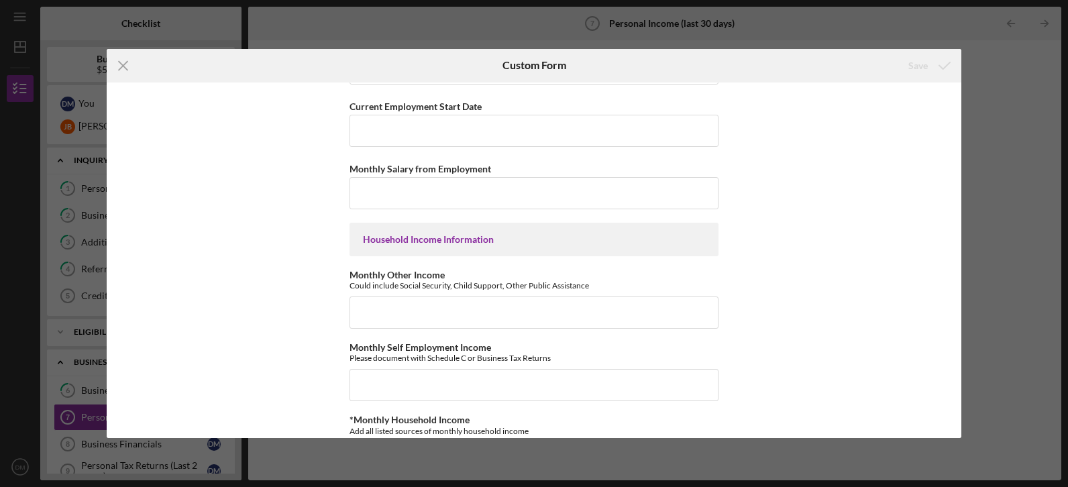
scroll to position [333, 0]
click at [127, 68] on icon "Icon/Menu Close" at bounding box center [124, 66] width 34 height 34
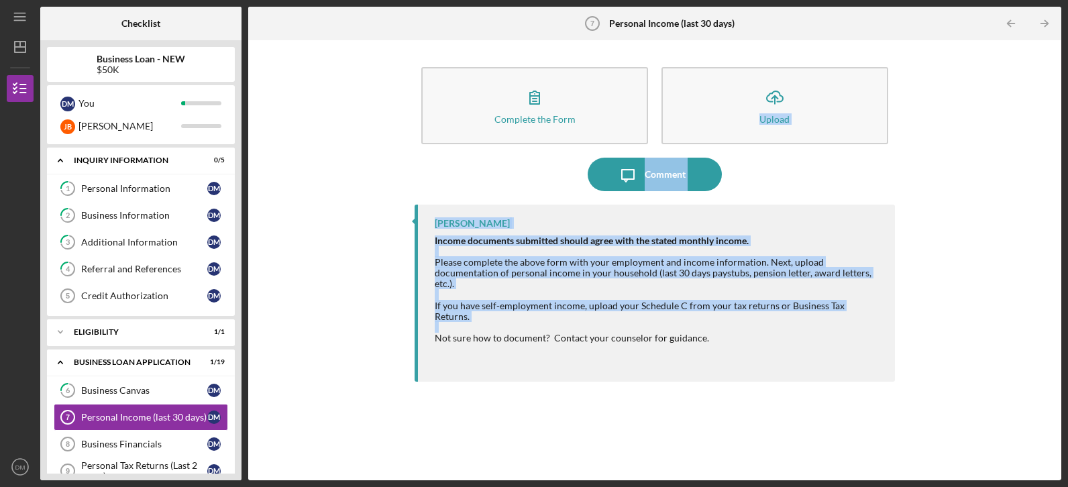
drag, startPoint x: 1056, startPoint y: 63, endPoint x: 395, endPoint y: 309, distance: 704.9
click at [395, 309] on div "Complete the Form Form Icon/Upload Upload Icon/Message Comment Samantha O'Rourk…" at bounding box center [654, 260] width 813 height 440
click at [171, 418] on div "Personal Income (last 30 days)" at bounding box center [144, 417] width 126 height 11
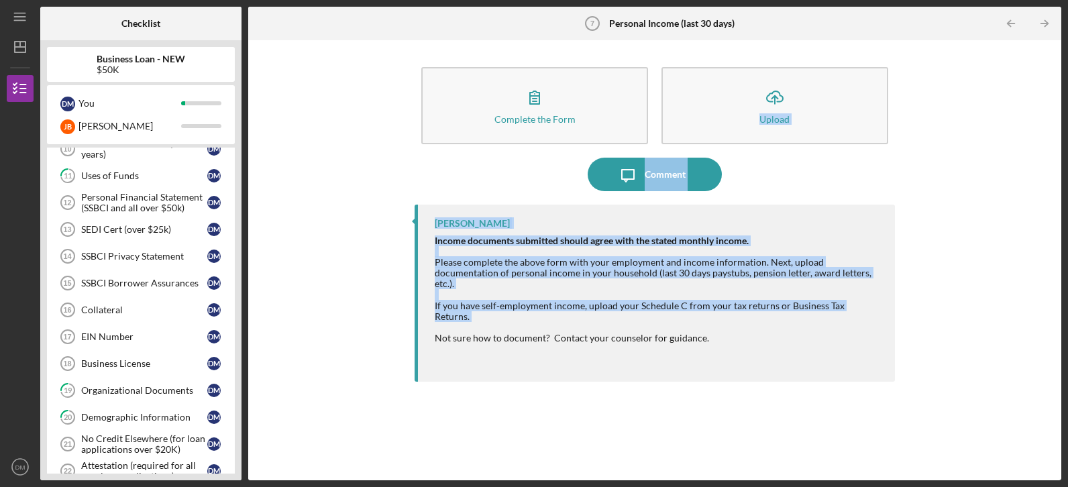
scroll to position [376, 0]
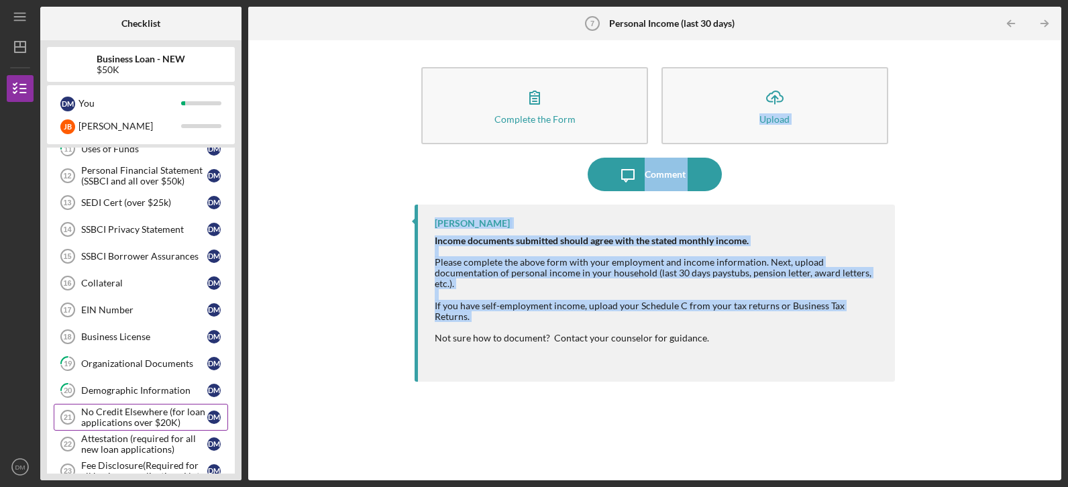
click at [147, 414] on div "No Credit Elsewhere (for loan applications over $20K)" at bounding box center [144, 417] width 126 height 21
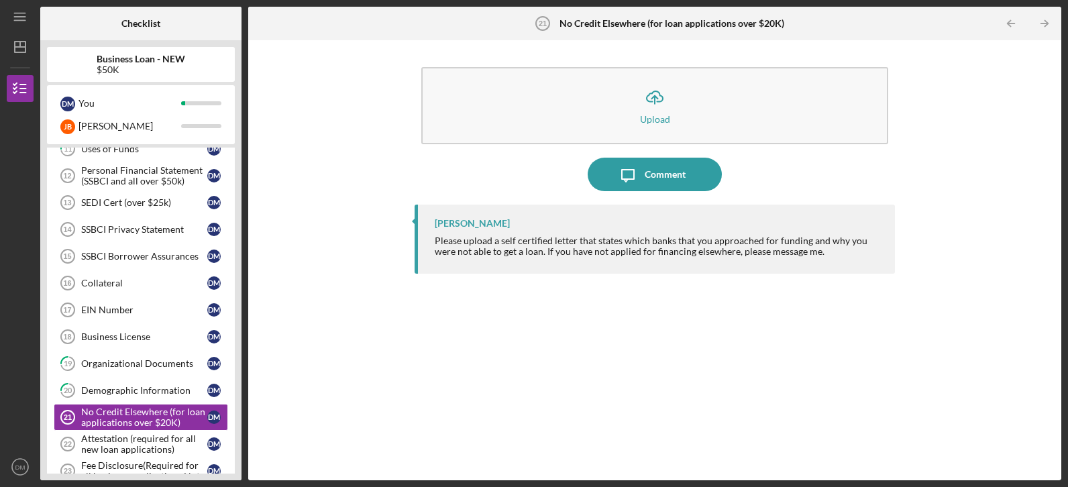
drag, startPoint x: 661, startPoint y: 121, endPoint x: 610, endPoint y: 313, distance: 197.9
click at [610, 313] on div "Samantha O'Rourke Please upload a self certified letter that states which banks…" at bounding box center [655, 333] width 480 height 256
click at [154, 411] on div "No Credit Elsewhere (for loan applications over $20K)" at bounding box center [144, 417] width 126 height 21
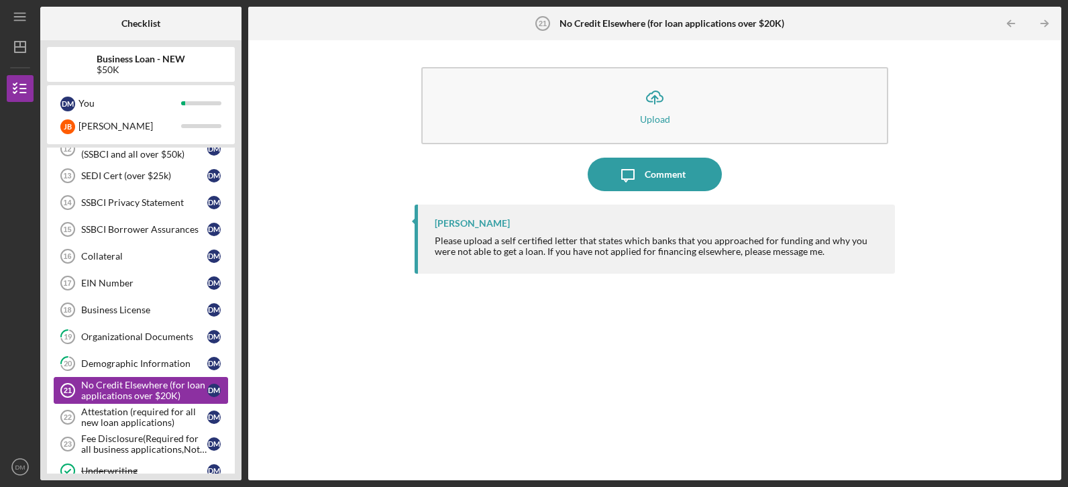
scroll to position [429, 0]
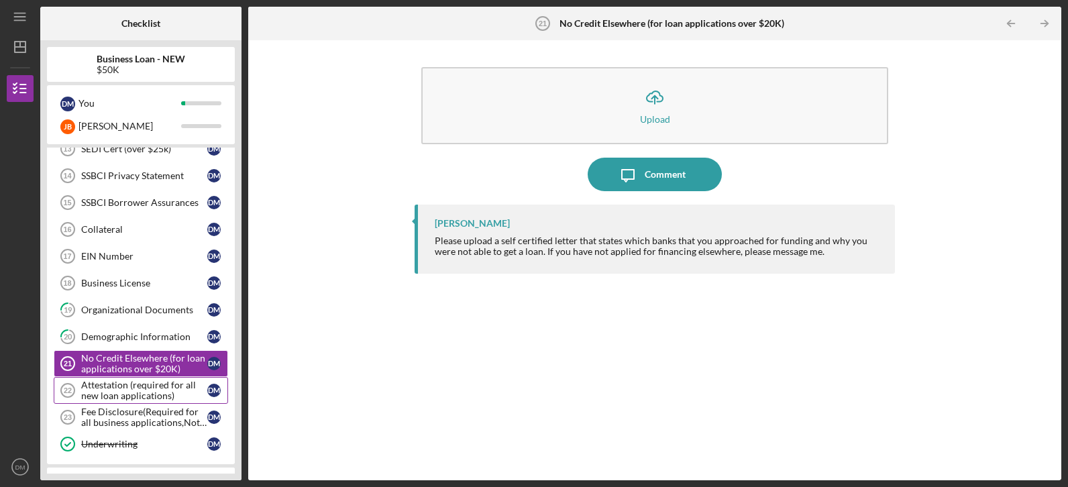
click at [164, 386] on div "Attestation (required for all new loan applications)" at bounding box center [144, 390] width 126 height 21
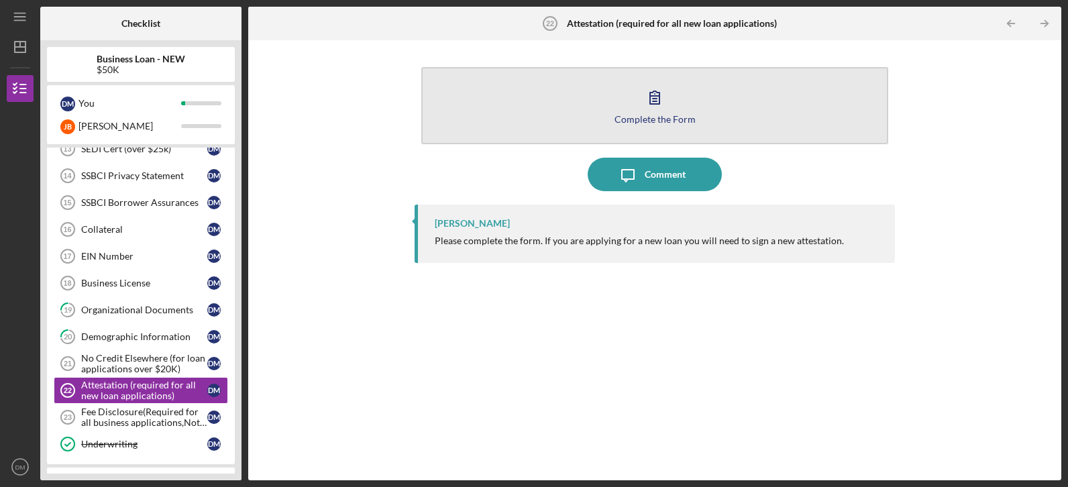
click at [641, 119] on div "Complete the Form" at bounding box center [654, 119] width 81 height 10
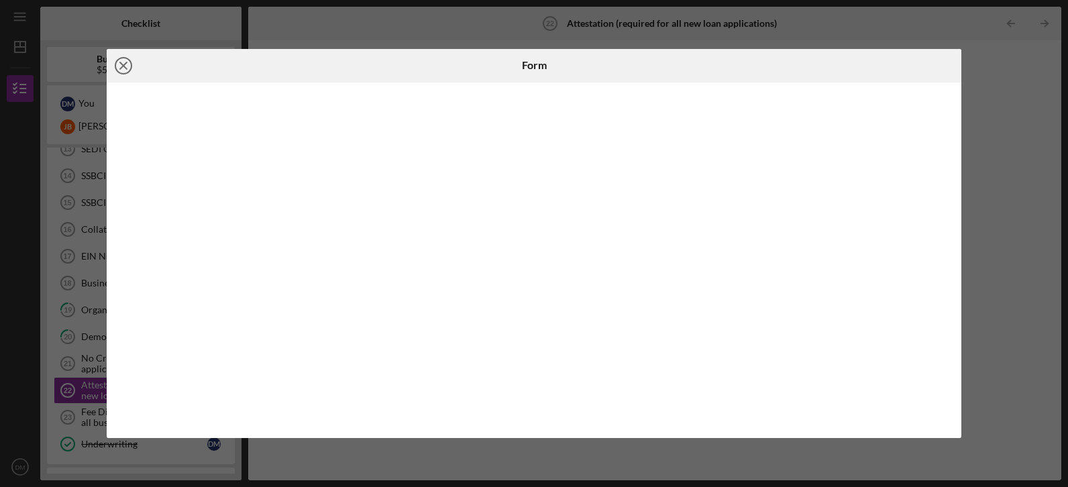
click at [128, 67] on icon "Icon/Close" at bounding box center [124, 66] width 34 height 34
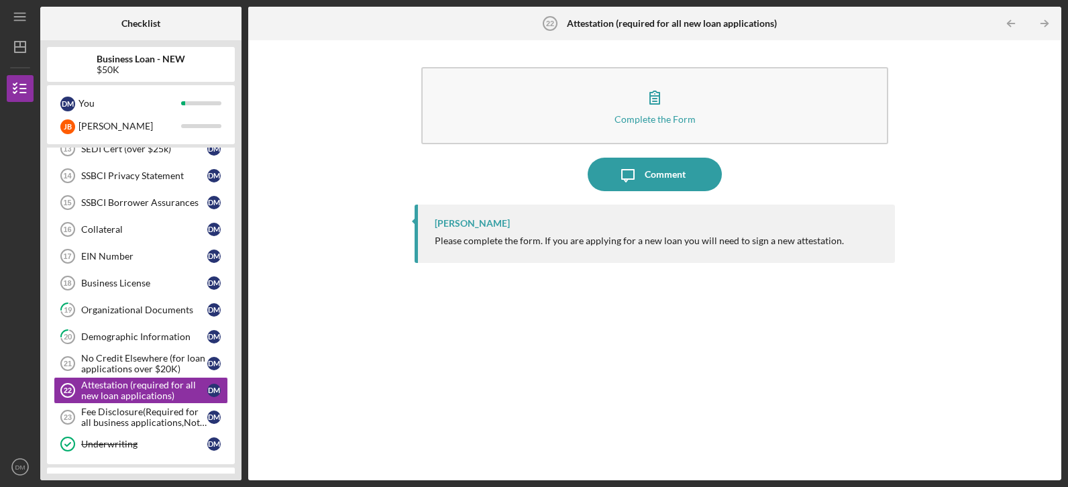
click at [334, 266] on div "Complete the Form Form Icon/Message Comment Samantha O'Rourke Please complete t…" at bounding box center [655, 260] width 800 height 427
click at [132, 415] on div "Fee Disclosure(Required for all business applications,Not needed for Contractor…" at bounding box center [144, 417] width 126 height 21
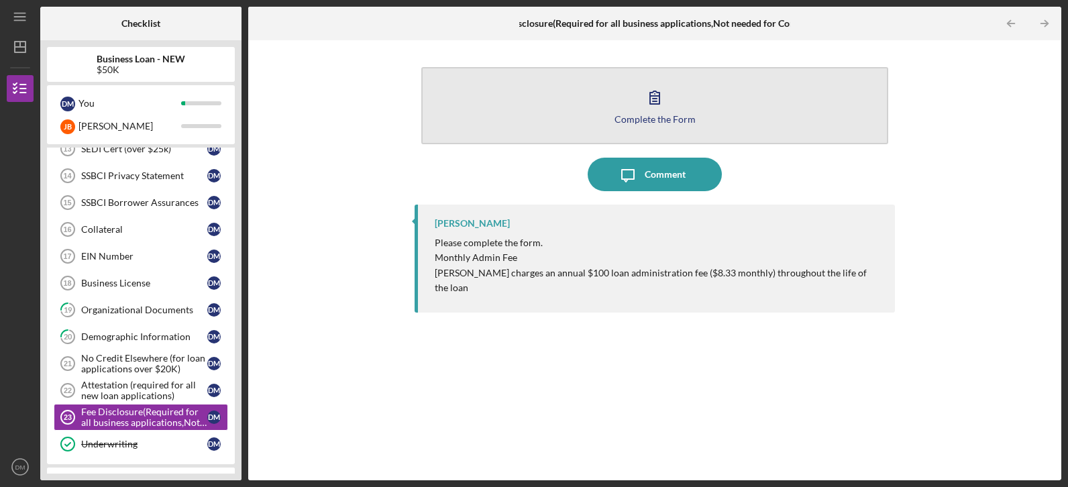
click at [636, 119] on div "Complete the Form" at bounding box center [654, 119] width 81 height 10
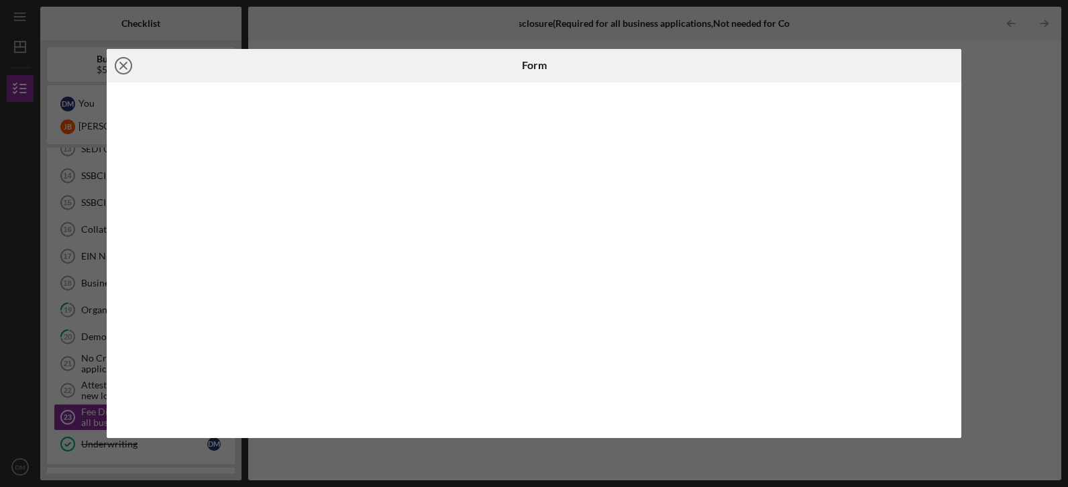
click at [125, 60] on icon "Icon/Close" at bounding box center [124, 66] width 34 height 34
